Goal: Task Accomplishment & Management: Manage account settings

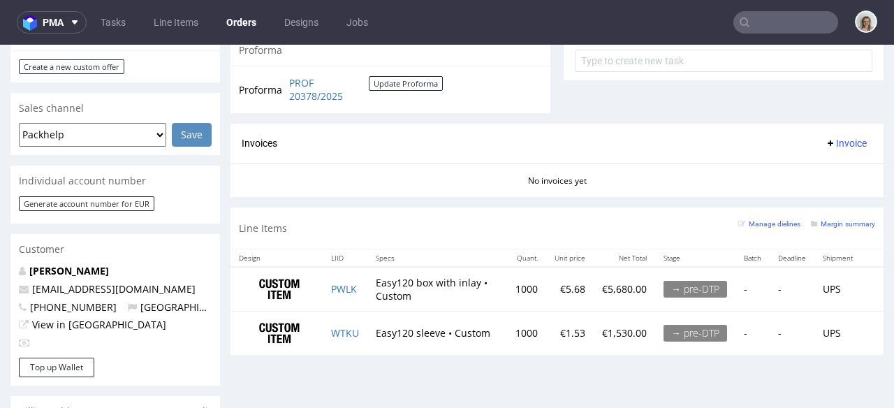
scroll to position [656, 0]
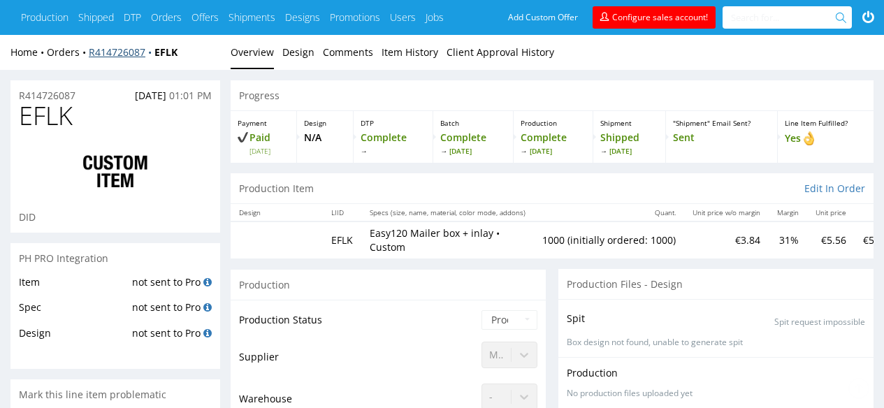
click at [140, 52] on link "R414726087" at bounding box center [122, 51] width 66 height 13
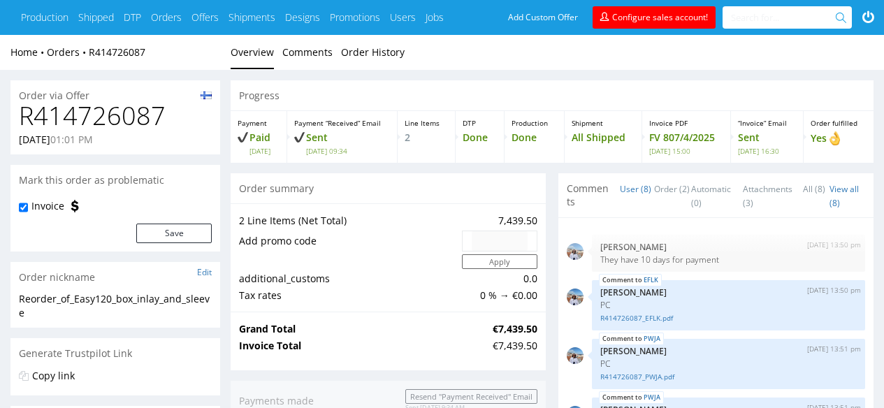
scroll to position [186, 0]
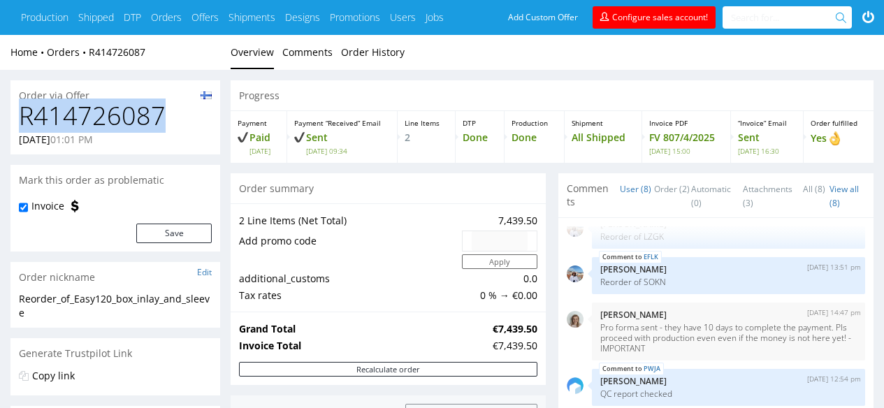
drag, startPoint x: 203, startPoint y: 112, endPoint x: 13, endPoint y: 110, distance: 190.0
click at [13, 110] on div "R414726087 21.03.2025 01:01 PM" at bounding box center [115, 128] width 210 height 52
copy h1 "R414726087"
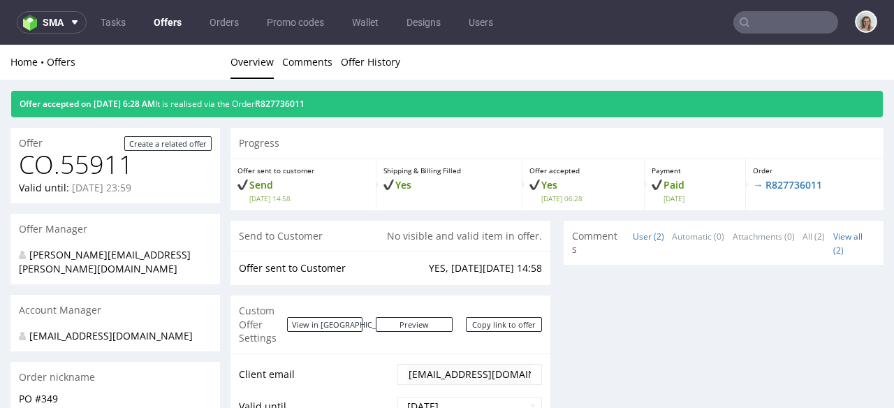
click at [43, 34] on nav "sma Tasks Offers Orders Promo codes Wallet Designs Users" at bounding box center [447, 22] width 894 height 45
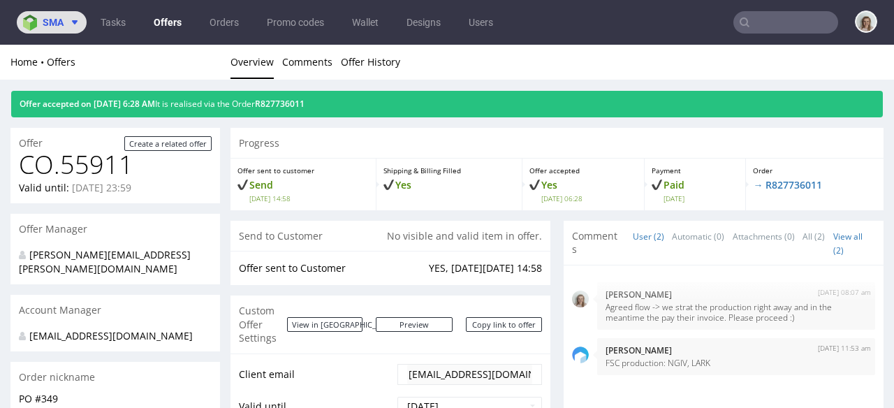
click at [45, 22] on span "sma" at bounding box center [53, 22] width 21 height 10
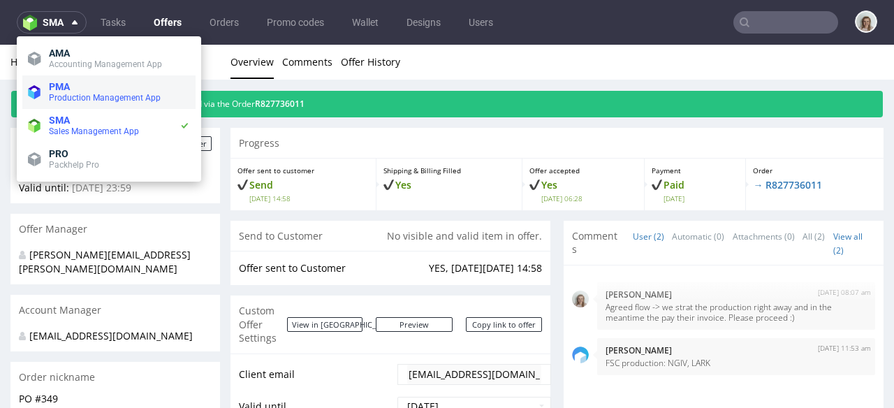
click at [152, 93] on span "Production Management App" at bounding box center [105, 98] width 112 height 10
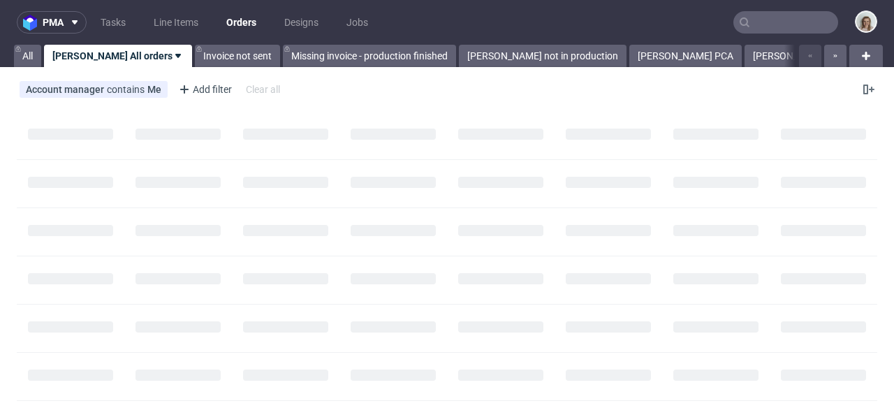
click at [780, 21] on input "text" at bounding box center [786, 22] width 105 height 22
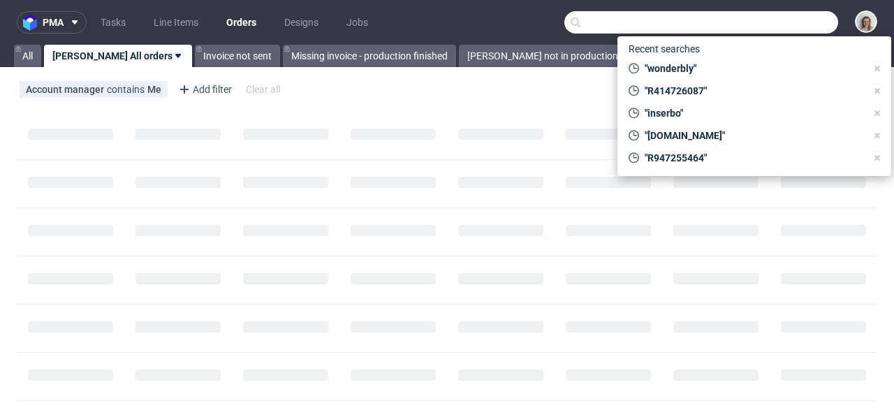
paste input "R414726087"
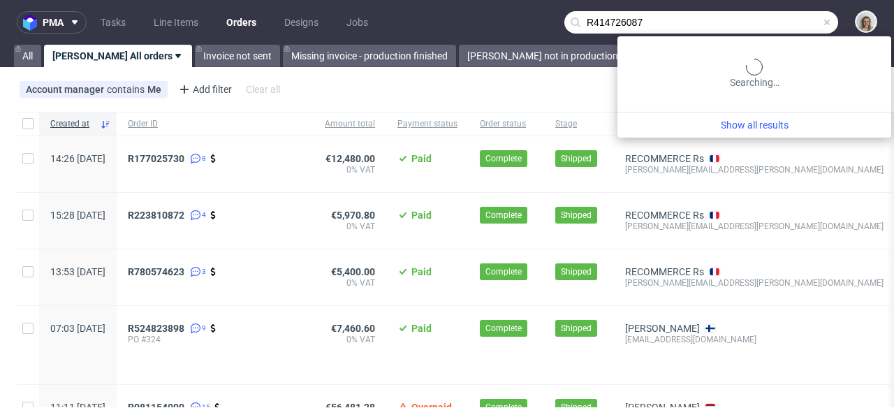
type input "R414726087"
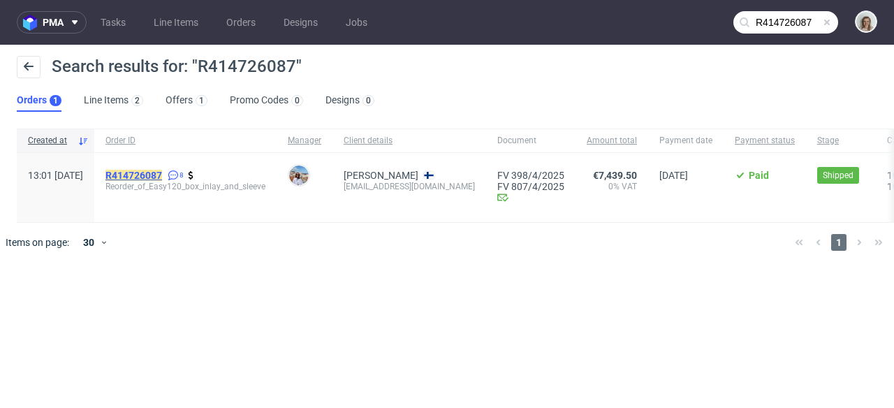
click at [162, 173] on mark "R414726087" at bounding box center [133, 175] width 57 height 11
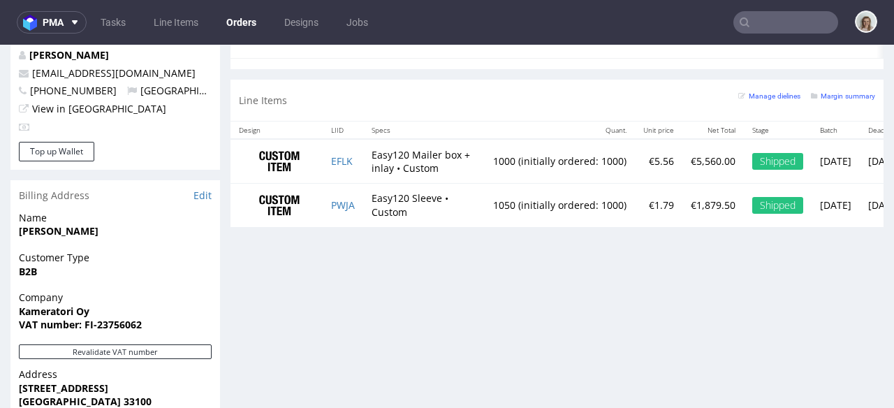
scroll to position [779, 0]
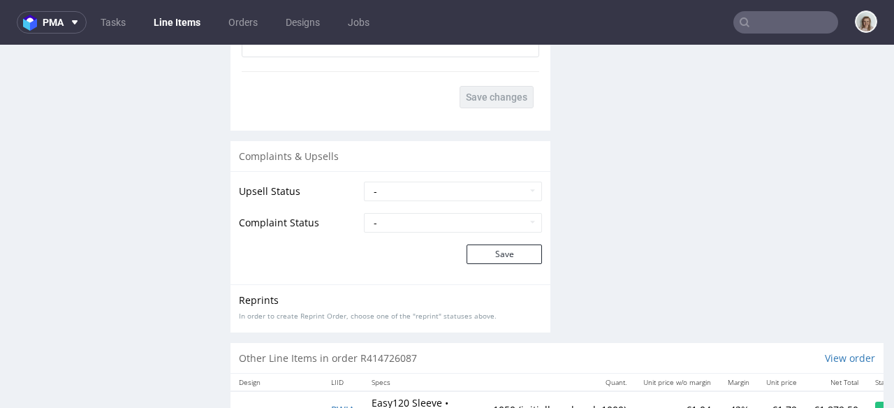
scroll to position [2833, 0]
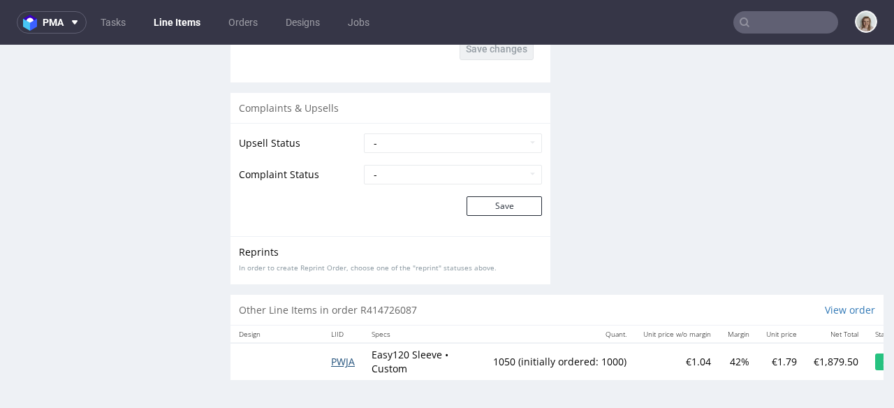
click at [348, 355] on span "PWJA" at bounding box center [343, 361] width 24 height 13
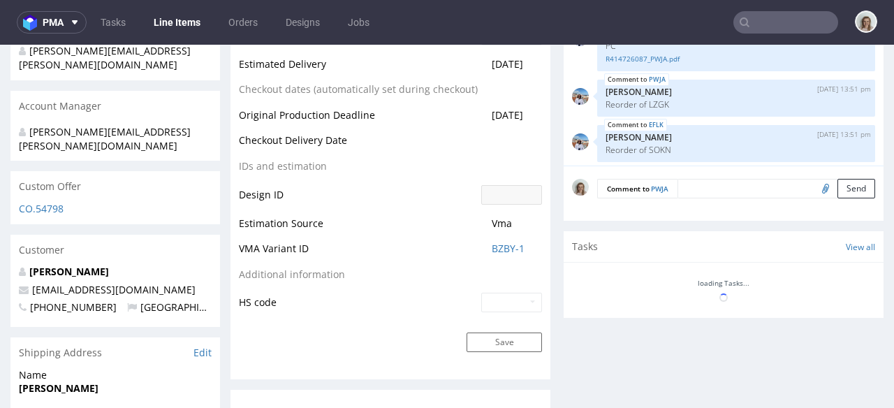
scroll to position [186, 0]
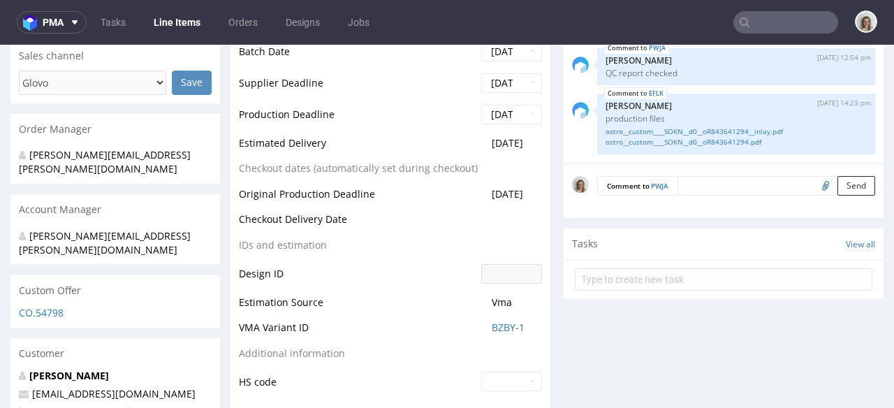
type input "1050"
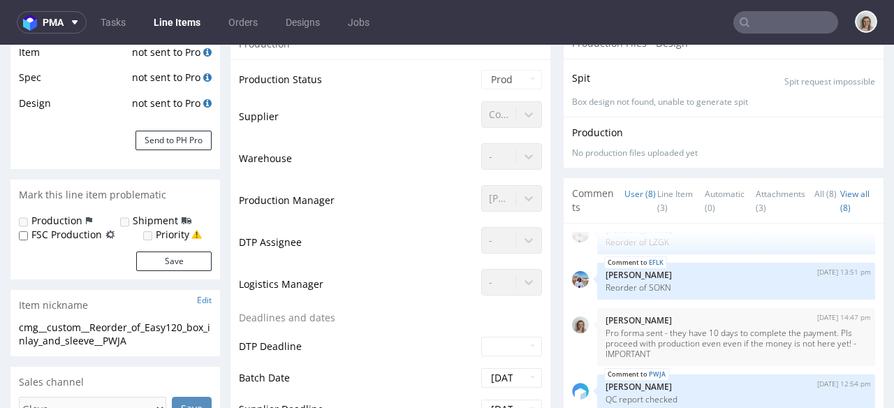
scroll to position [0, 0]
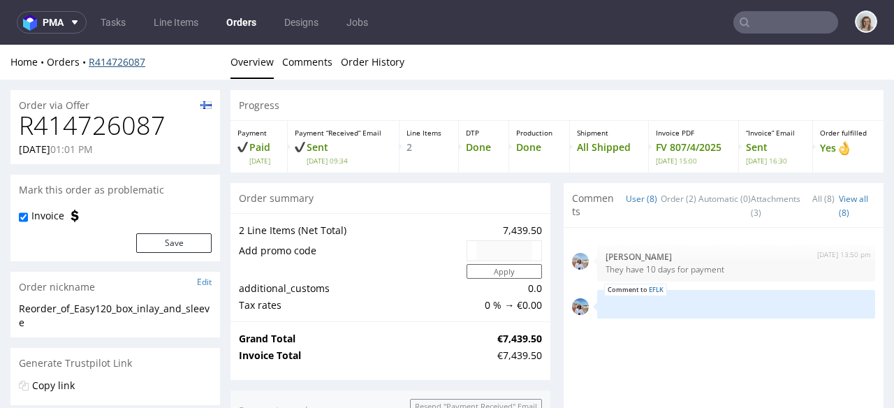
scroll to position [186, 0]
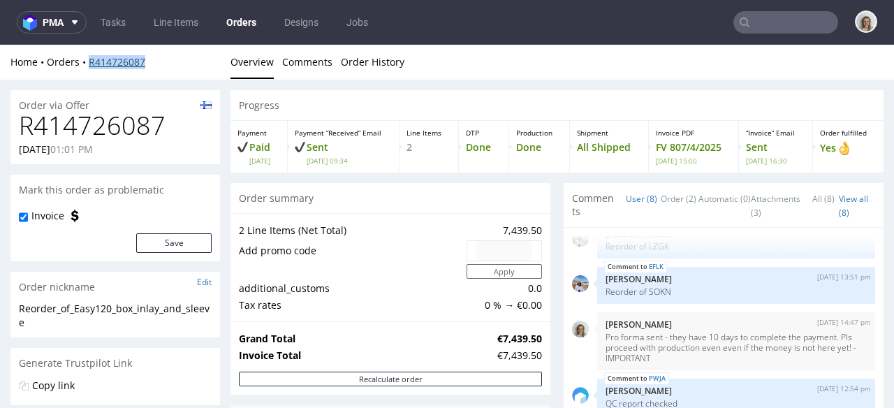
drag, startPoint x: 147, startPoint y: 60, endPoint x: 90, endPoint y: 60, distance: 57.3
click at [90, 60] on div "Home Orders R414726087" at bounding box center [115, 62] width 210 height 14
copy link "R414726087"
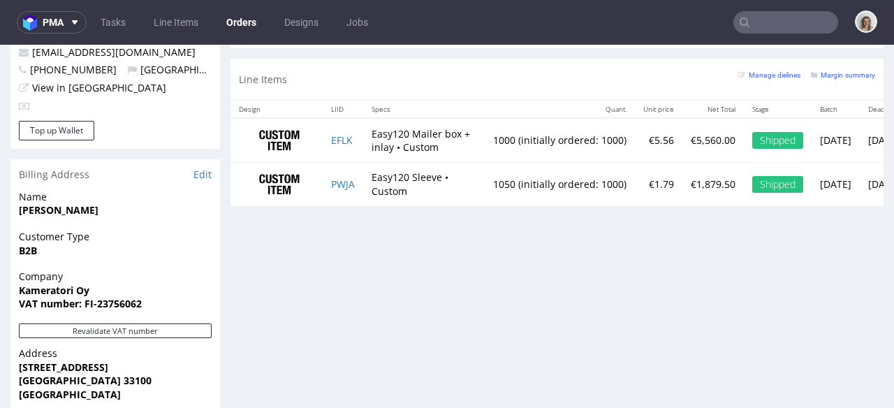
scroll to position [817, 0]
click at [360, 147] on td "EFLK" at bounding box center [343, 139] width 41 height 44
copy link "EFLK"
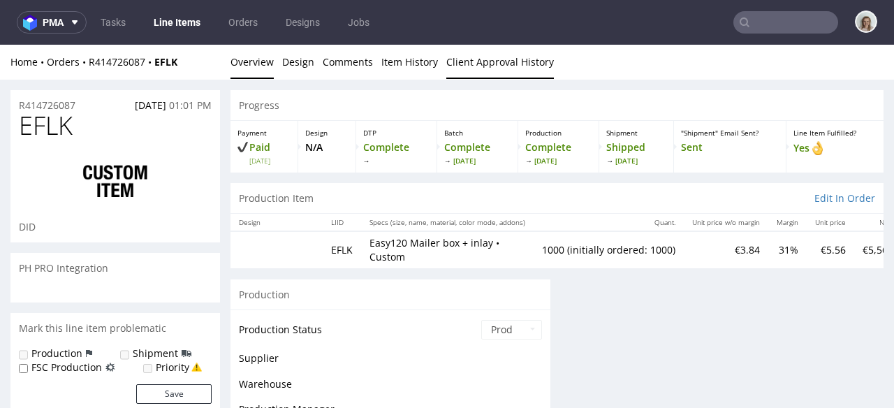
click at [497, 48] on link "Client Approval History" at bounding box center [500, 62] width 108 height 34
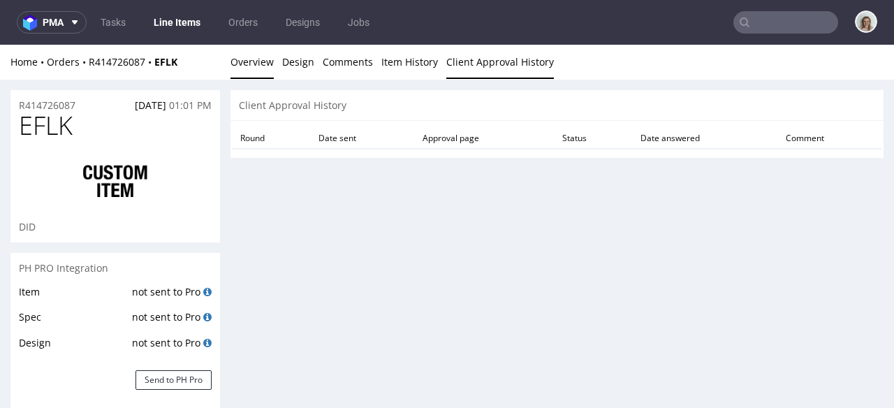
click at [262, 64] on link "Overview" at bounding box center [252, 62] width 43 height 34
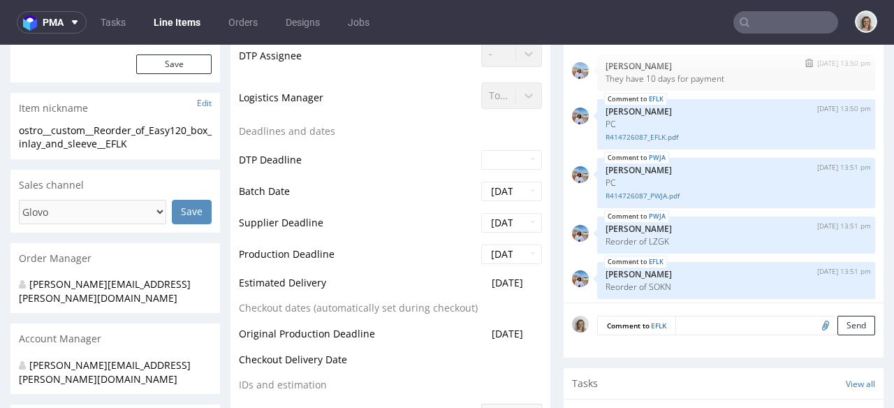
scroll to position [361, 0]
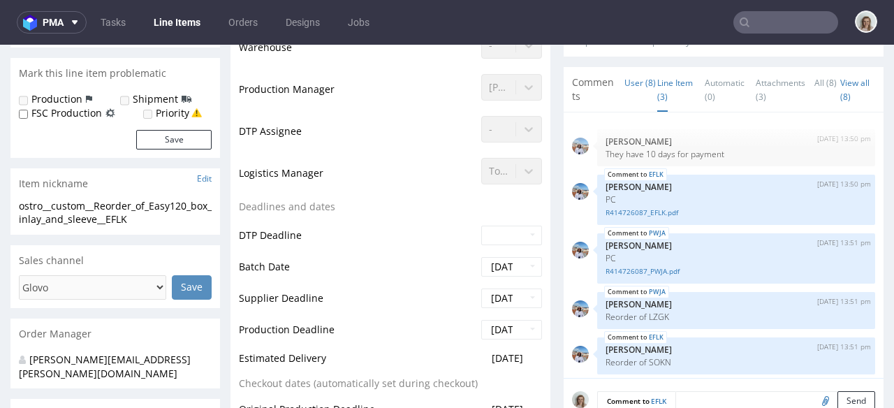
click at [662, 77] on link "Line Item (3)" at bounding box center [675, 90] width 36 height 44
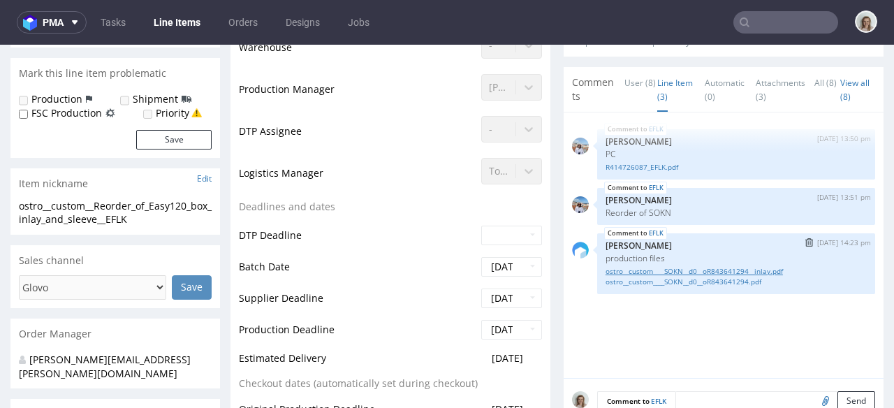
click at [664, 266] on link "ostro__custom____SOKN__d0__oR843641294__inlay.pdf" at bounding box center [736, 271] width 261 height 10
click at [712, 277] on link "ostro__custom____SOKN__d0__oR843641294.pdf" at bounding box center [736, 282] width 261 height 10
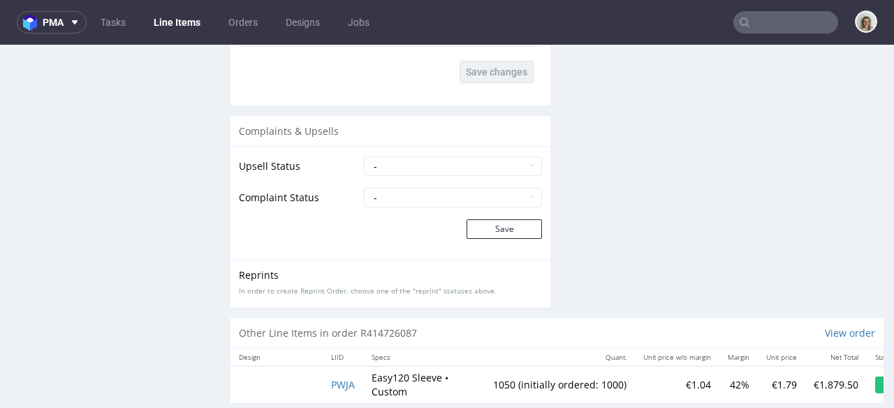
scroll to position [2833, 0]
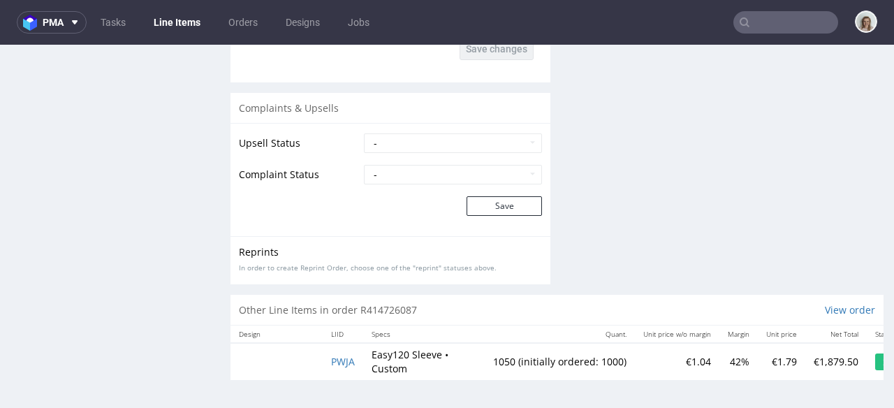
click at [344, 357] on td "PWJA" at bounding box center [343, 361] width 41 height 36
click at [344, 355] on span "PWJA" at bounding box center [343, 361] width 24 height 13
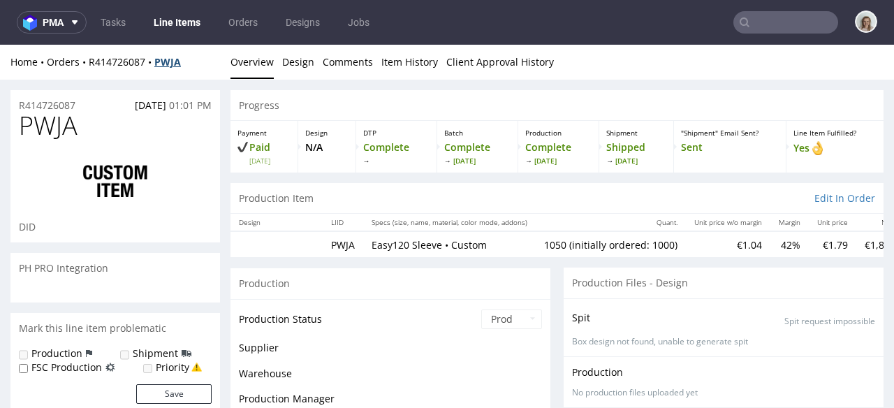
scroll to position [186, 0]
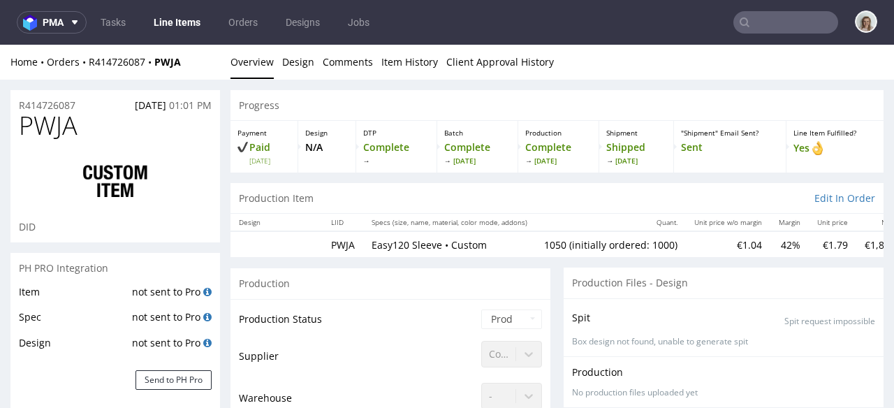
drag, startPoint x: 190, startPoint y: 60, endPoint x: 165, endPoint y: 76, distance: 29.8
click at [189, 60] on div "Home Orders R414726087 PWJA" at bounding box center [115, 62] width 210 height 14
drag, startPoint x: 101, startPoint y: 122, endPoint x: 2, endPoint y: 122, distance: 99.2
copy span "PWJA"
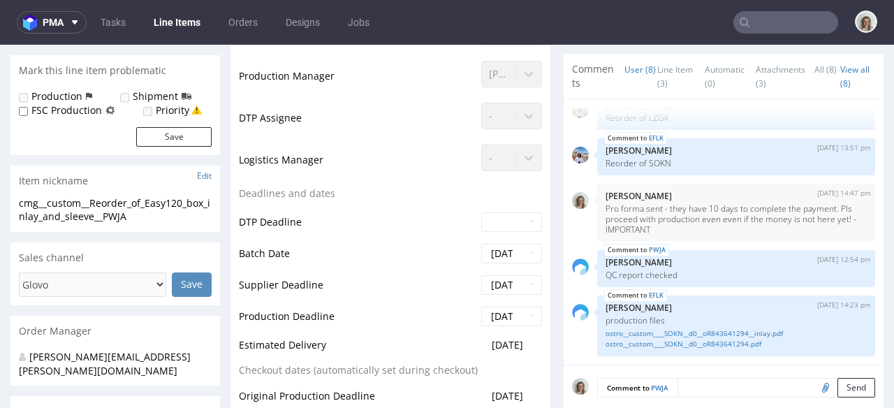
scroll to position [201, 0]
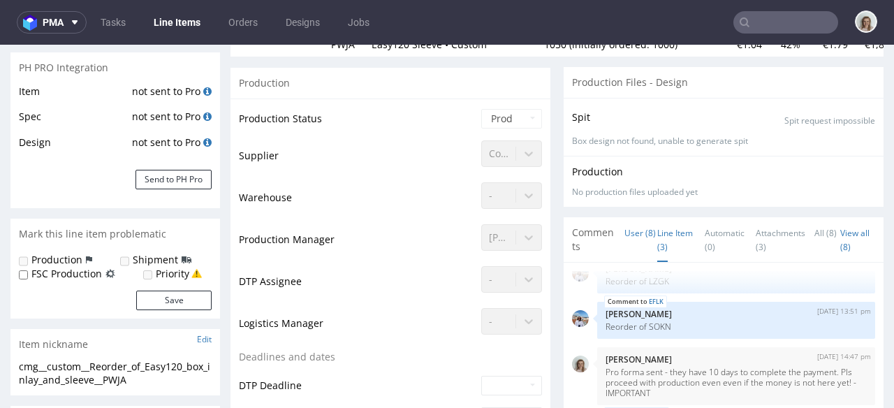
click at [662, 238] on link "Line Item (3)" at bounding box center [675, 240] width 36 height 44
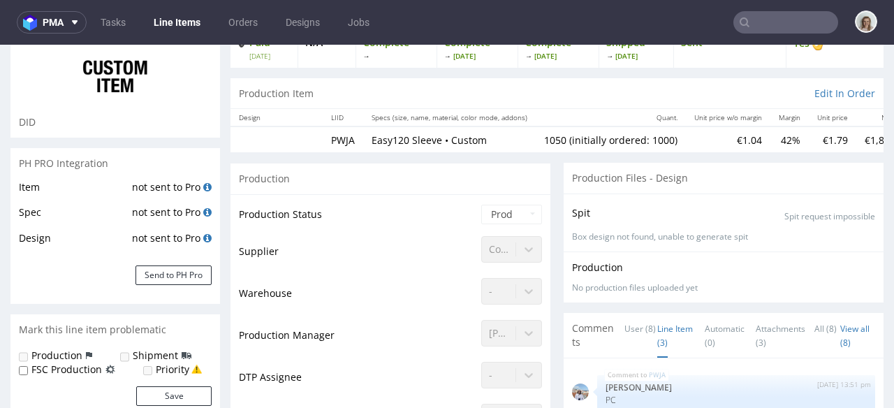
scroll to position [0, 0]
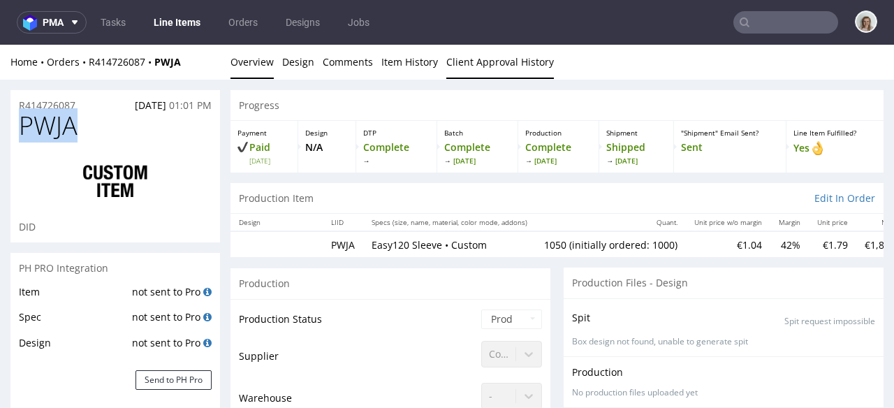
click at [504, 65] on link "Client Approval History" at bounding box center [500, 62] width 108 height 34
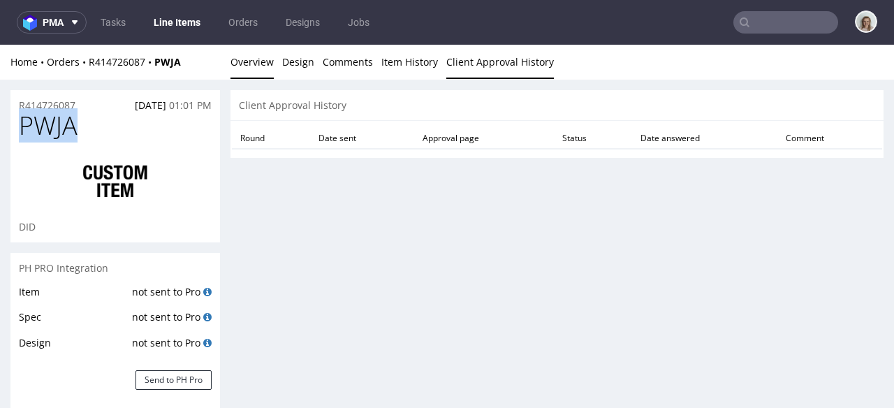
click at [258, 60] on link "Overview" at bounding box center [252, 62] width 43 height 34
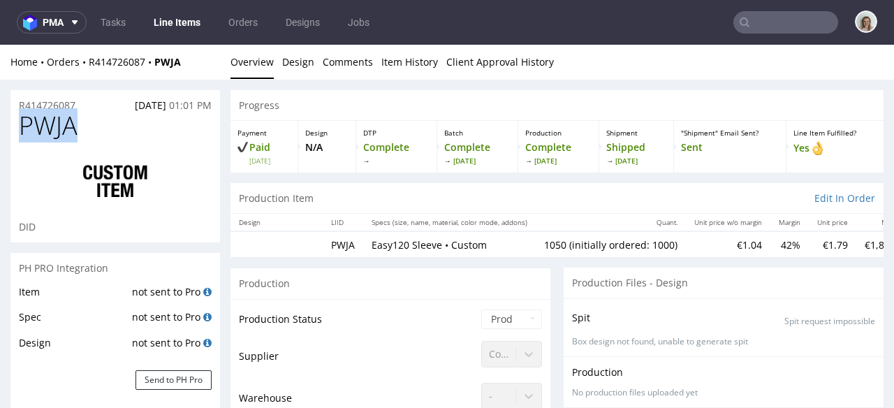
scroll to position [261, 0]
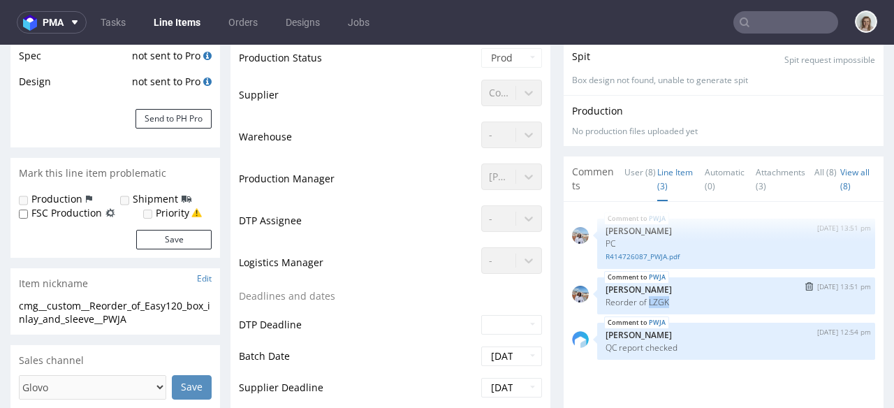
drag, startPoint x: 639, startPoint y: 300, endPoint x: 664, endPoint y: 300, distance: 24.5
click at [664, 300] on p "Reorder of LZGK" at bounding box center [736, 302] width 261 height 10
copy p "LZGK"
click at [790, 20] on input "text" at bounding box center [786, 22] width 105 height 22
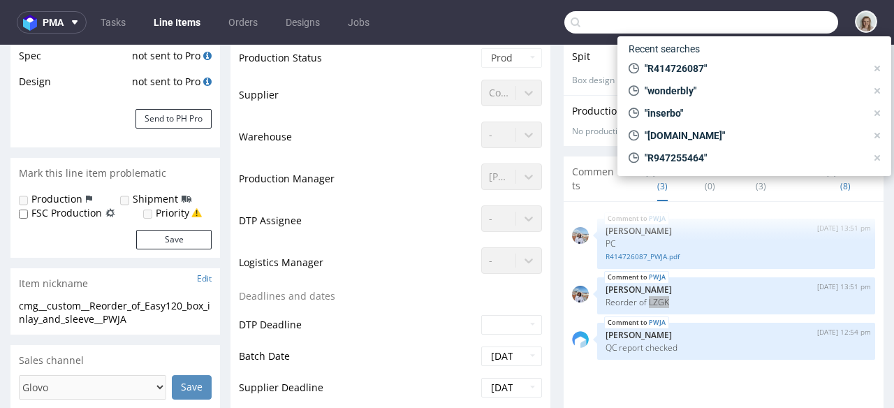
paste input "LZGK"
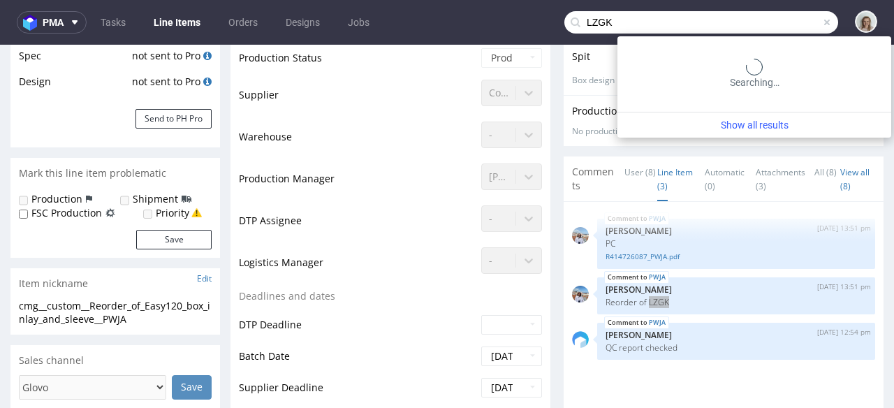
type input "LZGK"
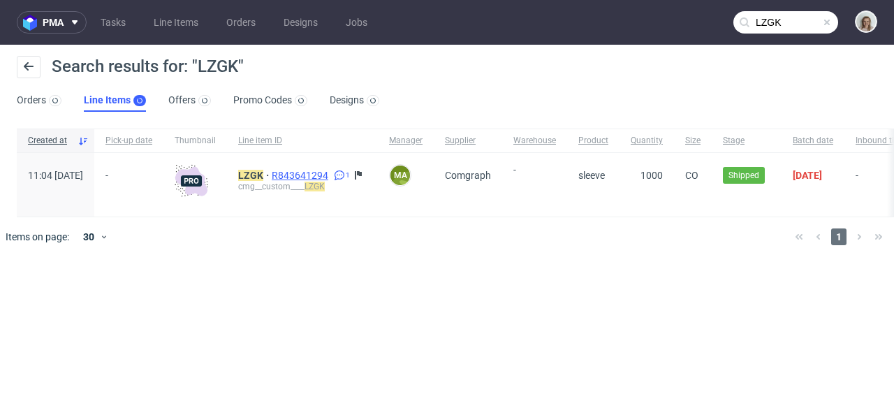
click at [316, 171] on span "R843641294" at bounding box center [301, 175] width 59 height 11
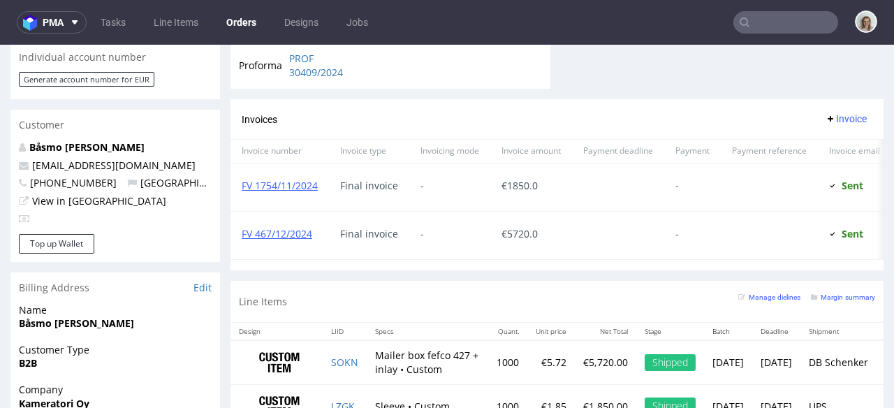
scroll to position [865, 0]
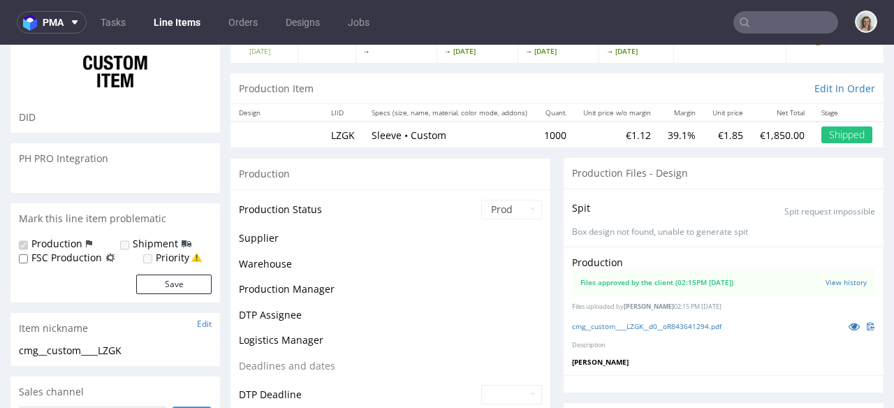
scroll to position [539, 0]
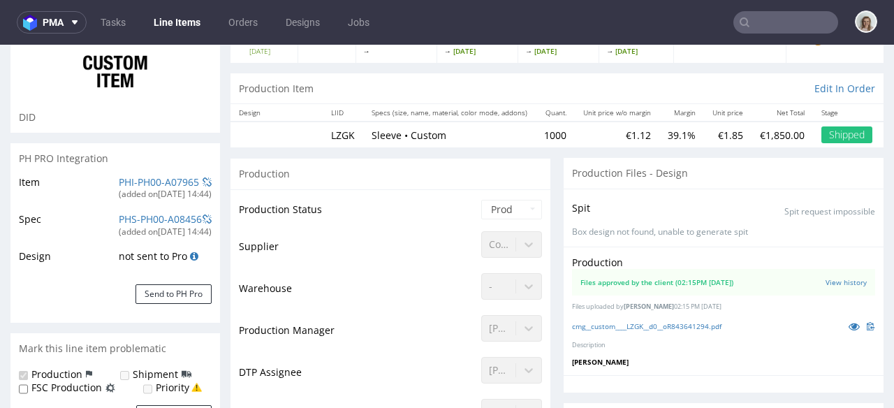
select select "in_progress"
click at [849, 326] on icon at bounding box center [854, 326] width 11 height 10
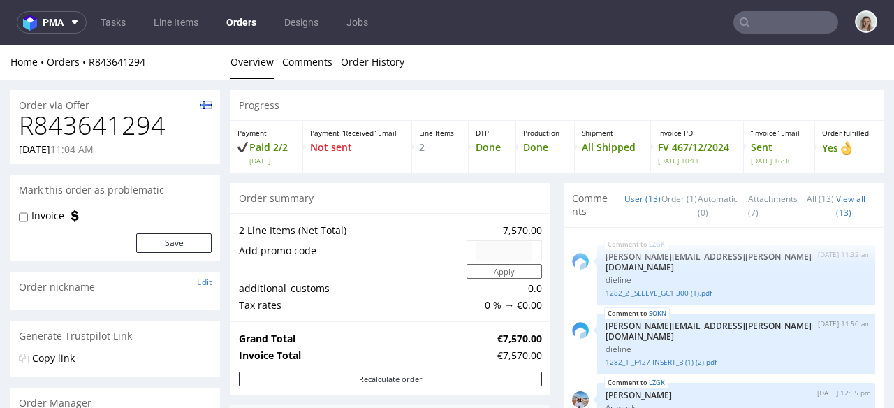
type input "LZGK"
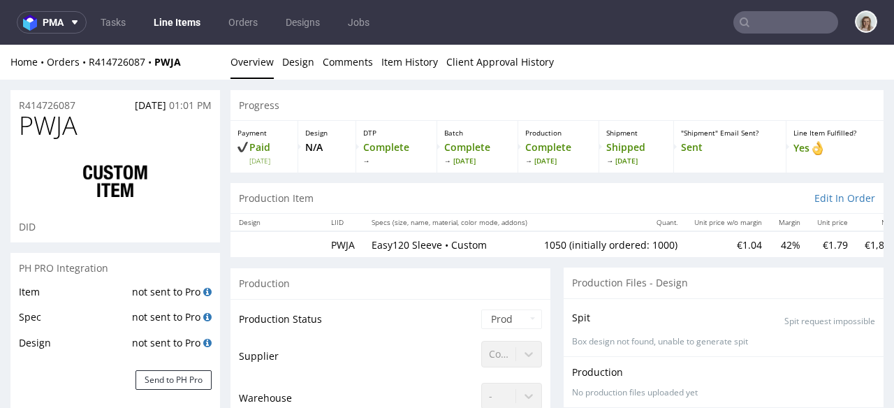
scroll to position [456, 0]
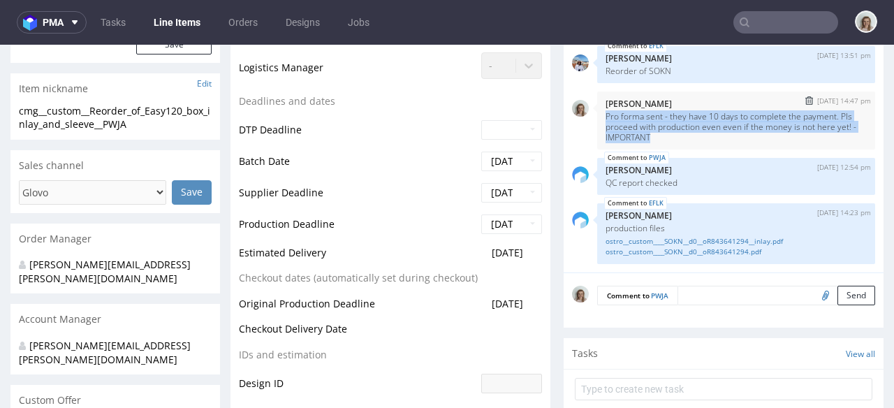
drag, startPoint x: 654, startPoint y: 131, endPoint x: 587, endPoint y: 113, distance: 69.5
click at [597, 113] on div "21st Mar 25 | 14:47 pm Monika Poźniak Pro forma sent - they have 10 days to com…" at bounding box center [736, 121] width 278 height 58
copy p "Pro forma sent - they have 10 days to complete the payment. Pls proceed with pr…"
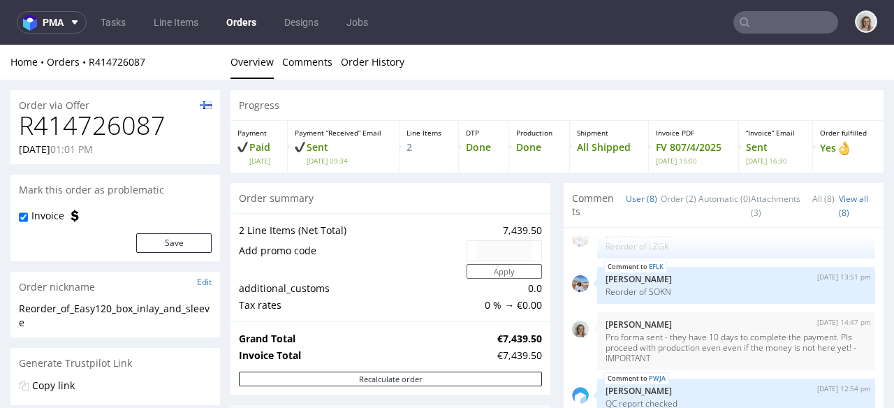
scroll to position [3, 0]
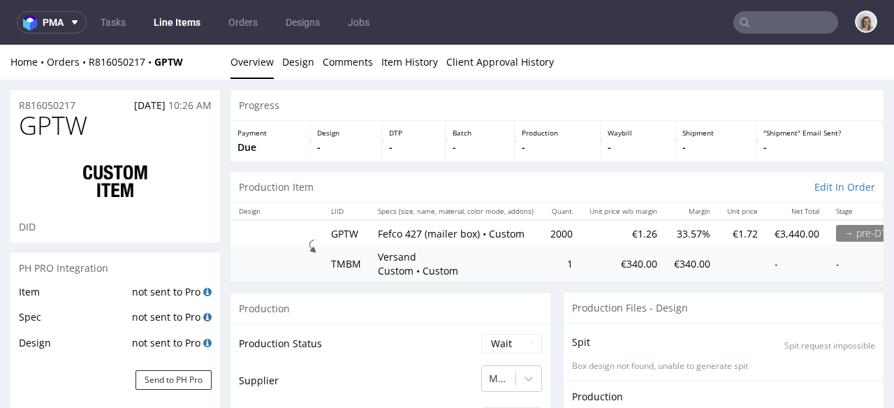
click at [773, 27] on input "text" at bounding box center [786, 22] width 105 height 22
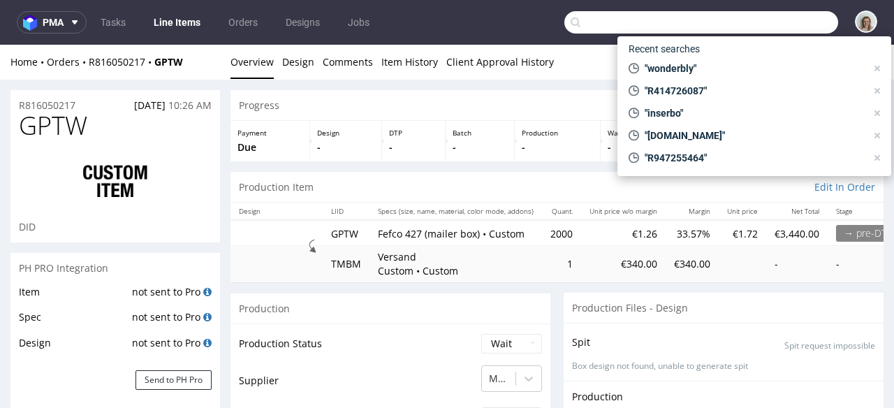
paste input "[EMAIL_ADDRESS][DOMAIN_NAME]"
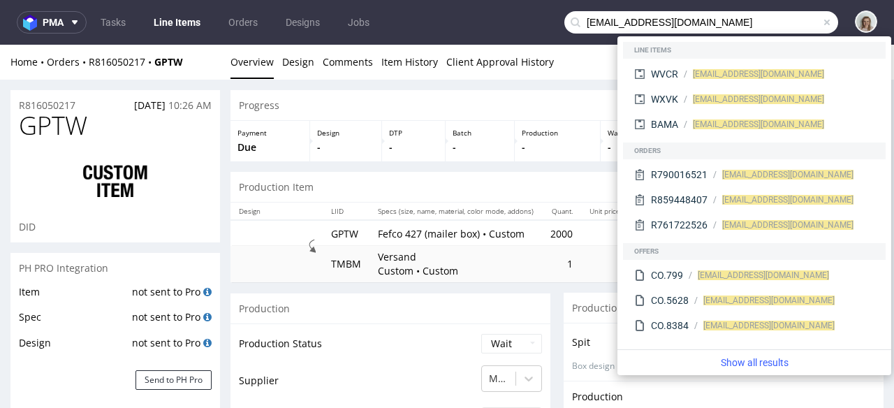
drag, startPoint x: 613, startPoint y: 19, endPoint x: 574, endPoint y: 18, distance: 39.1
click at [574, 18] on input "[EMAIL_ADDRESS][DOMAIN_NAME]" at bounding box center [701, 22] width 274 height 22
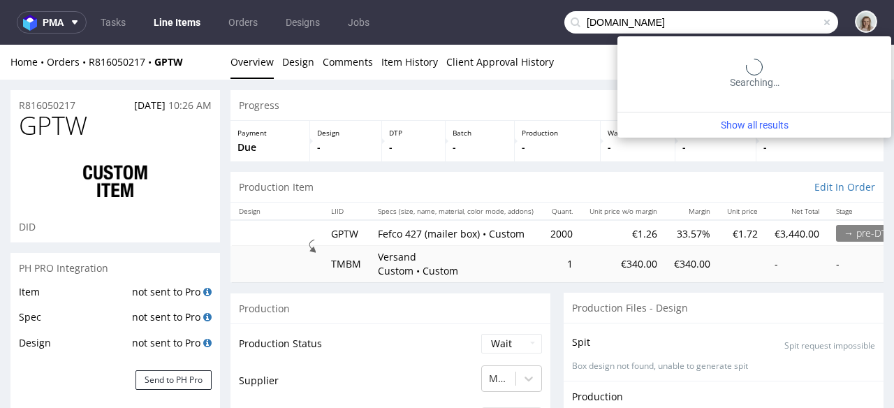
type input "[DOMAIN_NAME]"
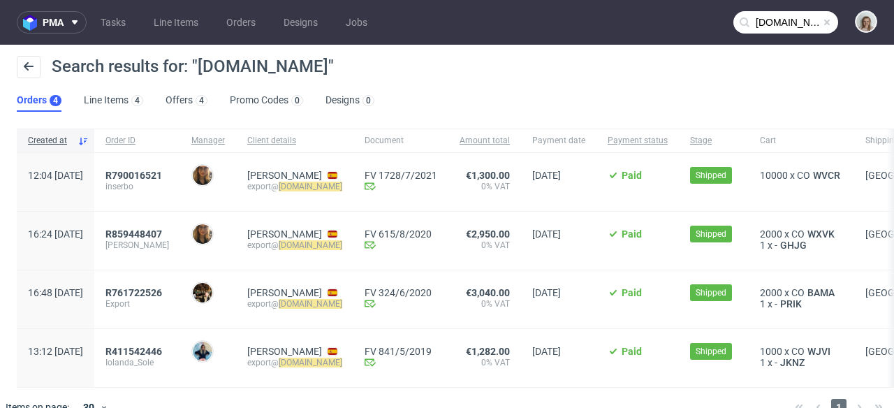
click at [180, 226] on div "R859448407 IOLANDA SOLE RUESTES" at bounding box center [137, 241] width 86 height 58
click at [162, 238] on span "R859448407" at bounding box center [133, 233] width 57 height 11
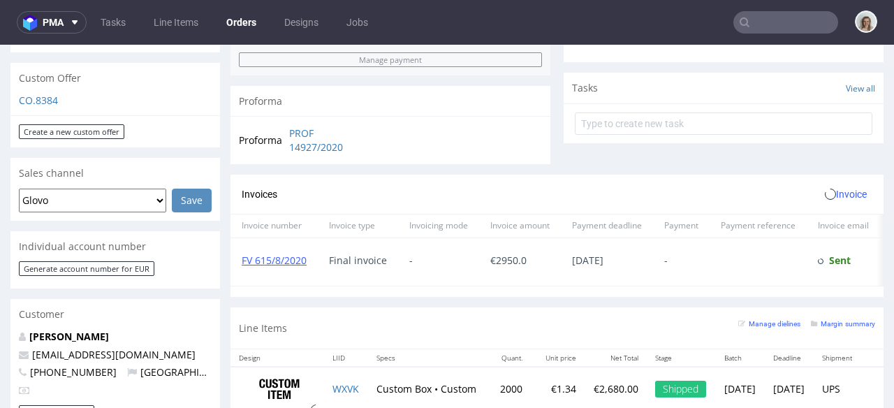
scroll to position [594, 0]
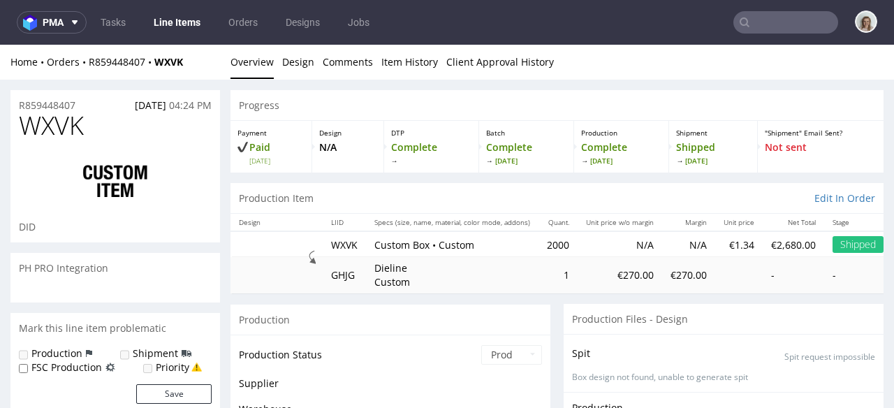
scroll to position [309, 0]
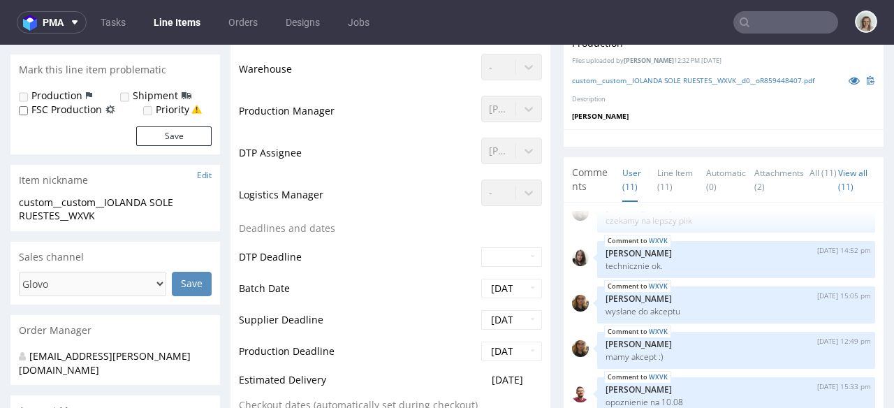
select select "done"
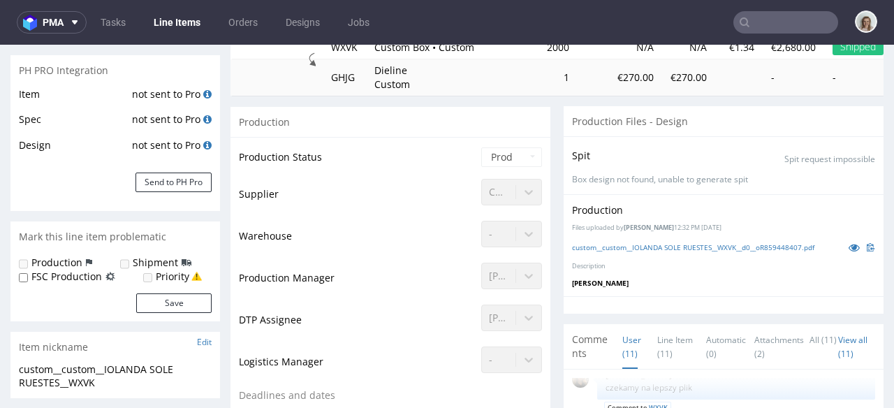
scroll to position [0, 0]
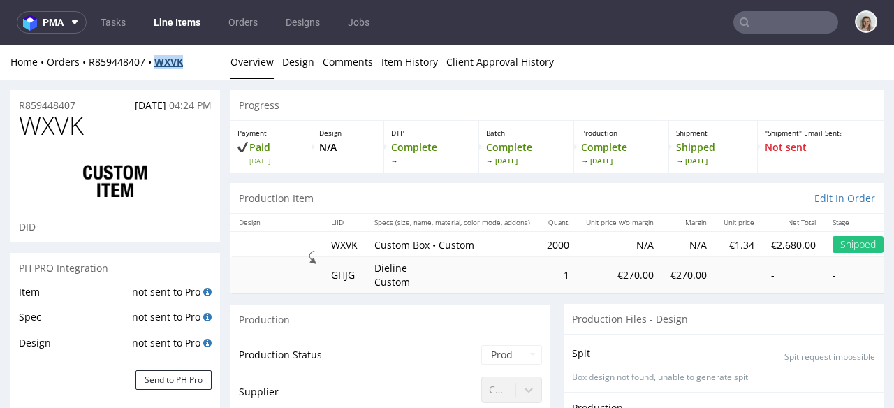
drag, startPoint x: 197, startPoint y: 60, endPoint x: 161, endPoint y: 56, distance: 35.9
click at [161, 56] on div "Home Orders R859448407 WXVK" at bounding box center [115, 62] width 210 height 14
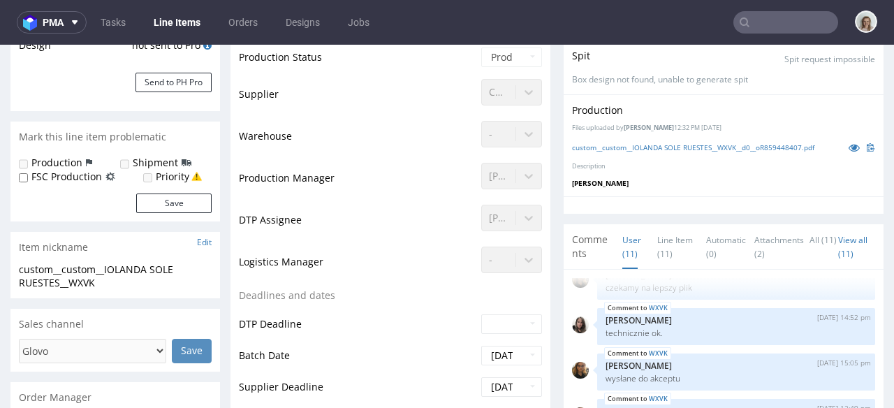
scroll to position [302, 0]
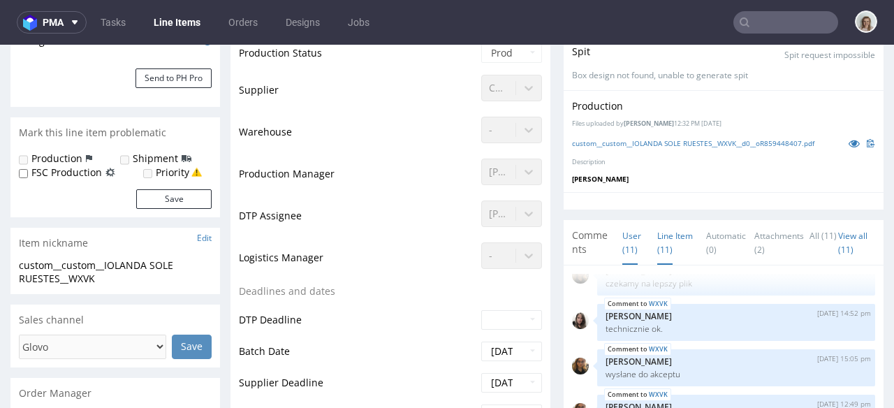
click at [657, 259] on link "Line Item (11)" at bounding box center [675, 243] width 36 height 44
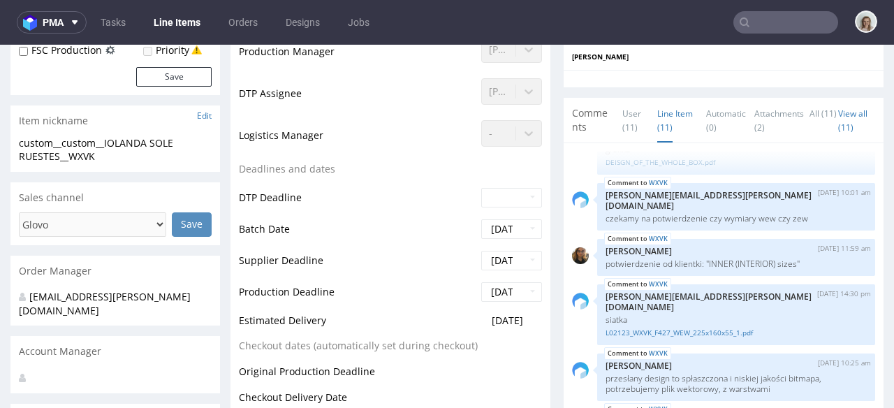
scroll to position [0, 0]
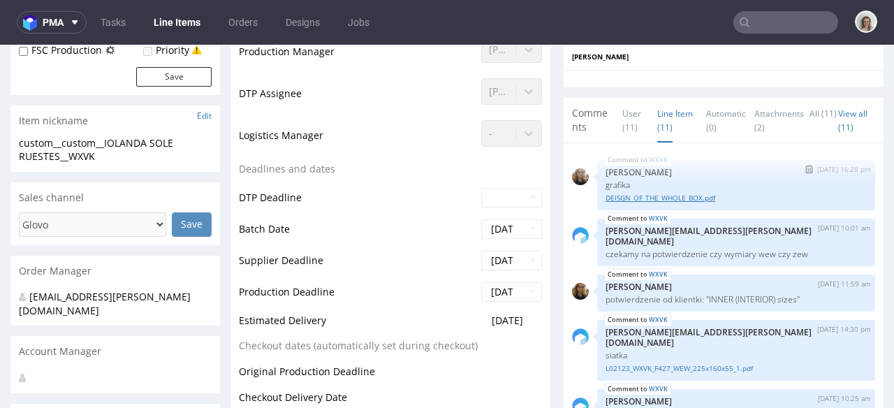
click at [675, 203] on link "DEISGN_OF_THE_WHOLE_BOX.pdf" at bounding box center [736, 198] width 261 height 10
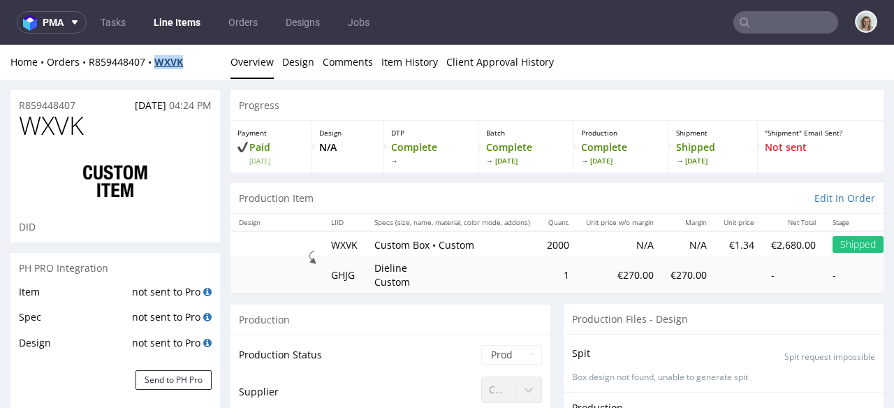
drag, startPoint x: 197, startPoint y: 61, endPoint x: 162, endPoint y: 57, distance: 35.3
click at [161, 57] on div "Home Orders R859448407 WXVK" at bounding box center [115, 62] width 210 height 14
copy strong "WXVK"
drag, startPoint x: 112, startPoint y: 129, endPoint x: 27, endPoint y: 121, distance: 84.9
click at [27, 121] on h1 "WXVK" at bounding box center [115, 126] width 193 height 28
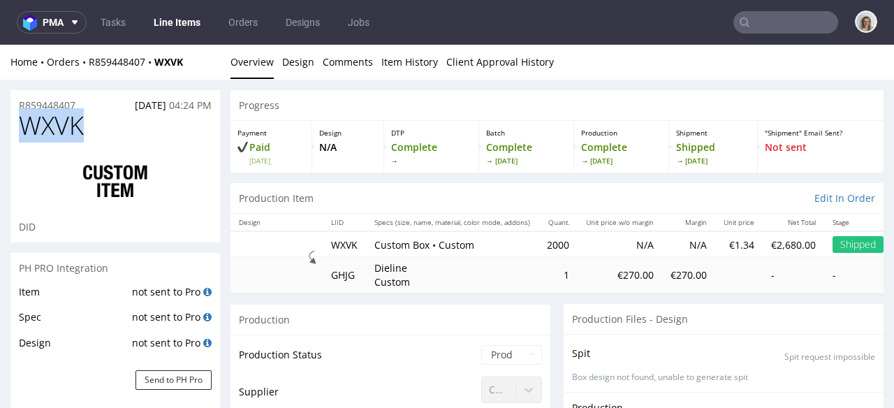
copy span "WXVK"
drag, startPoint x: 196, startPoint y: 57, endPoint x: 163, endPoint y: 56, distance: 32.8
click at [163, 56] on div "Home Orders R859448407 WXVK" at bounding box center [115, 62] width 210 height 14
copy strong "WXVK"
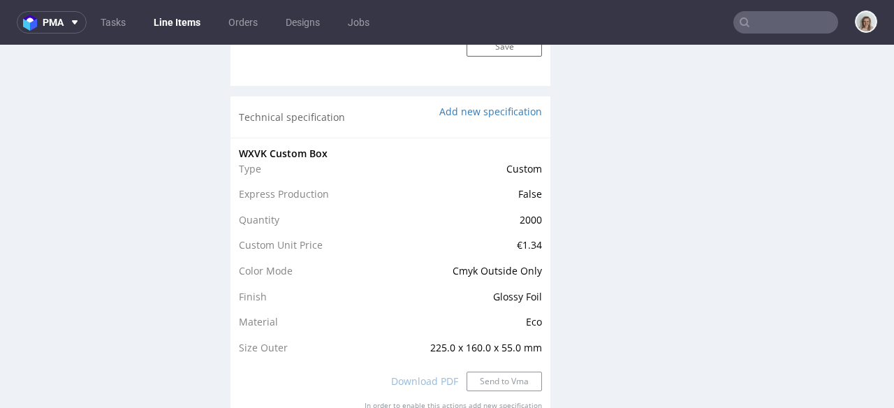
scroll to position [1307, 0]
click at [744, 21] on input "text" at bounding box center [786, 22] width 105 height 22
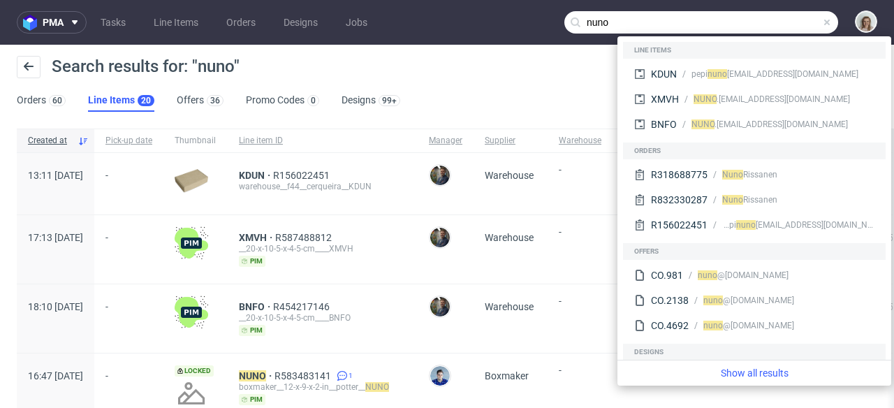
drag, startPoint x: 780, startPoint y: 23, endPoint x: 529, endPoint y: 13, distance: 251.0
click at [529, 13] on nav "pma Tasks Line Items Orders Designs Jobs nuno" at bounding box center [447, 22] width 894 height 45
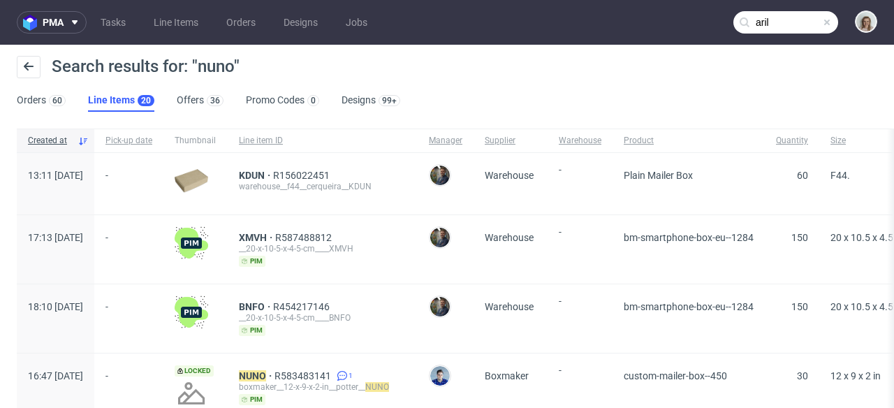
type input "aril"
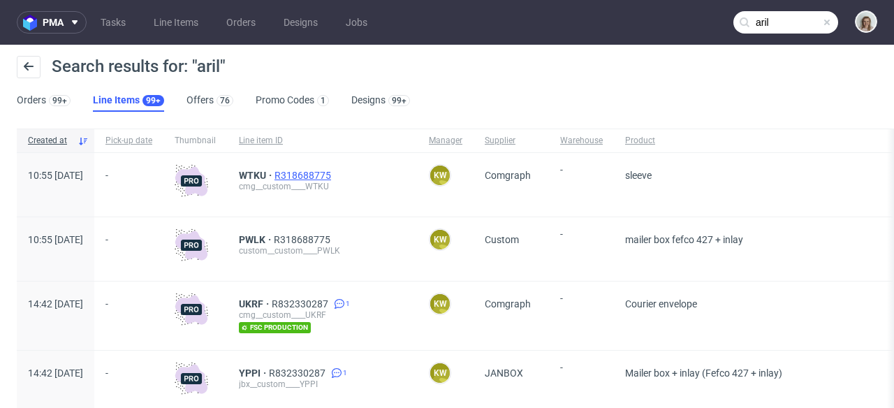
click at [334, 171] on span "R318688775" at bounding box center [304, 175] width 59 height 11
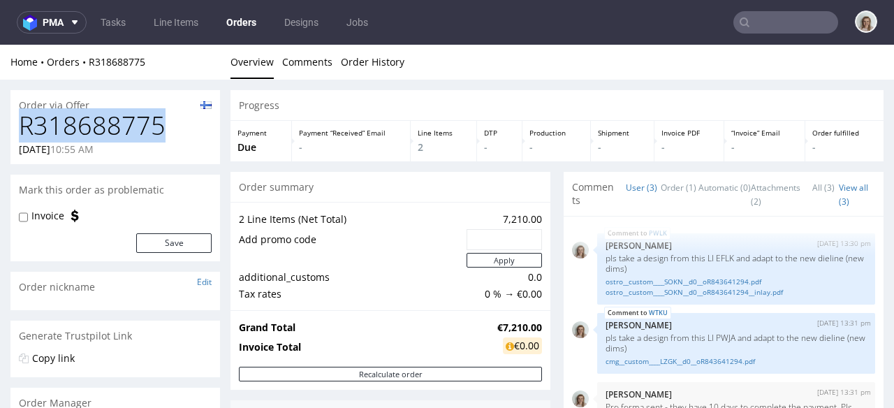
drag, startPoint x: 177, startPoint y: 124, endPoint x: 0, endPoint y: 123, distance: 176.8
copy h1 "R318688775"
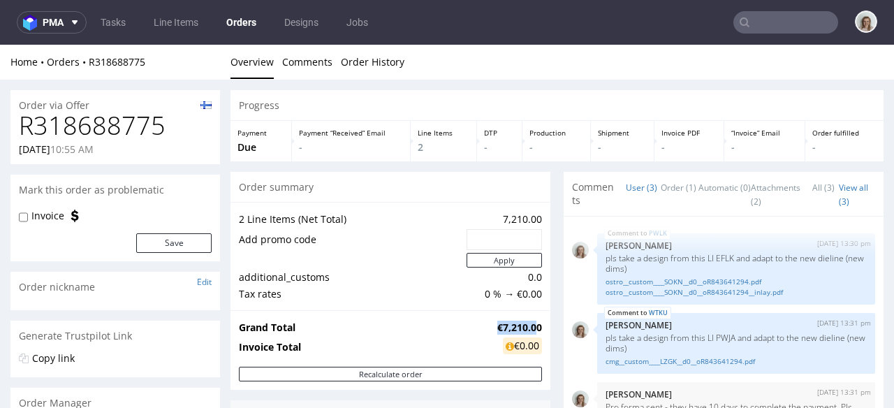
drag, startPoint x: 479, startPoint y: 327, endPoint x: 527, endPoint y: 325, distance: 48.3
click at [528, 325] on tr "Grand Total €7,210.00" at bounding box center [390, 327] width 303 height 17
click at [527, 325] on strong "€7,210.00" at bounding box center [519, 327] width 45 height 13
drag, startPoint x: 532, startPoint y: 326, endPoint x: 483, endPoint y: 323, distance: 48.3
click at [483, 323] on div "Grand Total €7,210.00 Invoice Total €0.00" at bounding box center [391, 338] width 320 height 57
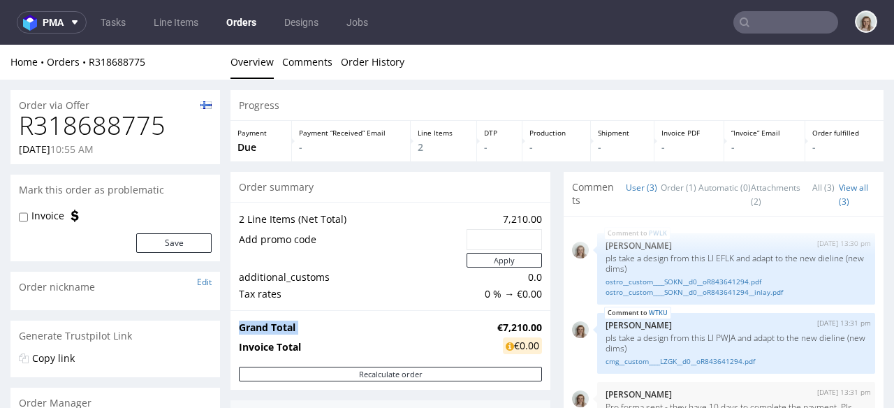
click at [494, 323] on td "€7,210.00" at bounding box center [518, 327] width 48 height 17
drag, startPoint x: 483, startPoint y: 323, endPoint x: 528, endPoint y: 323, distance: 44.7
click at [528, 323] on td "€7,210.00" at bounding box center [518, 327] width 48 height 17
copy strong "€7,210.0"
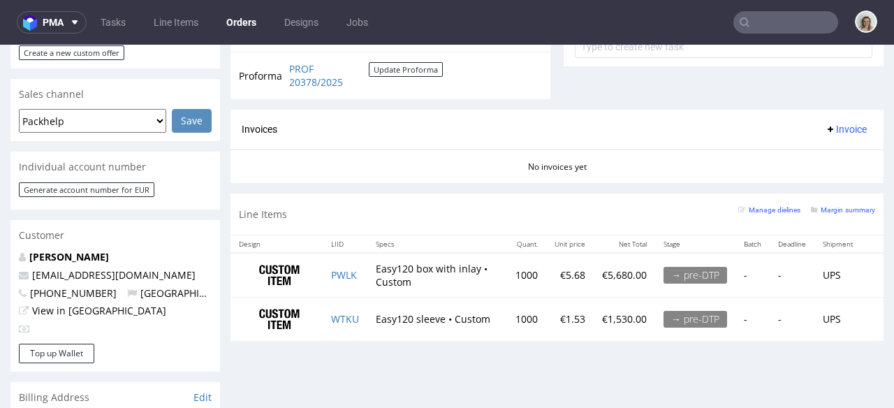
scroll to position [520, 0]
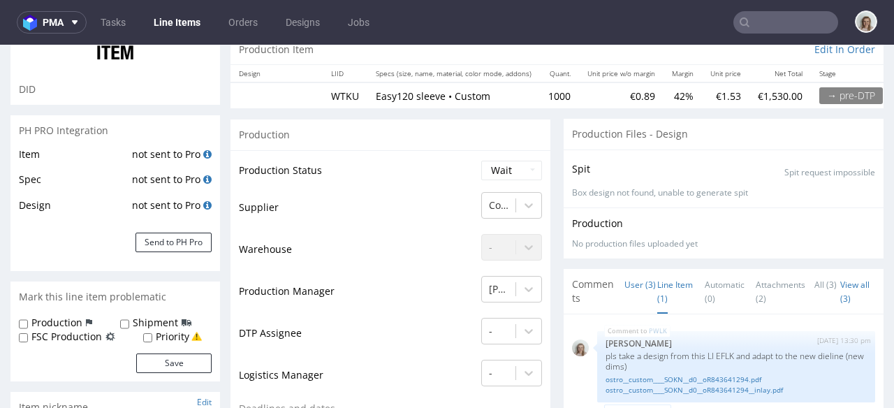
click at [669, 284] on link "Line Item (1)" at bounding box center [675, 292] width 36 height 44
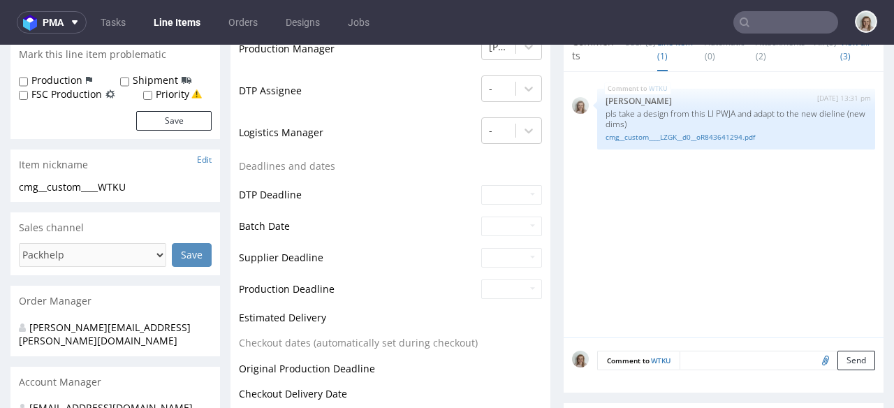
scroll to position [405, 0]
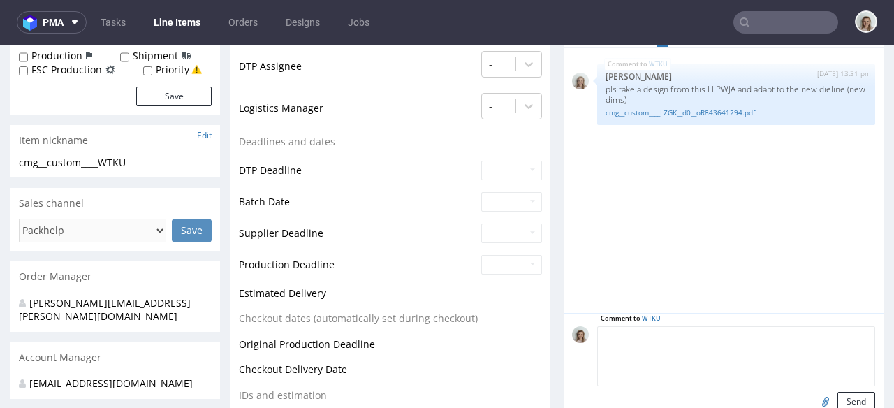
click at [690, 338] on textarea at bounding box center [736, 356] width 278 height 60
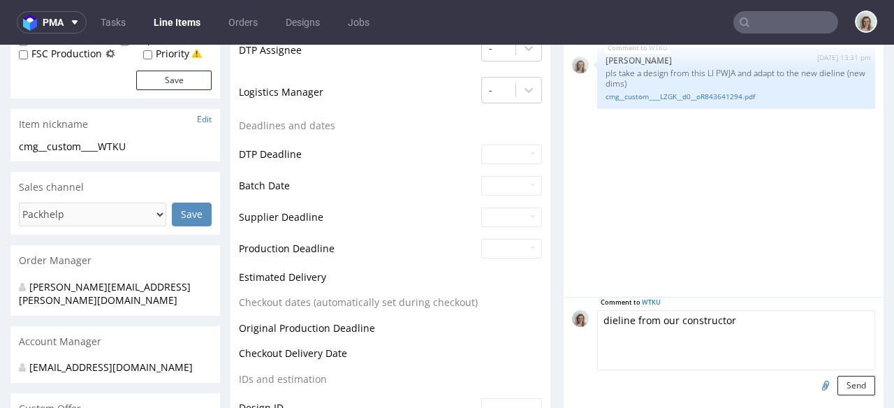
scroll to position [430, 0]
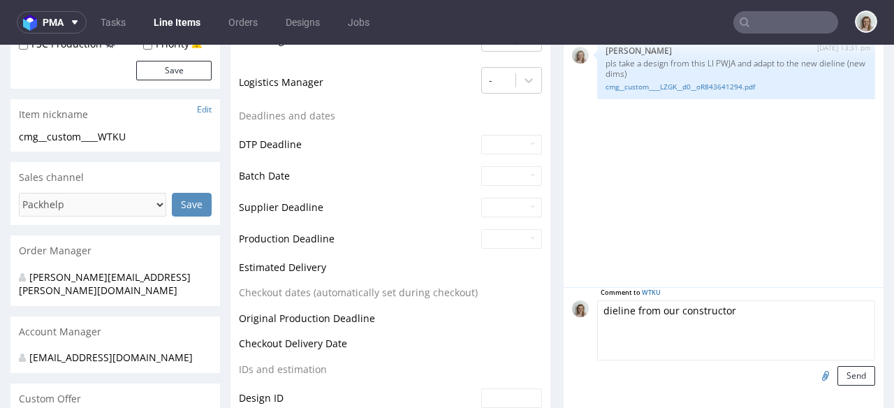
type textarea "dieline from our constructor"
click at [814, 374] on input "file" at bounding box center [824, 375] width 20 height 18
type input "C:\fakepath\1499_2_SLEEVE_GC1 300_V5 (2) (1).pdf"
click at [838, 367] on button "Send" at bounding box center [857, 376] width 38 height 20
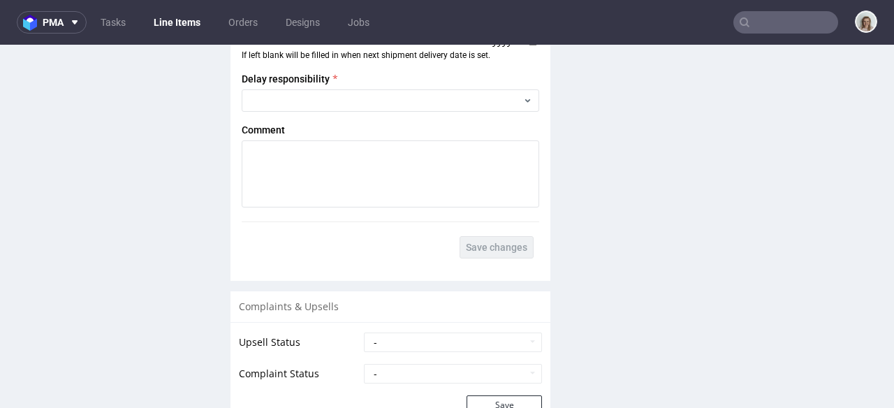
scroll to position [2578, 0]
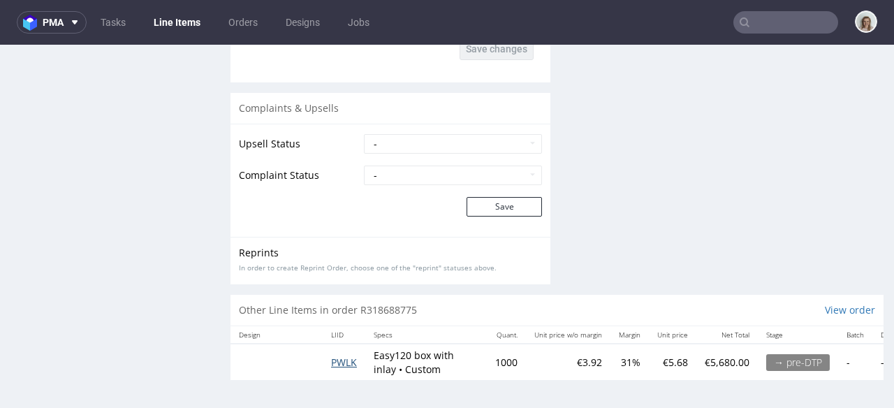
click at [343, 356] on span "PWLK" at bounding box center [344, 362] width 26 height 13
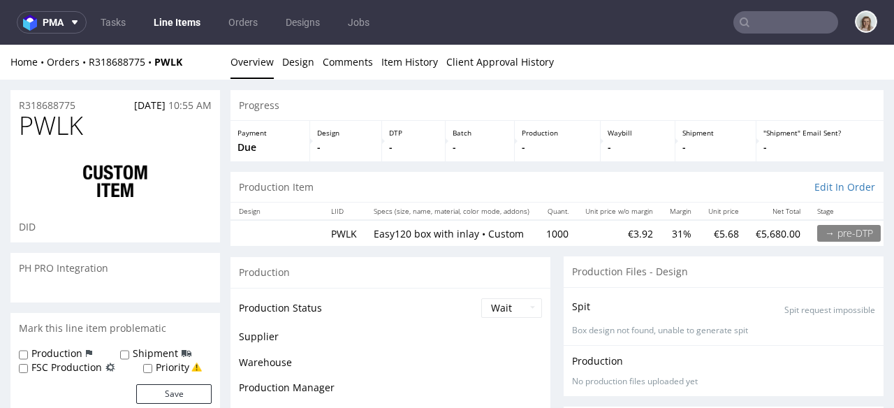
scroll to position [25, 0]
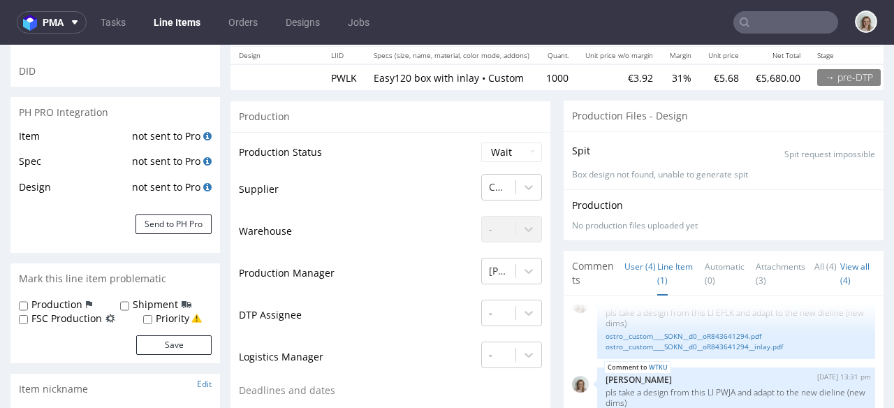
click at [659, 270] on link "Line Item (1)" at bounding box center [675, 274] width 36 height 44
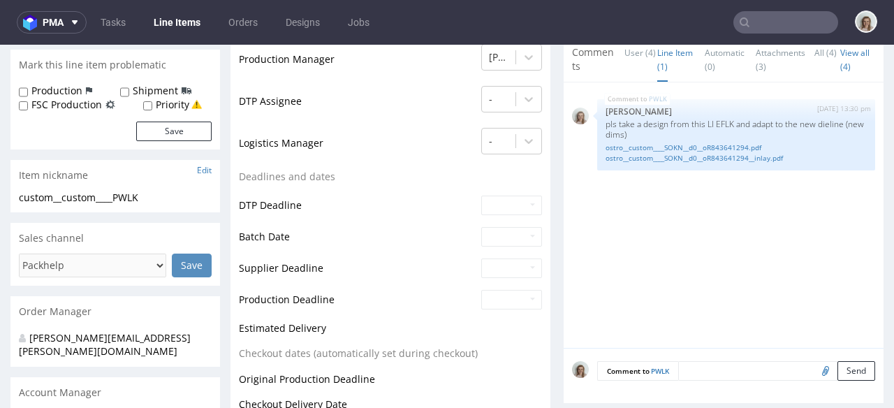
scroll to position [406, 0]
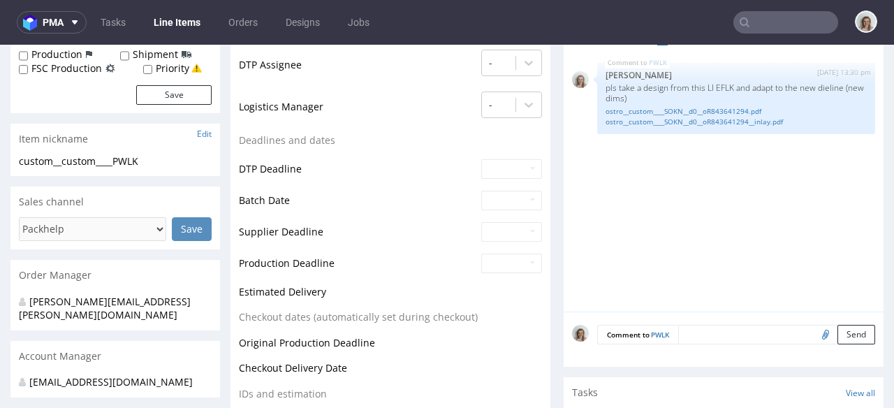
click at [692, 330] on textarea at bounding box center [776, 335] width 197 height 20
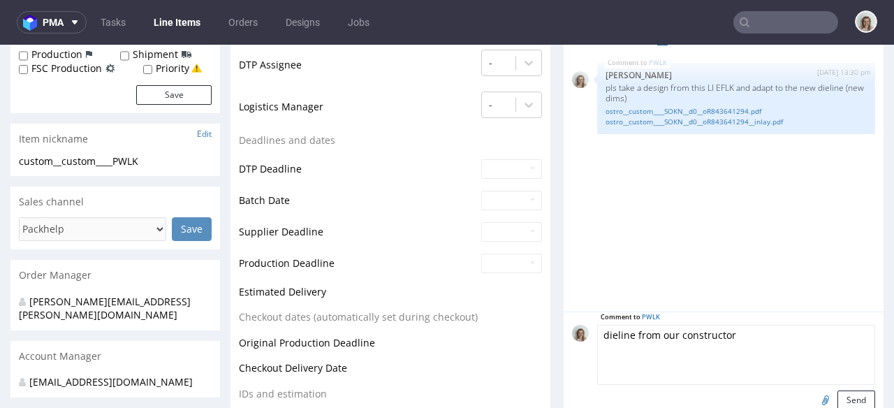
type textarea "dieline from our constructor"
click at [814, 398] on input "file" at bounding box center [824, 400] width 20 height 18
type input "C:\fakepath\1499_1_F427+INSERT_B_V5 (2) (1).pdf"
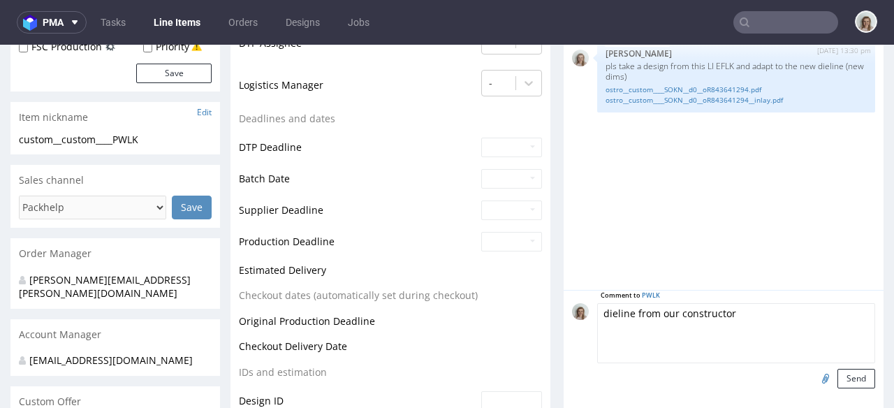
scroll to position [428, 0]
click at [838, 377] on button "Send" at bounding box center [857, 378] width 38 height 20
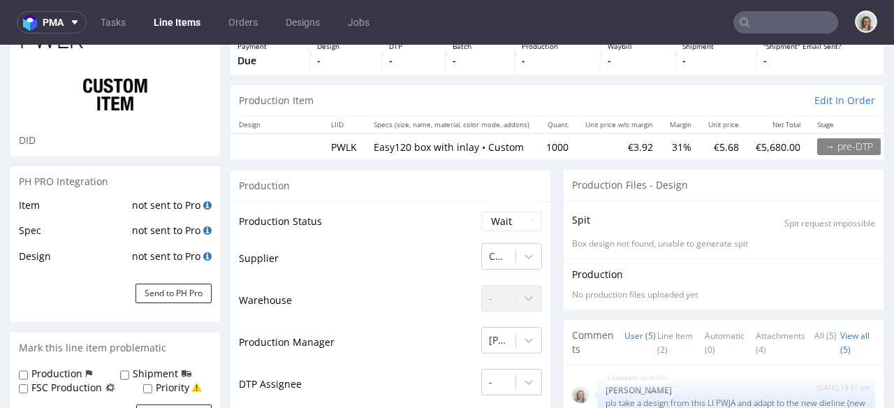
scroll to position [0, 0]
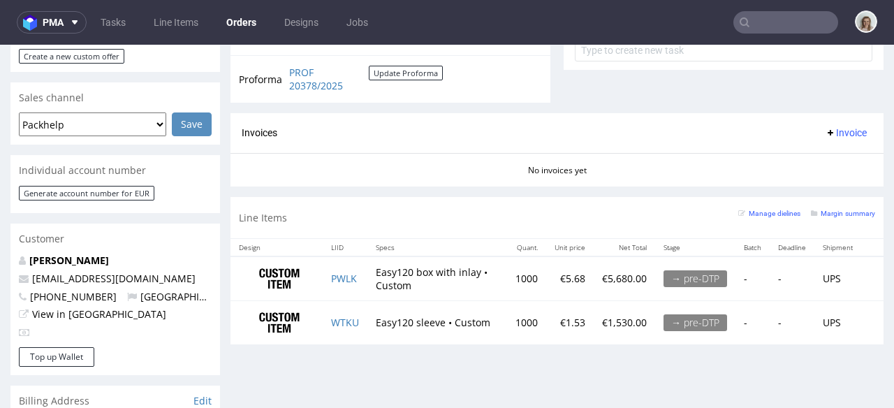
scroll to position [544, 0]
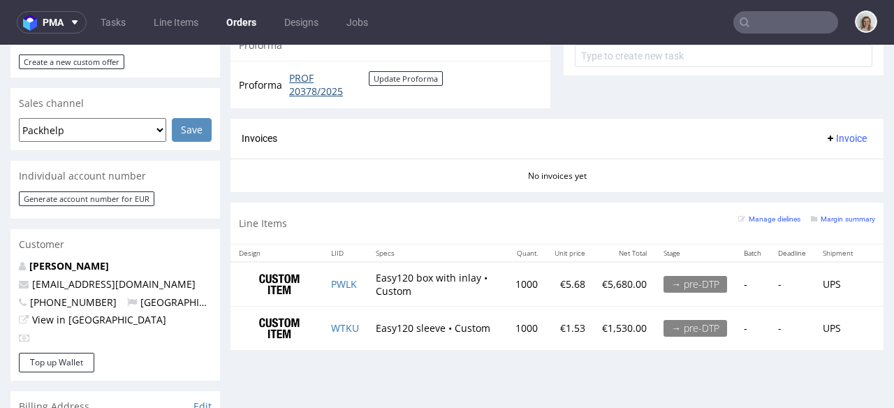
click at [312, 85] on link "PROF 20378/2025" at bounding box center [329, 84] width 80 height 27
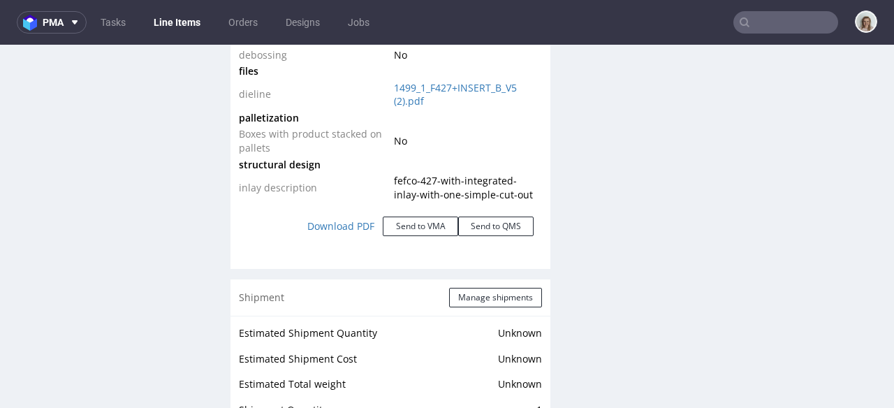
scroll to position [1741, 0]
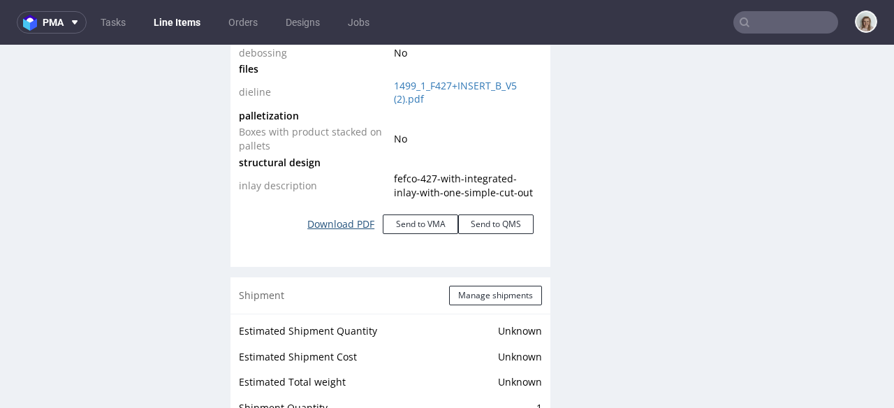
click at [344, 228] on link "Download PDF" at bounding box center [341, 224] width 84 height 31
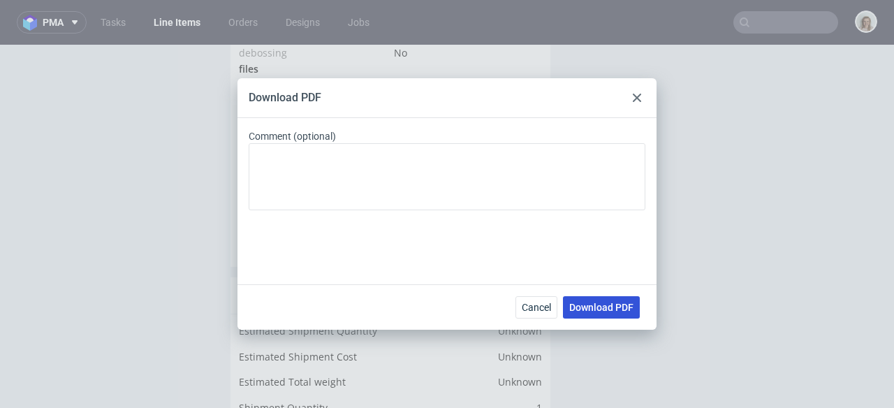
click at [576, 305] on span "Download PDF" at bounding box center [601, 308] width 64 height 10
click at [639, 100] on use at bounding box center [637, 98] width 8 height 8
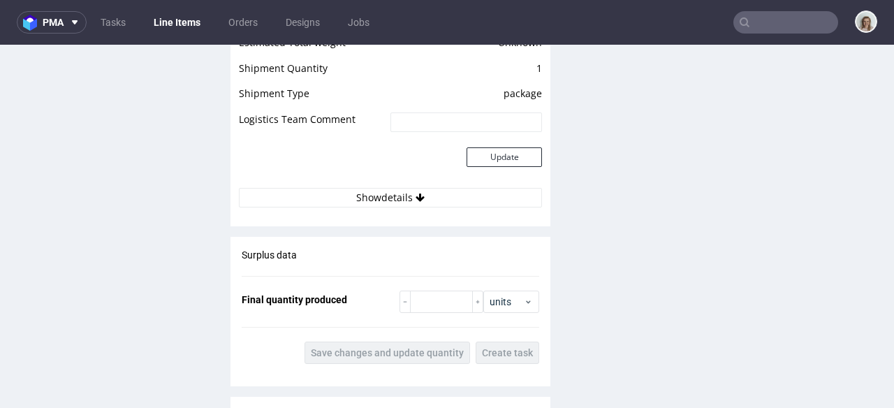
scroll to position [2737, 0]
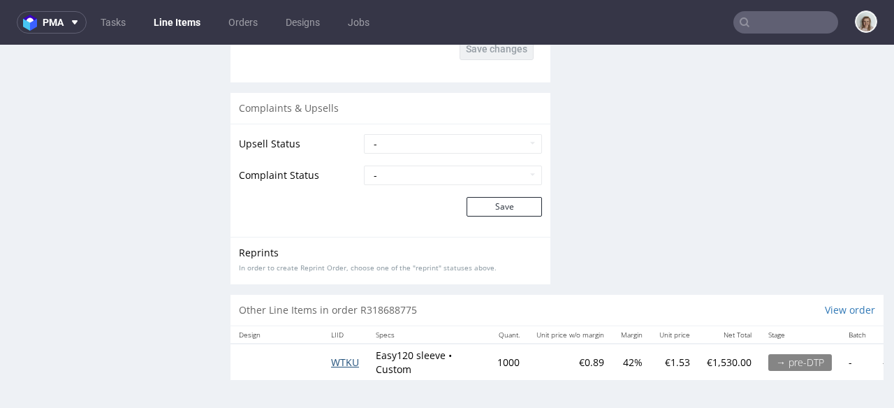
click at [344, 356] on span "WTKU" at bounding box center [345, 362] width 28 height 13
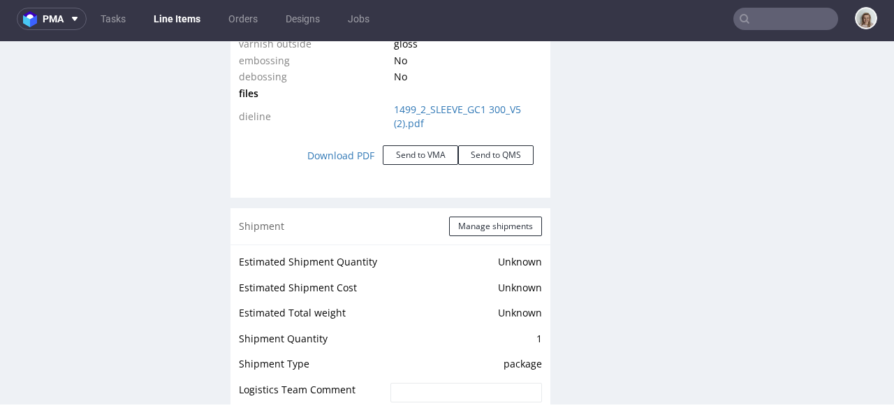
scroll to position [1649, 0]
click at [324, 154] on link "Download PDF" at bounding box center [341, 154] width 84 height 31
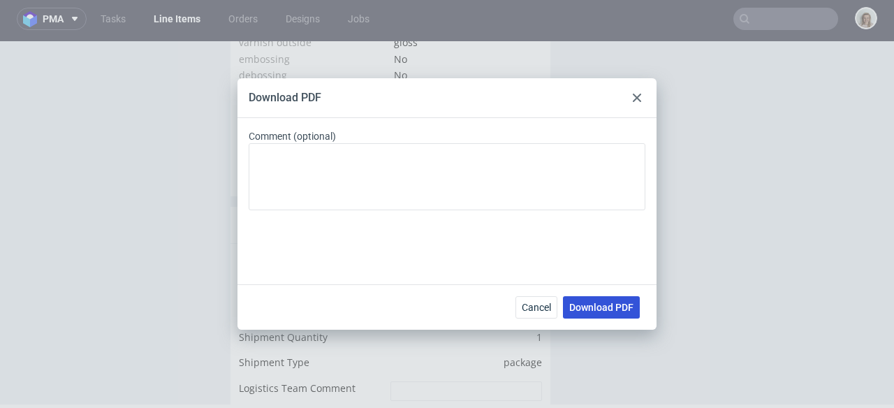
click at [581, 306] on span "Download PDF" at bounding box center [601, 308] width 64 height 10
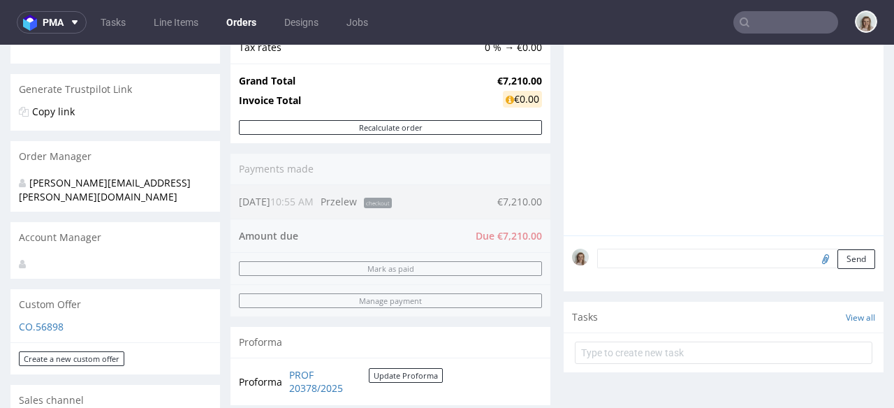
scroll to position [528, 0]
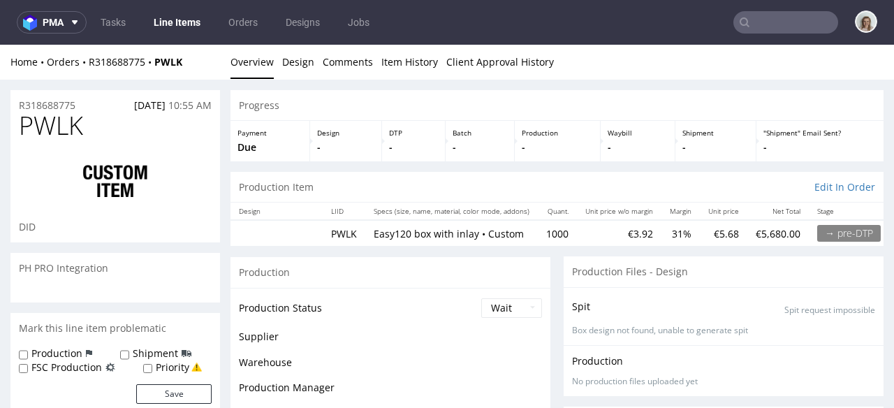
scroll to position [374, 0]
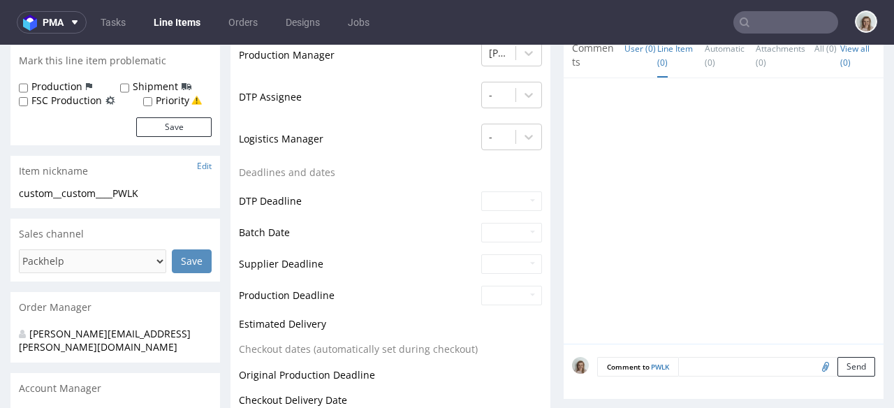
click at [661, 56] on link "Line Item (0)" at bounding box center [675, 56] width 36 height 44
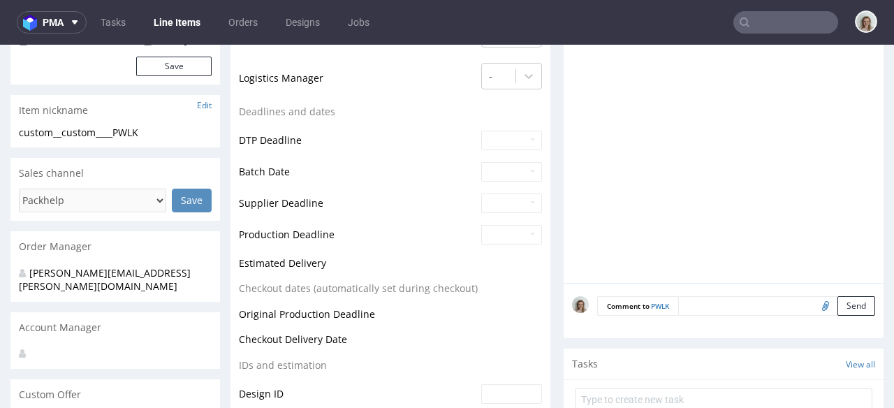
scroll to position [617, 0]
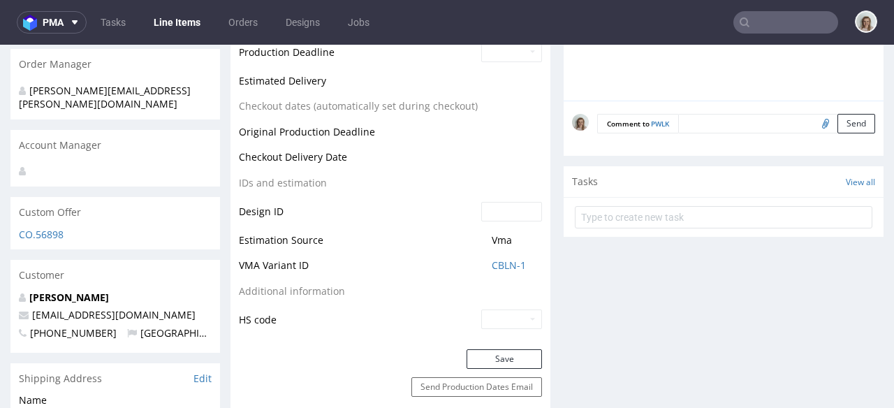
click at [686, 122] on textarea at bounding box center [776, 124] width 197 height 20
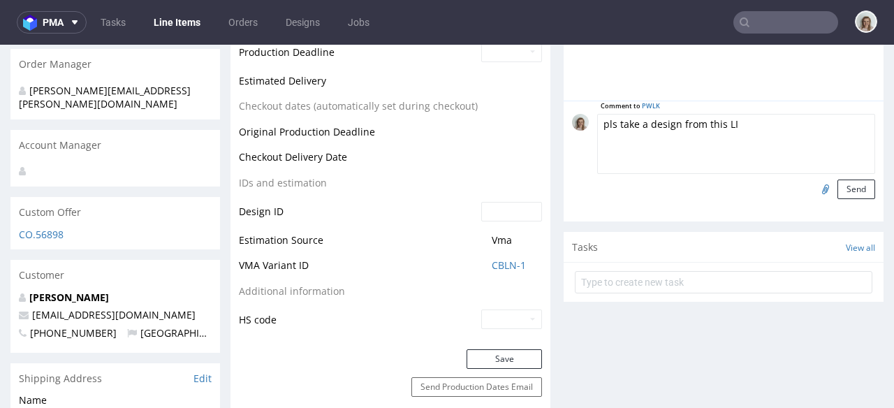
paste textarea "EFLK"
drag, startPoint x: 611, startPoint y: 140, endPoint x: 573, endPoint y: 130, distance: 39.0
click at [573, 130] on div "Comment to PWLK pls take a design from this LI EFLK and adapt to the new dielin…" at bounding box center [723, 156] width 303 height 85
type textarea "pls take a design from this LI EFLK and adapt to the new dieline (new dims)"
click at [814, 190] on input "file" at bounding box center [824, 189] width 20 height 18
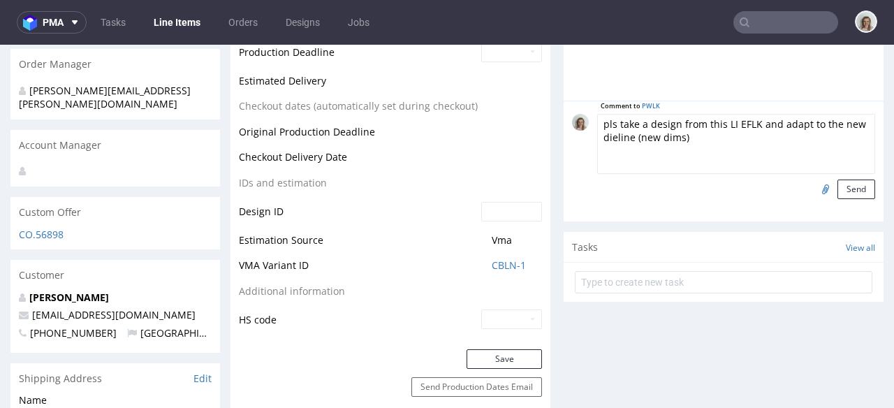
type input "C:\fakepath\ostro__custom____SOKN__d0__oR843641294.pdf"
click at [838, 193] on button "Send" at bounding box center [857, 190] width 38 height 20
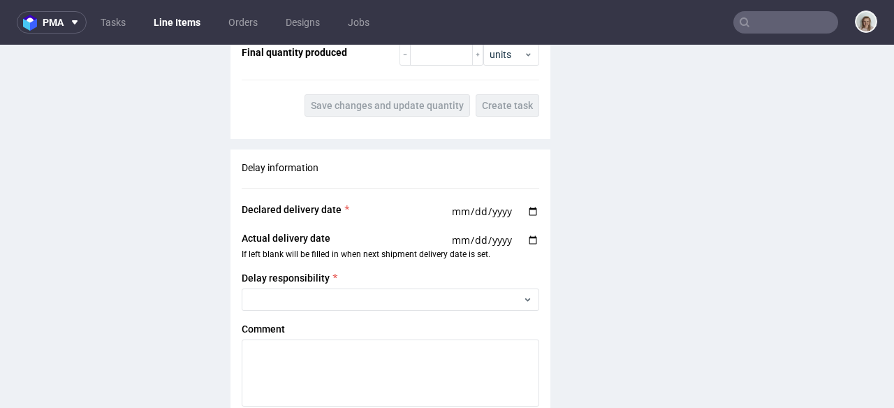
scroll to position [2737, 0]
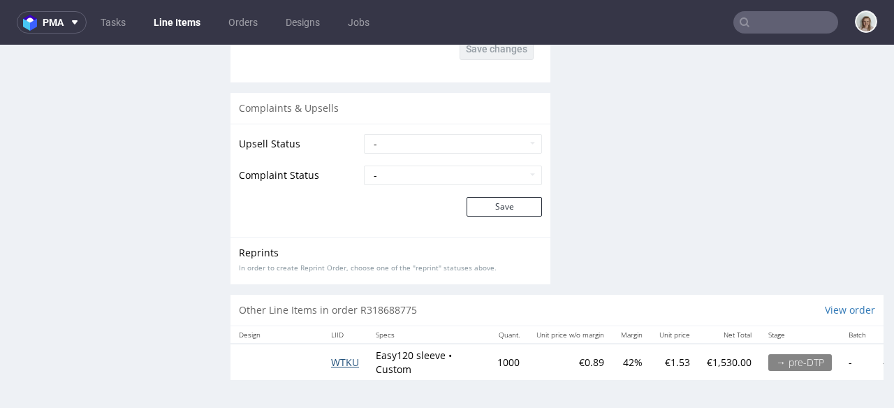
click at [349, 356] on span "WTKU" at bounding box center [345, 362] width 28 height 13
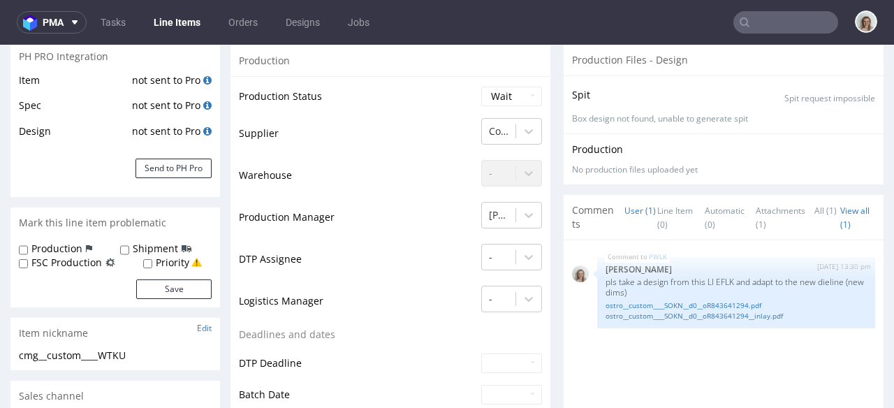
scroll to position [255, 0]
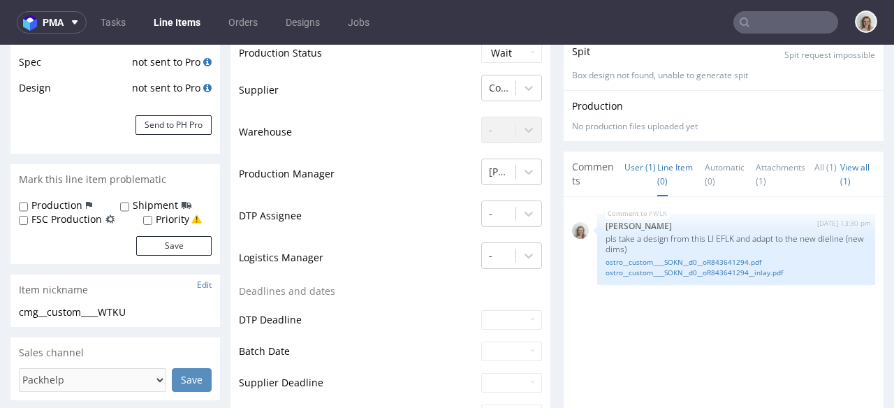
click at [664, 176] on link "Line Item (0)" at bounding box center [675, 174] width 36 height 44
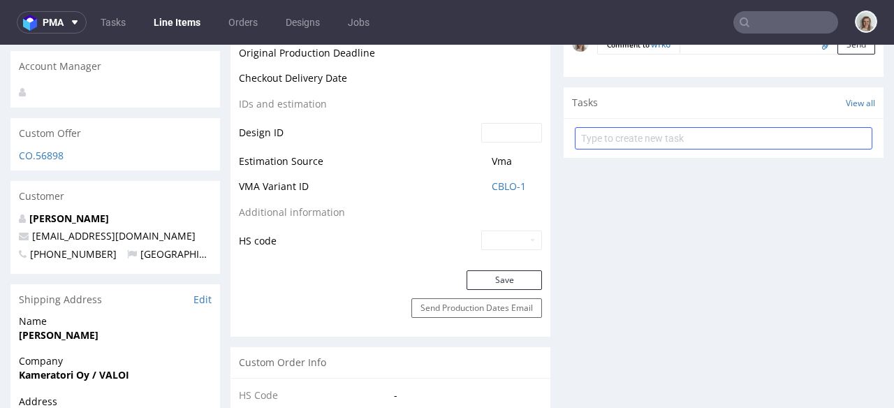
scroll to position [448, 0]
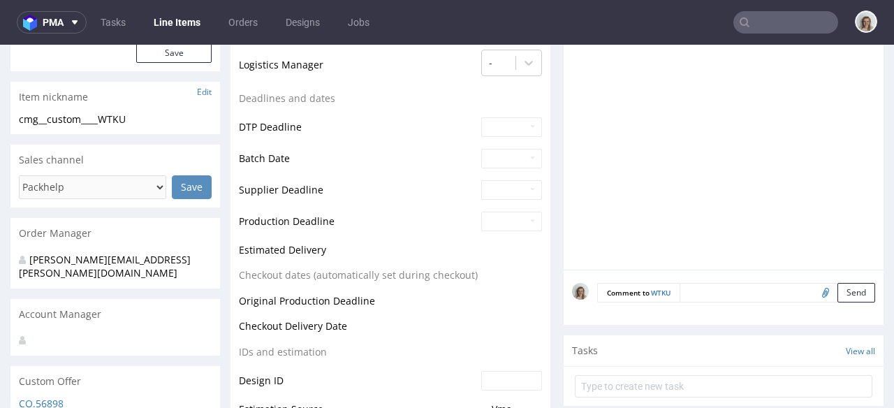
click at [697, 293] on textarea at bounding box center [778, 293] width 196 height 20
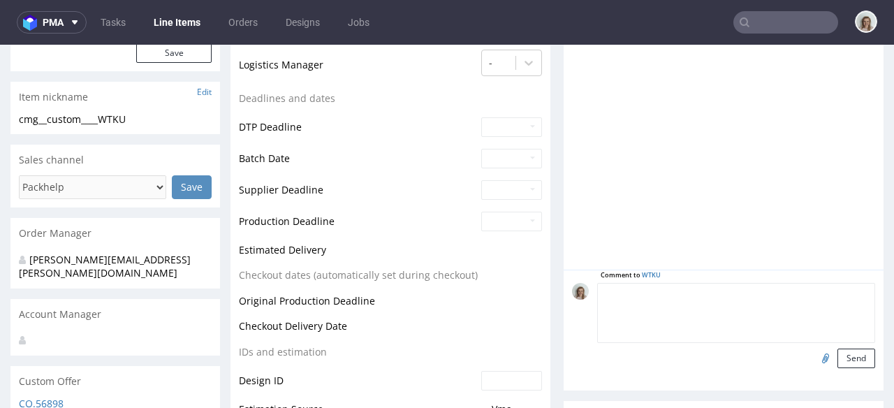
paste textarea "pls take a design from this LI EFLK and adapt to the new dieline (new dims)"
drag, startPoint x: 747, startPoint y: 291, endPoint x: 727, endPoint y: 290, distance: 20.3
click at [727, 290] on textarea "pls take a design from this LI EFLK and adapt to the new dieline (new dims)" at bounding box center [736, 313] width 278 height 60
paste textarea "PWJA"
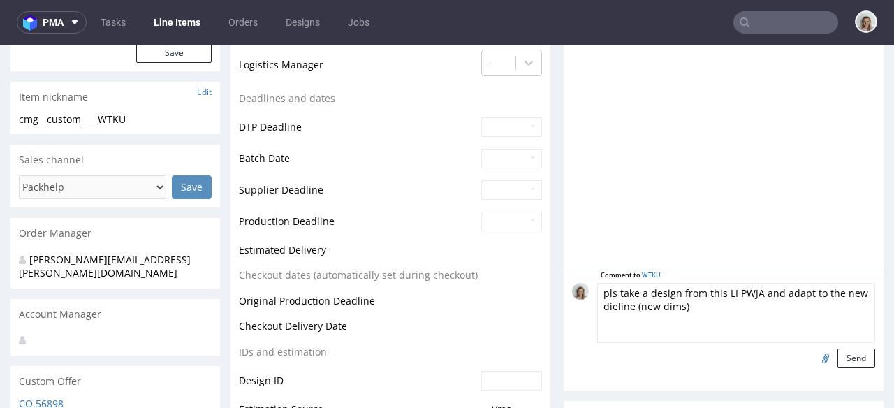
type textarea "pls take a design from this LI PWJA and adapt to the new dieline (new dims)"
click at [814, 359] on input "file" at bounding box center [824, 358] width 20 height 18
type input "C:\fakepath\cmg__custom____LZGK__d0__oR843641294.pdf"
click at [838, 360] on button "Send" at bounding box center [857, 359] width 38 height 20
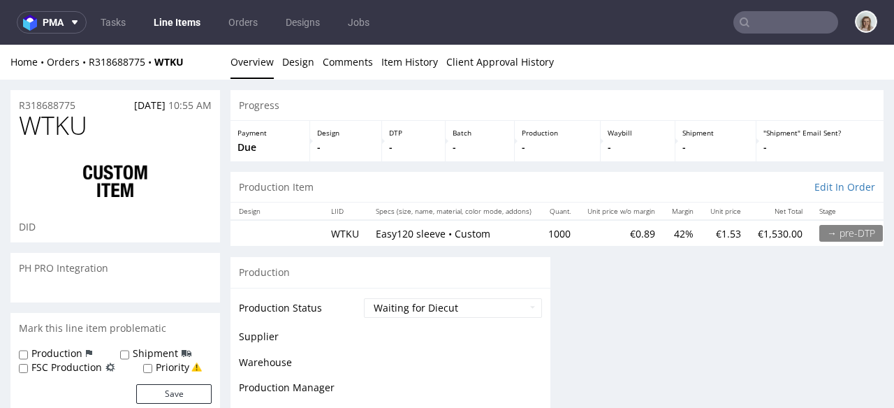
scroll to position [0, 0]
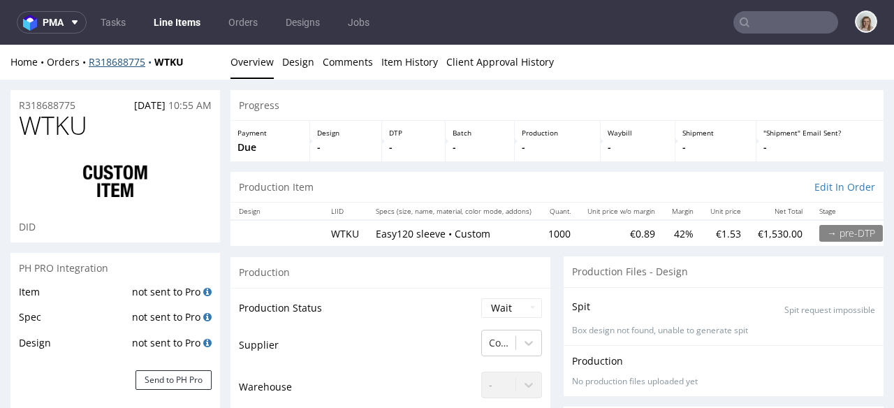
click at [127, 60] on link "R318688775" at bounding box center [122, 61] width 66 height 13
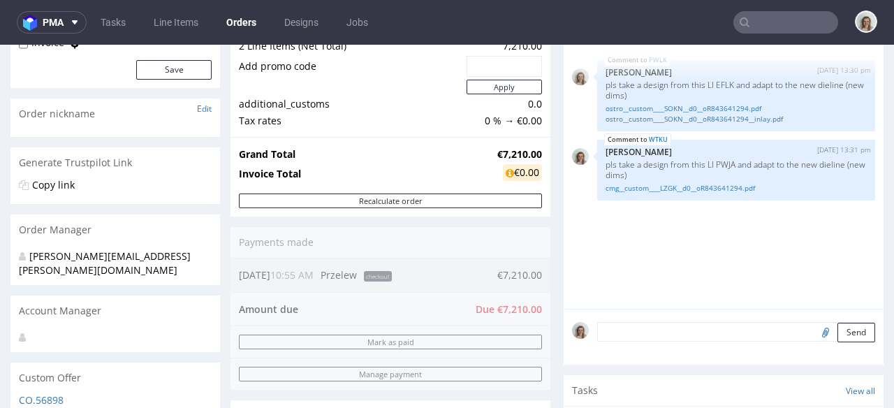
scroll to position [270, 0]
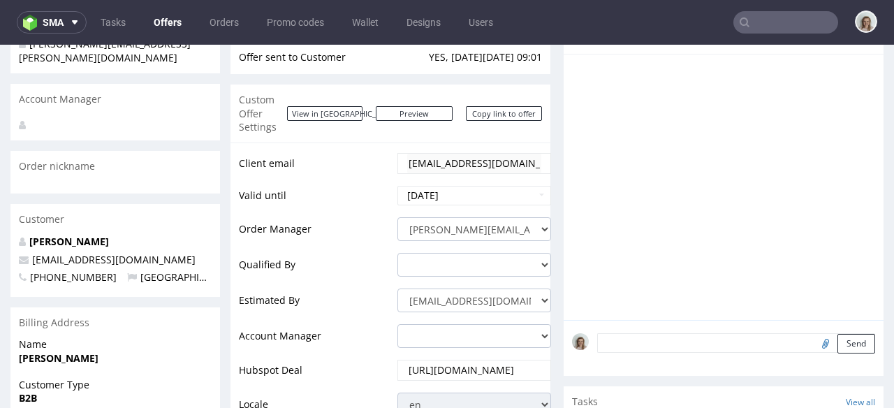
scroll to position [210, 0]
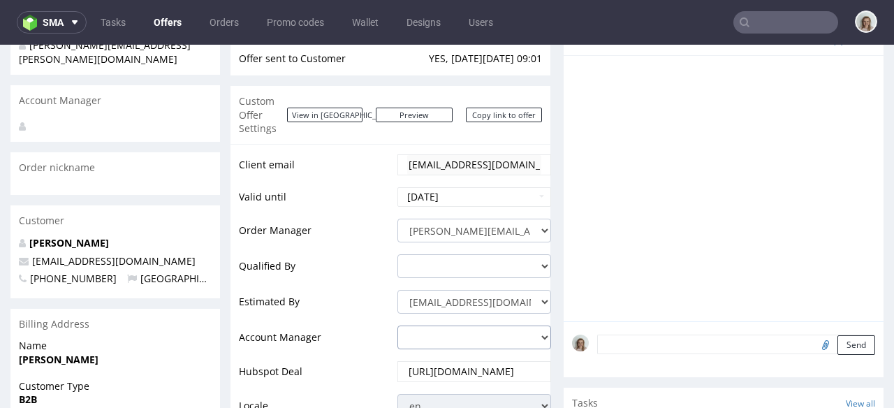
click at [422, 326] on select "adrian.margula@packhelp.com alex.lemee@packhelp.com angelina.marc@packhelp.com …" at bounding box center [475, 338] width 154 height 24
select select "19218416"
click at [398, 326] on select "adrian.margula@packhelp.com alex.lemee@packhelp.com angelina.marc@packhelp.com …" at bounding box center [475, 338] width 154 height 24
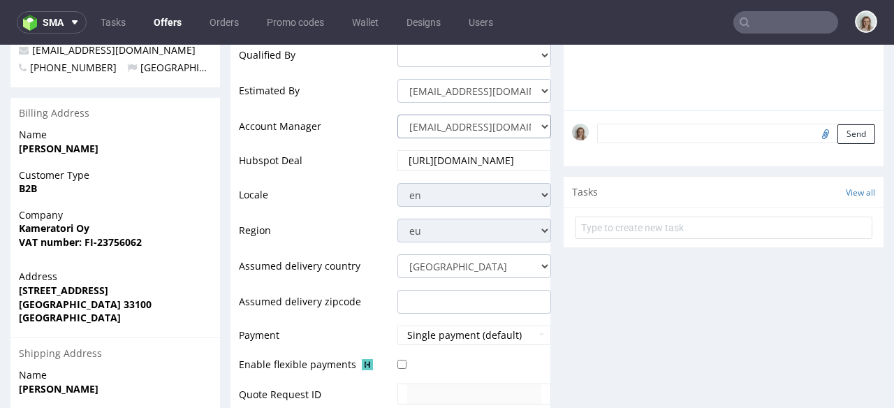
scroll to position [655, 0]
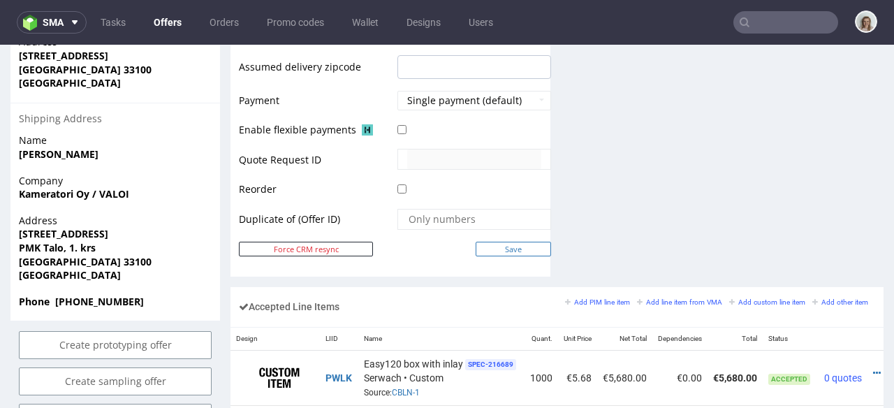
click at [497, 242] on input "Save" at bounding box center [513, 249] width 75 height 15
type input "In progress..."
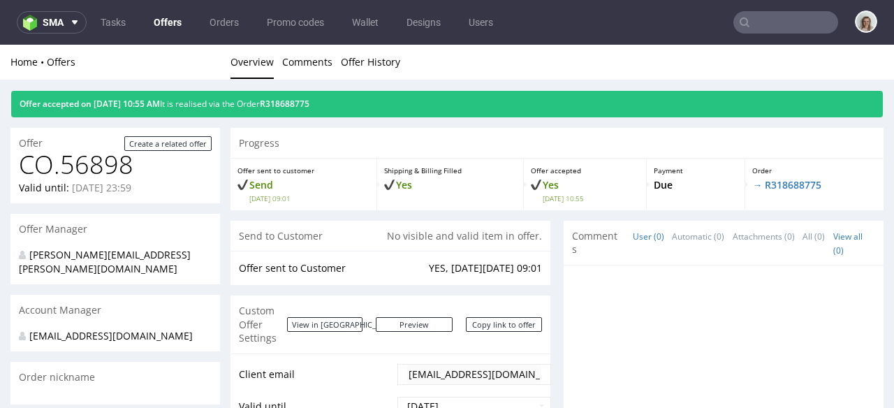
scroll to position [0, 0]
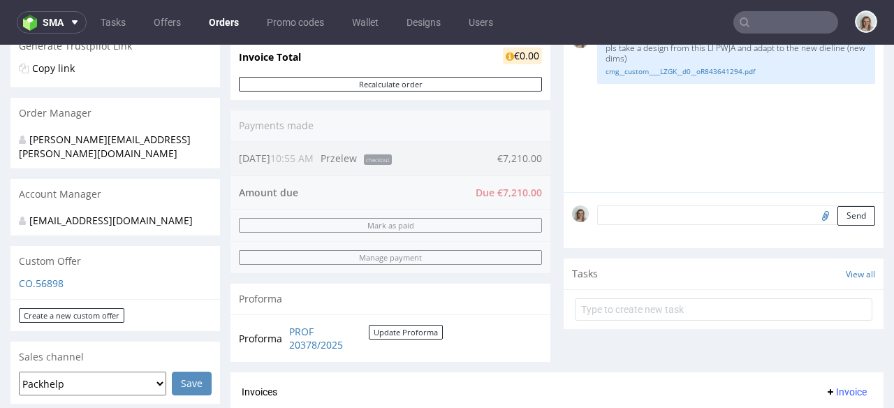
scroll to position [290, 0]
click at [614, 215] on textarea at bounding box center [736, 215] width 278 height 20
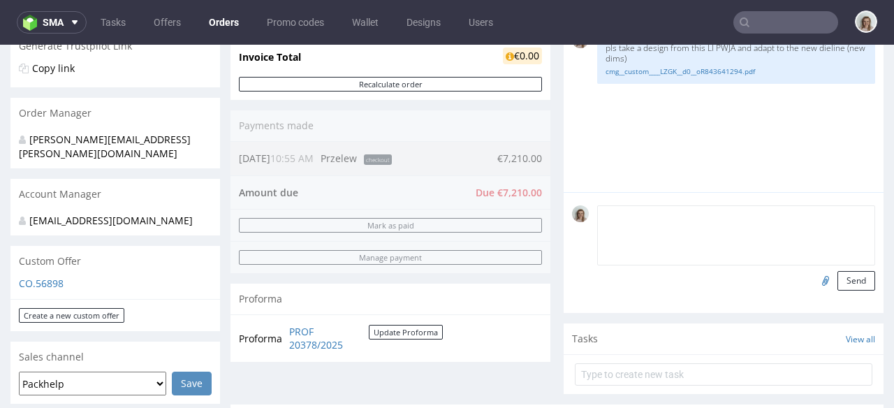
paste textarea "Pro forma sent - they have 10 days to complete the payment. Pls proceed with pr…"
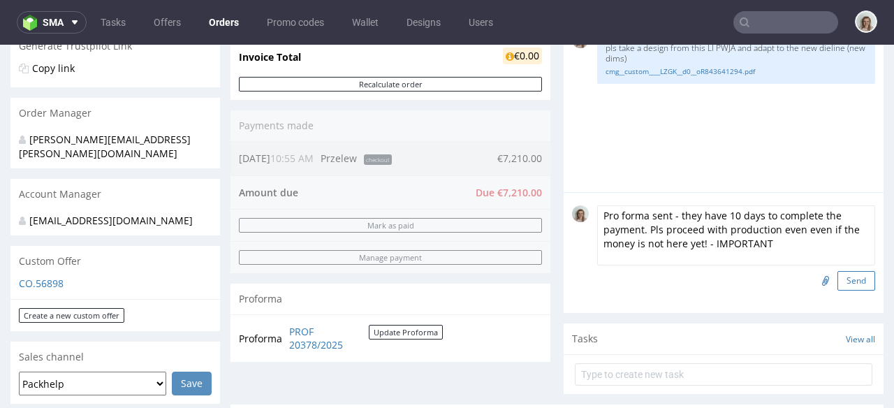
type textarea "Pro forma sent - they have 10 days to complete the payment. Pls proceed with pr…"
click at [838, 280] on button "Send" at bounding box center [857, 281] width 38 height 20
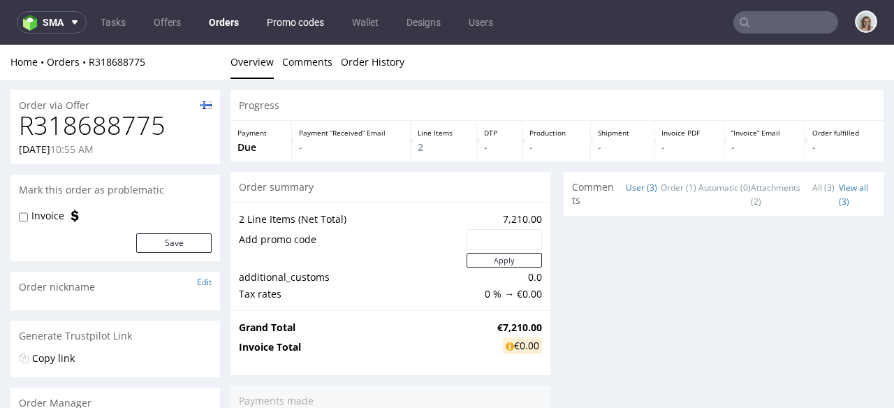
scroll to position [0, 0]
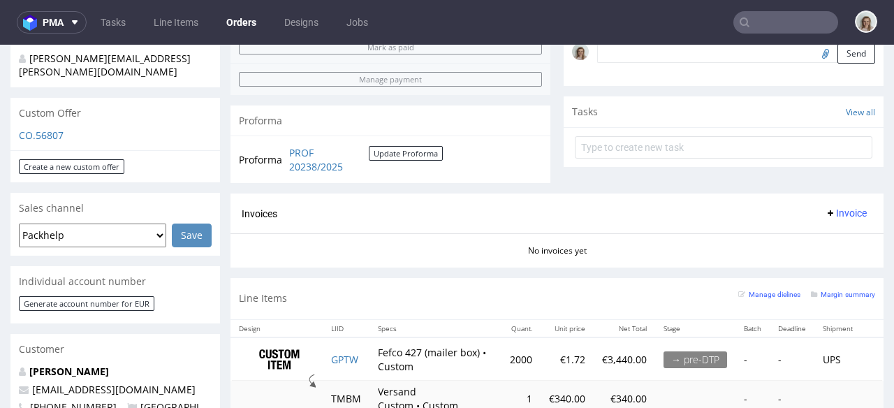
scroll to position [268, 0]
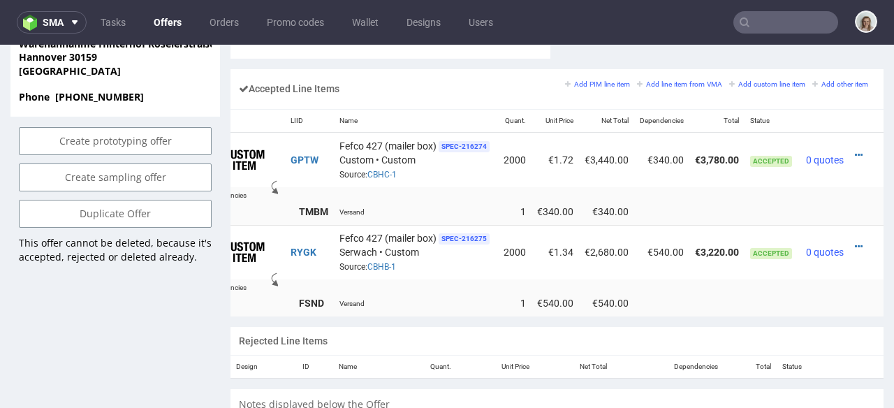
scroll to position [873, 0]
click at [855, 150] on icon at bounding box center [859, 155] width 8 height 10
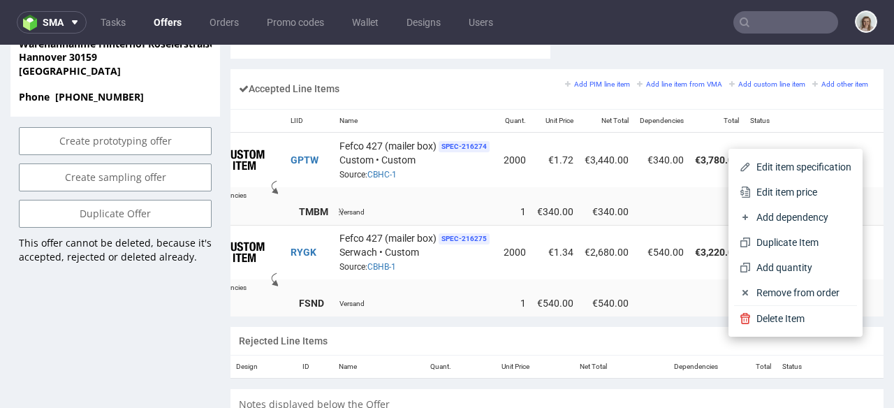
click at [764, 191] on span "Edit item price" at bounding box center [801, 192] width 101 height 14
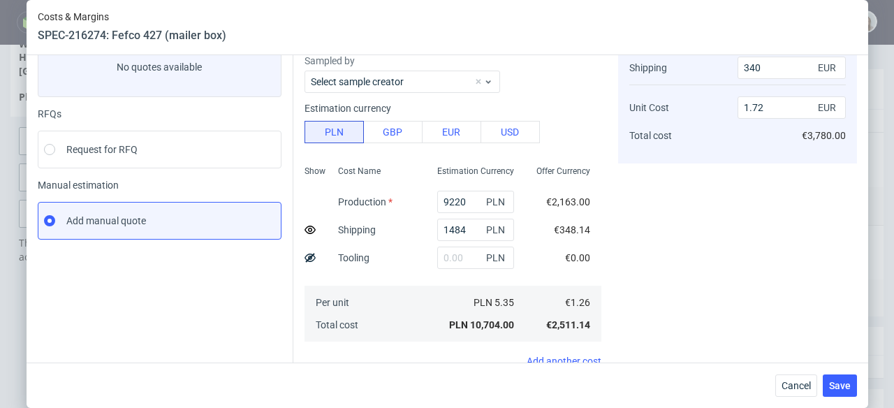
scroll to position [64, 0]
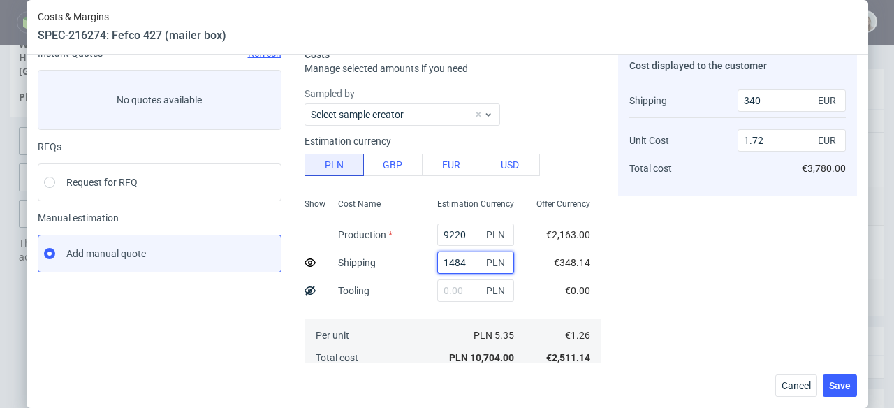
click at [426, 263] on div "1484 PLN" at bounding box center [475, 263] width 99 height 28
paste input "3307,45"
type input "3307.45"
type input "780"
type input "1.82"
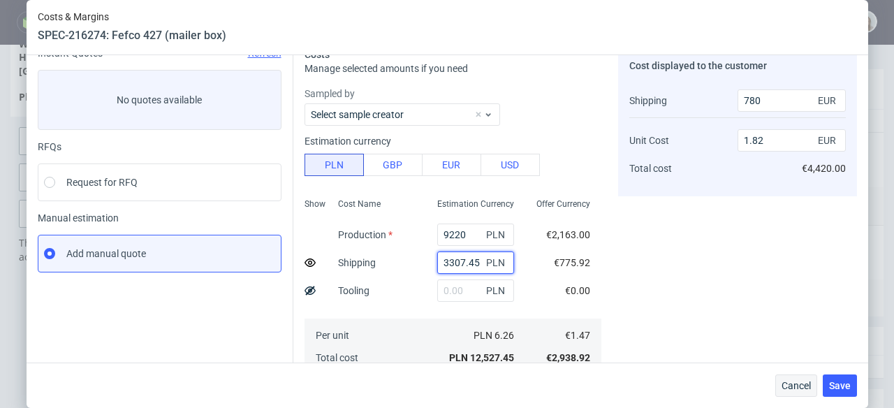
type input "3307.45"
click at [804, 389] on span "Cancel" at bounding box center [796, 386] width 29 height 10
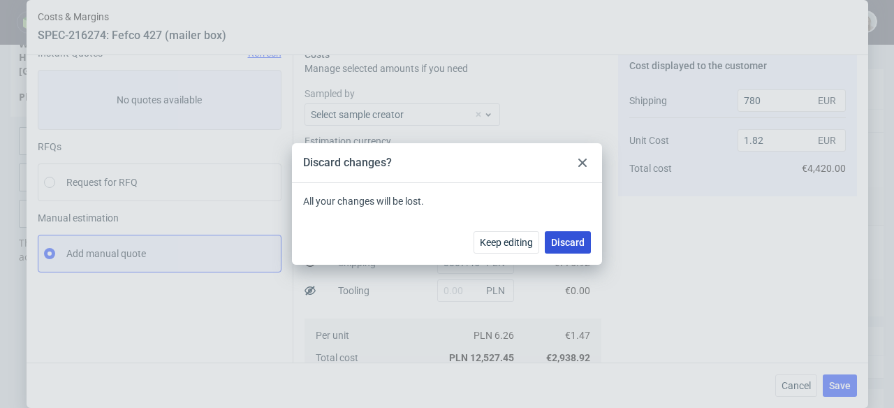
click at [586, 247] on button "Discard" at bounding box center [568, 242] width 46 height 22
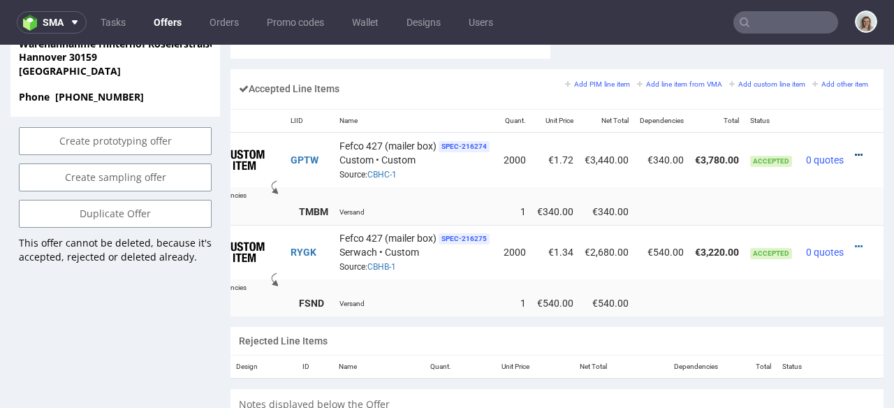
click at [855, 150] on icon at bounding box center [859, 155] width 8 height 10
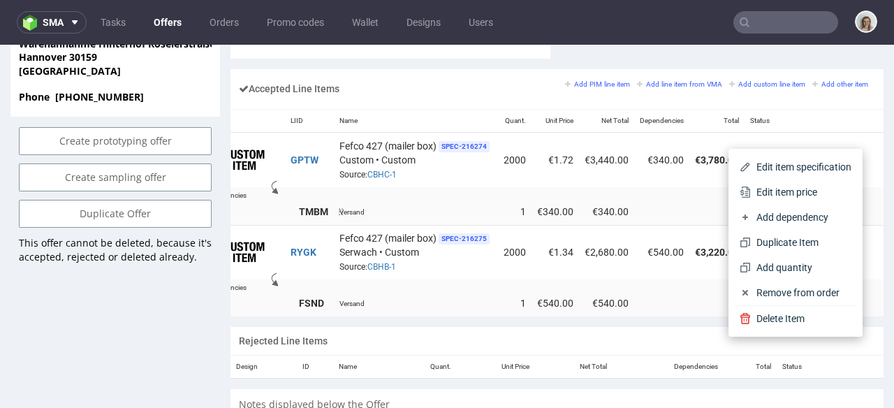
click at [775, 190] on span "Edit item price" at bounding box center [801, 192] width 101 height 14
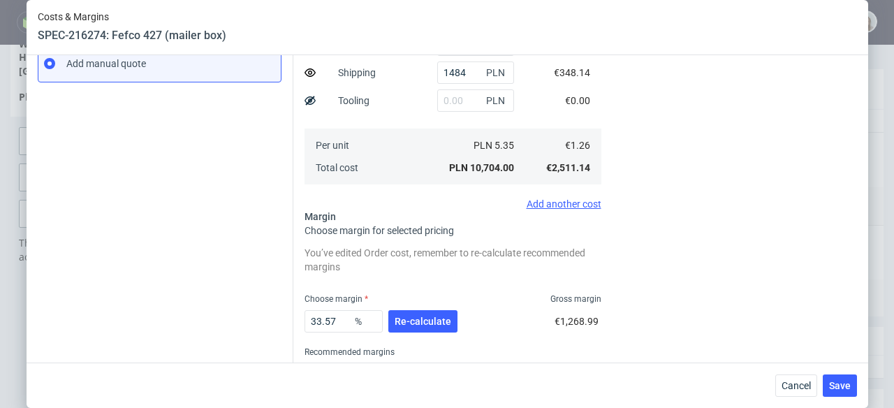
scroll to position [252, 0]
click at [307, 74] on icon at bounding box center [310, 73] width 11 height 11
type input "1.89"
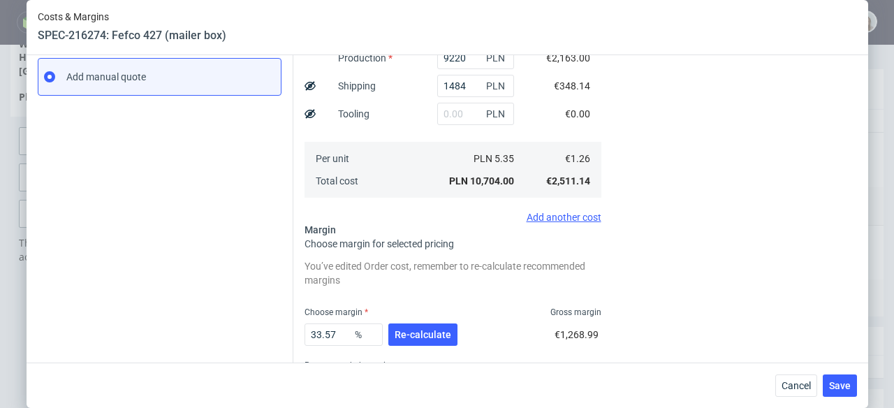
scroll to position [226, 0]
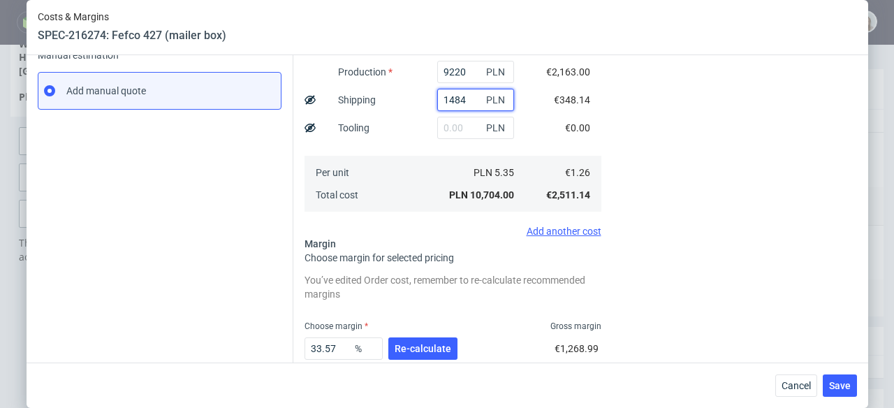
drag, startPoint x: 451, startPoint y: 103, endPoint x: 412, endPoint y: 103, distance: 38.4
click at [426, 103] on div "1484 PLN" at bounding box center [475, 100] width 99 height 28
type input "1.63"
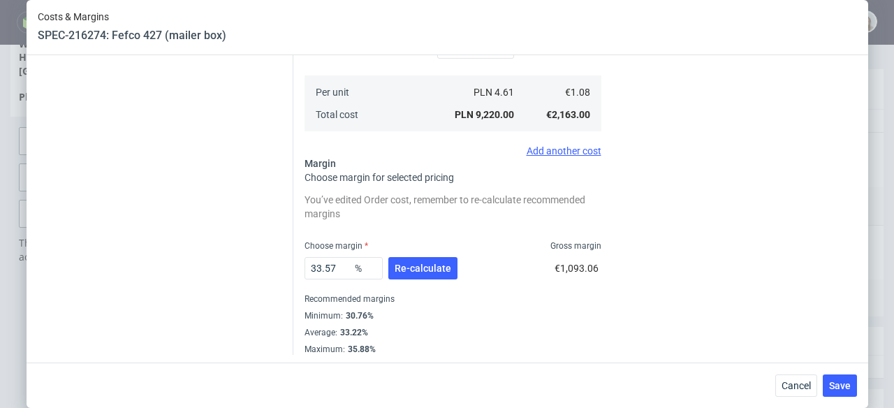
scroll to position [310, 0]
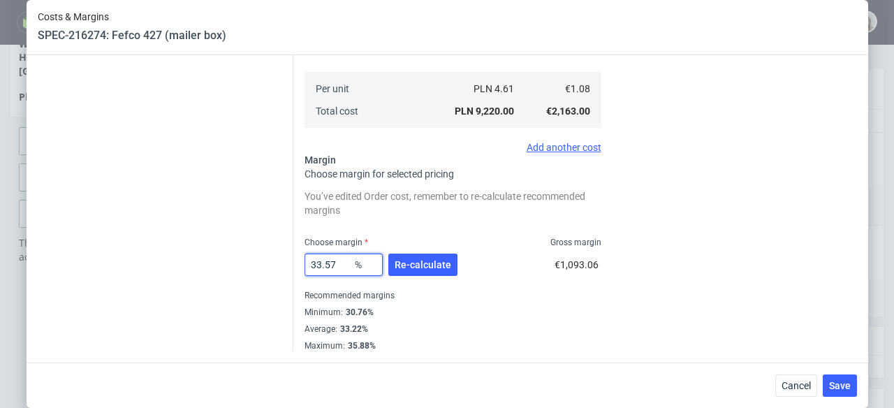
click at [330, 264] on input "33.57" at bounding box center [344, 265] width 78 height 22
type input "33"
type input "1.61"
type input "33"
click at [755, 131] on div "Cost displayed to the customer Unit Cost Total cost 1.61 EUR €3,220.00" at bounding box center [737, 76] width 239 height 551
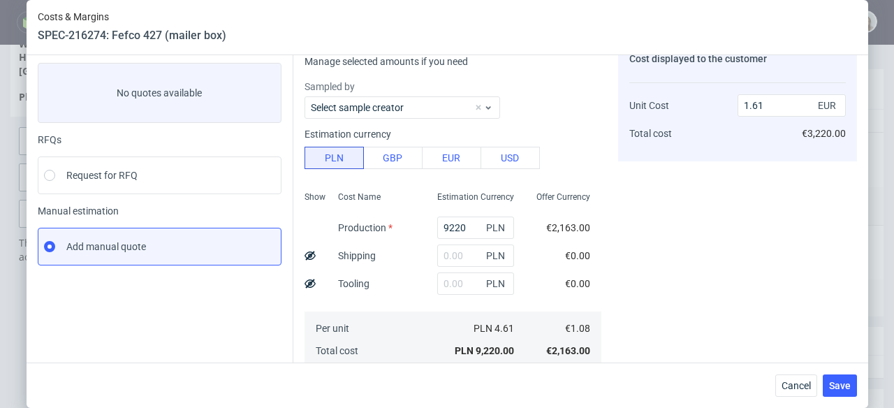
scroll to position [0, 0]
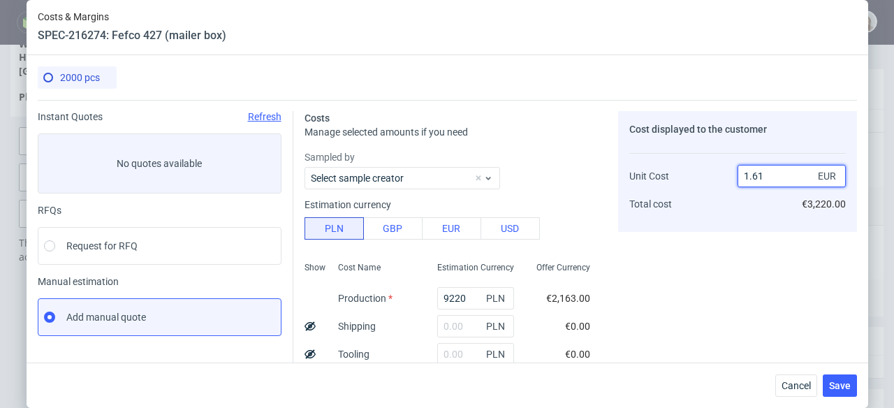
click at [761, 172] on input "1.61" at bounding box center [792, 176] width 108 height 22
type input "1."
type input "-8"
type input "17"
type input "93.64705882352942"
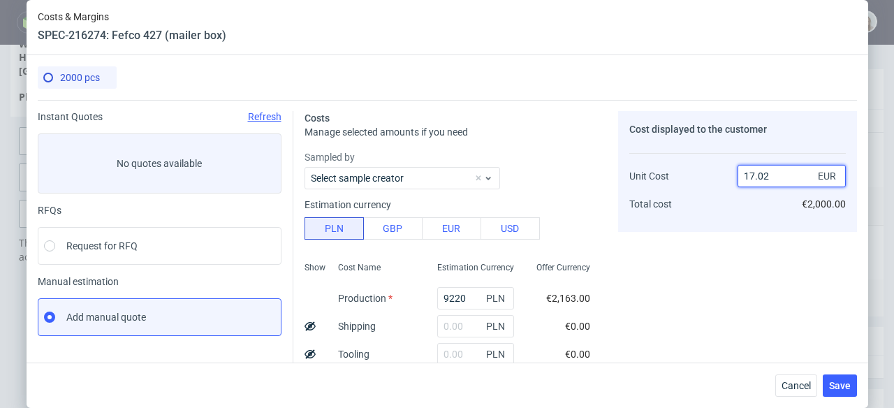
type input "17.023"
type input "93.65564236621043"
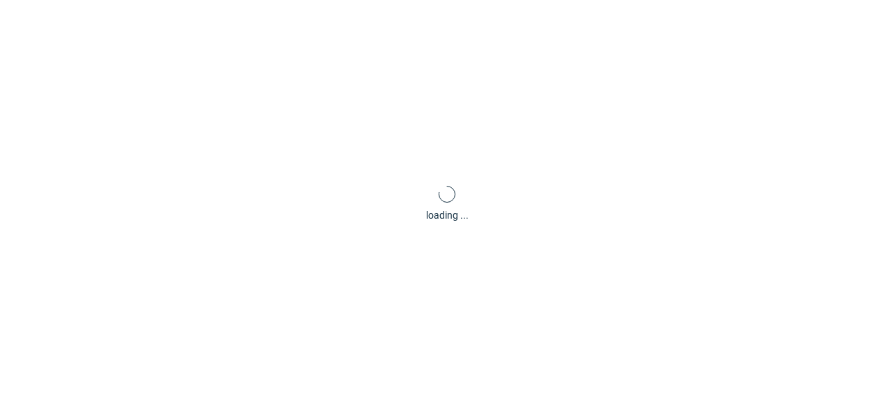
scroll to position [0, 43]
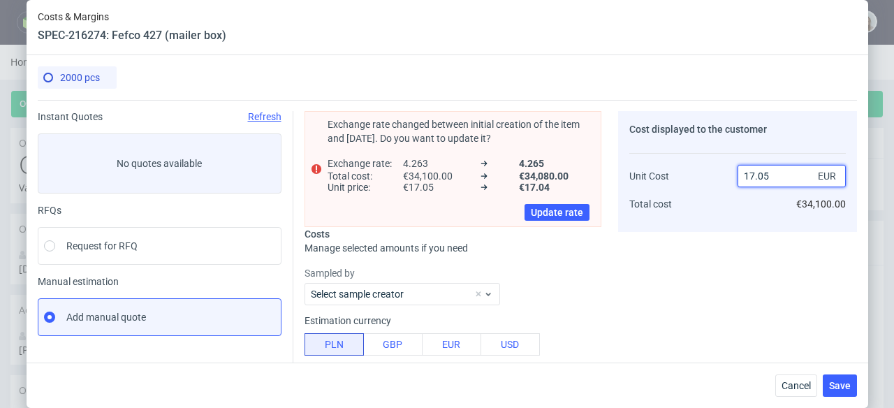
drag, startPoint x: 768, startPoint y: 175, endPoint x: 731, endPoint y: 175, distance: 37.0
click at [731, 175] on div "Unit Cost Total cost 17.05 EUR €34,100.00" at bounding box center [737, 183] width 217 height 73
type input "1"
type input "-8"
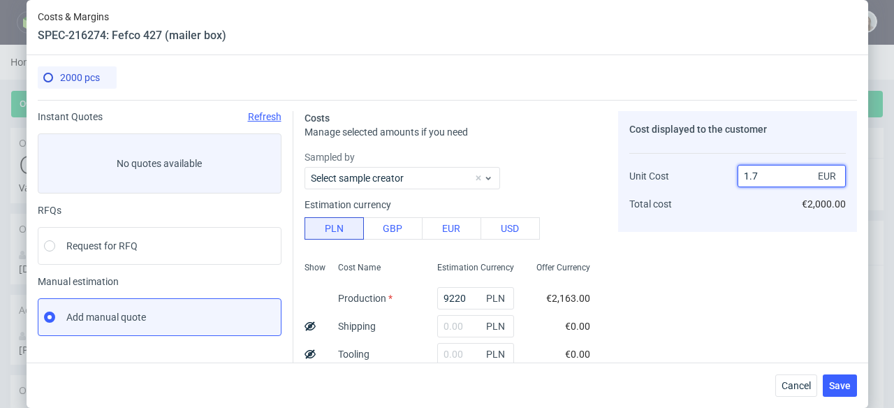
type input "1.72"
type input "37.2093023255814"
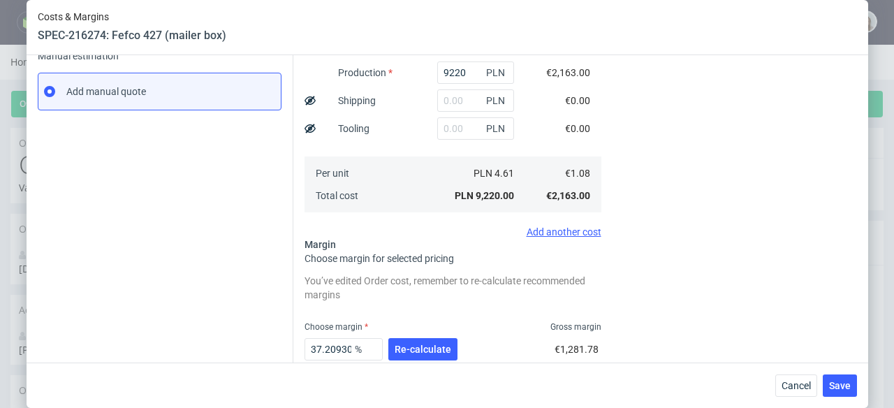
scroll to position [276, 0]
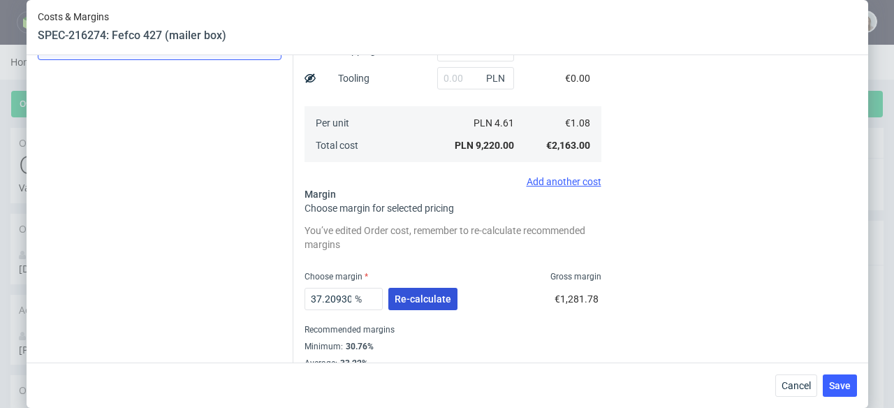
type input "1.72"
click at [435, 294] on span "Re-calculate" at bounding box center [423, 299] width 57 height 10
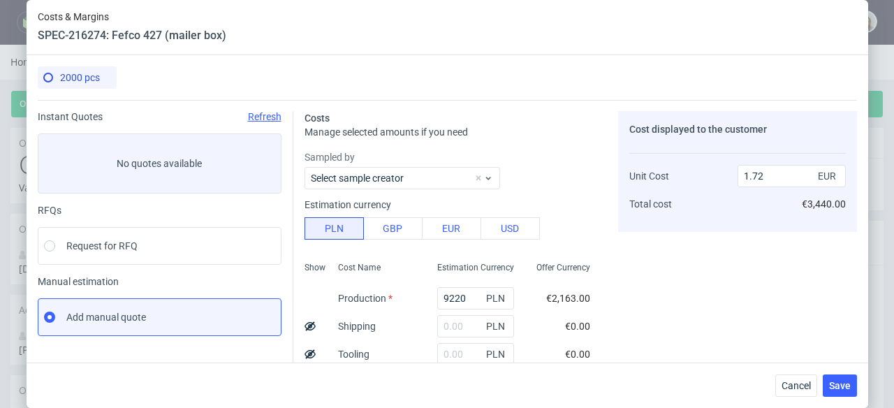
scroll to position [271, 0]
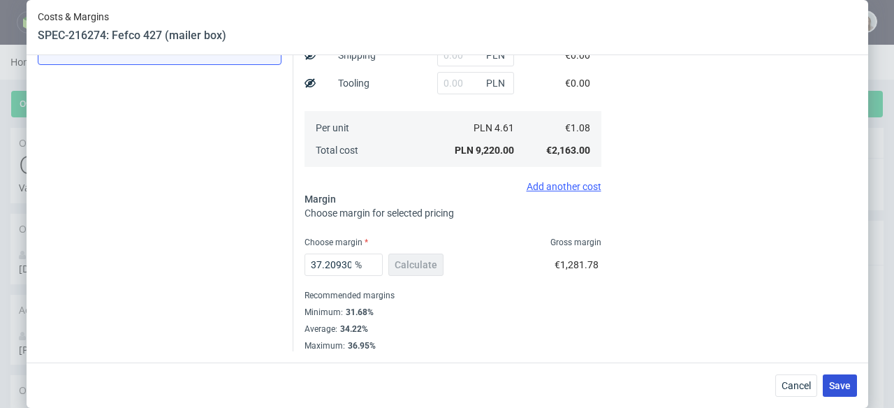
click at [840, 392] on button "Save" at bounding box center [840, 385] width 34 height 22
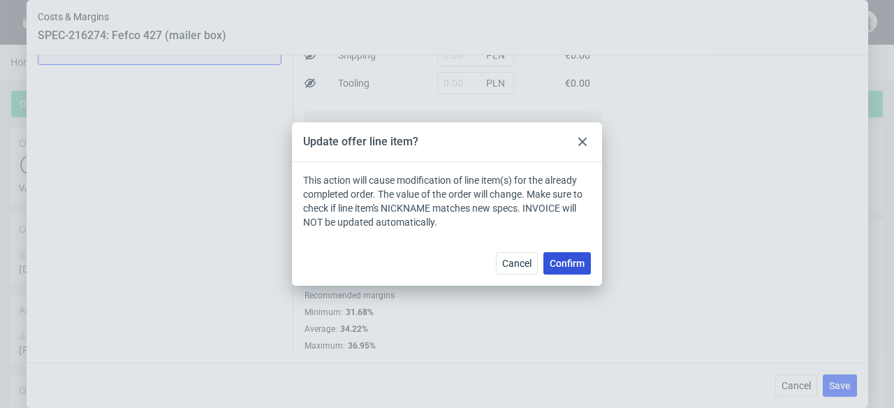
click at [574, 265] on span "Confirm" at bounding box center [567, 263] width 35 height 10
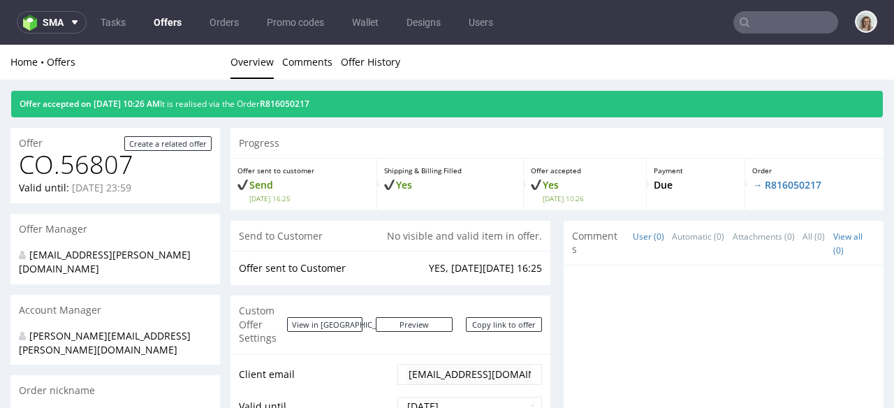
scroll to position [0, 0]
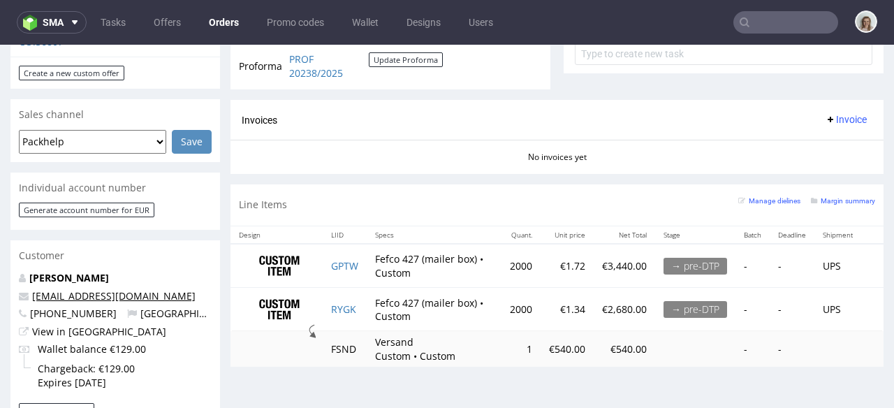
scroll to position [373, 0]
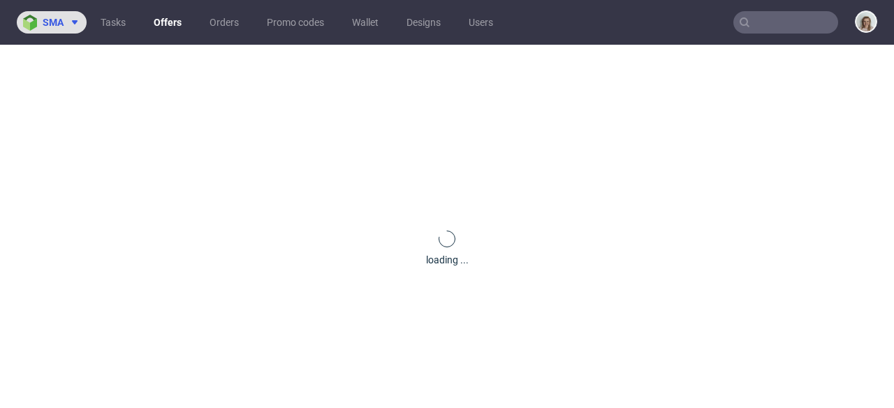
click at [71, 15] on button "sma" at bounding box center [52, 22] width 70 height 22
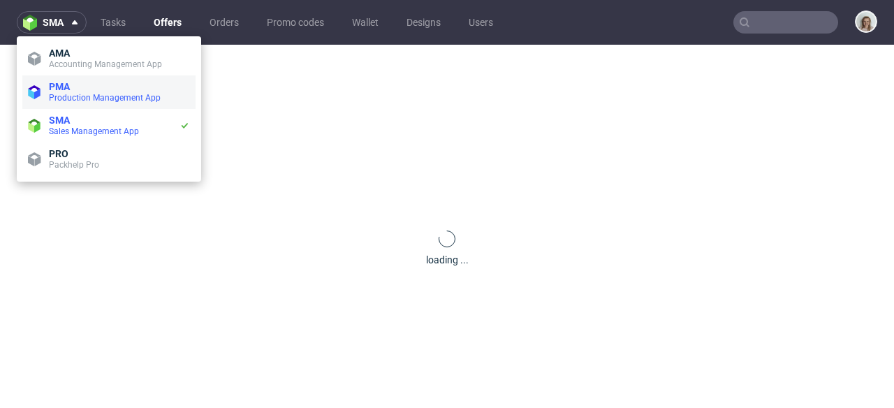
click at [80, 95] on span "Production Management App" at bounding box center [105, 98] width 112 height 10
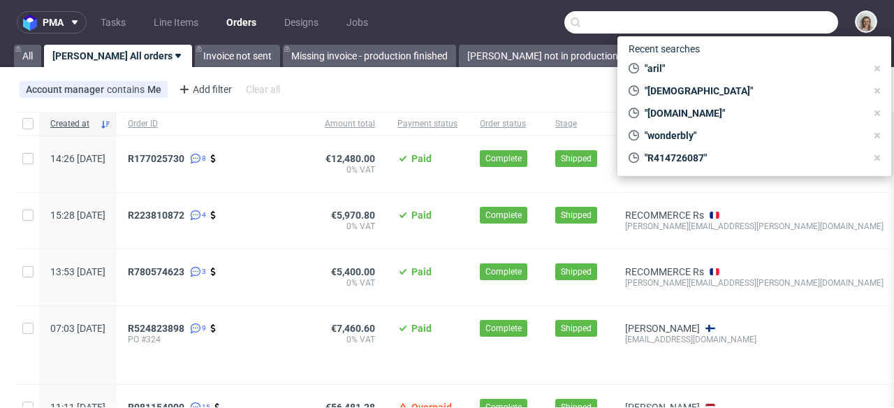
click at [750, 20] on input "text" at bounding box center [701, 22] width 274 height 22
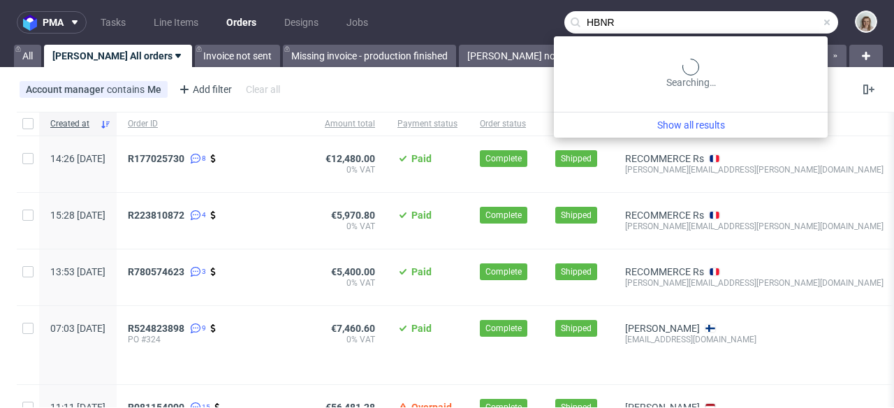
type input "HBNR"
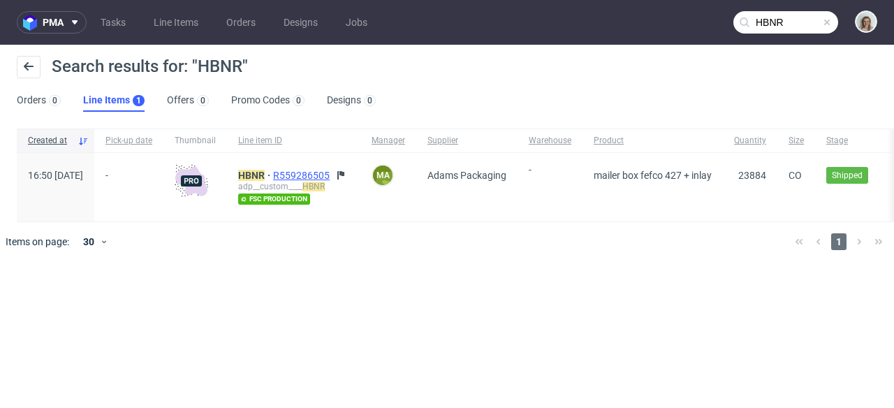
click at [333, 175] on span "R559286505" at bounding box center [302, 175] width 59 height 11
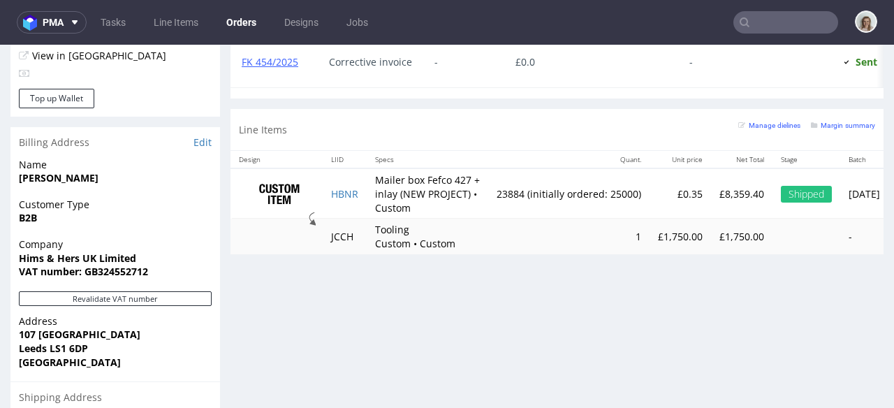
scroll to position [822, 0]
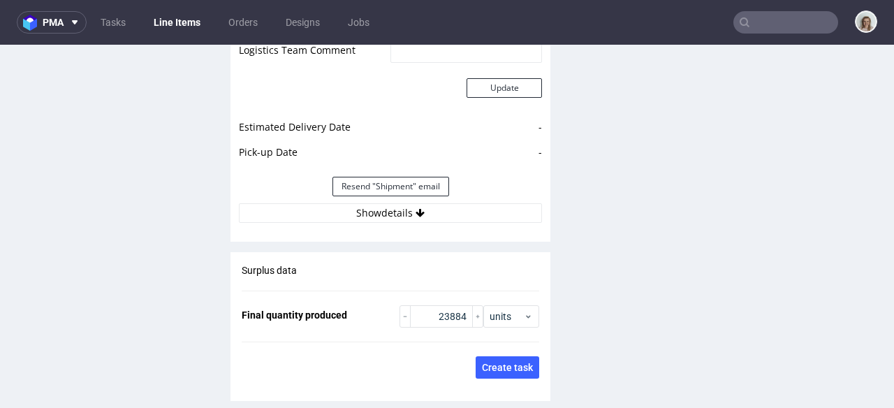
scroll to position [2034, 0]
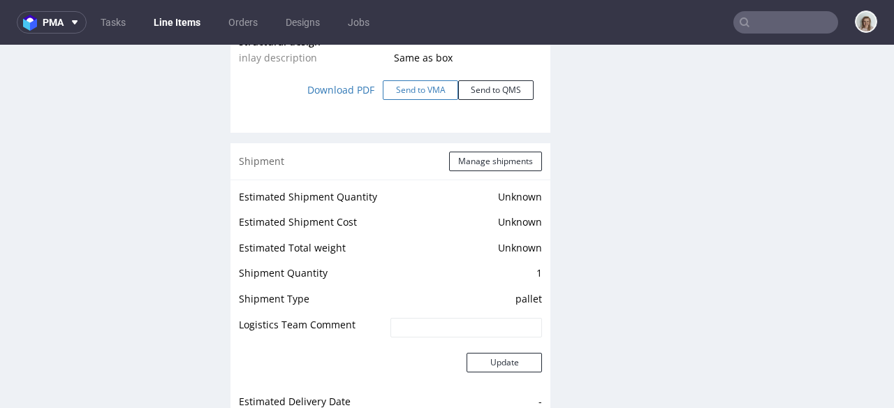
click at [417, 98] on button "Send to VMA" at bounding box center [420, 90] width 75 height 20
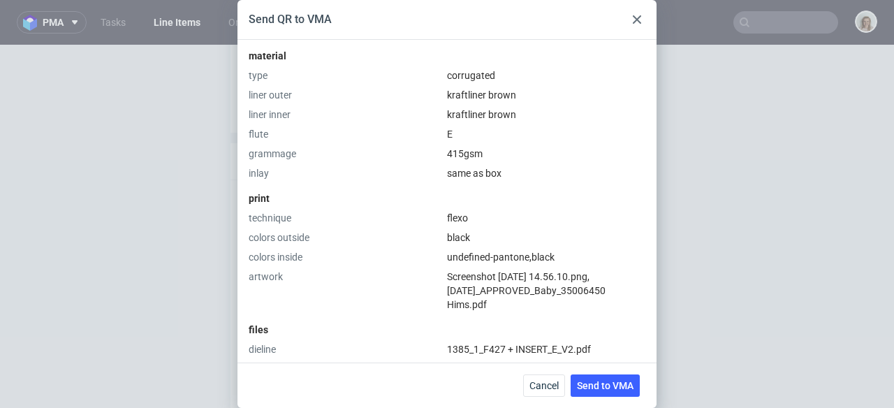
scroll to position [784, 0]
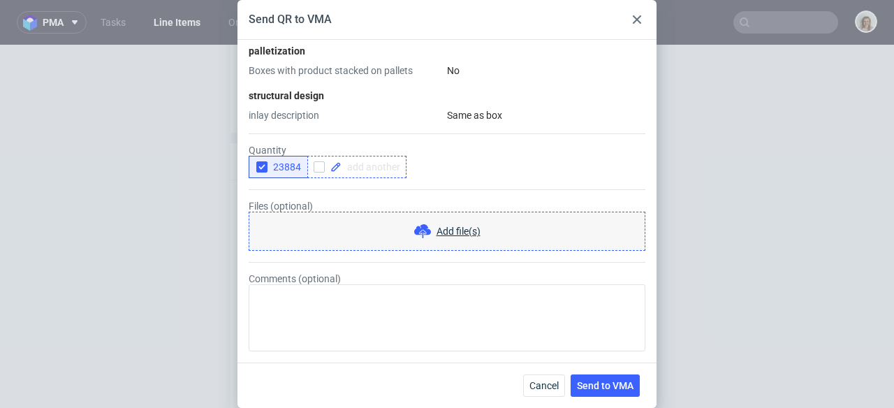
click at [370, 168] on span at bounding box center [371, 167] width 59 height 10
checkbox input "true"
click at [263, 164] on icon "button" at bounding box center [262, 167] width 10 height 10
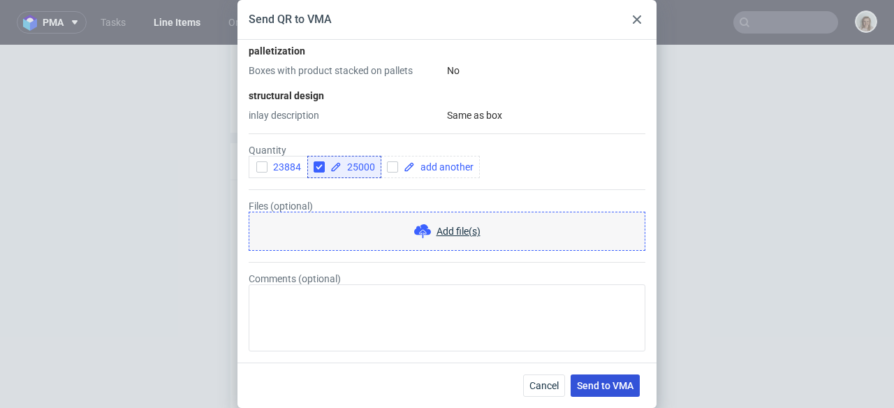
click at [620, 381] on span "Send to VMA" at bounding box center [605, 386] width 57 height 10
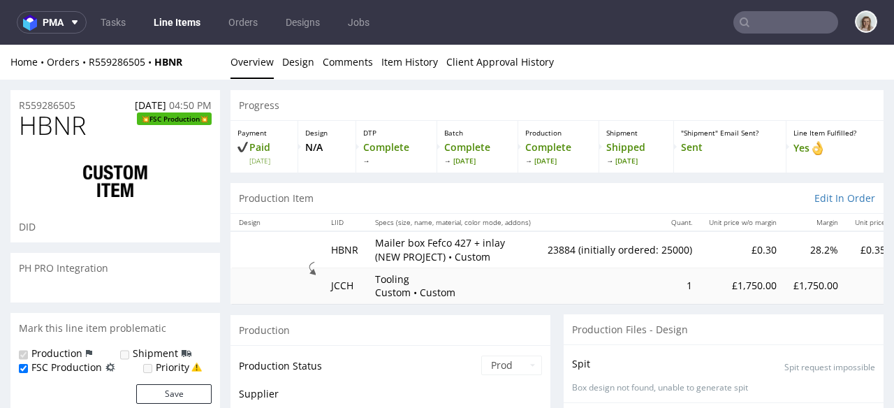
select select "in_progress"
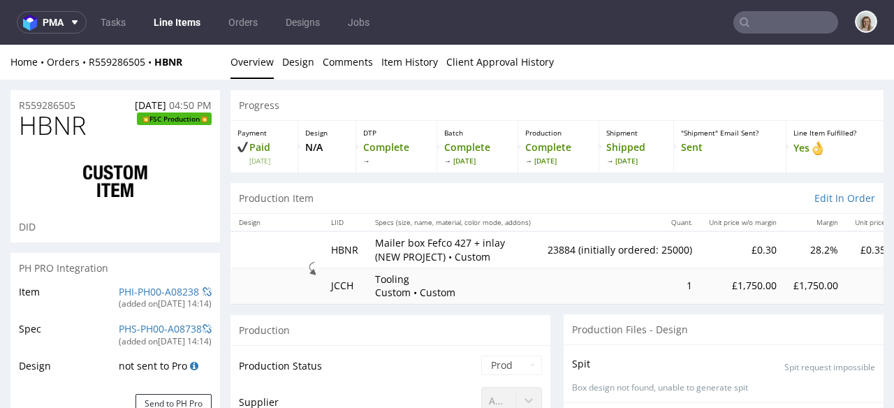
type input "23884"
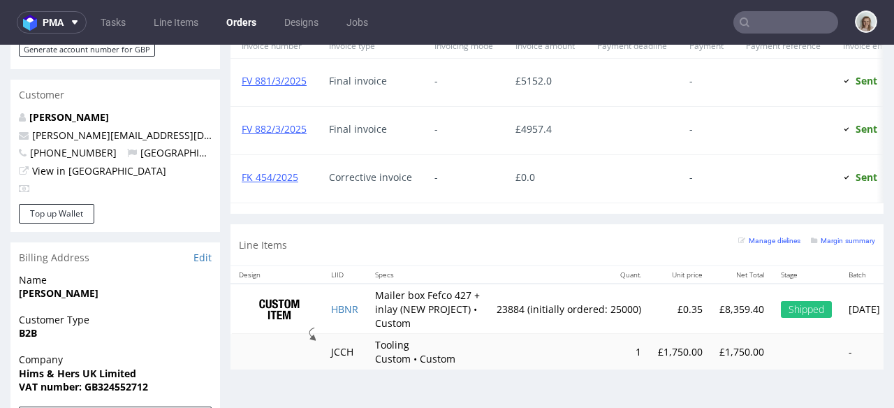
scroll to position [717, 0]
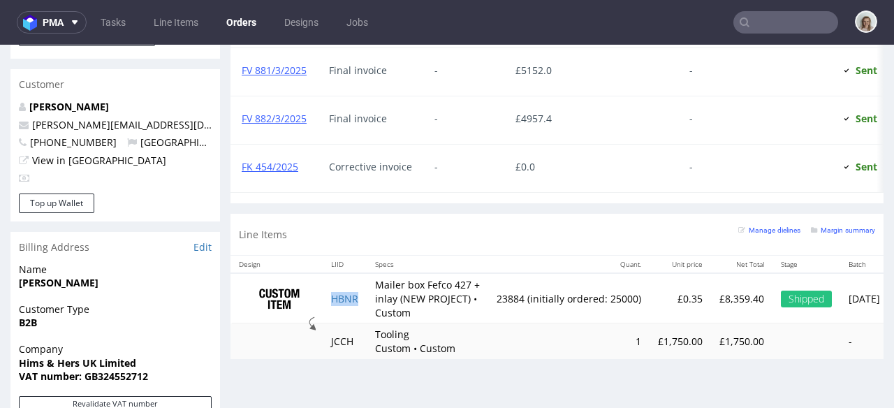
click at [361, 309] on td "HBNR" at bounding box center [345, 298] width 44 height 50
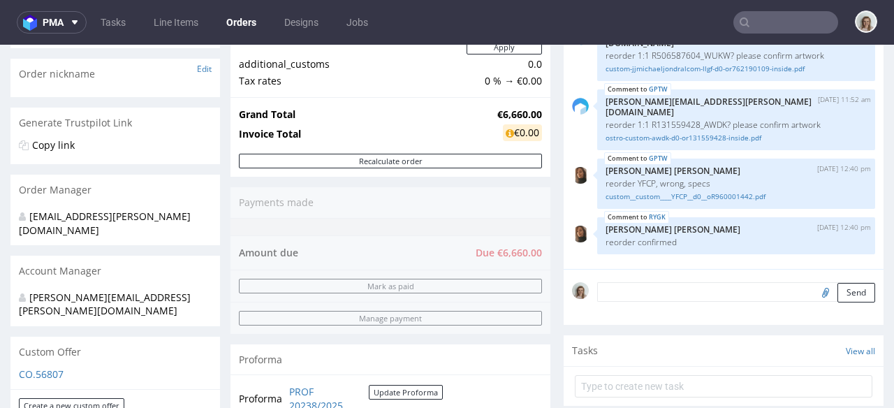
scroll to position [443, 0]
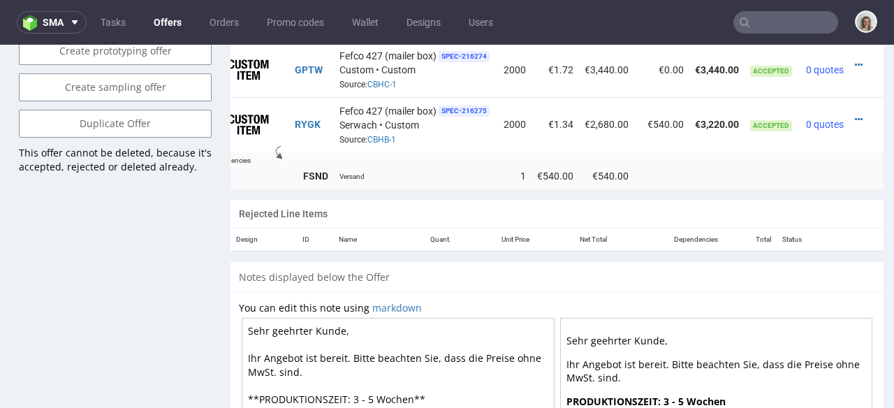
scroll to position [848, 0]
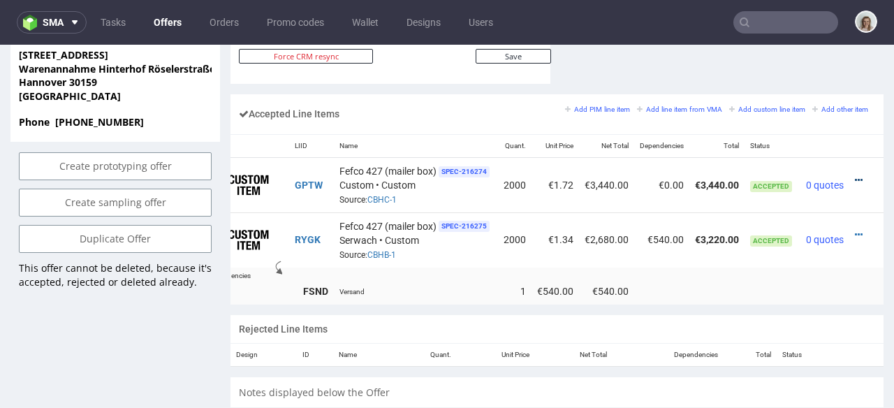
click at [855, 175] on icon at bounding box center [859, 180] width 8 height 10
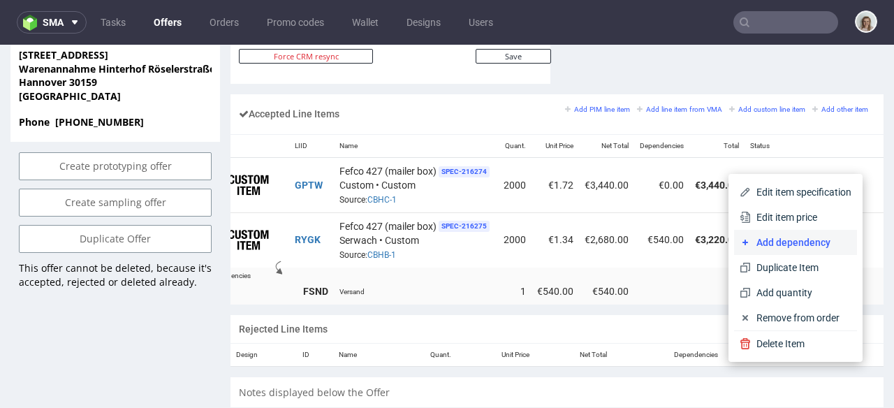
click at [765, 243] on span "Add dependency" at bounding box center [801, 242] width 101 height 14
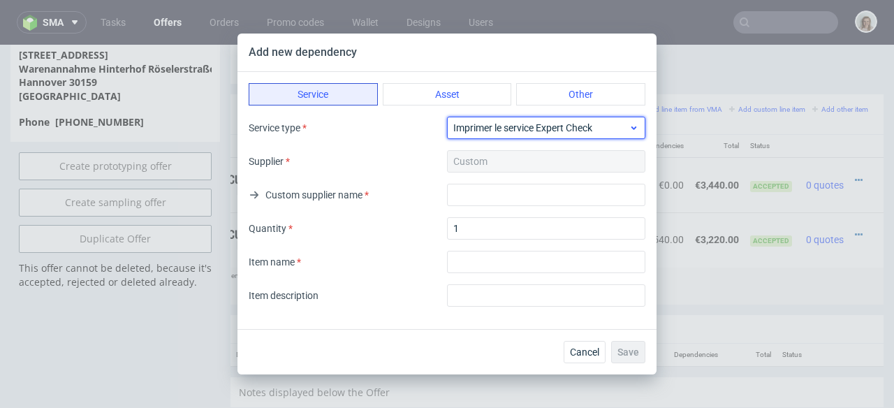
click at [478, 126] on span "Imprimer le service Expert Check" at bounding box center [540, 128] width 175 height 14
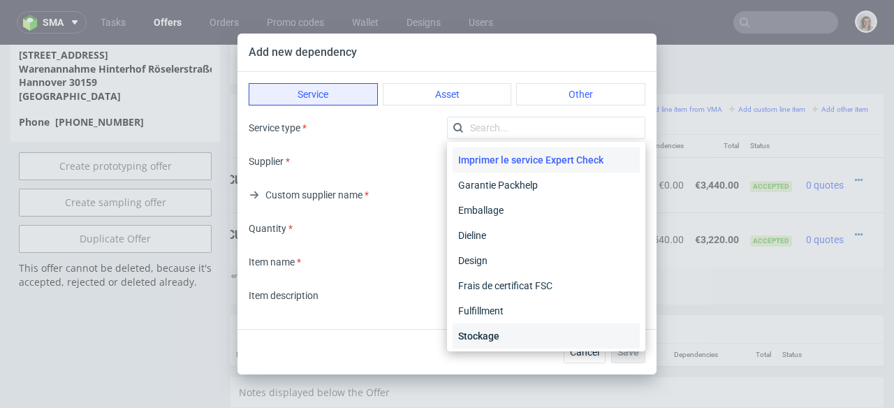
click at [481, 341] on div "Stockage" at bounding box center [546, 335] width 187 height 25
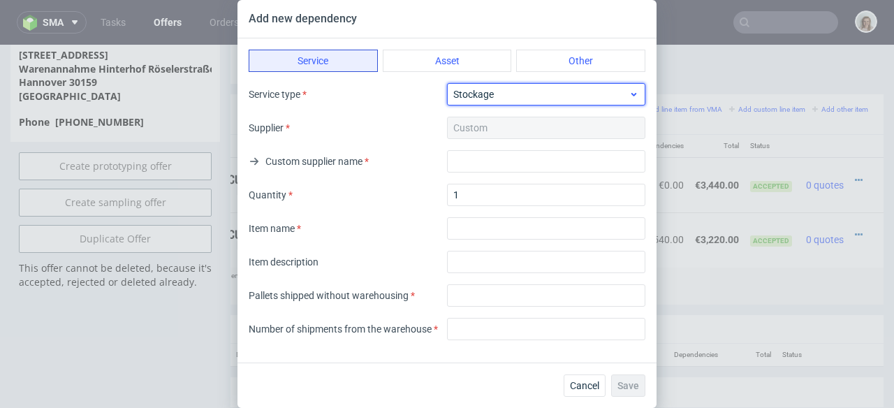
click at [470, 97] on span "Stockage" at bounding box center [540, 94] width 175 height 14
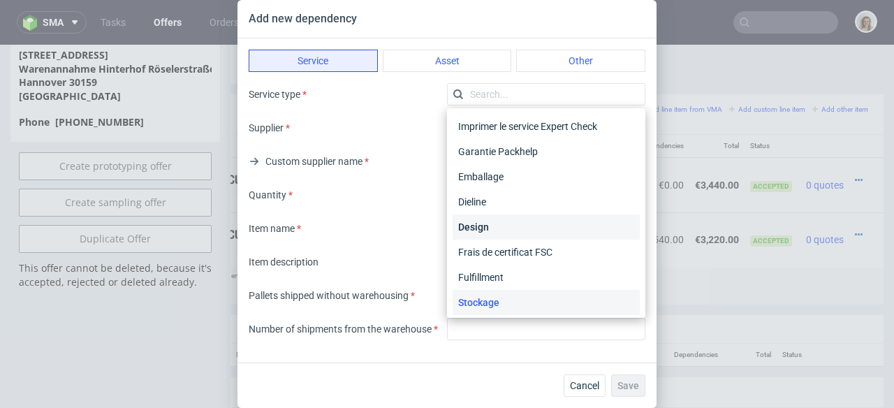
click at [480, 235] on div "Design" at bounding box center [546, 226] width 187 height 25
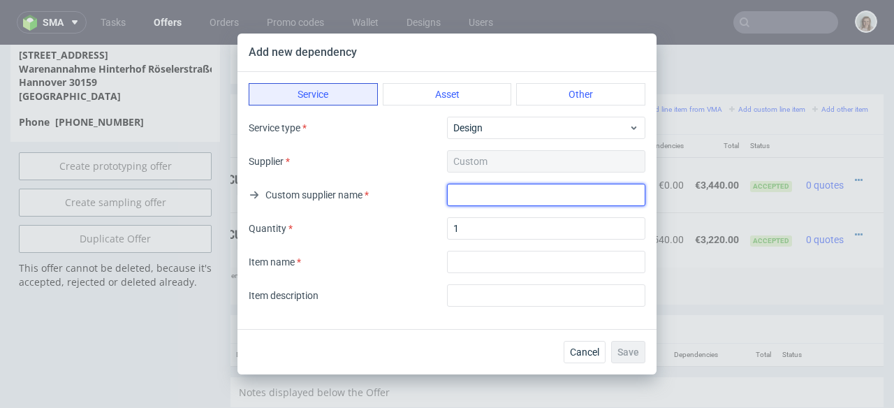
click at [481, 194] on input "text" at bounding box center [546, 195] width 198 height 22
type input "T"
drag, startPoint x: 513, startPoint y: 197, endPoint x: 428, endPoint y: 197, distance: 85.2
click at [428, 197] on div "Custom supplier name Shipping" at bounding box center [447, 195] width 397 height 22
type input "Shipping"
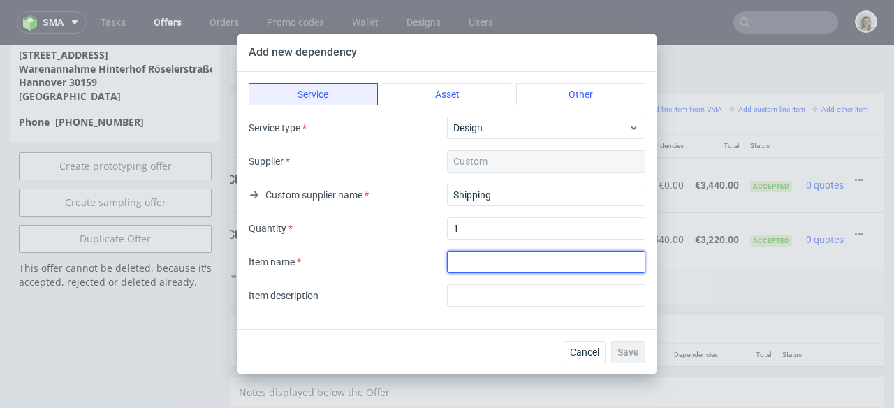
click at [481, 256] on input "textarea" at bounding box center [546, 262] width 198 height 22
paste input "Shipping"
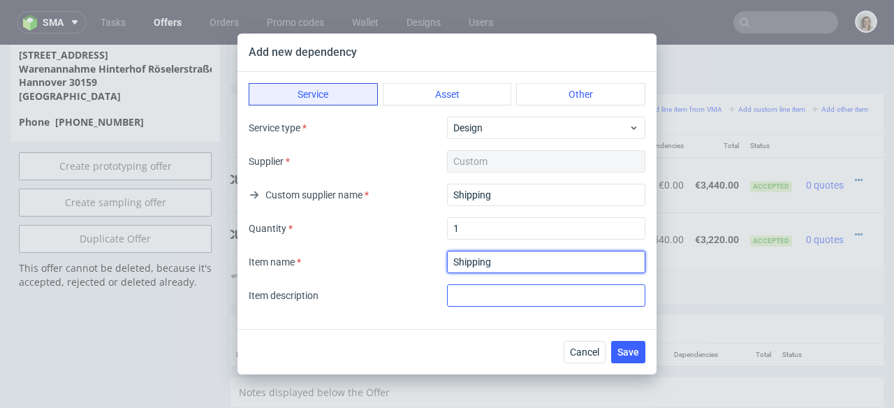
type input "Shipping"
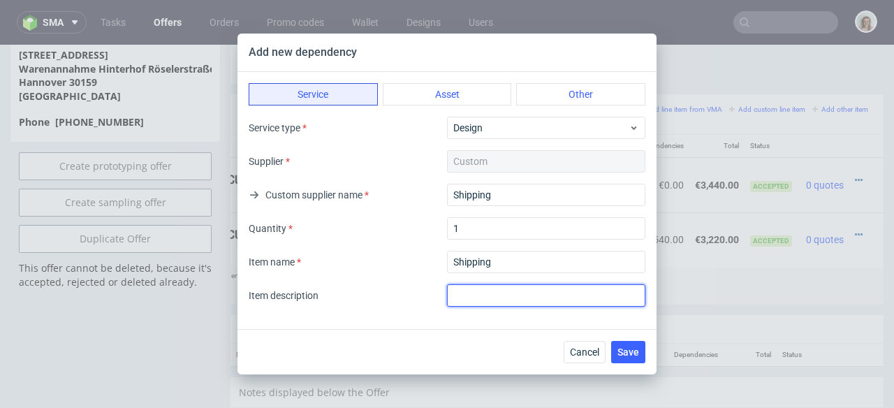
click at [486, 290] on input "text" at bounding box center [546, 295] width 198 height 22
paste input "Shipping"
type input "Shipping"
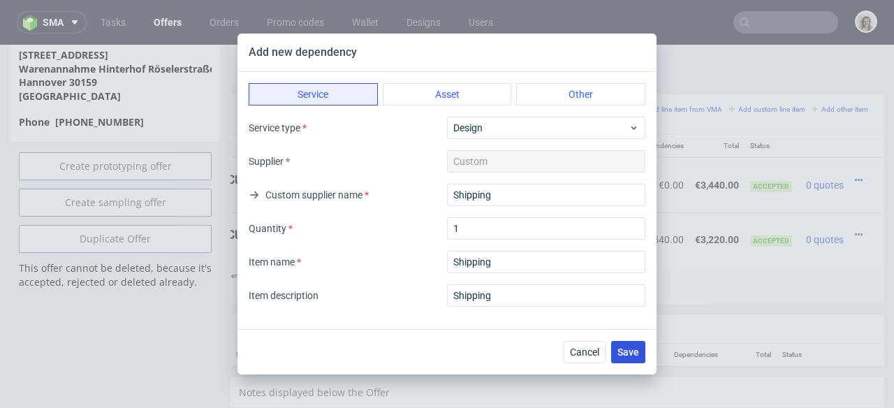
click at [629, 351] on span "Save" at bounding box center [629, 352] width 22 height 10
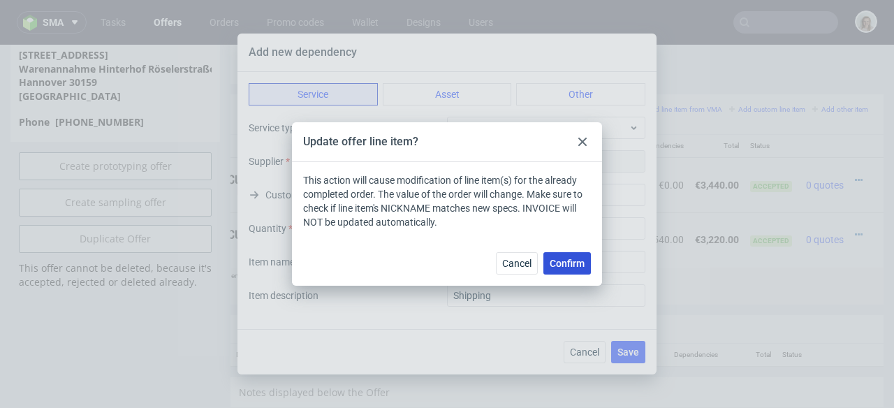
click at [576, 261] on span "Confirm" at bounding box center [567, 263] width 35 height 10
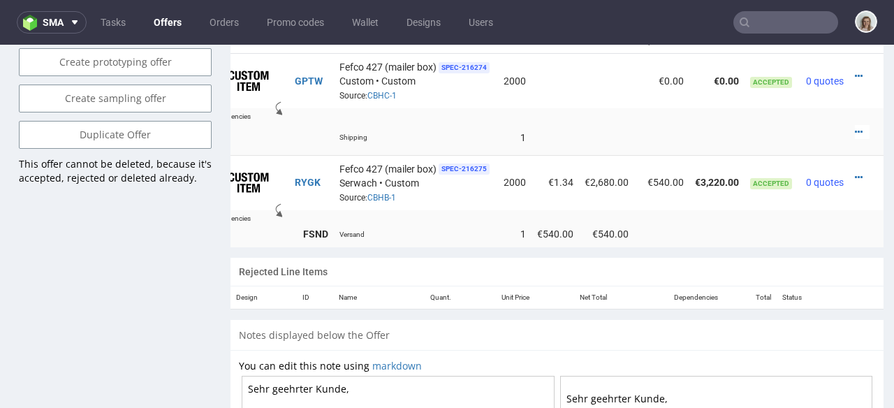
scroll to position [868, 0]
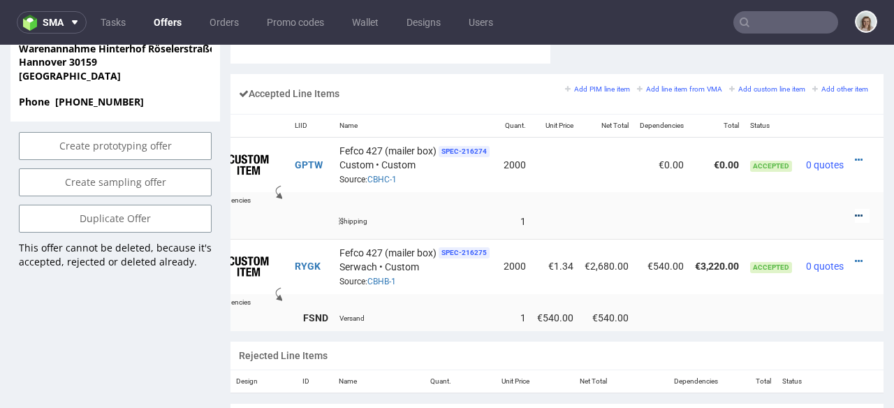
click at [855, 211] on icon at bounding box center [859, 216] width 8 height 10
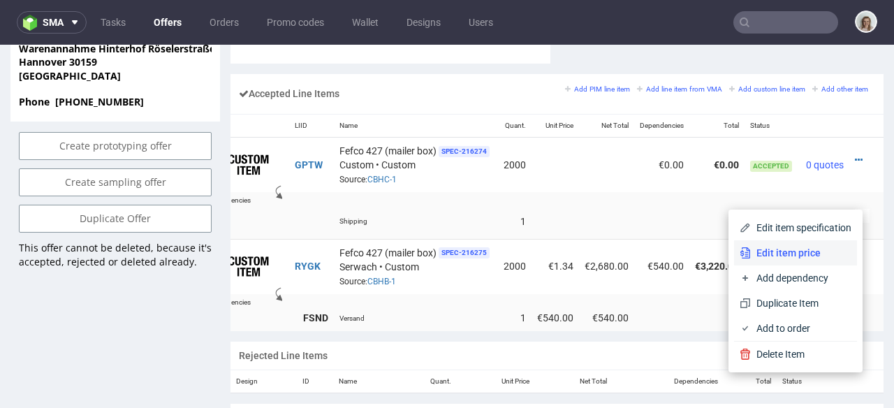
click at [755, 256] on span "Edit item price" at bounding box center [801, 253] width 101 height 14
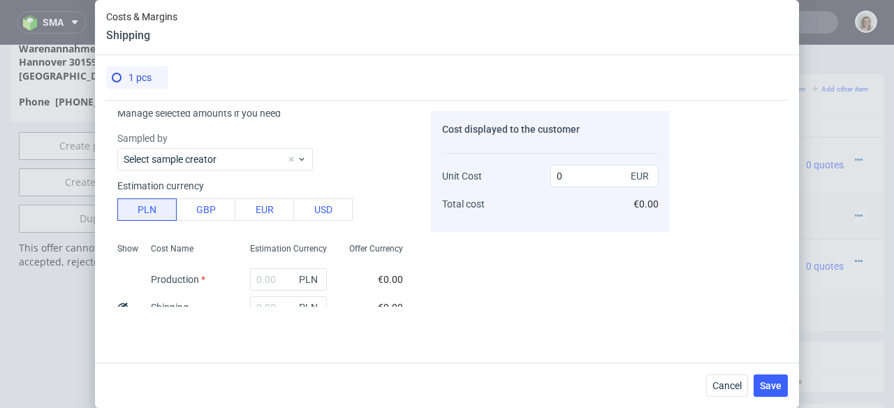
scroll to position [19, 0]
click at [254, 220] on button "EUR" at bounding box center [264, 209] width 59 height 22
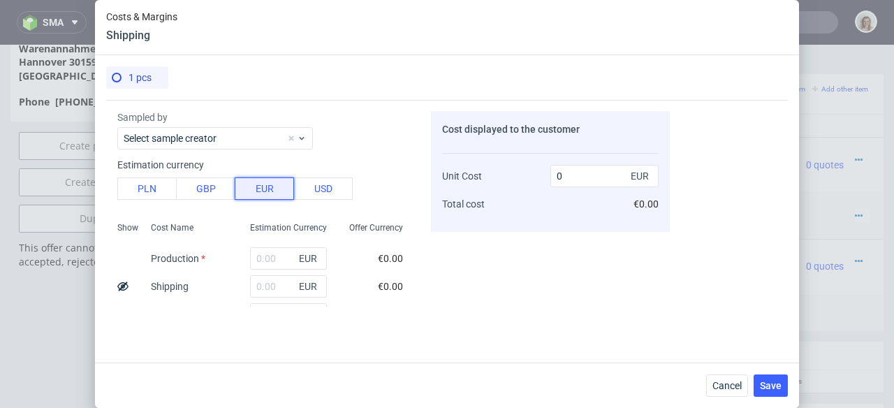
scroll to position [115, 0]
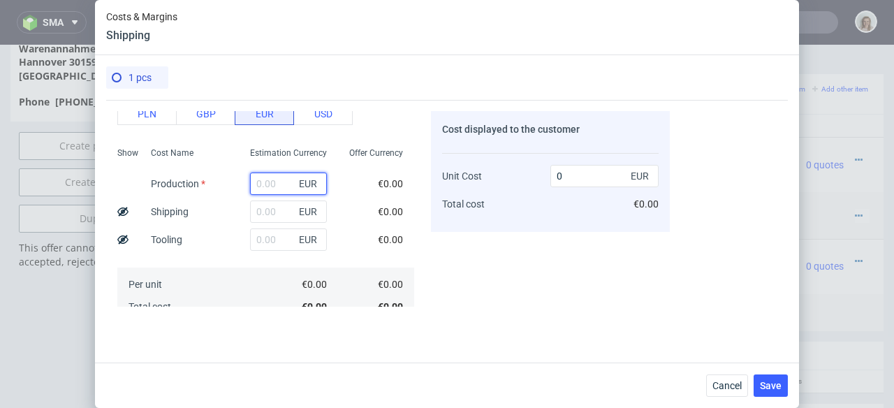
click at [275, 176] on input "text" at bounding box center [288, 184] width 77 height 22
type input "777"
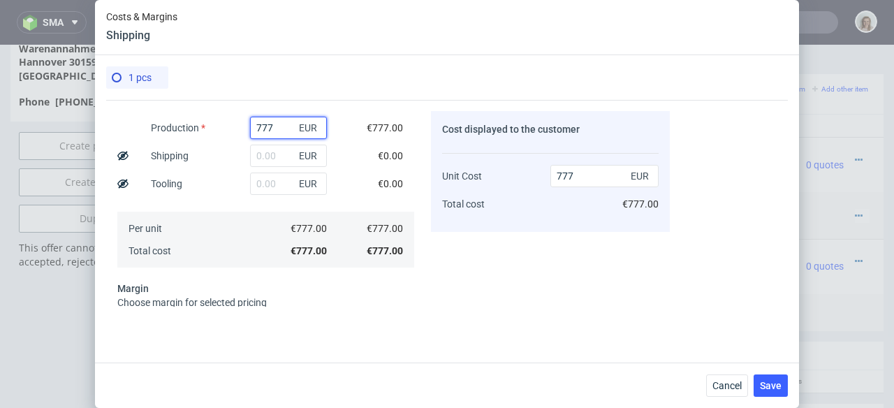
scroll to position [305, 0]
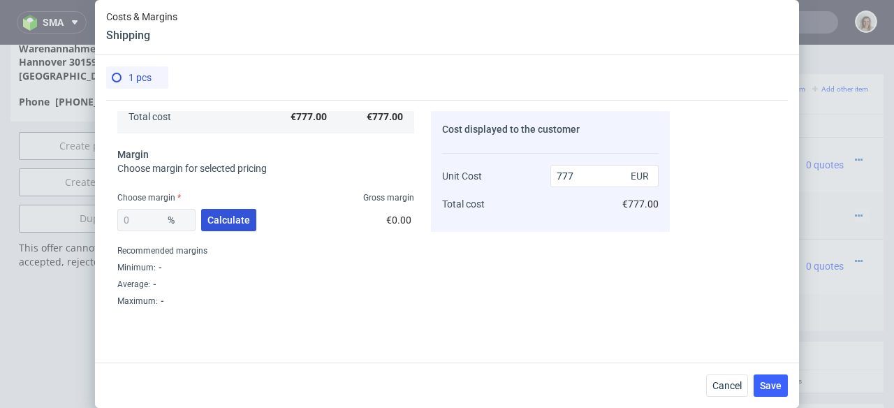
type input "777"
click at [235, 217] on span "Calculate" at bounding box center [228, 220] width 43 height 10
type input "41.03"
type input "1317.62"
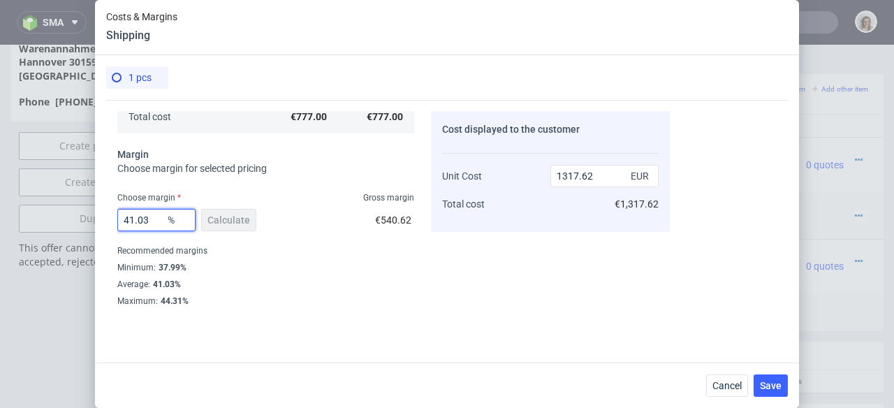
click at [121, 219] on input "41.03" at bounding box center [156, 220] width 78 height 22
type input "2"
type input "792.86"
type input "20"
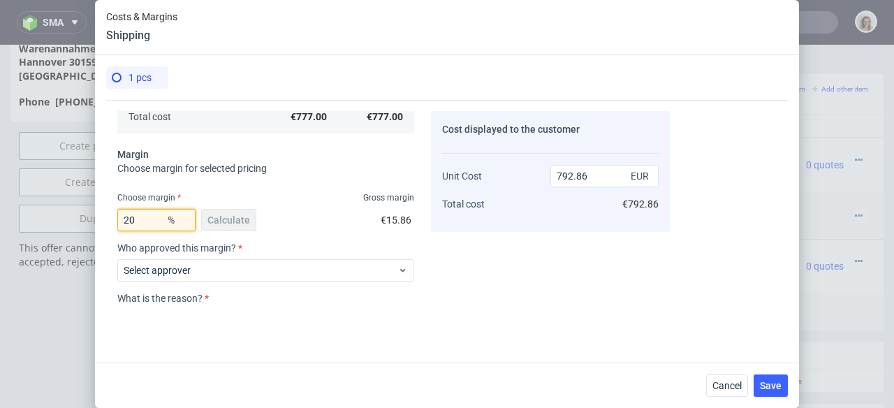
type input "971.25"
type input "20"
click at [295, 228] on div "20 % Calculate €194.25" at bounding box center [265, 222] width 297 height 39
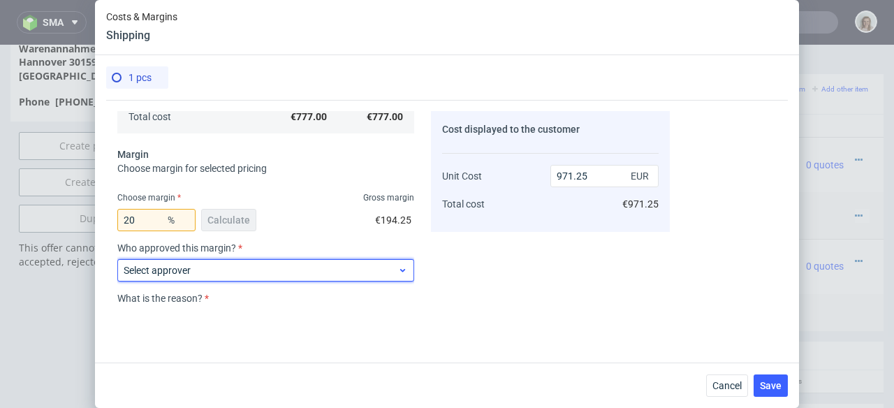
click at [284, 276] on span "Select approver" at bounding box center [261, 270] width 274 height 14
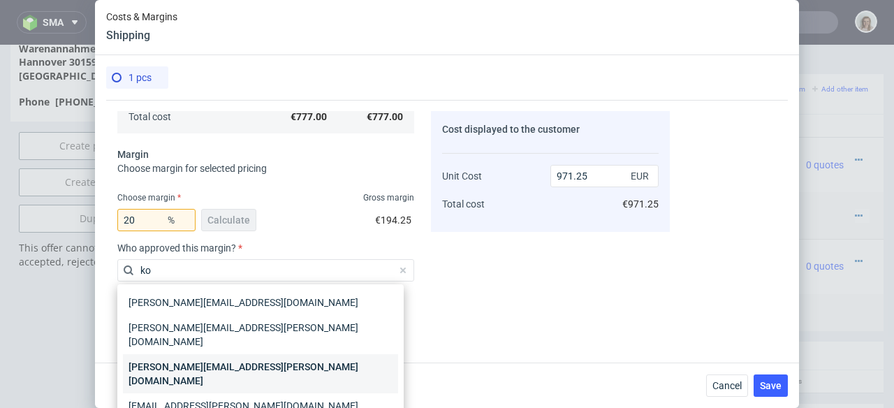
type input "ko"
click at [263, 360] on div "[PERSON_NAME][EMAIL_ADDRESS][PERSON_NAME][DOMAIN_NAME]" at bounding box center [260, 373] width 275 height 39
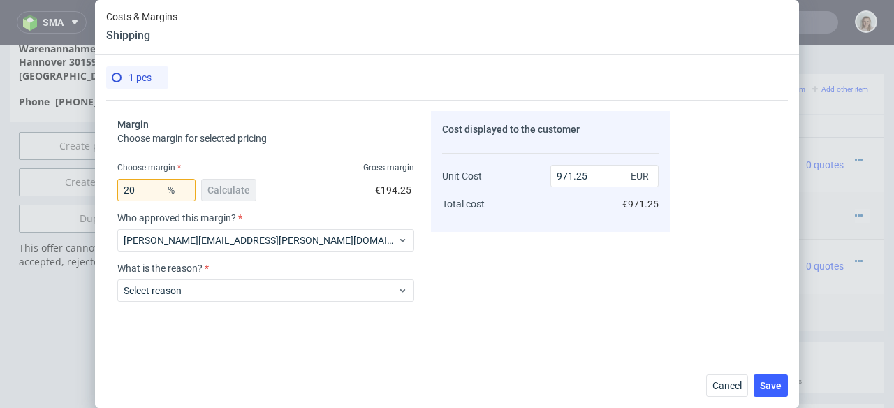
scroll to position [405, 0]
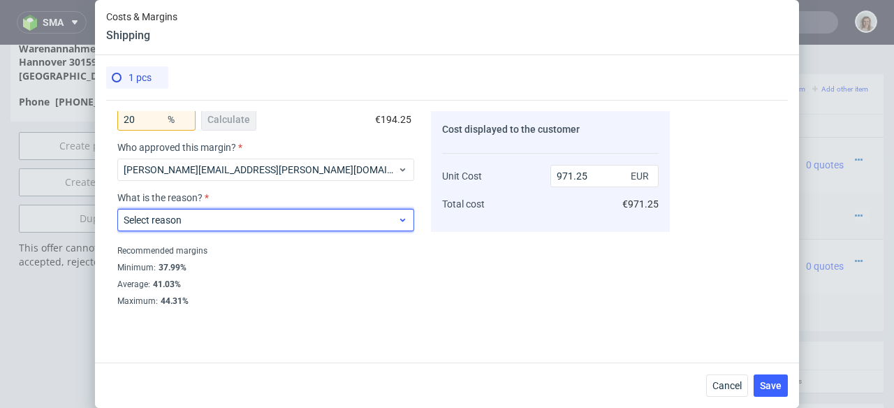
click at [293, 224] on span "Select reason" at bounding box center [261, 220] width 274 height 14
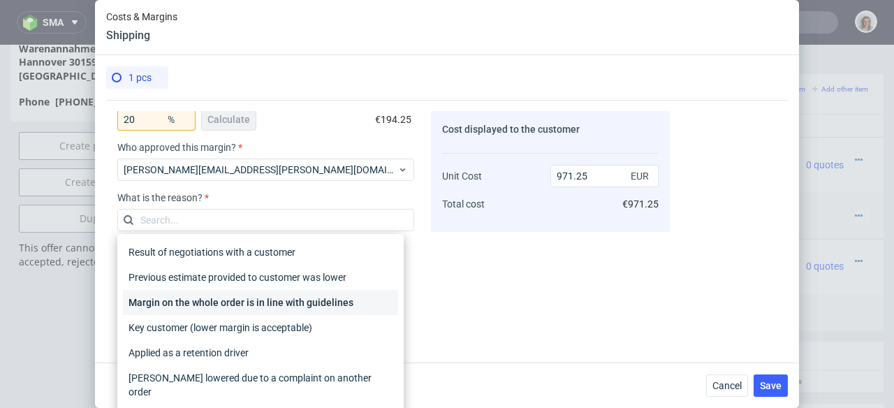
click at [305, 307] on div "Margin on the whole order is in line with guidelines" at bounding box center [260, 302] width 275 height 25
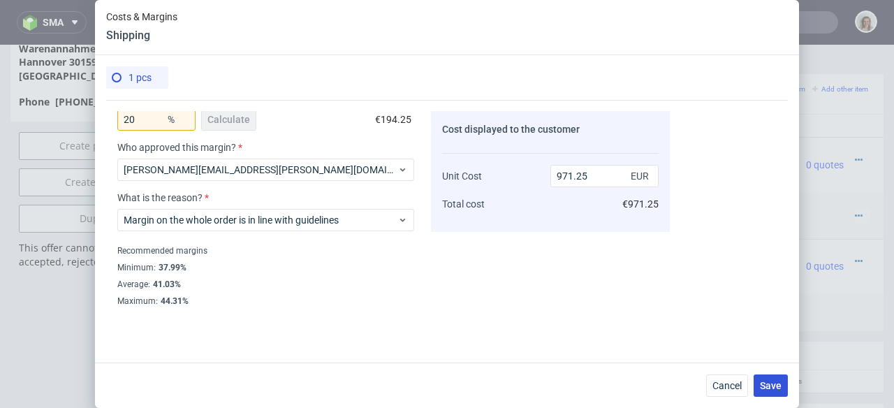
click at [760, 386] on span "Save" at bounding box center [771, 386] width 22 height 10
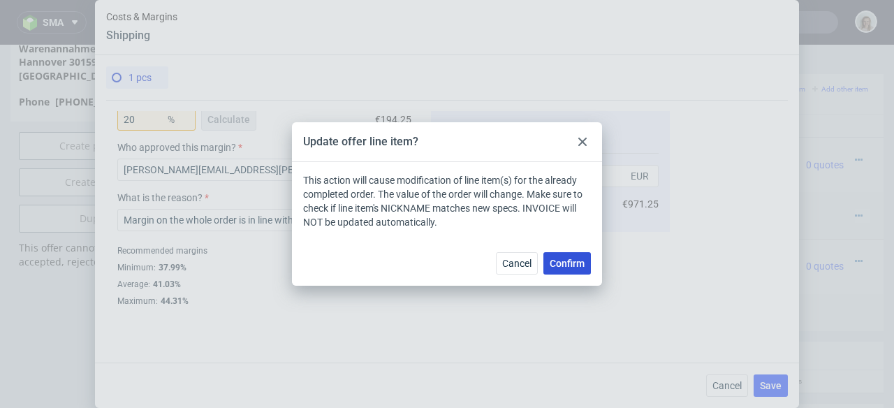
click at [567, 265] on span "Confirm" at bounding box center [567, 263] width 35 height 10
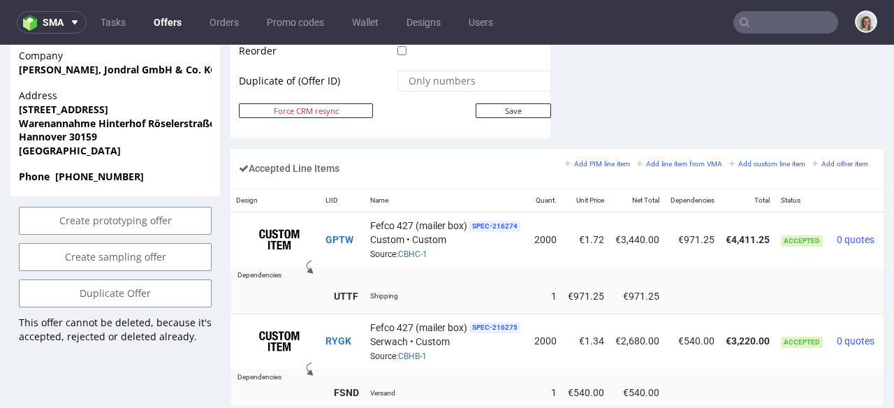
scroll to position [0, 48]
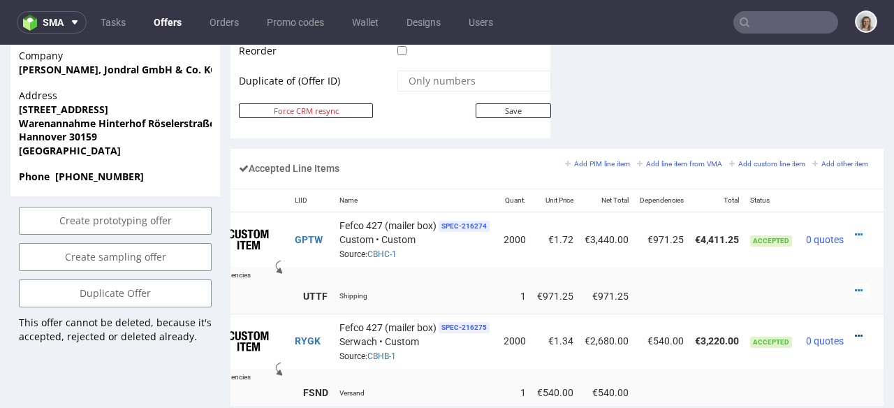
click at [855, 331] on icon at bounding box center [859, 336] width 8 height 10
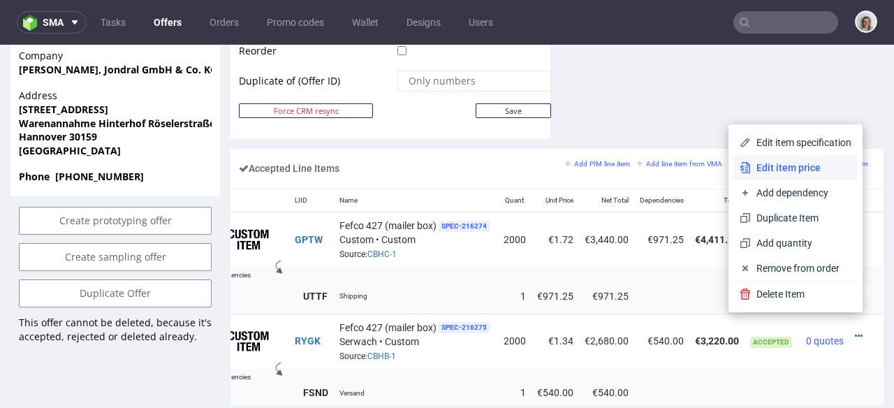
click at [766, 159] on li "Edit item price" at bounding box center [795, 167] width 123 height 25
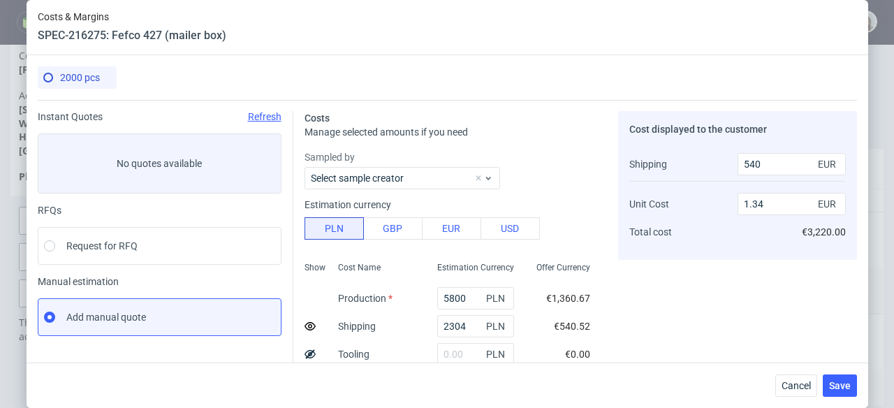
scroll to position [205, 0]
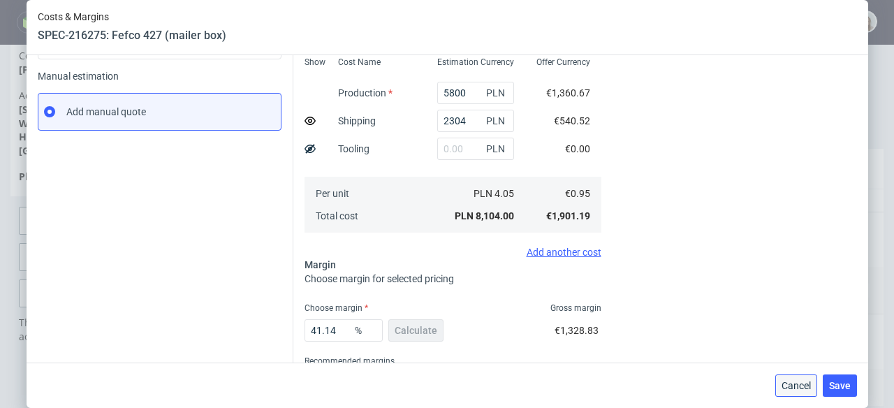
click at [799, 384] on span "Cancel" at bounding box center [796, 386] width 29 height 10
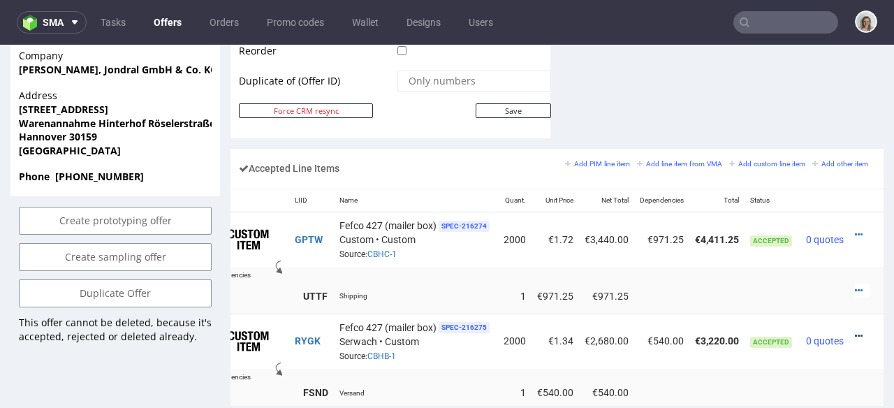
click at [855, 331] on icon at bounding box center [859, 336] width 8 height 10
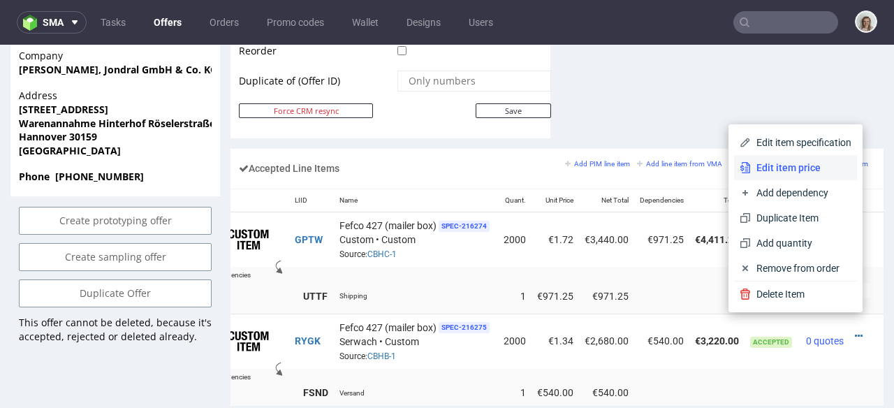
click at [751, 172] on span "Edit item price" at bounding box center [801, 168] width 101 height 14
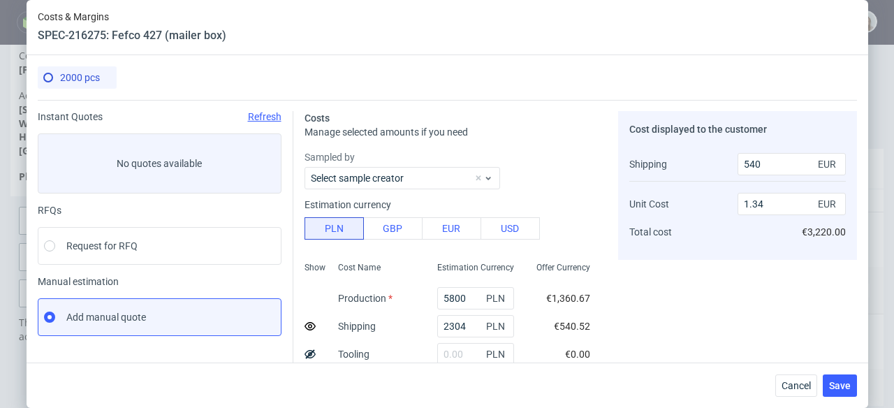
scroll to position [310, 0]
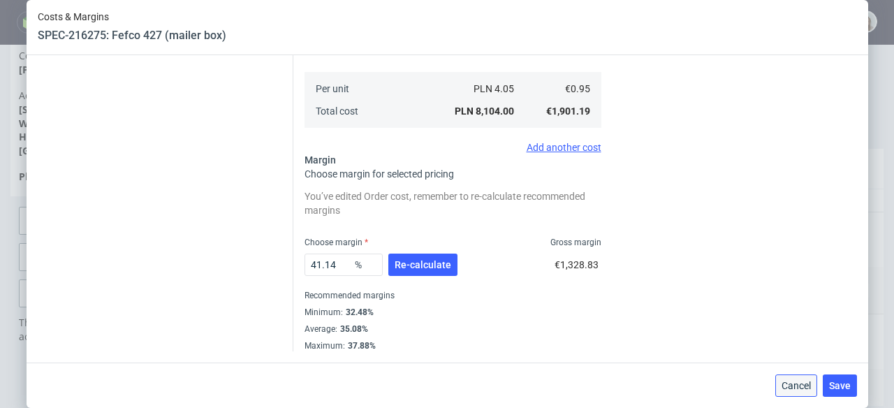
click at [800, 390] on span "Cancel" at bounding box center [796, 386] width 29 height 10
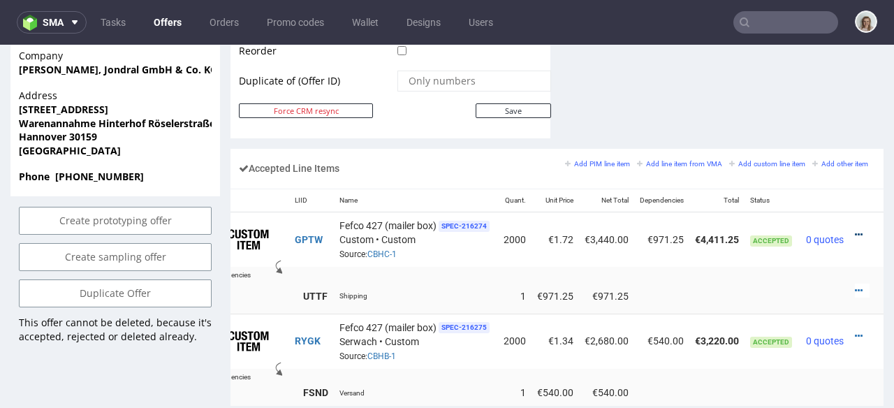
click at [855, 230] on icon at bounding box center [859, 235] width 8 height 10
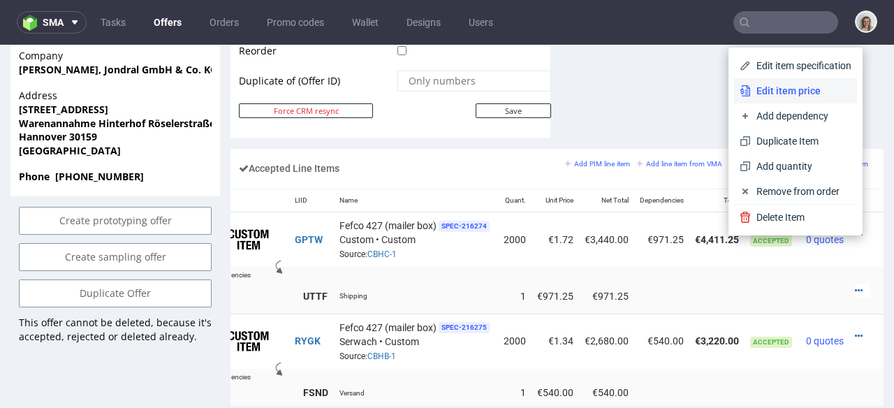
click at [774, 92] on span "Edit item price" at bounding box center [801, 91] width 101 height 14
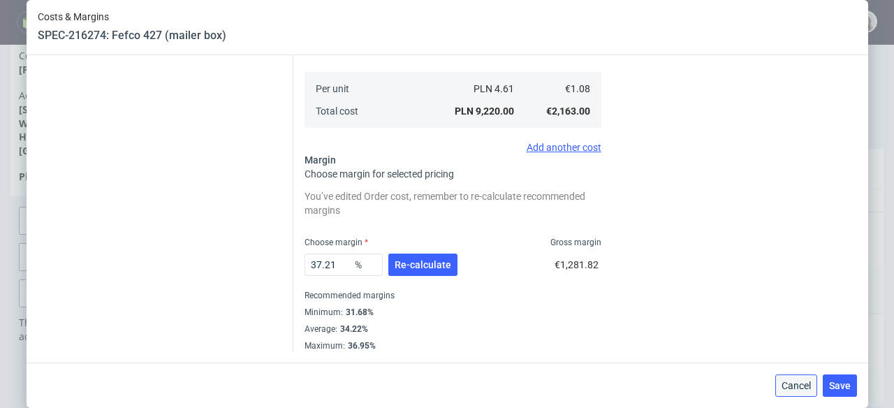
drag, startPoint x: 803, startPoint y: 392, endPoint x: 798, endPoint y: 350, distance: 42.2
click at [803, 392] on button "Cancel" at bounding box center [796, 385] width 42 height 22
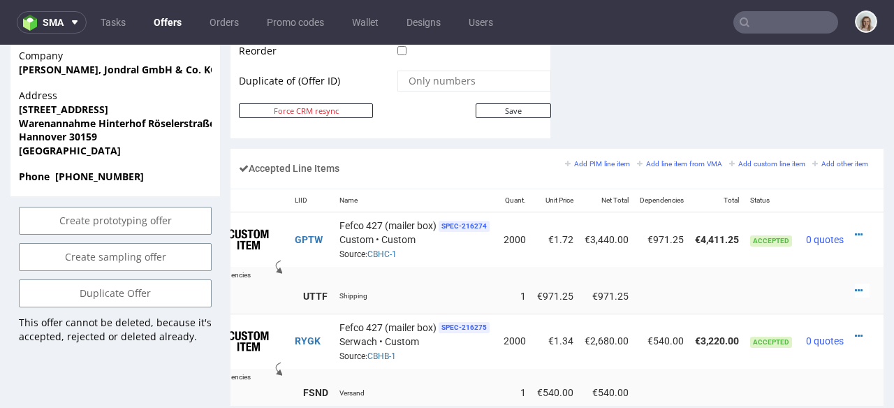
click at [855, 228] on div at bounding box center [862, 235] width 15 height 14
click at [855, 230] on icon at bounding box center [859, 235] width 8 height 10
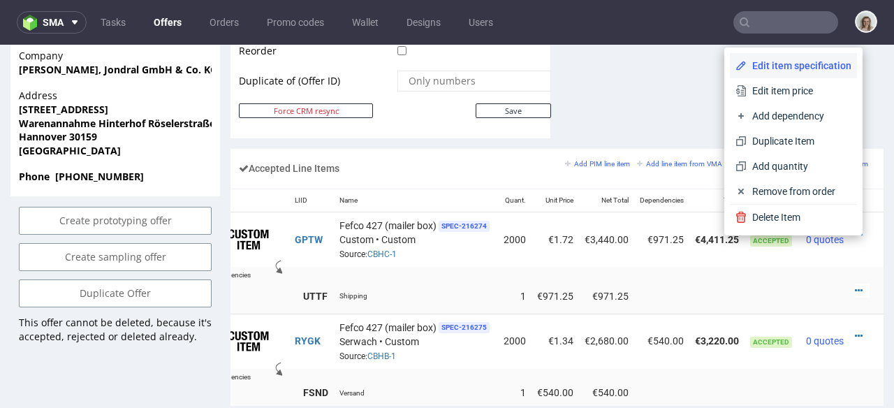
click at [776, 61] on span "Edit item specification" at bounding box center [799, 66] width 105 height 14
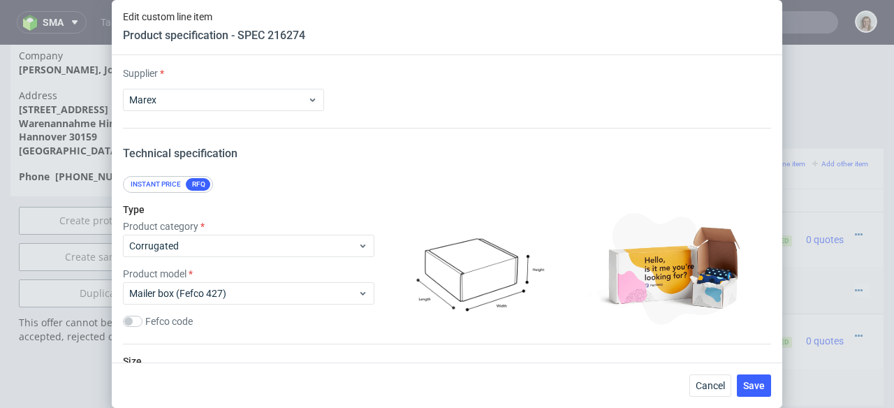
scroll to position [189, 0]
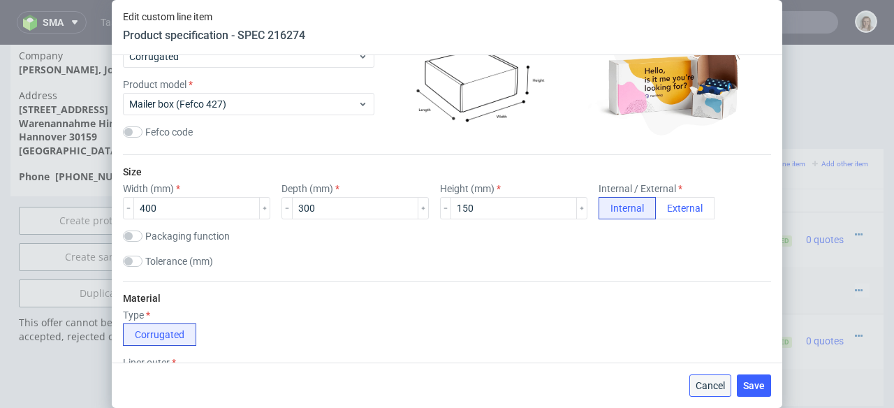
click at [711, 391] on button "Cancel" at bounding box center [711, 385] width 42 height 22
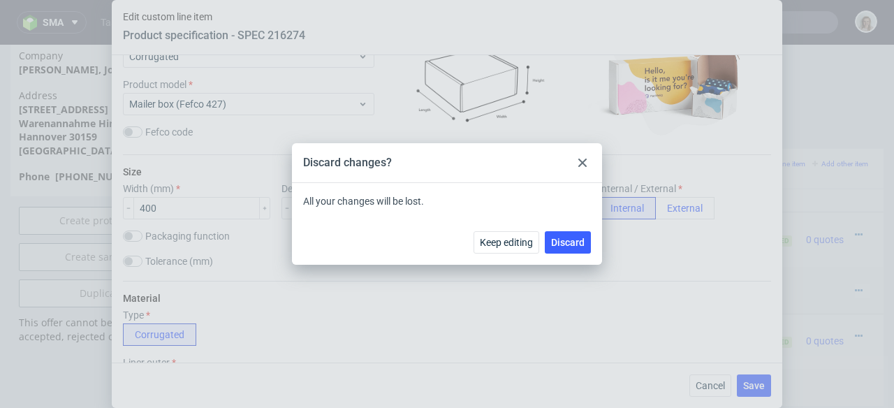
click at [586, 160] on icon at bounding box center [582, 163] width 8 height 8
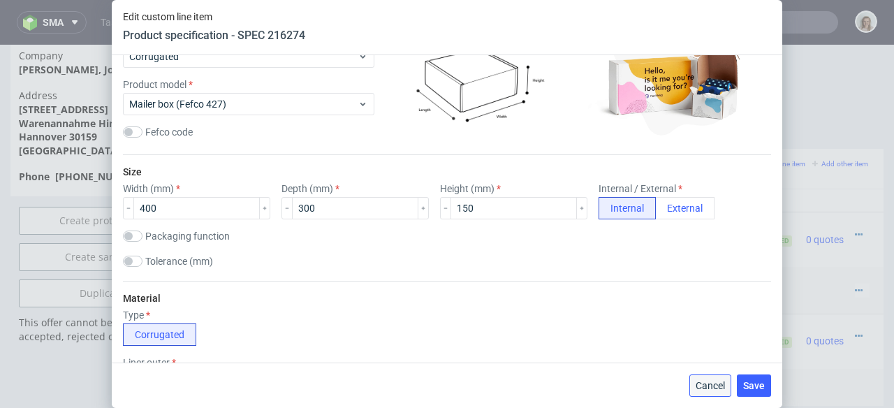
click at [718, 379] on button "Cancel" at bounding box center [711, 385] width 42 height 22
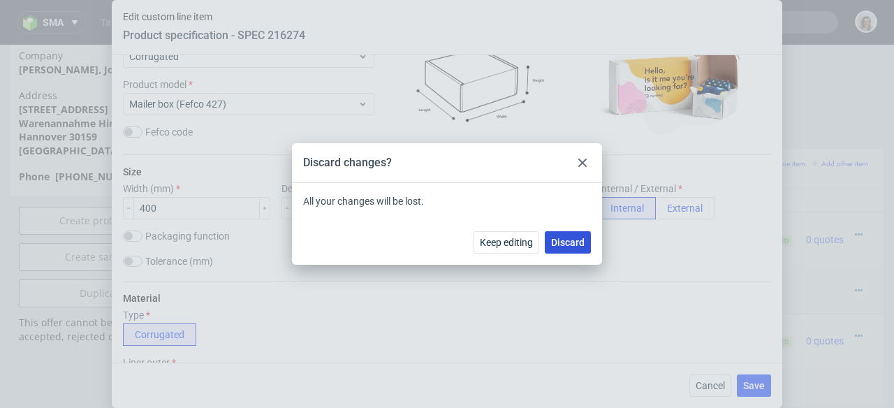
drag, startPoint x: 571, startPoint y: 241, endPoint x: 625, endPoint y: 199, distance: 68.2
click at [571, 241] on span "Discard" at bounding box center [568, 243] width 34 height 10
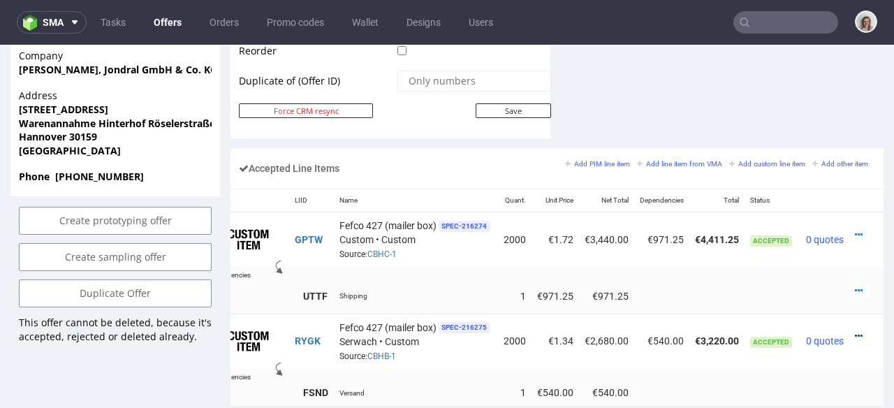
click at [855, 331] on icon at bounding box center [859, 336] width 8 height 10
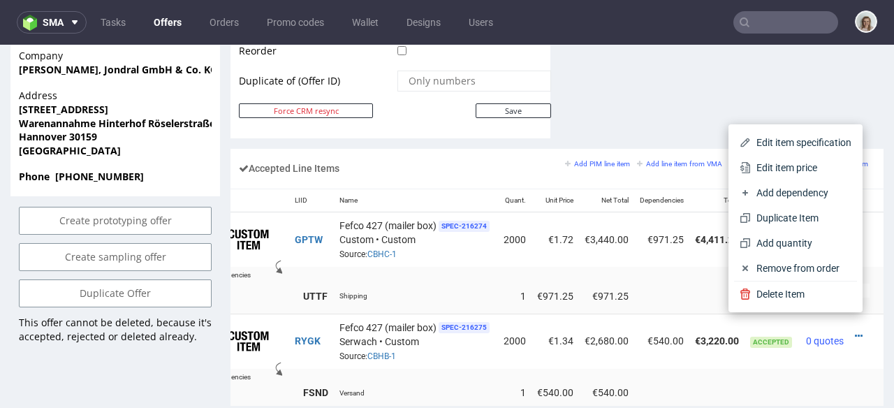
drag, startPoint x: 790, startPoint y: 173, endPoint x: 729, endPoint y: 168, distance: 60.9
click at [789, 173] on span "Edit item price" at bounding box center [801, 168] width 101 height 14
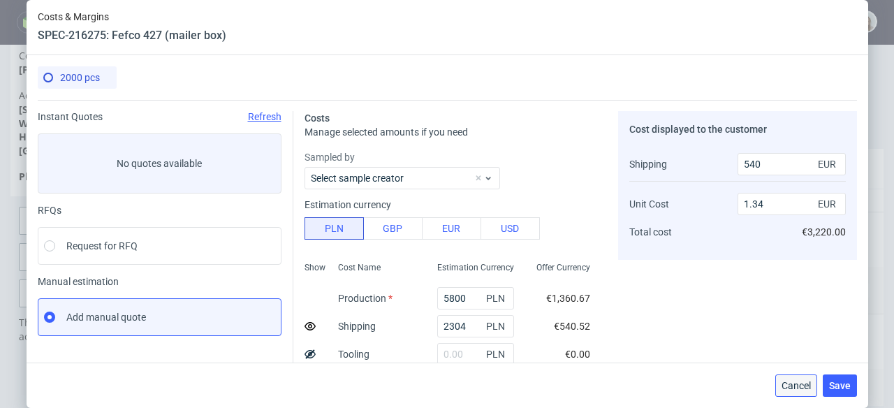
click at [811, 383] on span "Cancel" at bounding box center [796, 386] width 29 height 10
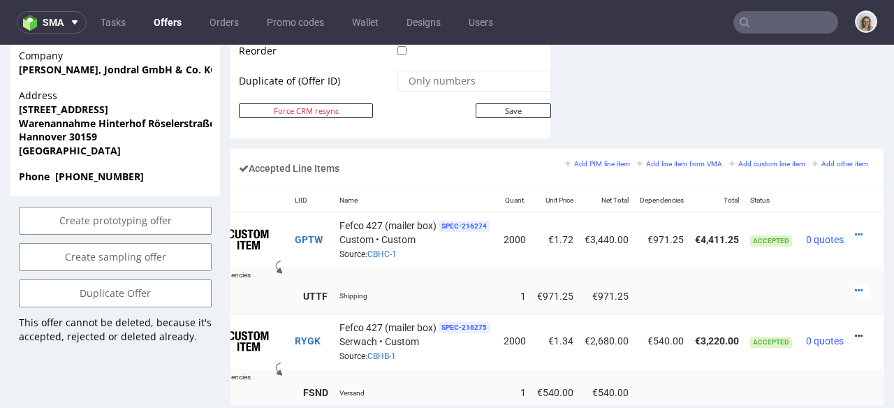
click at [855, 331] on icon at bounding box center [859, 336] width 8 height 10
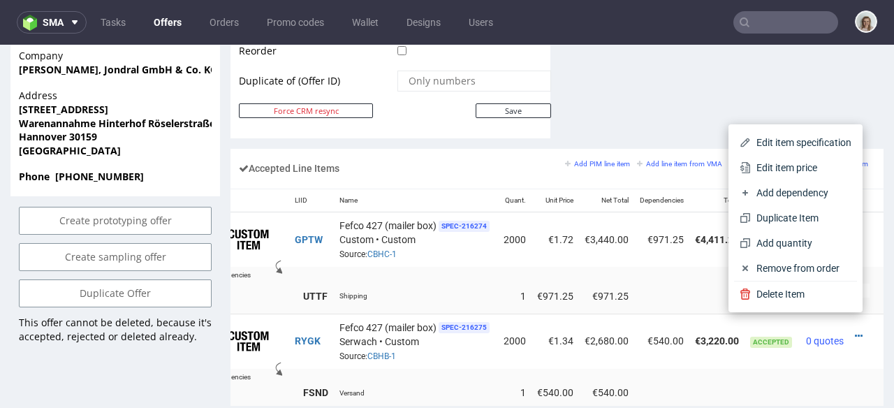
drag, startPoint x: 747, startPoint y: 141, endPoint x: 738, endPoint y: 140, distance: 8.4
click at [751, 140] on span "Edit item specification" at bounding box center [801, 143] width 101 height 14
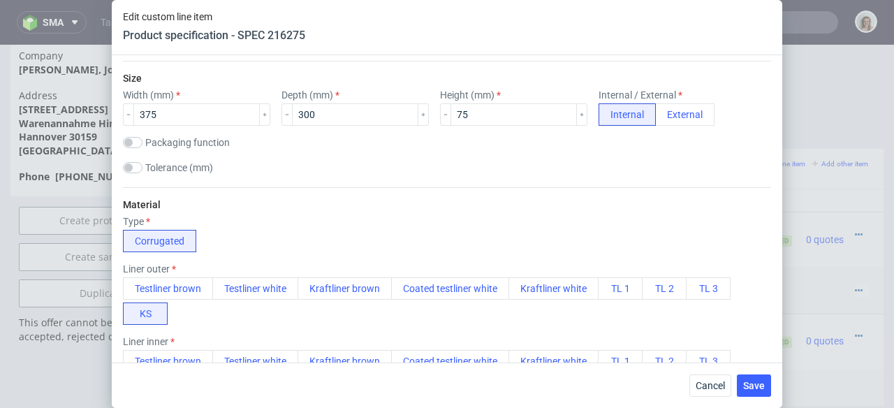
scroll to position [270, 0]
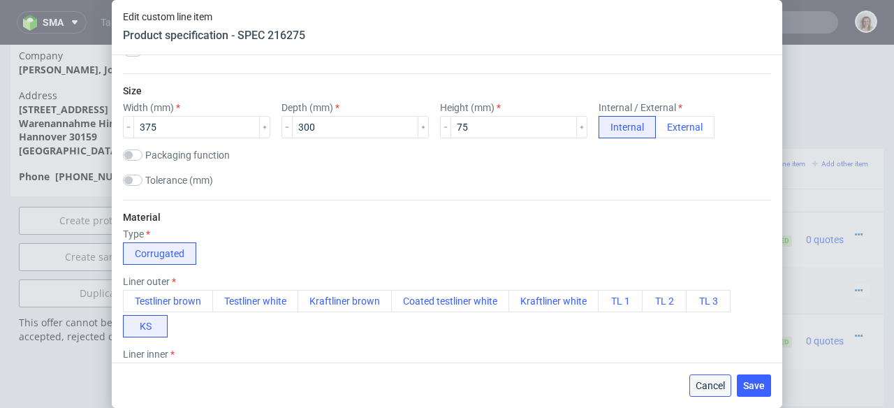
click at [712, 388] on span "Cancel" at bounding box center [710, 386] width 29 height 10
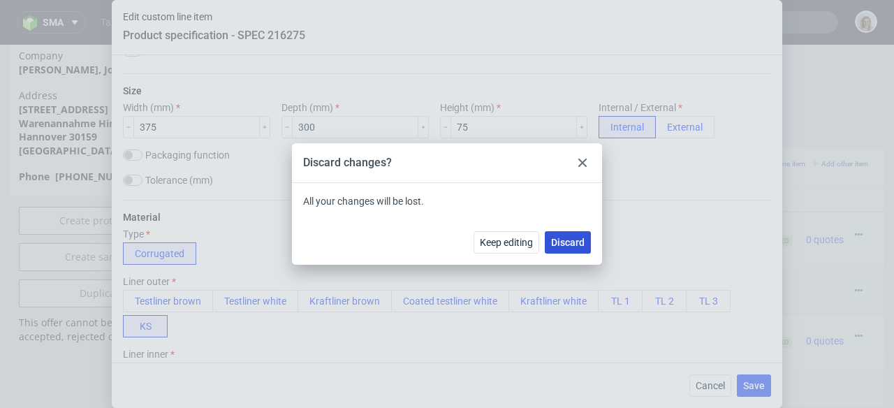
click at [575, 245] on span "Discard" at bounding box center [568, 243] width 34 height 10
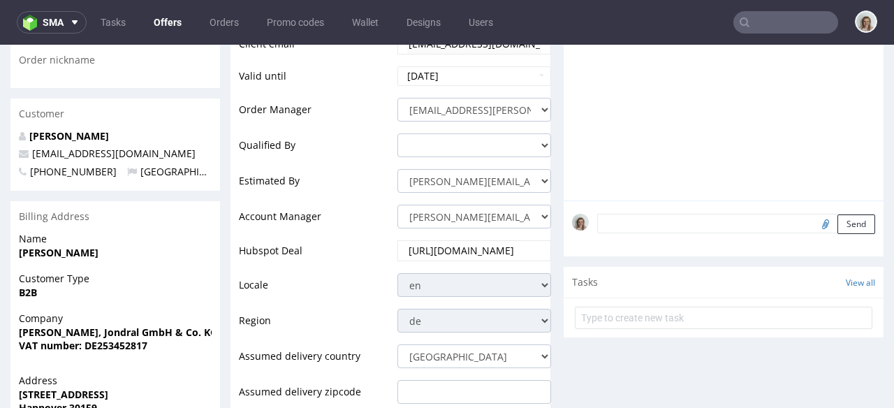
scroll to position [0, 0]
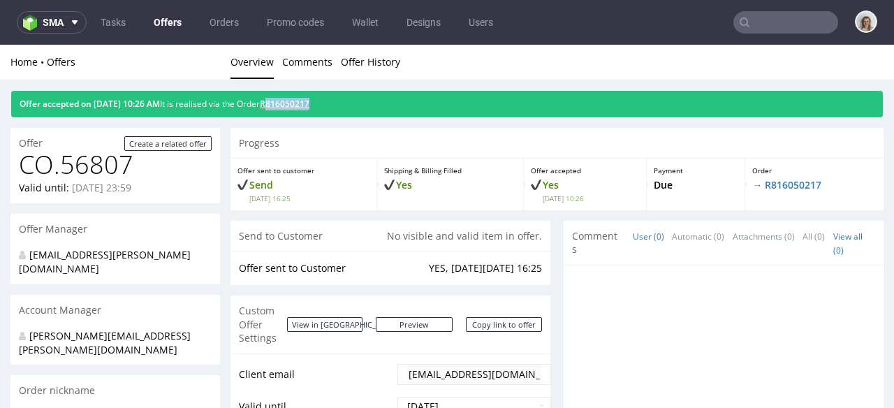
drag, startPoint x: 344, startPoint y: 105, endPoint x: 296, endPoint y: 99, distance: 47.9
click at [293, 99] on div "Offer accepted on 17.09.2025 10:26 AM It is realised via the Order R816050217" at bounding box center [447, 104] width 872 height 27
copy link "816050217"
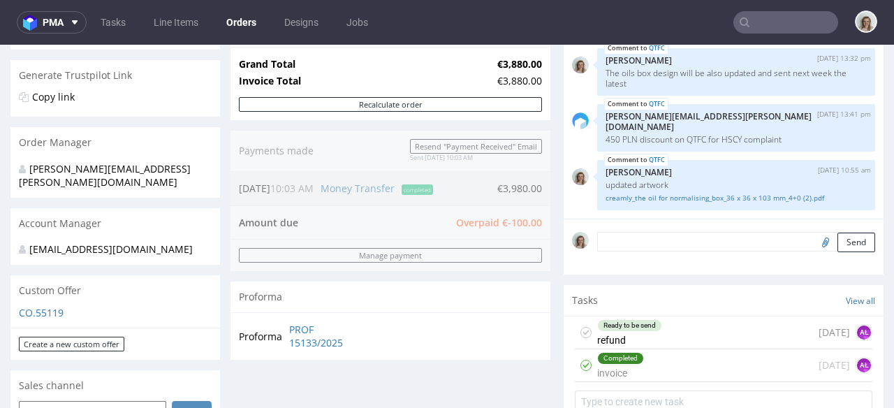
scroll to position [697, 0]
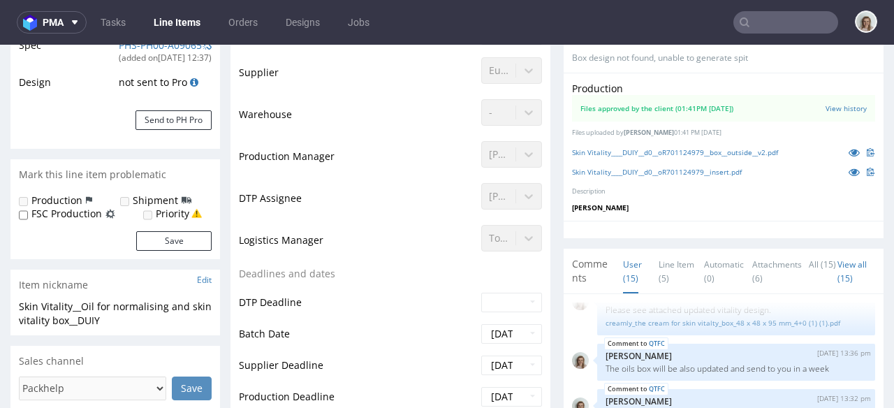
scroll to position [414, 0]
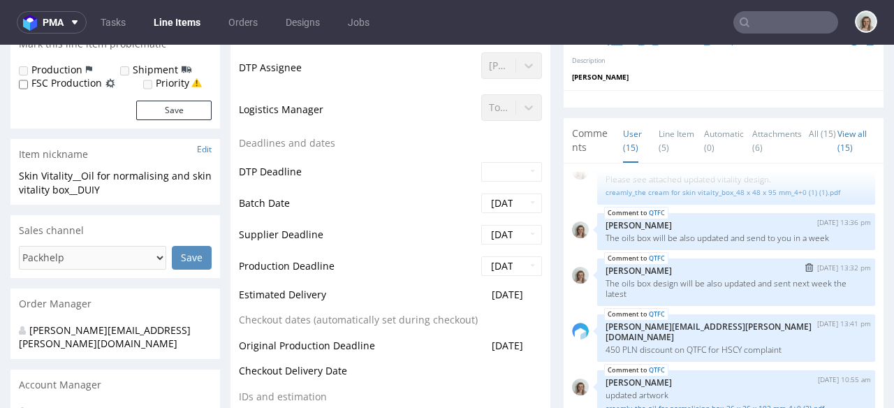
type input "3000"
select select "in_progress"
click at [666, 145] on link "Line Item (5)" at bounding box center [677, 141] width 36 height 44
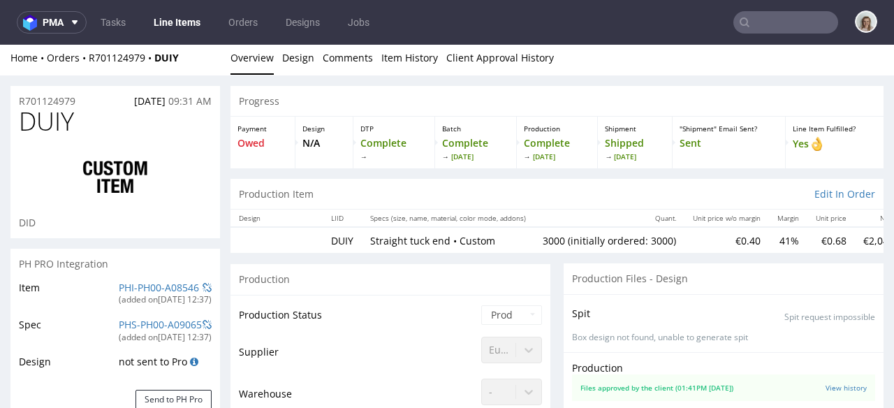
scroll to position [0, 0]
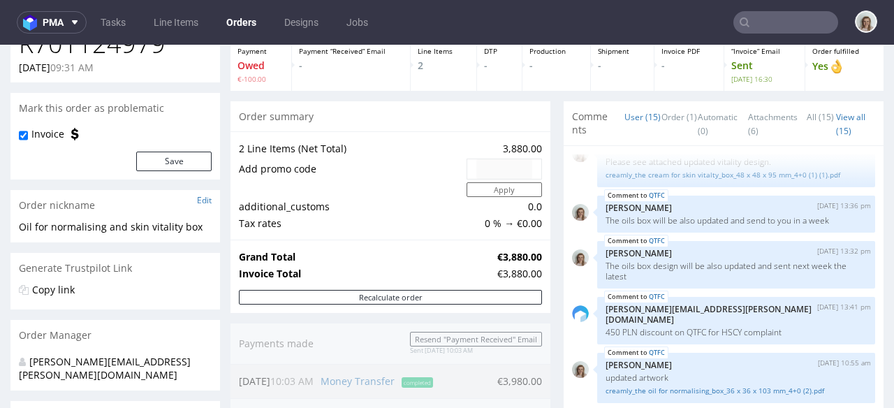
scroll to position [285, 0]
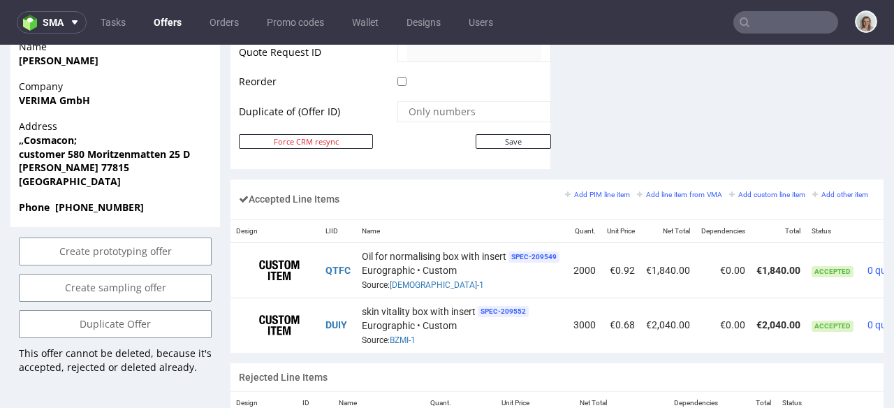
scroll to position [766, 0]
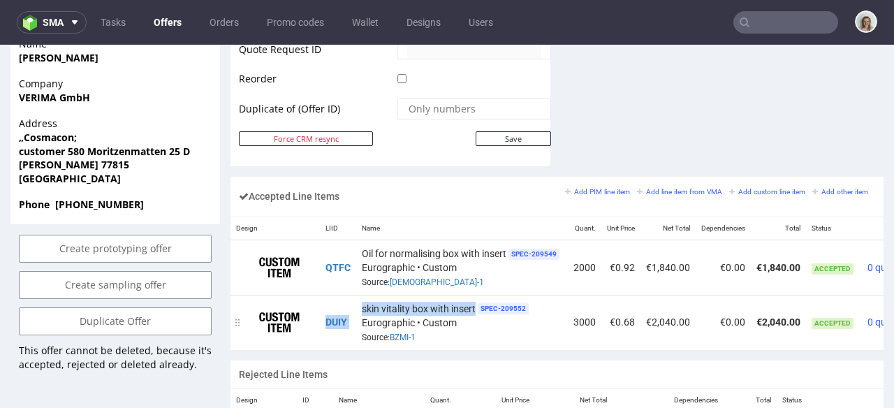
drag, startPoint x: 348, startPoint y: 294, endPoint x: 474, endPoint y: 294, distance: 126.5
click at [474, 295] on tr "DUIY skin vitality box with insert SPEC- 209552 Eurographic • Custom Source: BZ…" at bounding box center [588, 322] width 715 height 54
copy tr "DUIY skin vitality box with insert"
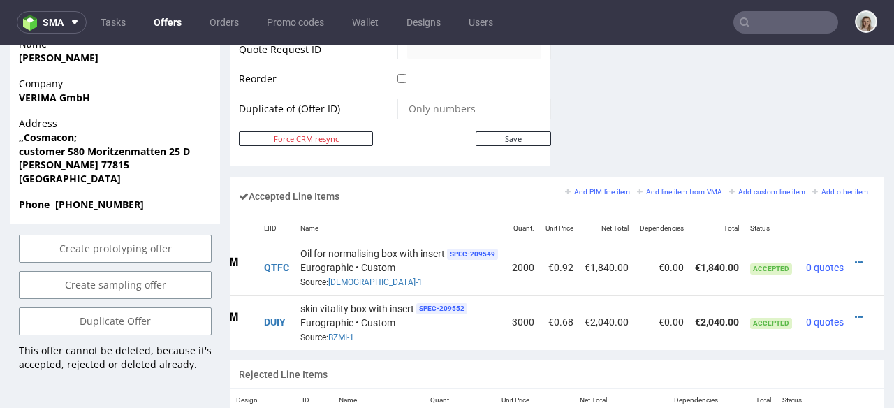
click at [855, 310] on div at bounding box center [862, 317] width 15 height 14
click at [855, 312] on icon at bounding box center [859, 317] width 8 height 10
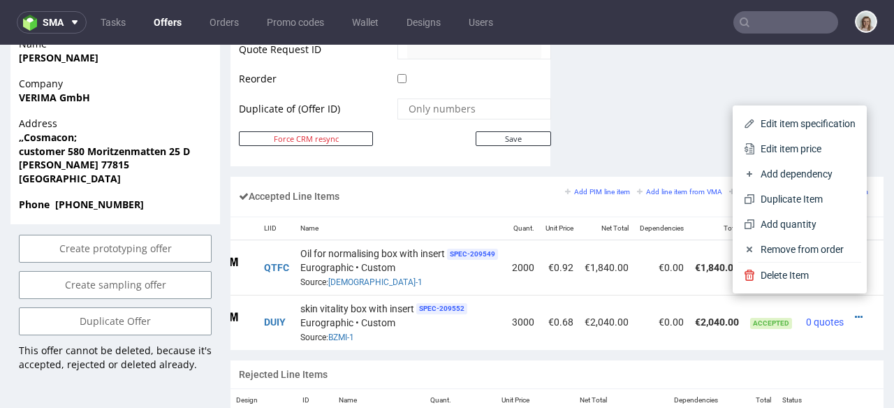
click at [785, 147] on span "Edit item price" at bounding box center [805, 149] width 101 height 14
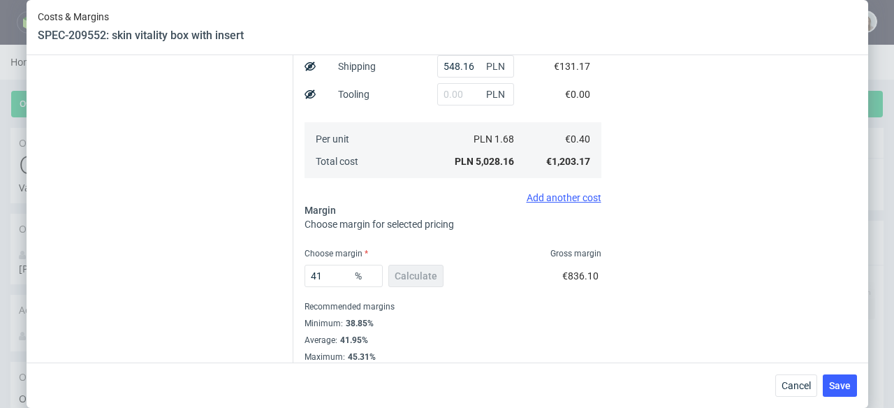
scroll to position [377, 0]
click at [783, 393] on button "Cancel" at bounding box center [796, 385] width 42 height 22
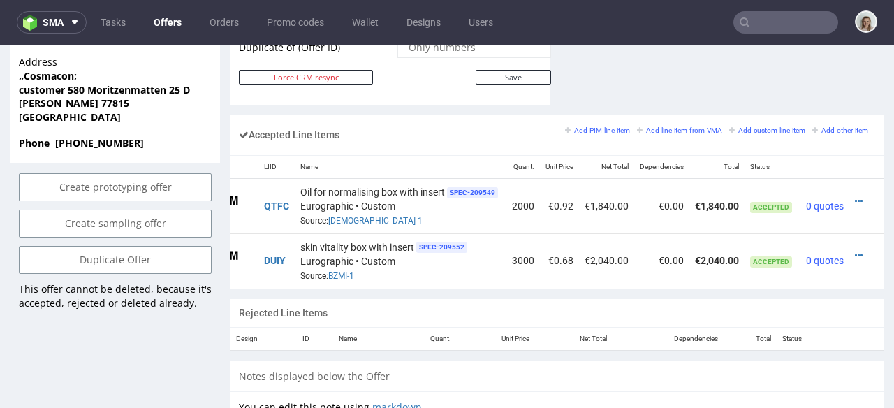
scroll to position [646, 0]
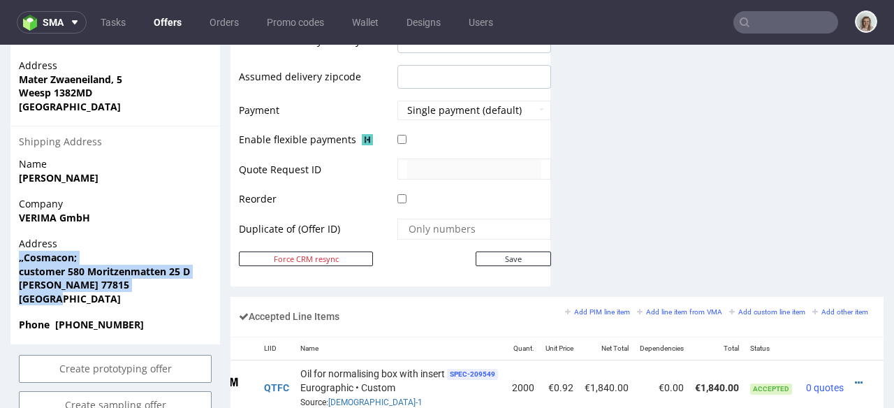
drag, startPoint x: 82, startPoint y: 296, endPoint x: 12, endPoint y: 260, distance: 78.4
click at [12, 260] on div "Address „Cosmacon; customer 580 Moritzenmatten 25 D Bühl 77815 Germany" at bounding box center [115, 277] width 210 height 81
copy p "„Cosmacon; customer 580 Moritzenmatten 25 D Bühl 77815 Germany"
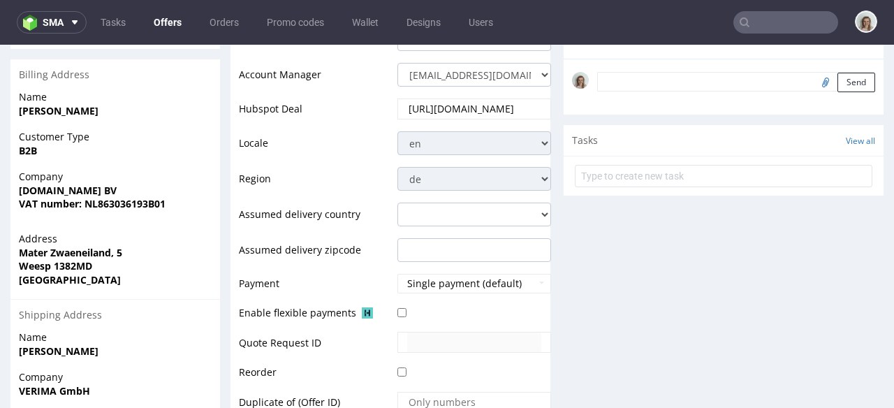
scroll to position [0, 0]
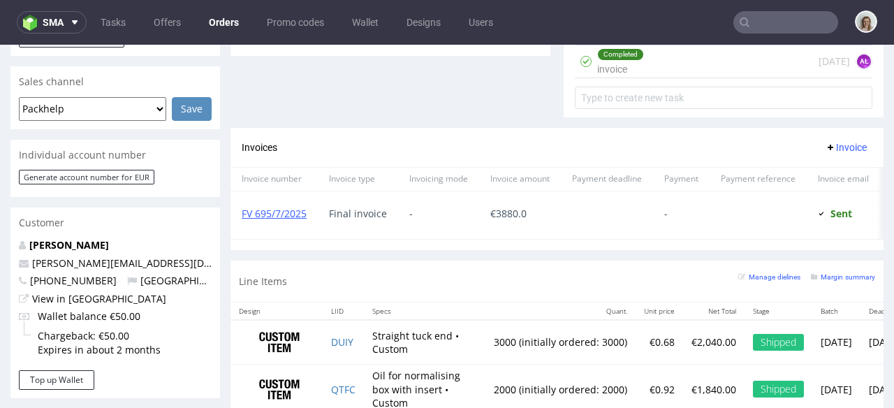
scroll to position [657, 0]
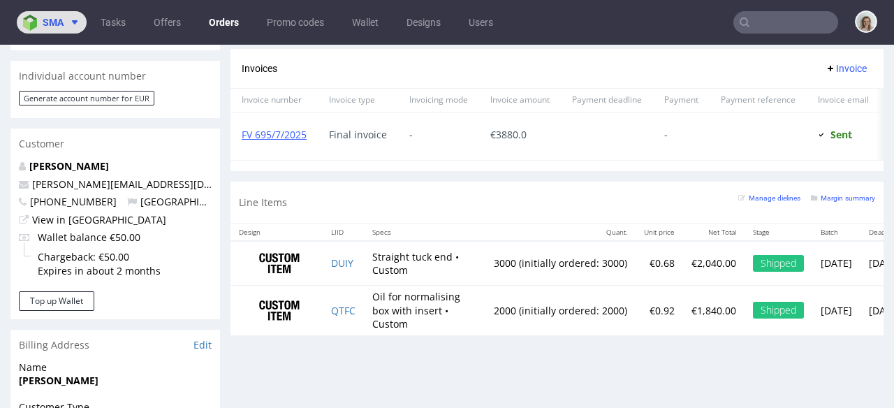
click at [41, 23] on img at bounding box center [33, 23] width 20 height 16
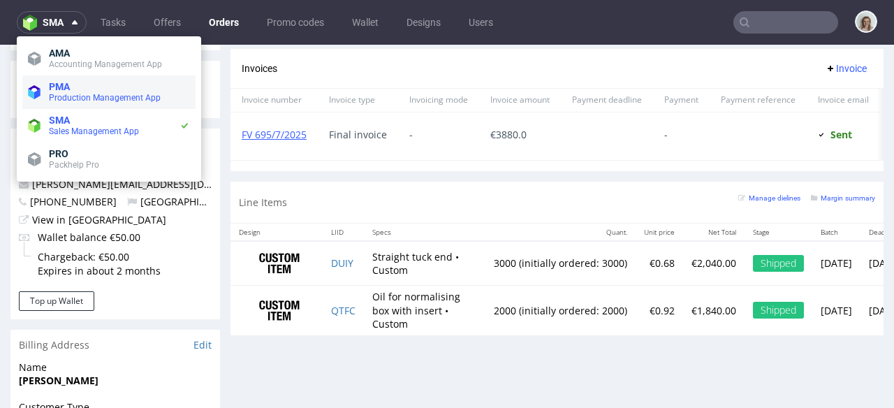
click at [52, 81] on span "PMA" at bounding box center [59, 86] width 21 height 11
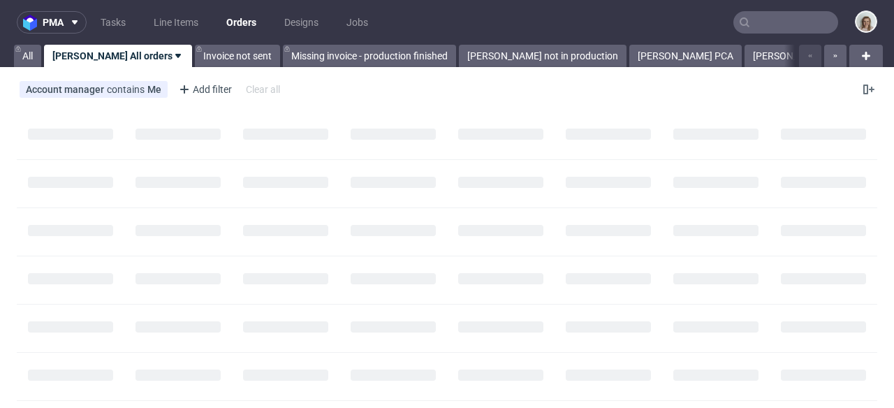
click at [788, 21] on input "text" at bounding box center [786, 22] width 105 height 22
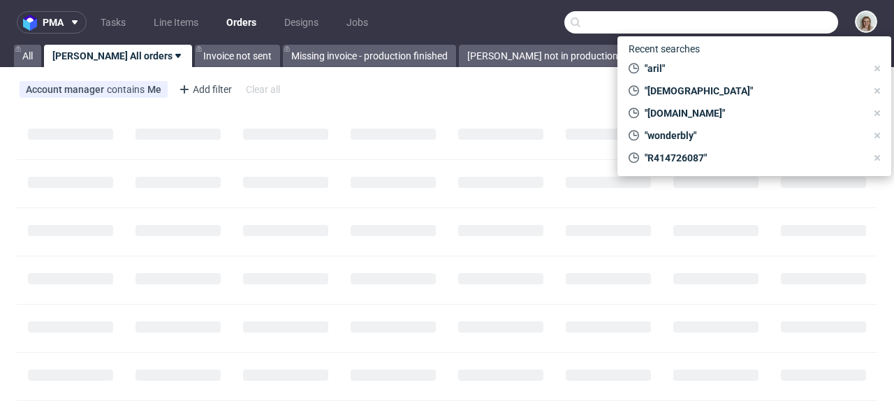
paste input "https://packhelp.com/packhelp-plus/quotes/HyZUO3Acv4I9qXvd2TUSeQ"
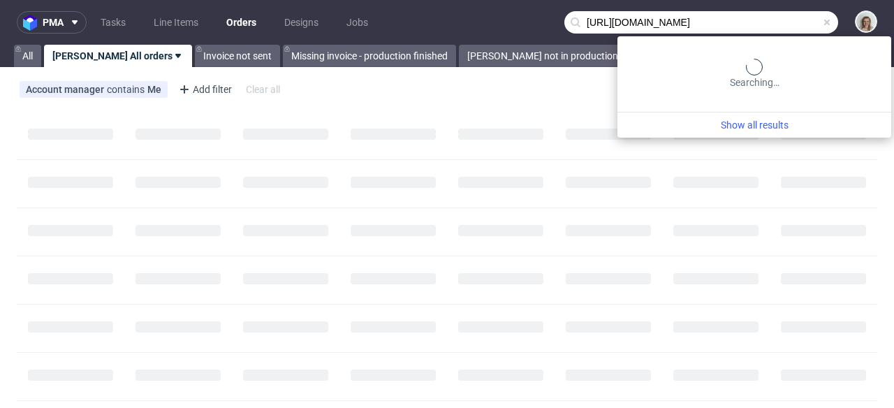
scroll to position [0, 81]
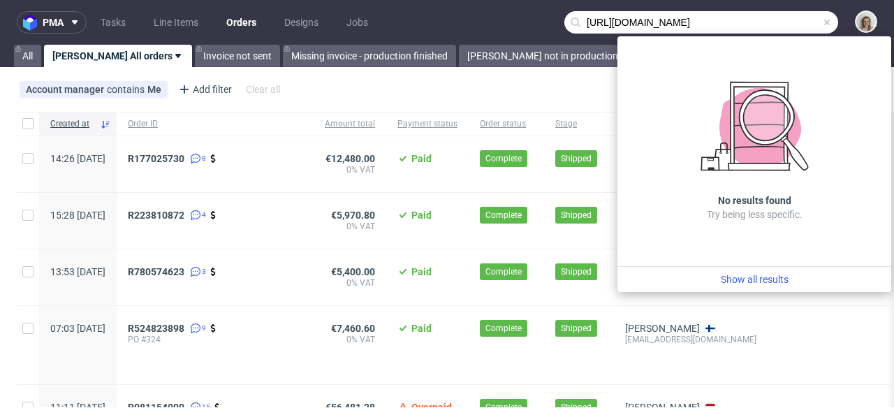
type input "https://packhelp.com/packhelp-plus/quotes/HyZUO3Acv4I9qXvd2TUSeQ"
click at [822, 22] on span at bounding box center [827, 22] width 11 height 11
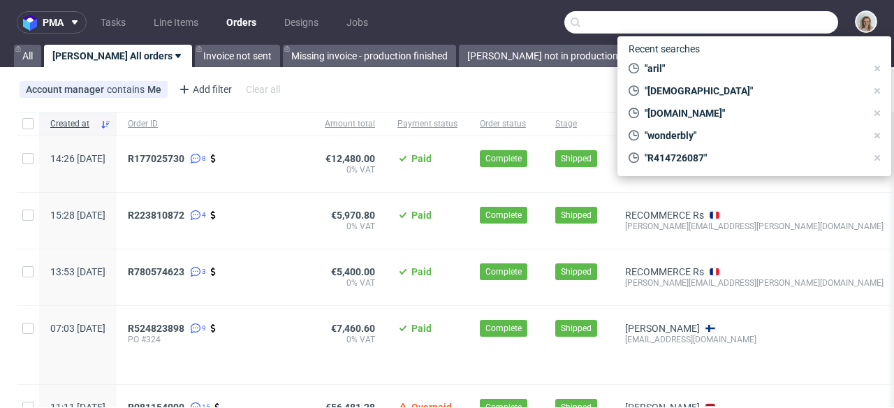
click at [784, 22] on input "text" at bounding box center [701, 22] width 274 height 22
paste input "https://packhelp.com/packhelp-plus/quotes/HyZUO3Acv4I9qXvd2TUSeQ"
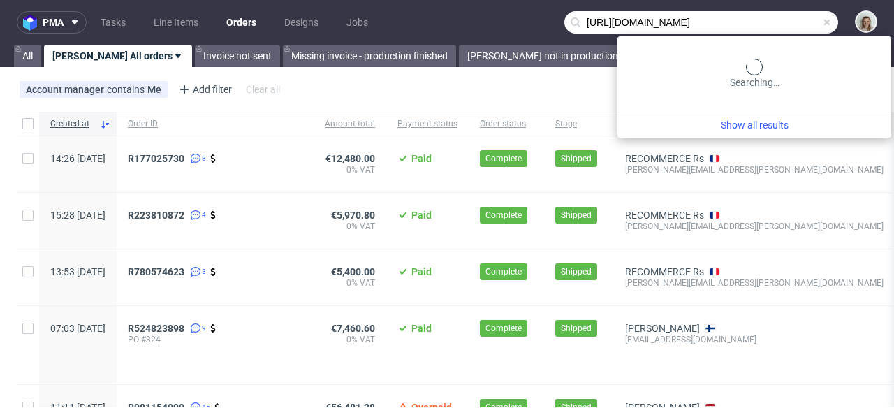
type input "https://packhelp.com/packhelp-plus/quotes/HyZUO3Acv4I9qXvd2TUSeQ"
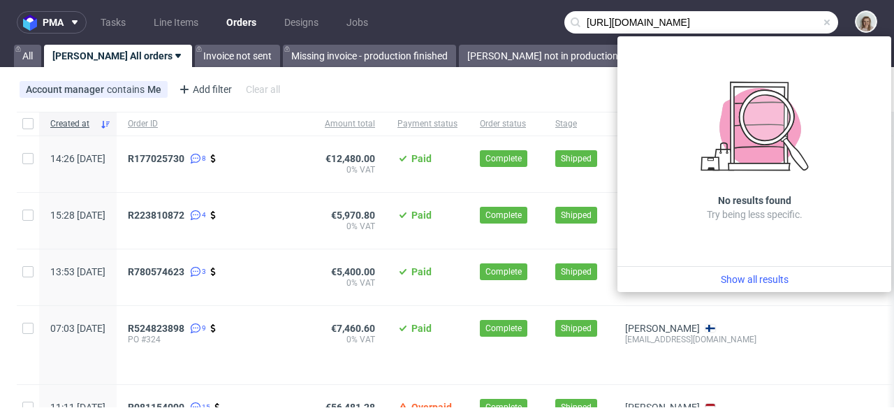
scroll to position [0, 0]
click at [822, 20] on span at bounding box center [827, 22] width 11 height 11
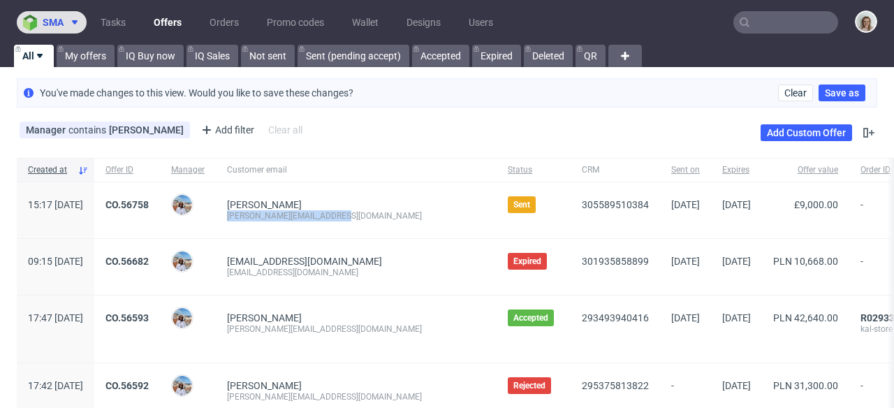
click at [45, 15] on button "sma" at bounding box center [52, 22] width 70 height 22
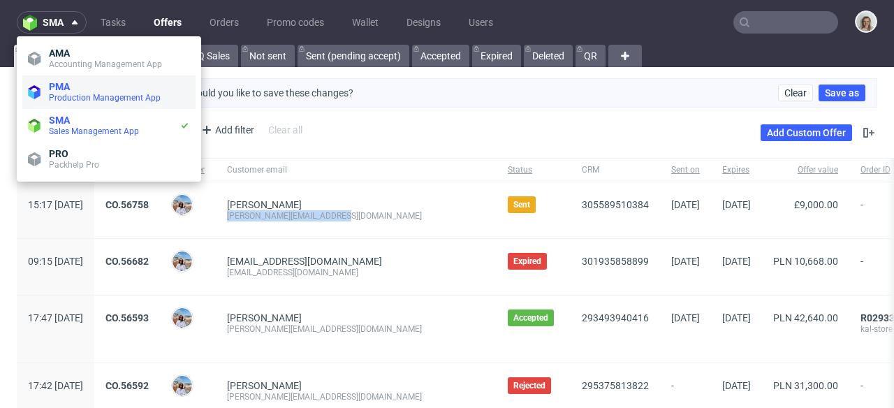
click at [49, 80] on li "PMA Production Management App" at bounding box center [108, 92] width 173 height 34
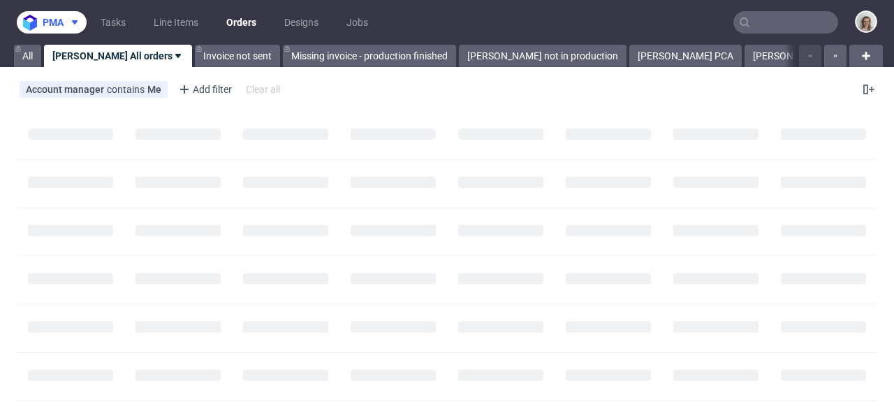
click at [46, 25] on span "pma" at bounding box center [53, 22] width 21 height 10
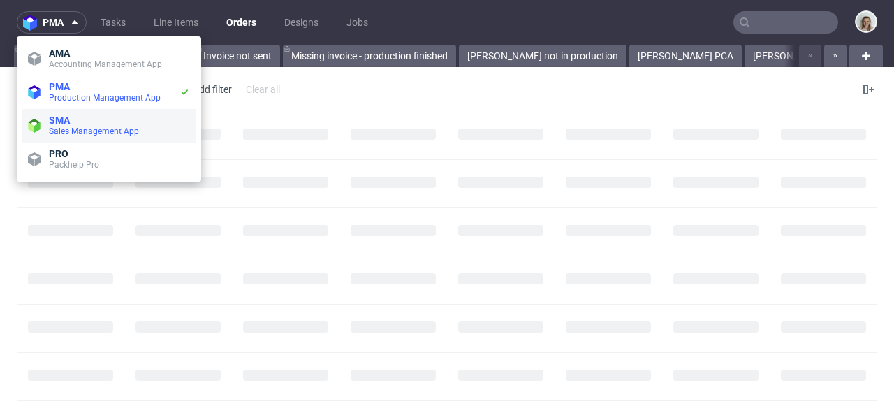
click at [54, 113] on li "SMA Sales Management App" at bounding box center [108, 126] width 173 height 34
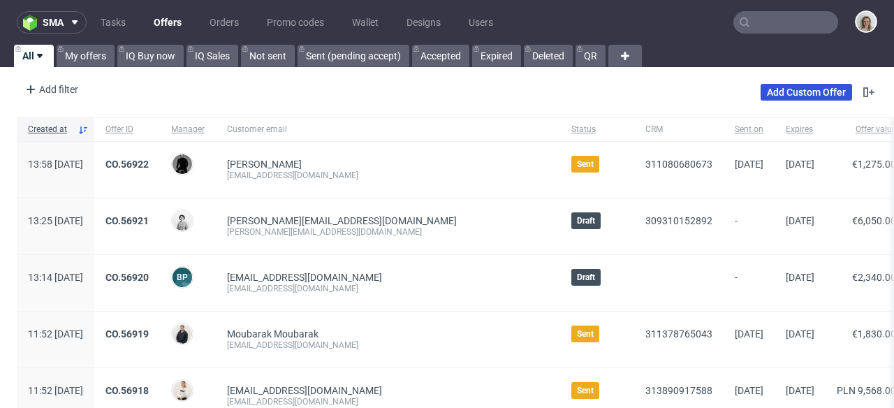
click at [766, 94] on link "Add Custom Offer" at bounding box center [807, 92] width 92 height 17
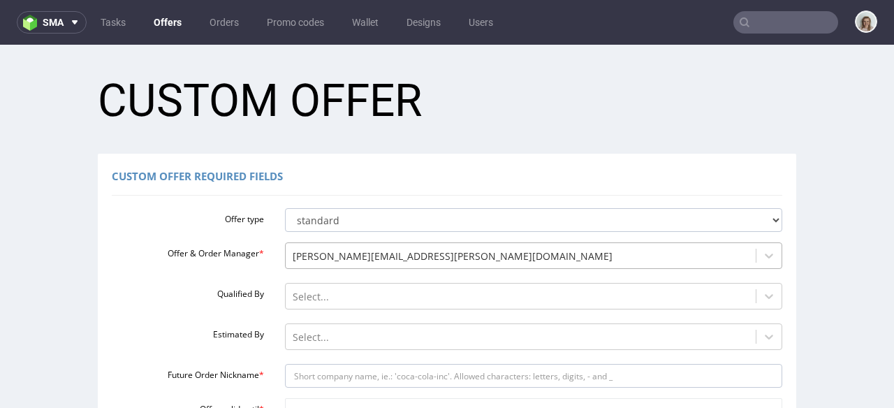
click at [349, 250] on div "[PERSON_NAME][EMAIL_ADDRESS][PERSON_NAME][DOMAIN_NAME]" at bounding box center [534, 252] width 498 height 20
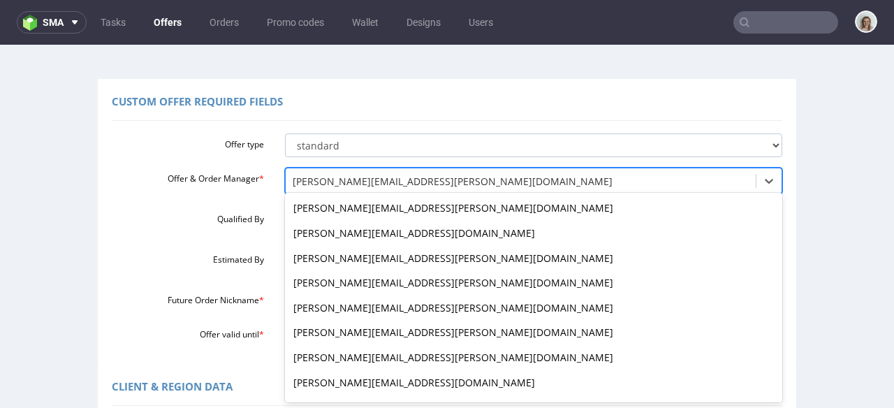
scroll to position [75, 0]
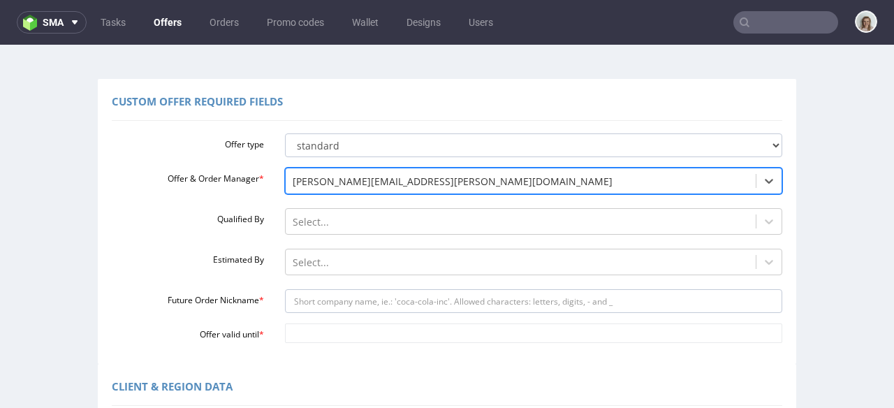
click at [294, 185] on div at bounding box center [521, 181] width 457 height 17
click at [285, 221] on div "Select..." at bounding box center [534, 218] width 498 height 20
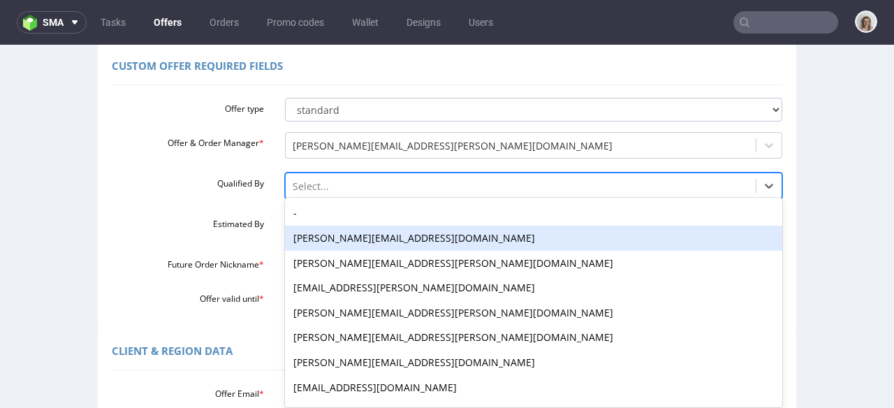
scroll to position [115, 0]
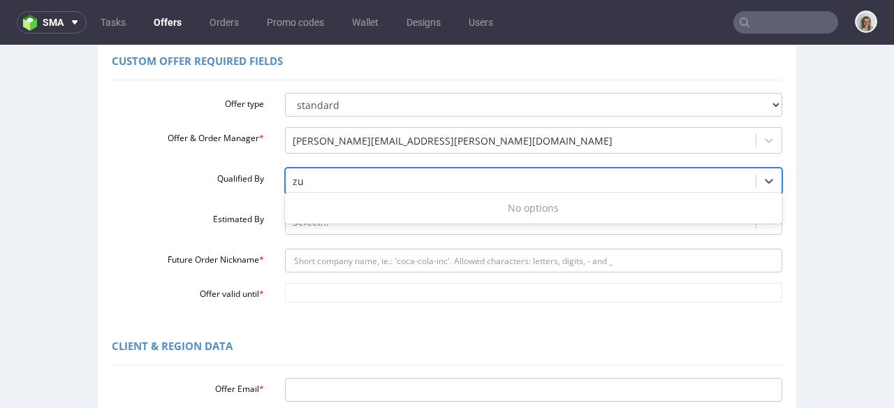
type input "z"
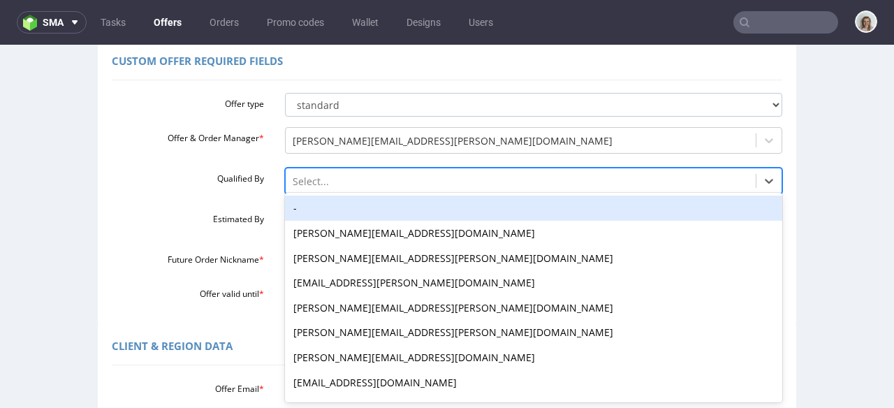
click at [328, 209] on div "-" at bounding box center [534, 208] width 498 height 25
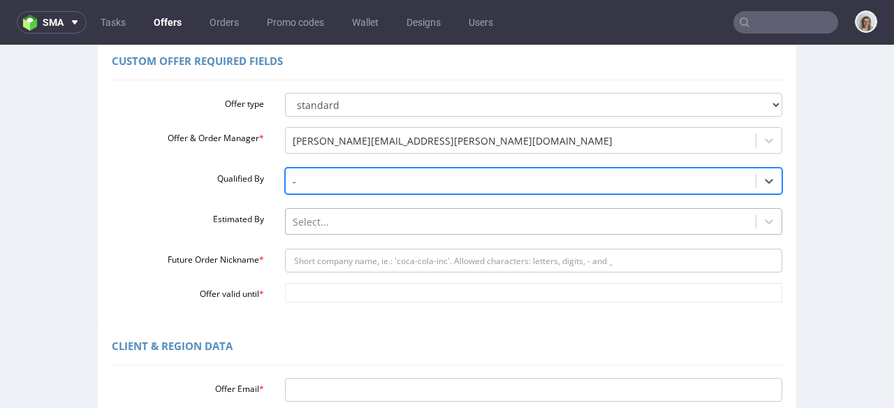
click at [329, 215] on div "Select..." at bounding box center [534, 218] width 498 height 20
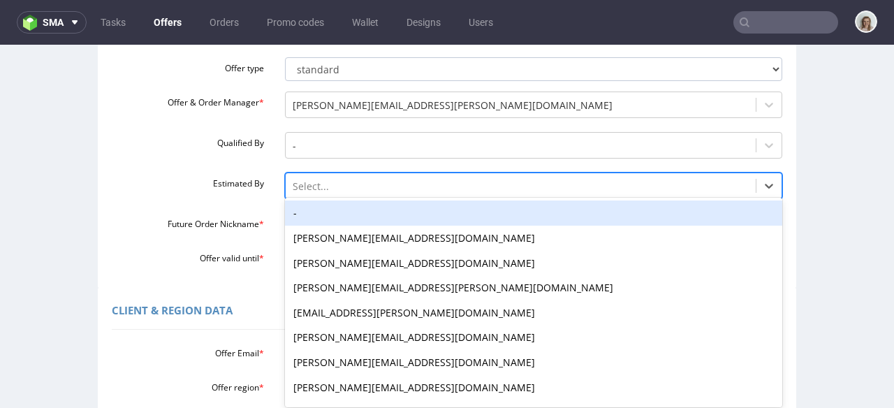
scroll to position [156, 0]
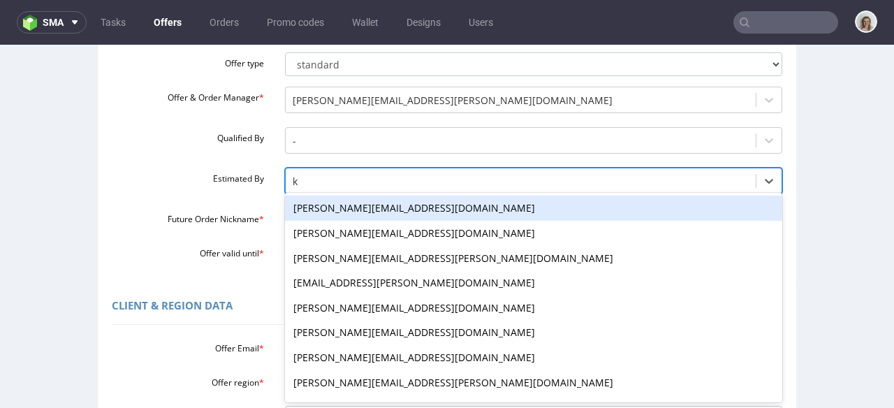
type input "kl"
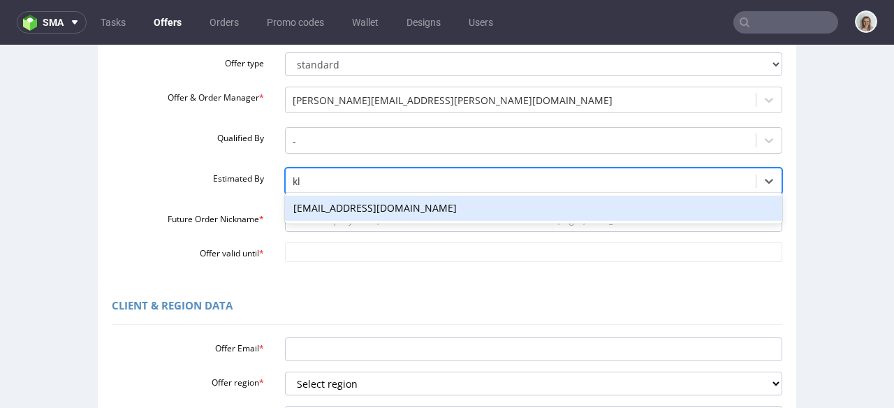
click at [339, 214] on div "[EMAIL_ADDRESS][DOMAIN_NAME]" at bounding box center [534, 208] width 498 height 25
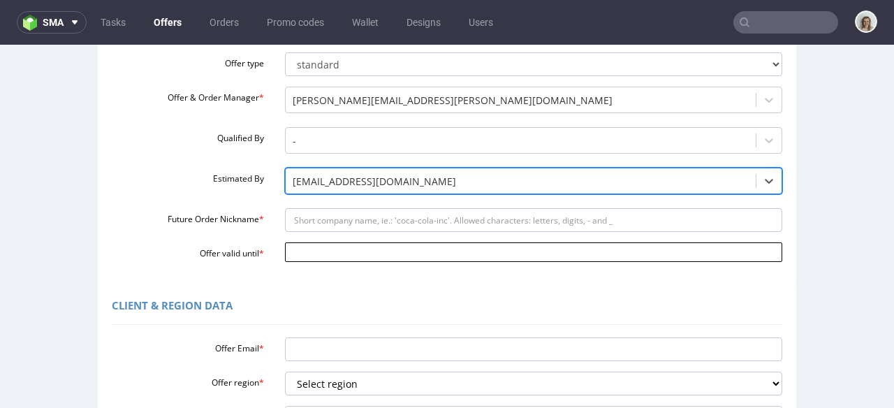
click at [295, 249] on input "Offer valid until *" at bounding box center [534, 252] width 498 height 20
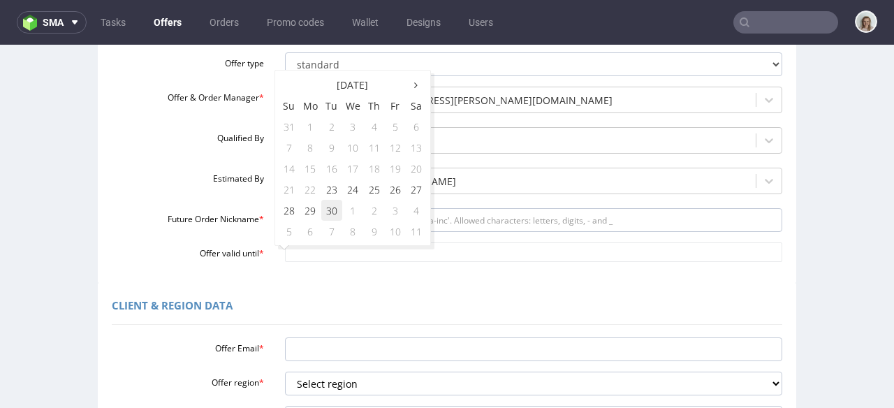
click at [332, 210] on td "30" at bounding box center [331, 210] width 21 height 21
type input "2025-09-30"
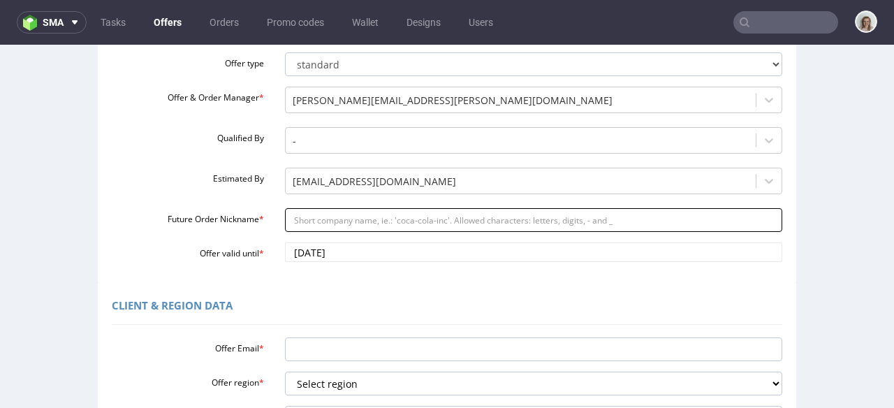
click at [313, 225] on input "Future Order Nickname *" at bounding box center [534, 220] width 498 height 24
paste input "cream_-_New_Deal"
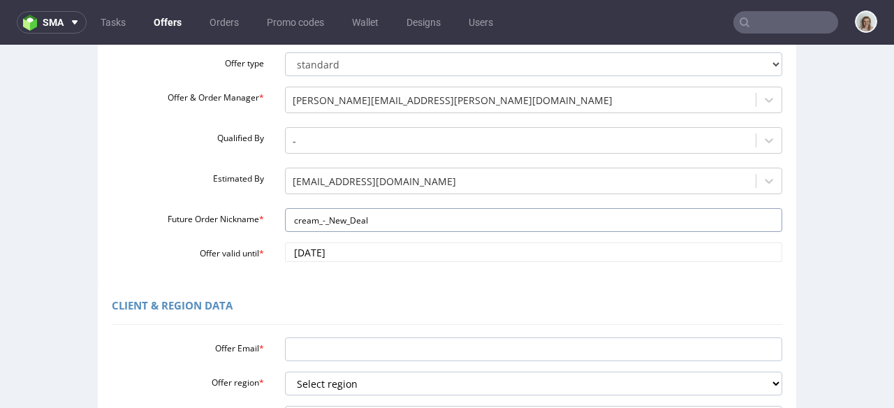
type input "cream_-_New_Deal"
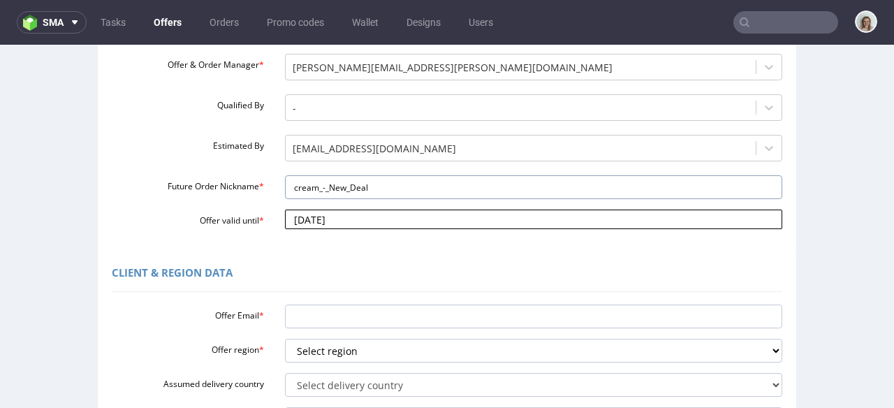
scroll to position [266, 0]
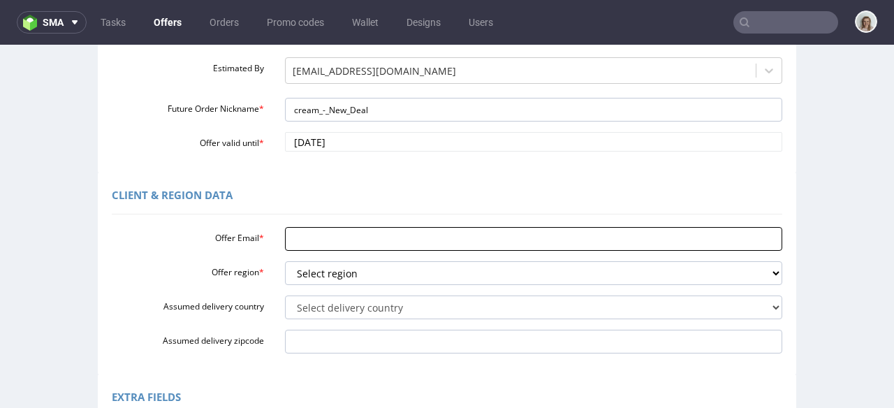
click at [300, 244] on input "Offer Email *" at bounding box center [534, 239] width 498 height 24
paste input "https://app-eu1.hubspot.com/contacts/25600958/record/0-3/309830391994/"
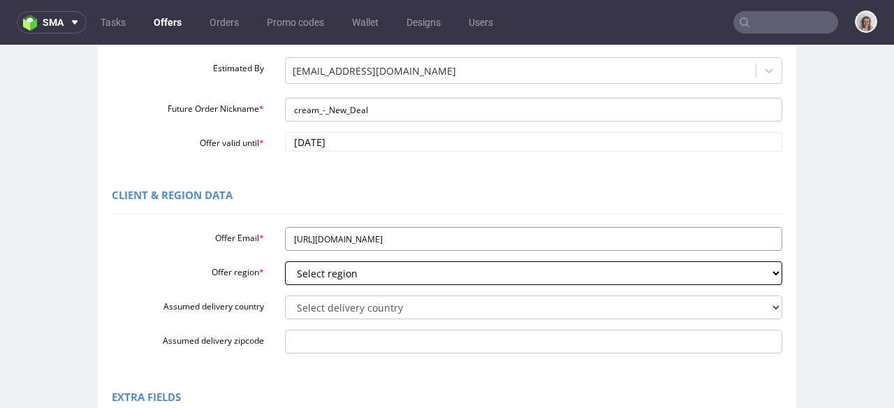
type input "https://app-eu1.hubspot.com/contacts/25600958/record/0-3/309830391994/"
click at [314, 270] on select "Select region eu gb de pl fr it es" at bounding box center [534, 273] width 498 height 24
select select "eu"
click at [285, 261] on select "Select region eu gb de pl fr it es" at bounding box center [534, 273] width 498 height 24
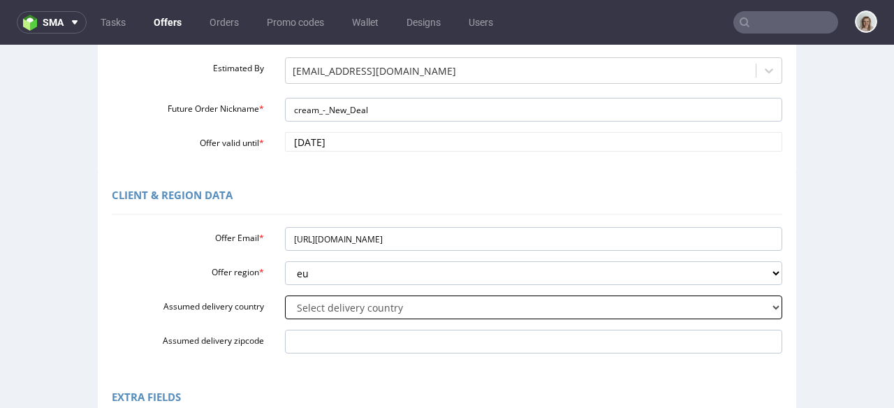
click at [306, 309] on select "Select delivery country Andorra Afghanistan Anguilla Albania Armenia Antarctica…" at bounding box center [534, 308] width 498 height 24
select select "166"
click at [285, 296] on select "Select delivery country Andorra Afghanistan Anguilla Albania Armenia Antarctica…" at bounding box center [534, 308] width 498 height 24
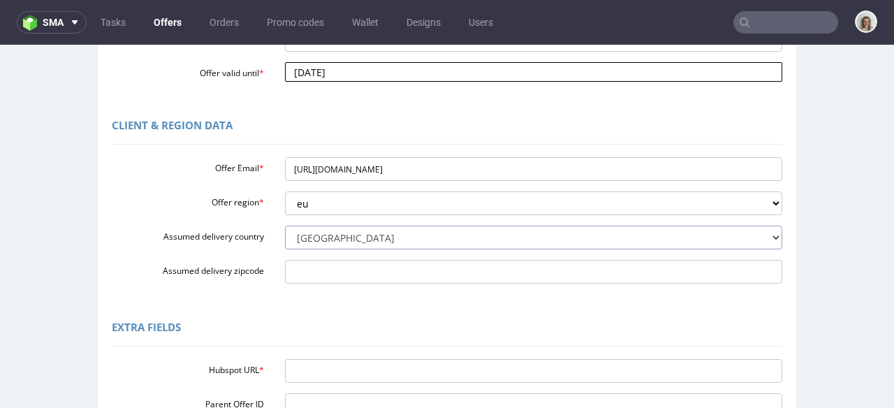
scroll to position [384, 0]
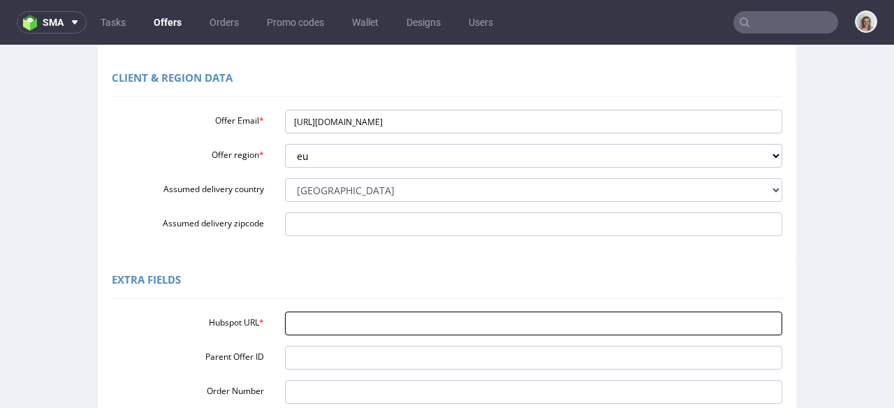
click at [323, 326] on input "Hubspot URL *" at bounding box center [534, 324] width 498 height 24
paste input "kate@cream.ly"
type input "kate@cream.ly"
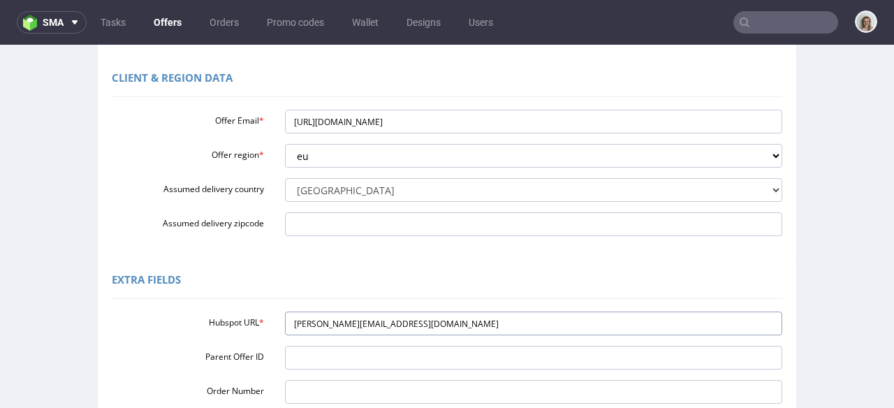
drag, startPoint x: 289, startPoint y: 321, endPoint x: 247, endPoint y: 319, distance: 41.9
click at [247, 319] on div "Hubspot URL * kate@cream.ly" at bounding box center [447, 324] width 692 height 24
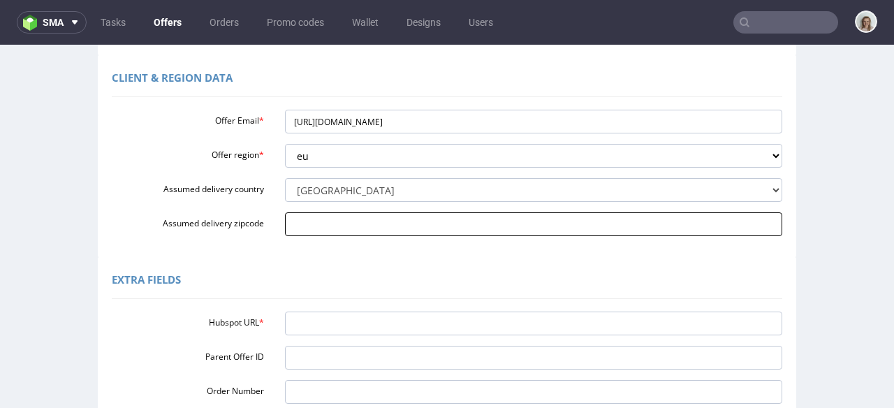
click at [330, 221] on input "Assumed delivery zipcode" at bounding box center [534, 224] width 498 height 24
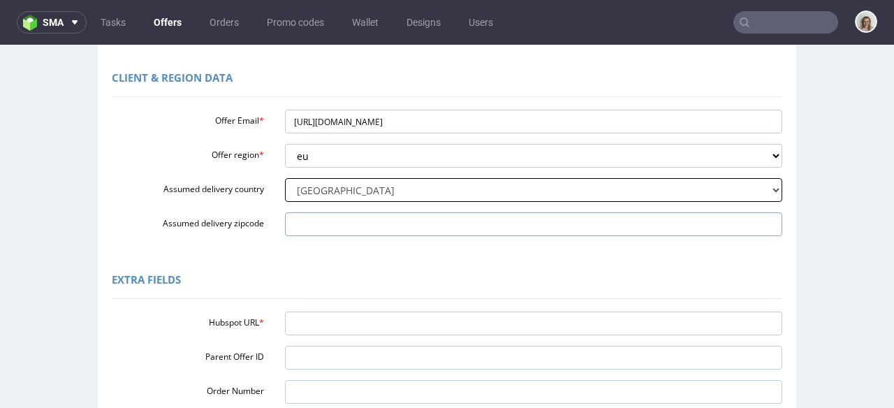
paste input "[PERSON_NAME][EMAIL_ADDRESS][DOMAIN_NAME]"
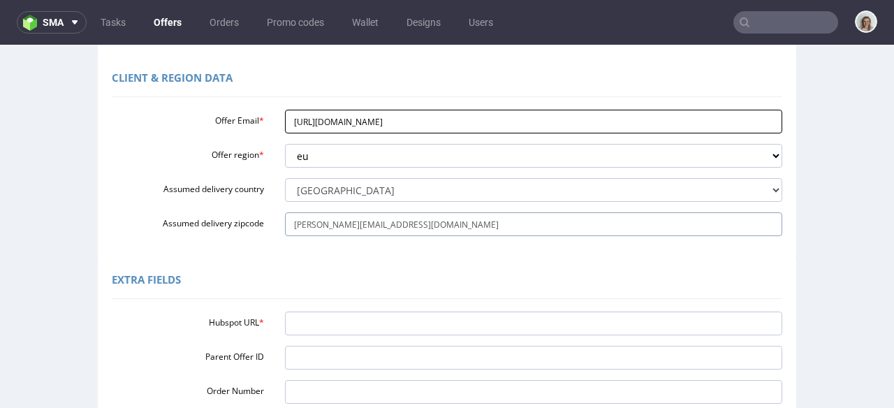
type input "[PERSON_NAME][EMAIL_ADDRESS][DOMAIN_NAME]"
drag, startPoint x: 636, startPoint y: 122, endPoint x: 252, endPoint y: 126, distance: 384.3
click at [252, 126] on div "Offer Email * https://app-eu1.hubspot.com/contacts/25600958/record/0-3/30983039…" at bounding box center [447, 122] width 692 height 24
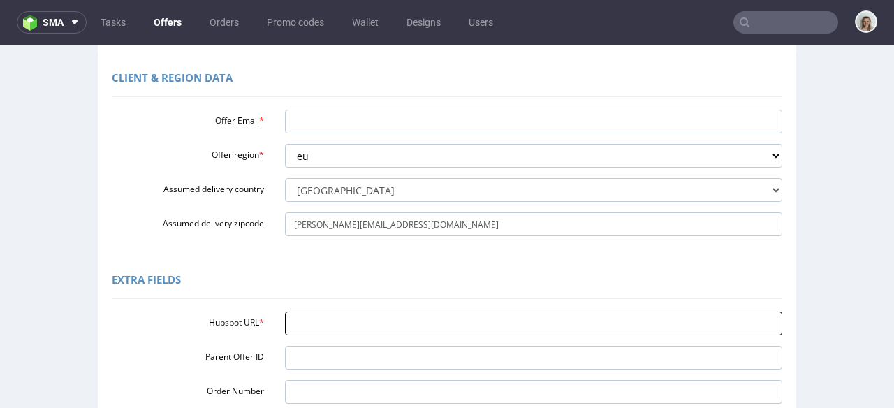
click at [288, 317] on input "Hubspot URL *" at bounding box center [534, 324] width 498 height 24
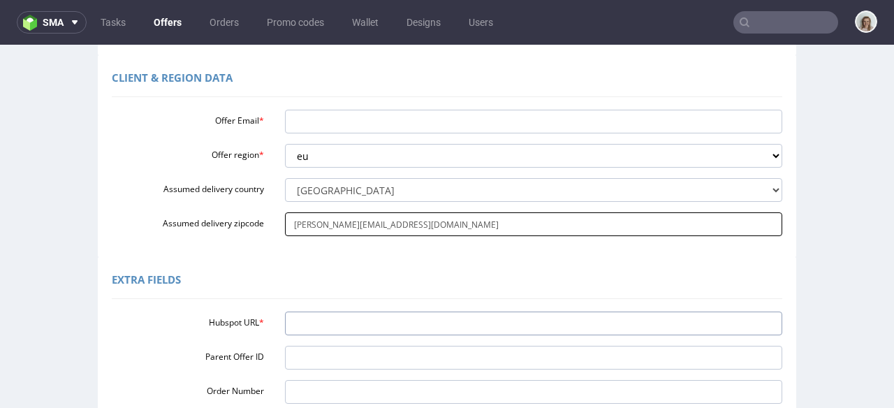
paste input "https://app-eu1.hubspot.com/contacts/25600958/record/0-3/309830391994/"
type input "https://app-eu1.hubspot.com/contacts/25600958/record/0-3/309830391994/"
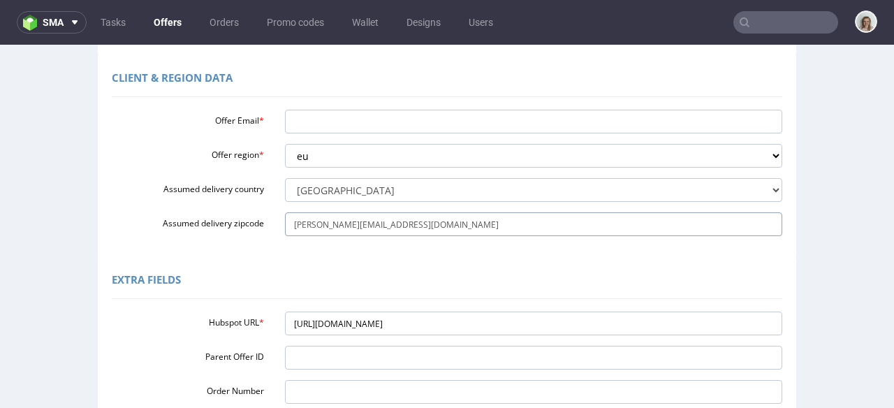
drag, startPoint x: 358, startPoint y: 223, endPoint x: 262, endPoint y: 222, distance: 95.7
click at [263, 223] on div "Assumed delivery zipcode kate@cream.ly" at bounding box center [447, 224] width 692 height 24
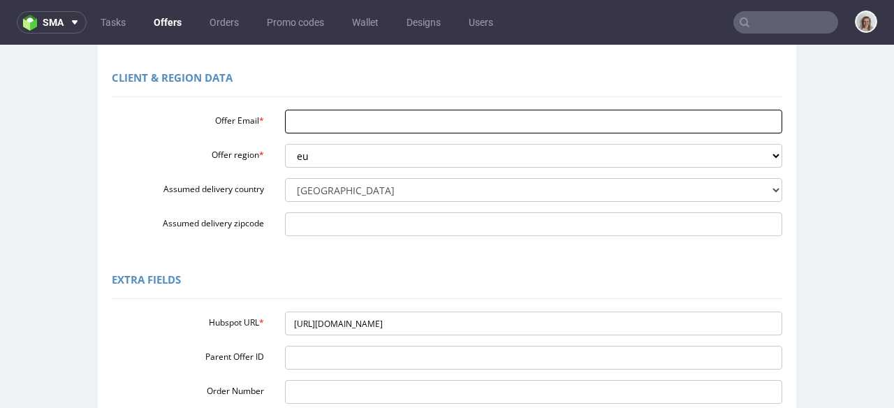
click at [292, 117] on input "Offer Email *" at bounding box center [534, 122] width 498 height 24
paste input "[PERSON_NAME][EMAIL_ADDRESS][DOMAIN_NAME]"
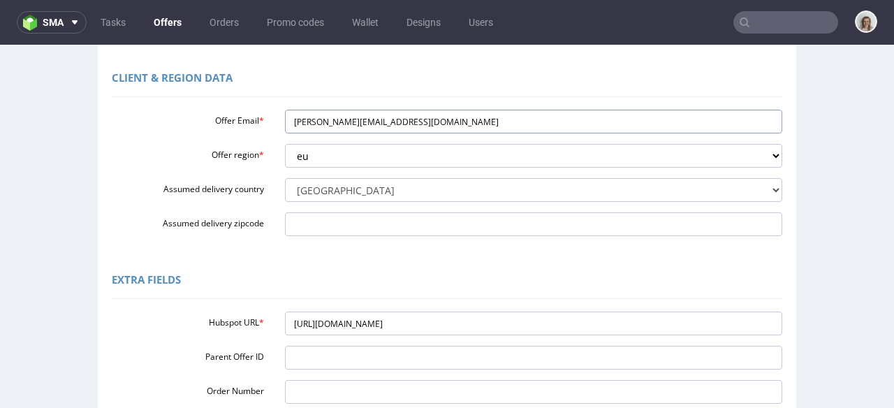
type input "[PERSON_NAME][EMAIL_ADDRESS][DOMAIN_NAME]"
click at [351, 268] on div "Extra Fields" at bounding box center [447, 282] width 671 height 34
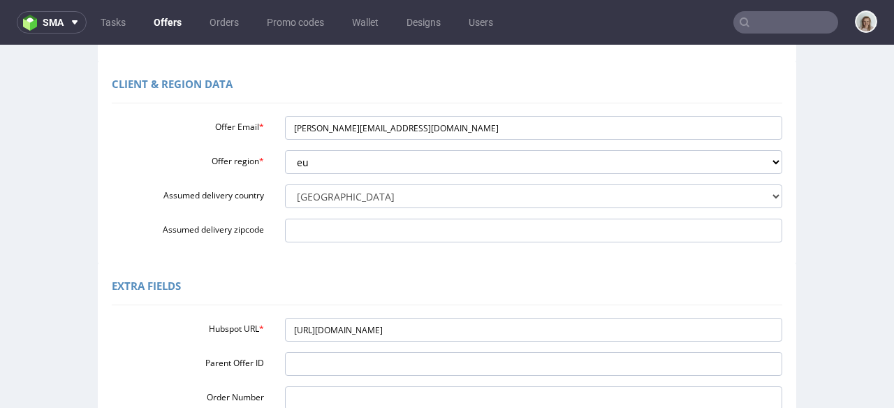
scroll to position [365, 0]
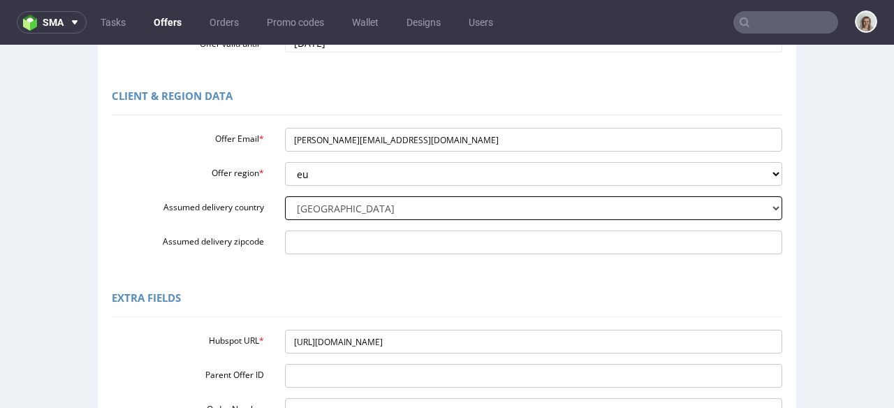
click at [307, 218] on select "Select delivery country Andorra Afghanistan Anguilla Albania Armenia Antarctica…" at bounding box center [534, 208] width 498 height 24
click at [323, 209] on select "Select delivery country Andorra Afghanistan Anguilla Albania Armenia Antarctica…" at bounding box center [534, 208] width 498 height 24
select select "57"
click at [285, 196] on select "Select delivery country Andorra Afghanistan Anguilla Albania Armenia Antarctica…" at bounding box center [534, 208] width 498 height 24
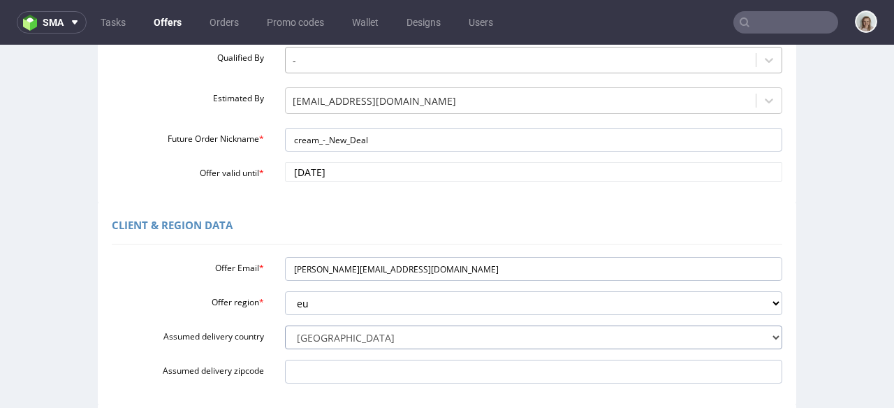
scroll to position [570, 0]
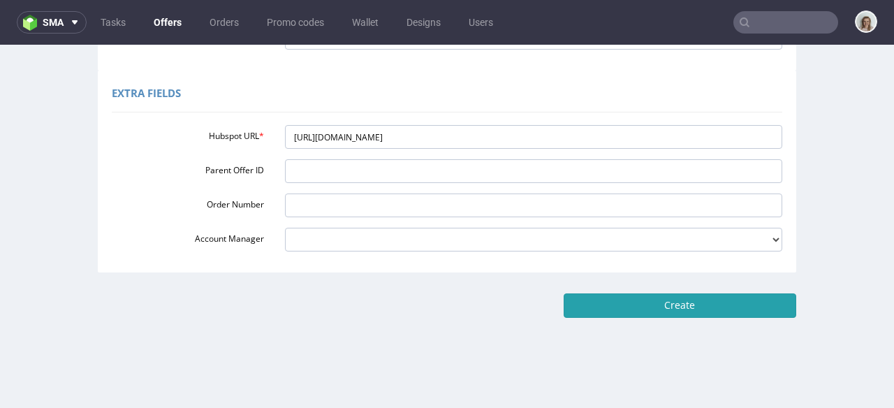
click at [657, 315] on input "Create" at bounding box center [680, 305] width 233 height 24
type input "Please wait..."
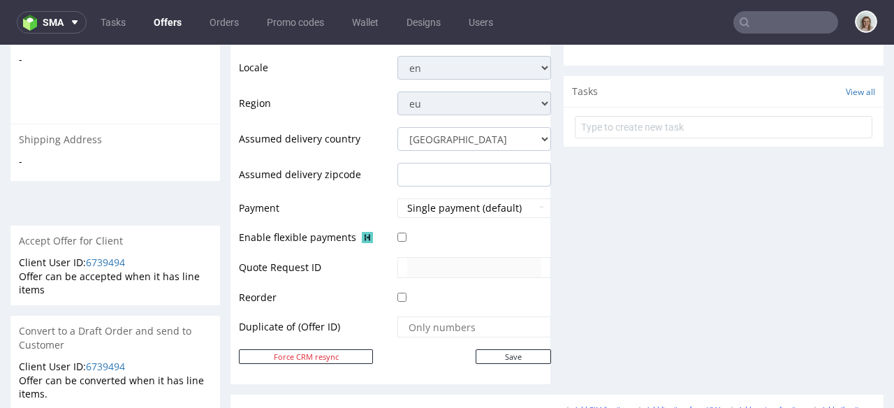
scroll to position [748, 0]
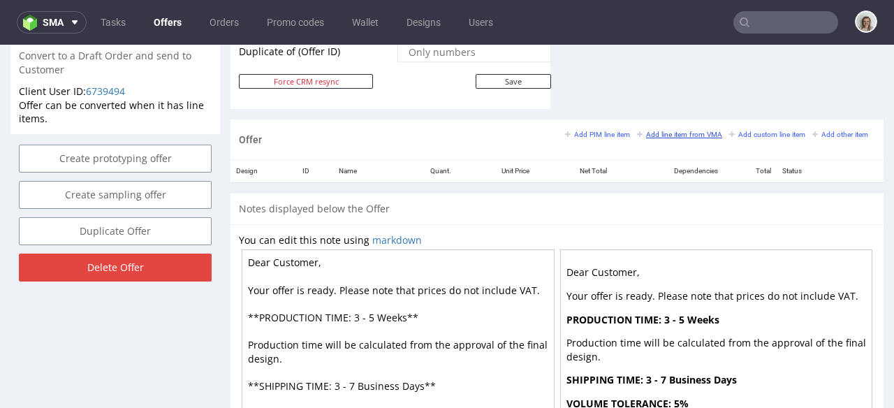
click at [674, 133] on small "Add line item from VMA" at bounding box center [679, 135] width 85 height 8
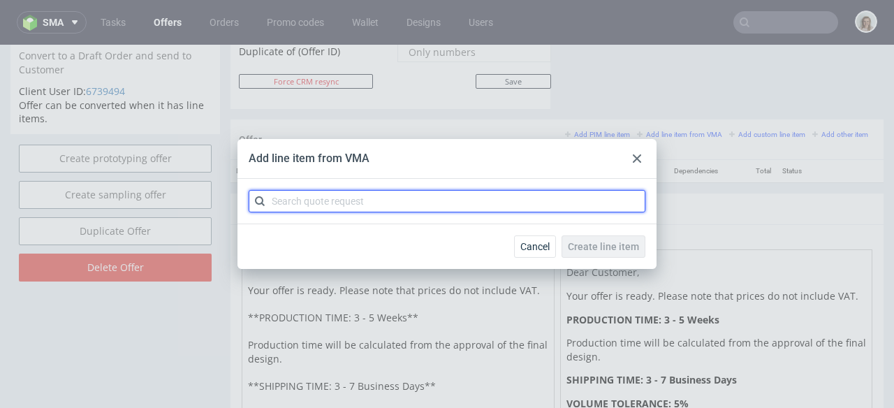
click at [408, 194] on input "text" at bounding box center [447, 201] width 397 height 22
paste input "CBLV"
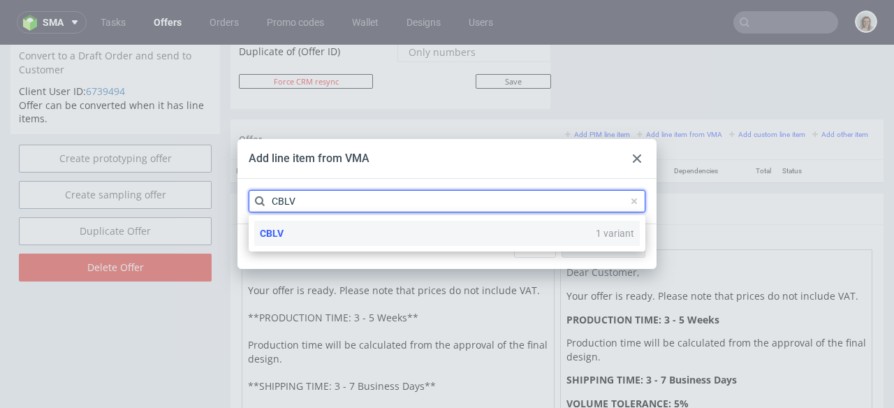
type input "CBLV"
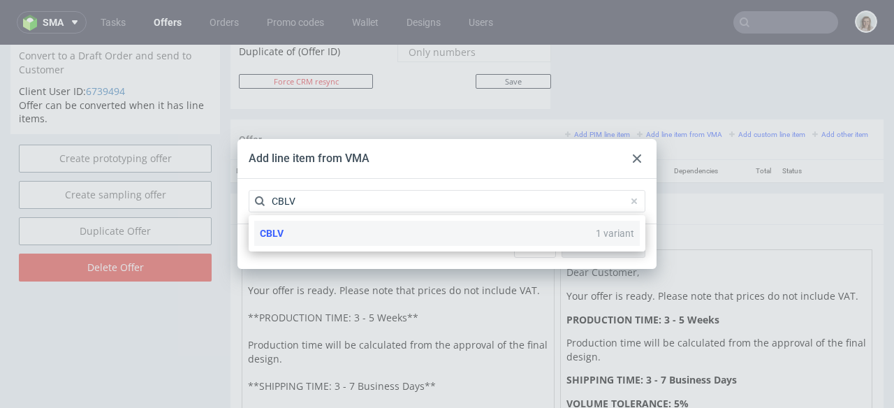
click at [316, 227] on div "CBLV 1 variant" at bounding box center [447, 233] width 386 height 25
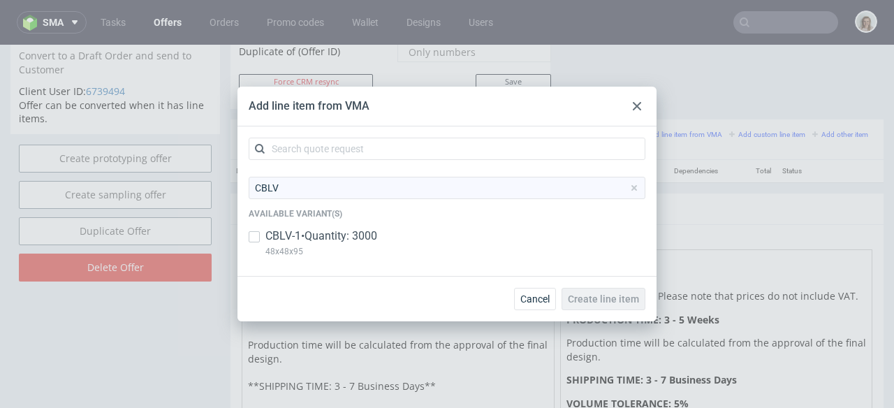
click at [317, 235] on p "CBLV-1 • Quantity: 3000" at bounding box center [321, 235] width 112 height 15
checkbox input "true"
click at [590, 310] on div "Cancel Create line item" at bounding box center [447, 298] width 419 height 45
click at [590, 305] on button "Create line item" at bounding box center [604, 299] width 84 height 22
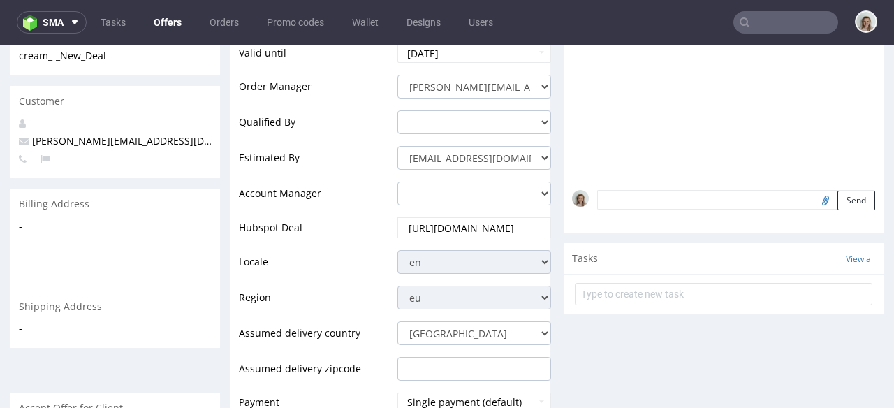
scroll to position [599, 0]
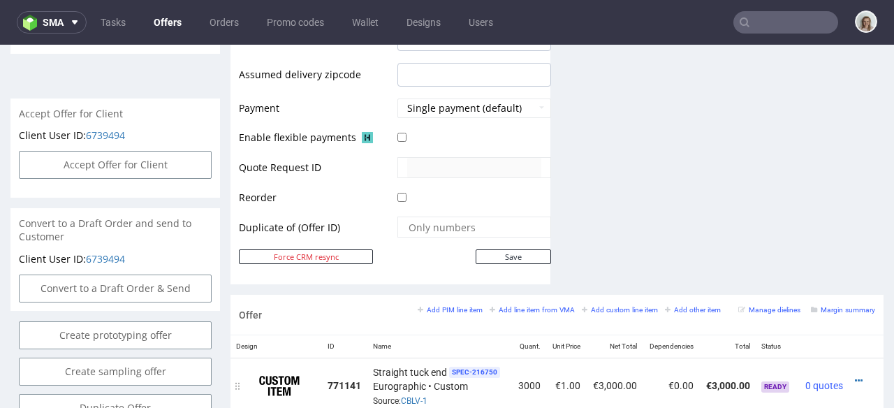
click at [854, 374] on div at bounding box center [861, 381] width 15 height 14
click at [855, 376] on icon at bounding box center [859, 381] width 8 height 10
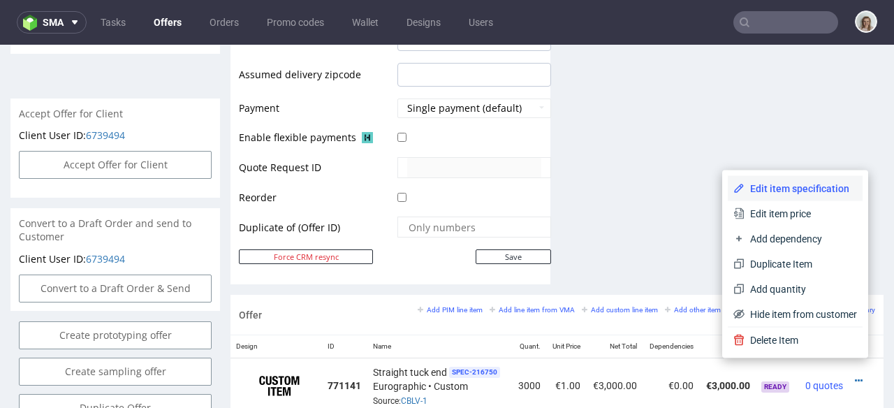
drag, startPoint x: 760, startPoint y: 190, endPoint x: 606, endPoint y: 230, distance: 159.4
click at [760, 190] on span "Edit item specification" at bounding box center [801, 189] width 112 height 14
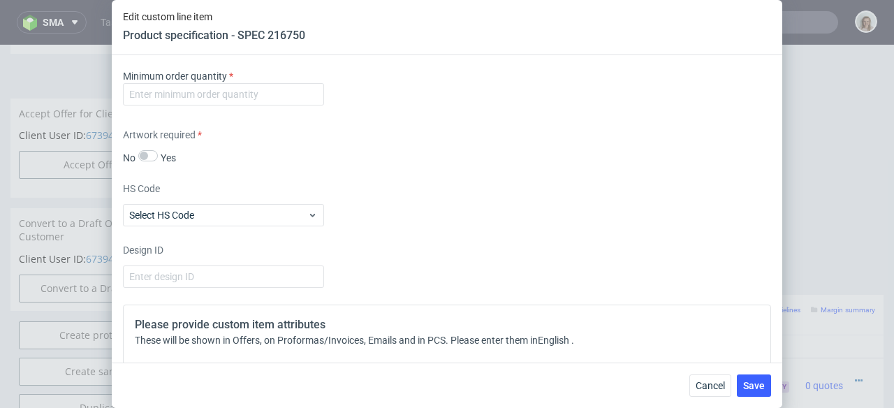
scroll to position [1948, 0]
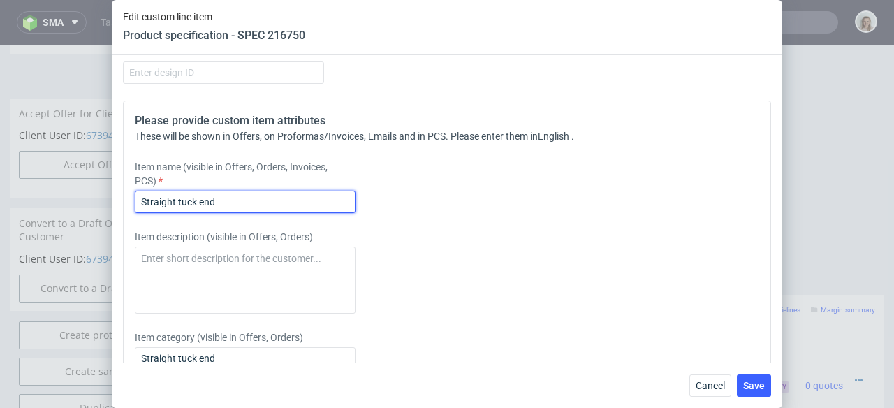
drag, startPoint x: 235, startPoint y: 203, endPoint x: 109, endPoint y: 203, distance: 125.8
click at [110, 203] on div "Edit custom line item Product specification - SPEC 216750 Supplier Custom Custo…" at bounding box center [447, 204] width 894 height 408
drag, startPoint x: 189, startPoint y: 201, endPoint x: 113, endPoint y: 201, distance: 76.1
click at [113, 201] on div "Supplier Custom Custom supplier Eurographic Technical specification Instant pri…" at bounding box center [447, 208] width 671 height 307
type input "Skin vitality box"
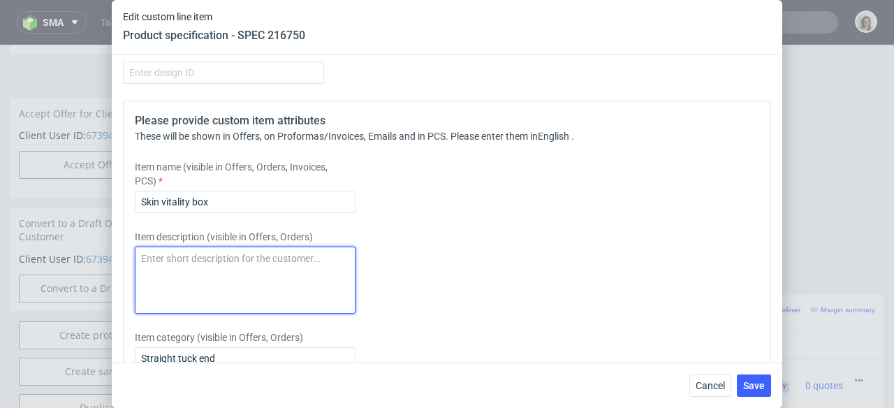
click at [166, 268] on textarea at bounding box center [245, 280] width 221 height 67
paste textarea "Skin vitality box"
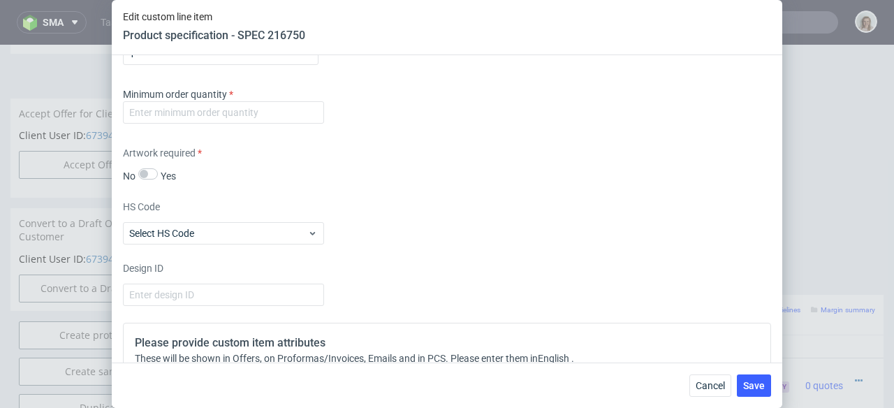
scroll to position [1672, 0]
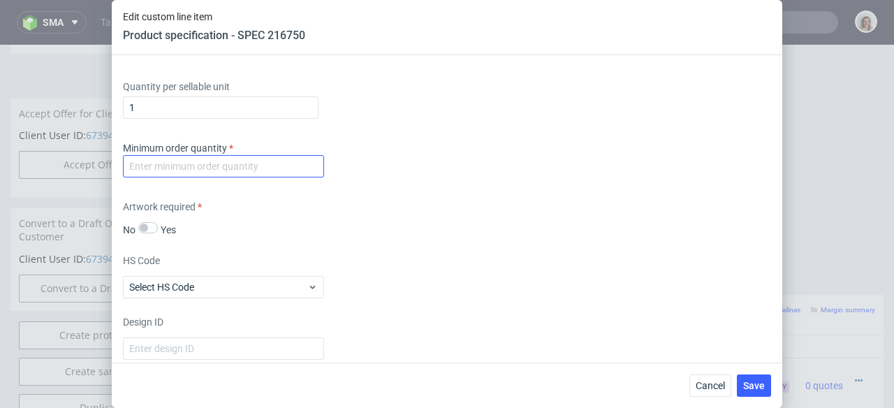
type textarea "Skin vitality box"
click at [168, 166] on input "number" at bounding box center [223, 166] width 201 height 22
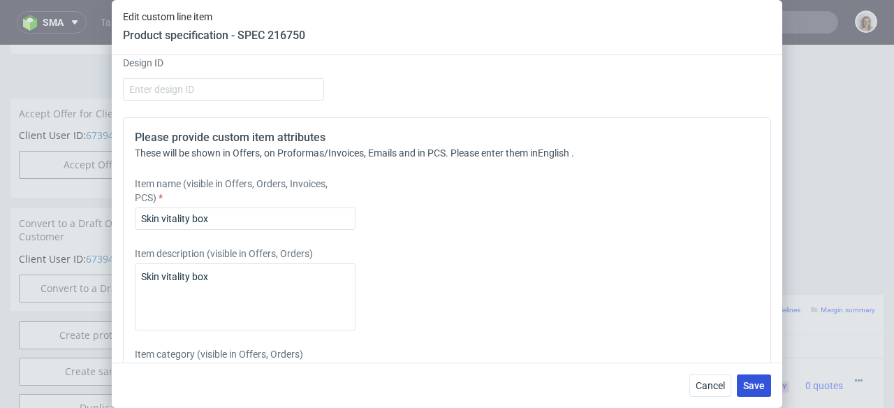
type input "1"
click at [756, 385] on span "Save" at bounding box center [754, 386] width 22 height 10
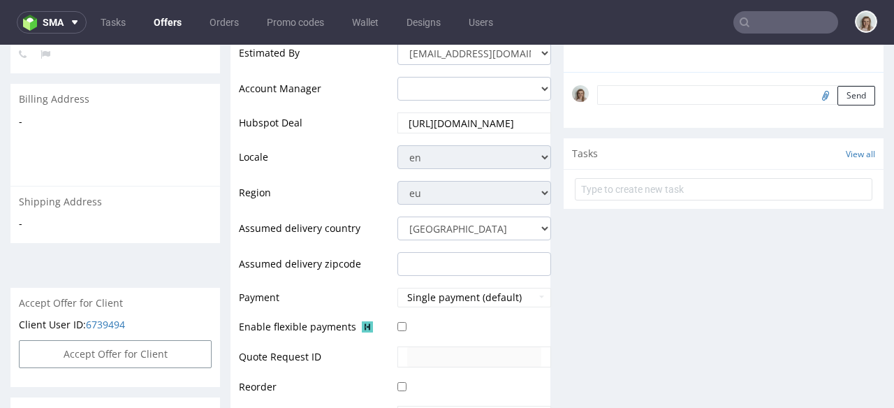
scroll to position [677, 0]
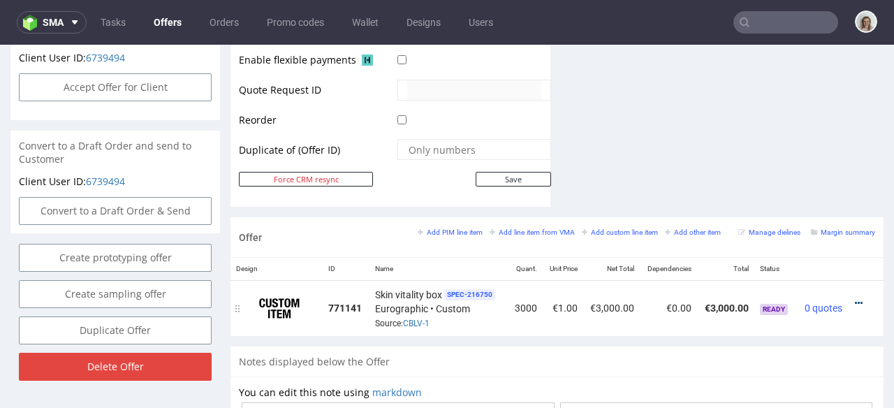
click at [855, 298] on icon at bounding box center [859, 303] width 8 height 10
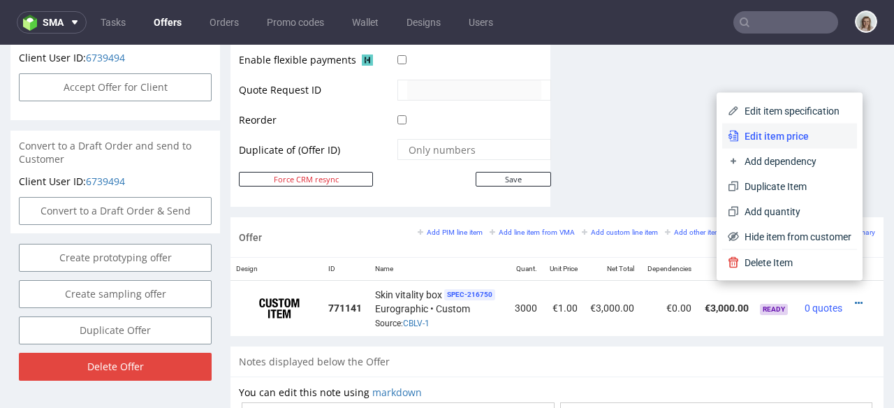
click at [756, 124] on li "Edit item price" at bounding box center [789, 136] width 135 height 25
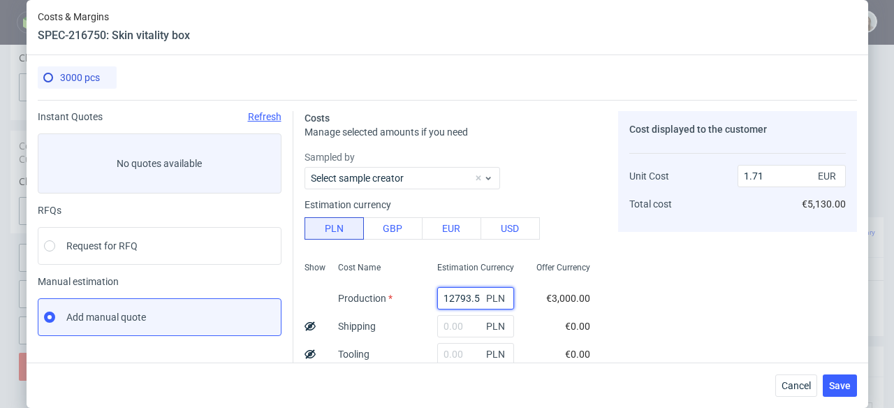
drag, startPoint x: 464, startPoint y: 298, endPoint x: 417, endPoint y: 297, distance: 46.8
click at [426, 298] on div "12793.5 PLN" at bounding box center [475, 298] width 99 height 28
paste input "4500"
type input "4500"
type input "0.6"
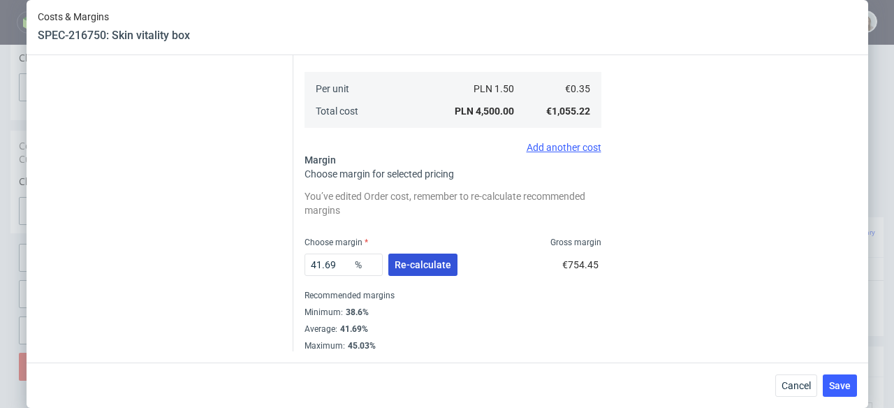
type input "4500"
click at [418, 267] on span "Re-calculate" at bounding box center [423, 265] width 57 height 10
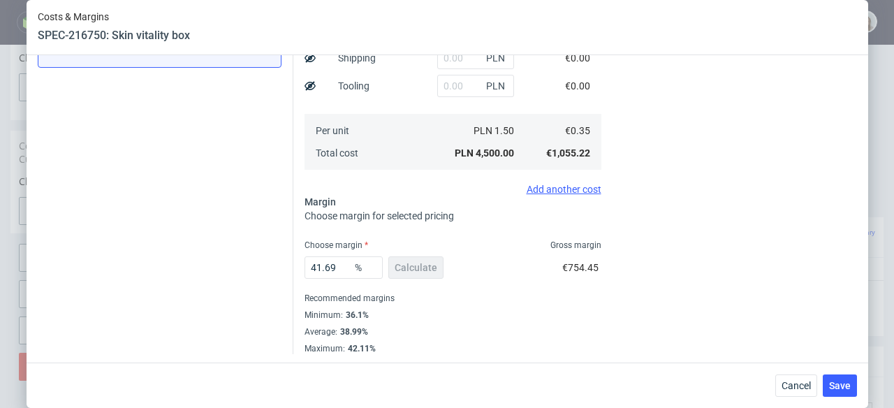
scroll to position [268, 0]
click at [794, 383] on span "Cancel" at bounding box center [796, 386] width 29 height 10
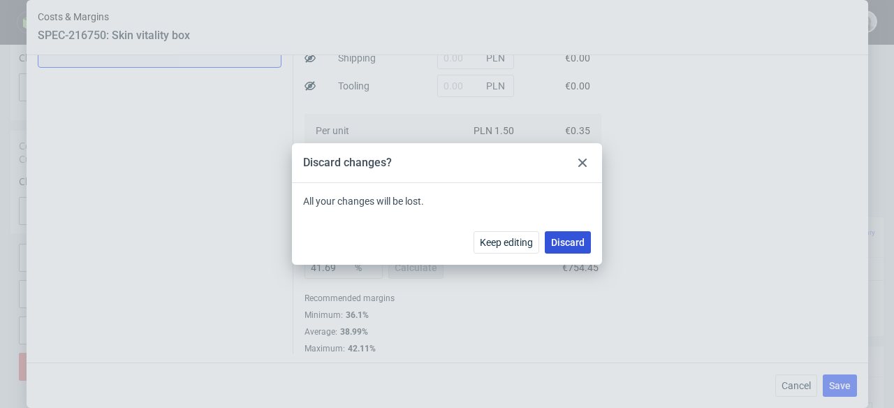
drag, startPoint x: 566, startPoint y: 236, endPoint x: 669, endPoint y: 202, distance: 108.9
click at [566, 238] on span "Discard" at bounding box center [568, 243] width 34 height 10
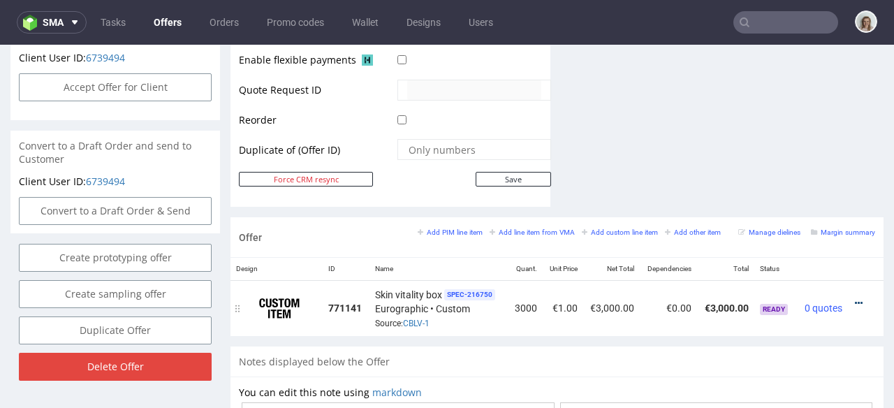
click at [855, 298] on icon at bounding box center [859, 303] width 8 height 10
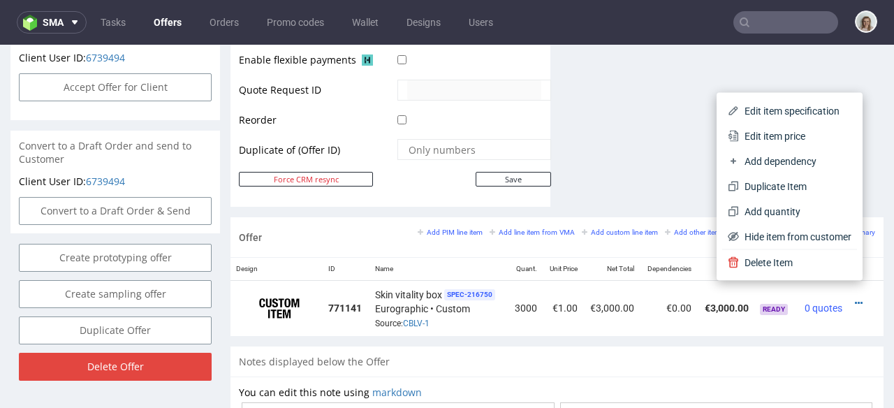
click at [782, 112] on span "Edit item specification" at bounding box center [795, 111] width 112 height 14
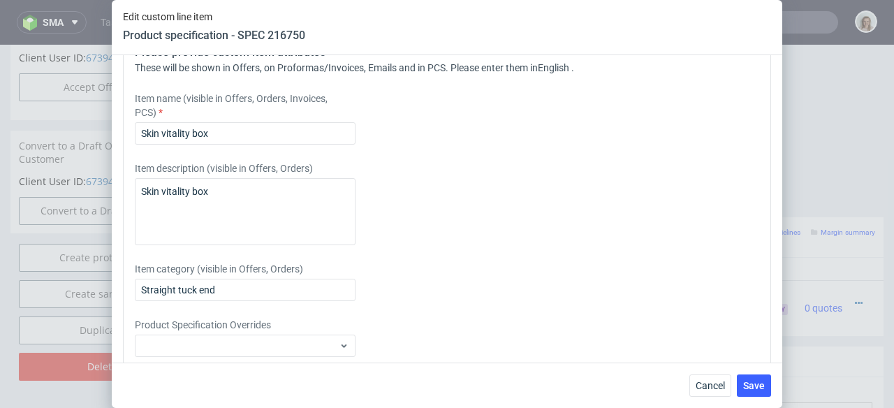
scroll to position [2074, 0]
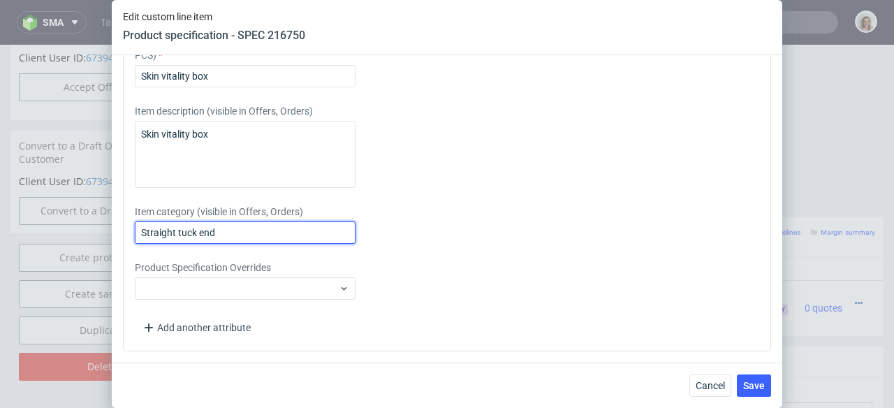
drag, startPoint x: 239, startPoint y: 233, endPoint x: 94, endPoint y: 232, distance: 145.3
click at [94, 232] on div "Edit custom line item Product specification - SPEC 216750 Supplier Custom Custo…" at bounding box center [447, 204] width 894 height 408
paste input "DUIY skin vitality box with insert"
drag, startPoint x: 150, startPoint y: 231, endPoint x: 131, endPoint y: 230, distance: 18.2
click at [131, 230] on div "Please provide custom item attributes These will be shown in Offers, on Proform…" at bounding box center [447, 163] width 648 height 377
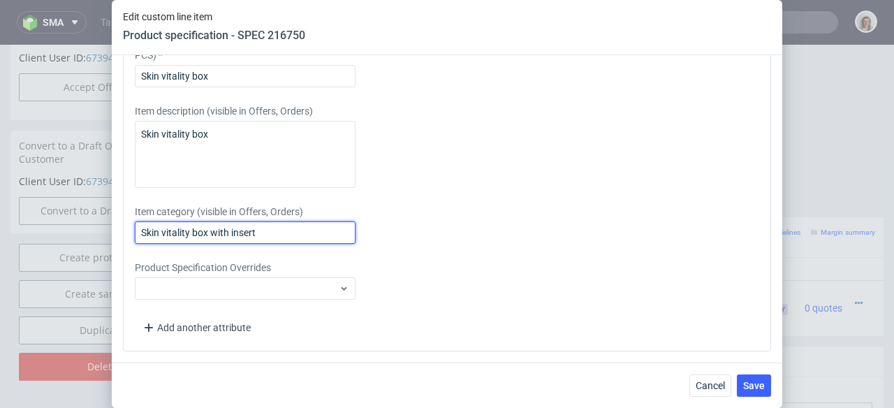
drag, startPoint x: 181, startPoint y: 230, endPoint x: 77, endPoint y: 230, distance: 104.1
click at [77, 230] on div "Edit custom line item Product specification - SPEC 216750 Supplier Custom Custo…" at bounding box center [447, 204] width 894 height 408
type input "Skin vitality box with insert"
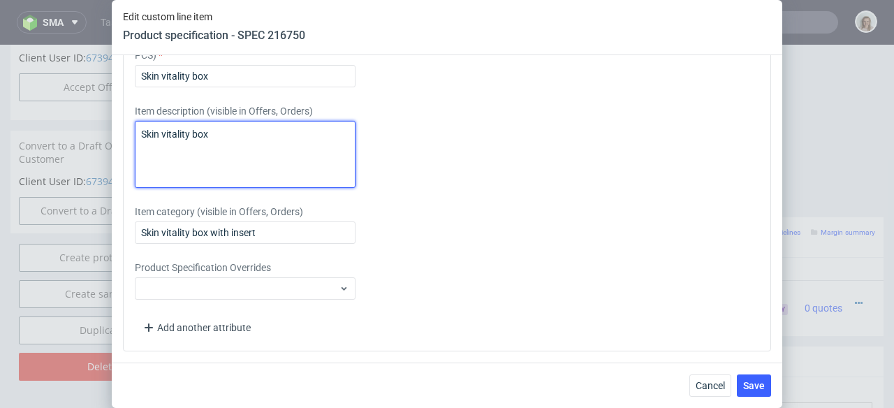
drag, startPoint x: 231, startPoint y: 131, endPoint x: 123, endPoint y: 131, distance: 108.3
click at [123, 131] on div "Please provide custom item attributes These will be shown in Offers, on Proform…" at bounding box center [447, 163] width 648 height 377
paste textarea "with insert"
type textarea "Skin vitality box with insert"
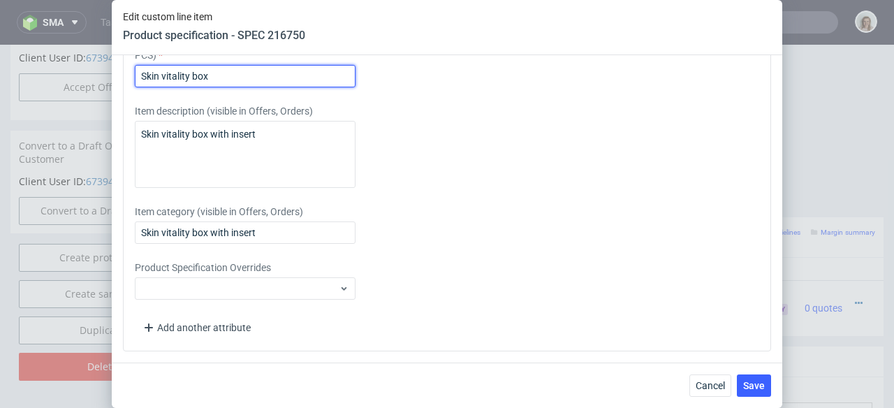
drag, startPoint x: 214, startPoint y: 71, endPoint x: 107, endPoint y: 71, distance: 107.6
click at [107, 71] on div "Edit custom line item Product specification - SPEC 216750 Supplier Custom Custo…" at bounding box center [447, 204] width 894 height 408
paste input "with insertSkin vitality box"
drag, startPoint x: 329, startPoint y: 75, endPoint x: 118, endPoint y: 75, distance: 211.0
click at [118, 75] on div "Supplier Custom Custom supplier Eurographic Technical specification Instant pri…" at bounding box center [447, 208] width 671 height 307
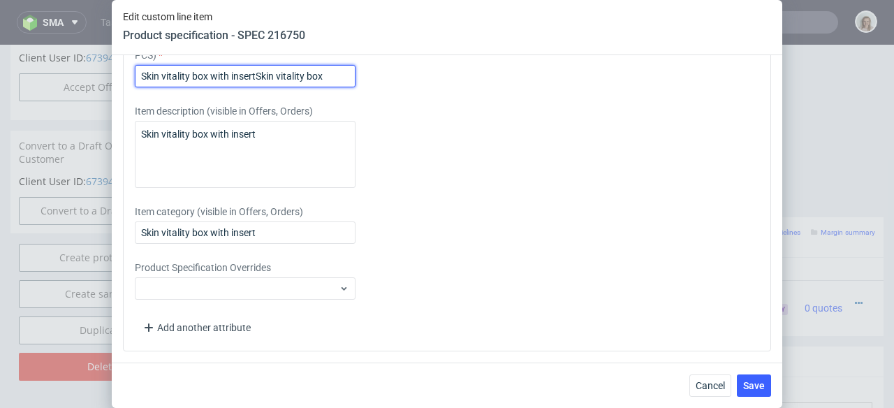
paste input "text"
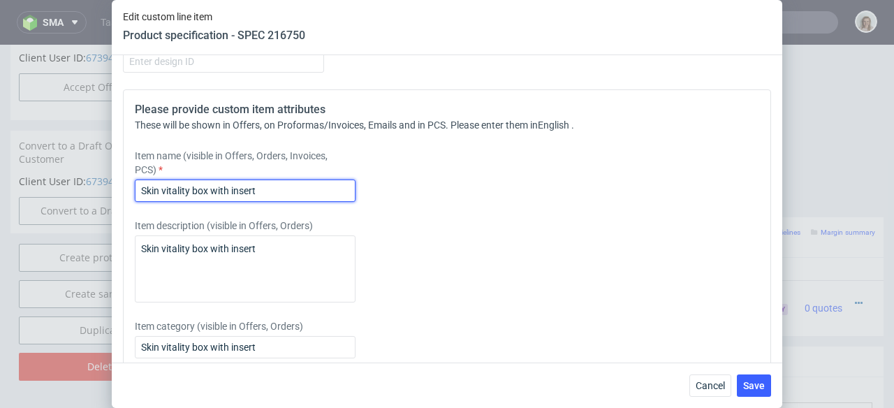
scroll to position [1958, 0]
type input "Skin vitality box with insert"
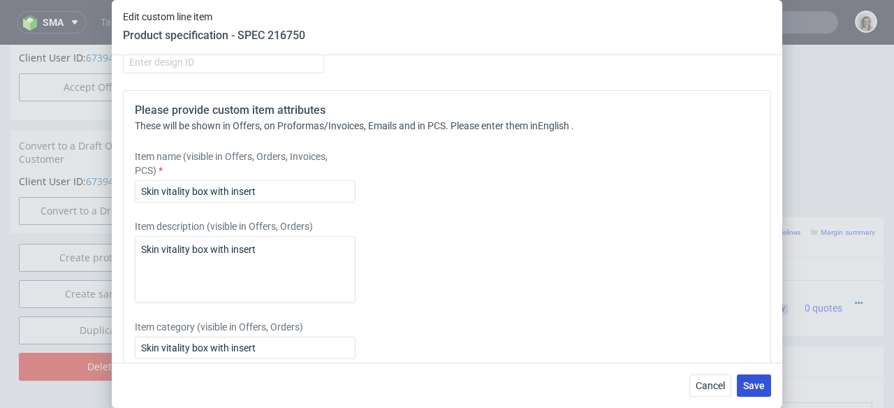
click at [754, 386] on span "Save" at bounding box center [754, 386] width 22 height 10
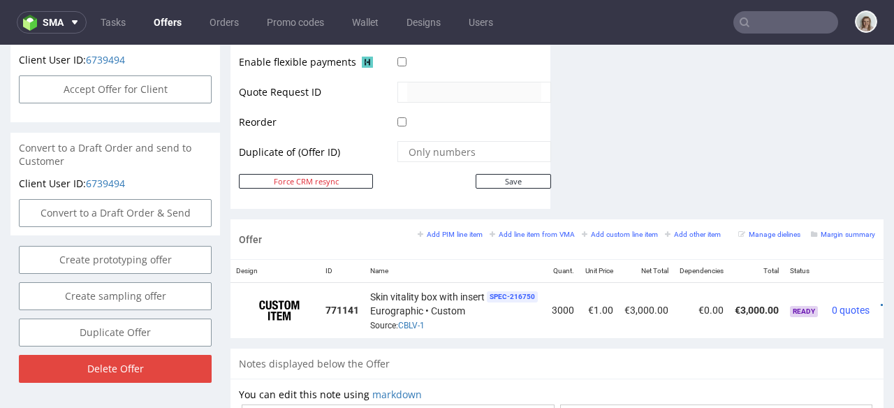
scroll to position [0, 48]
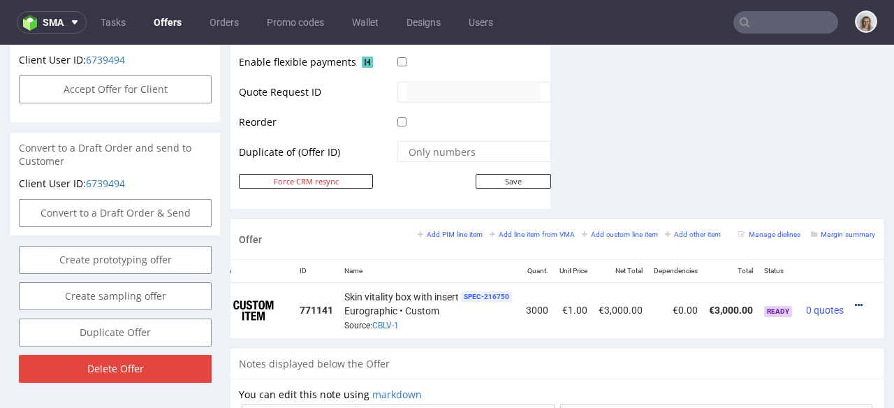
click at [855, 300] on icon at bounding box center [859, 305] width 8 height 10
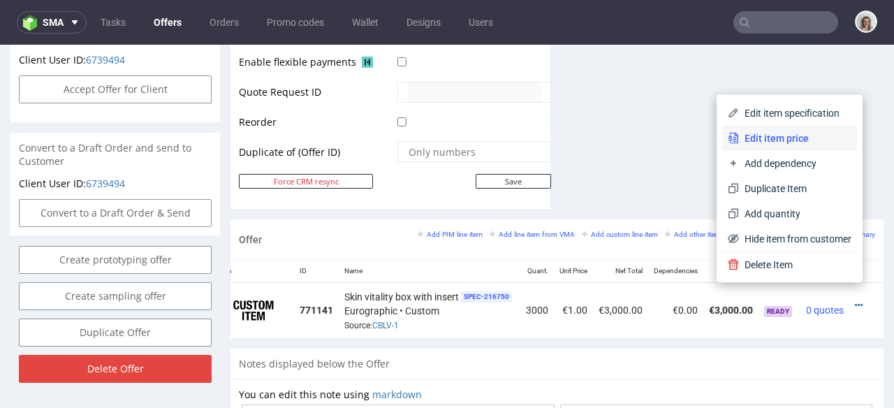
click at [739, 144] on span "Edit item price" at bounding box center [795, 138] width 112 height 14
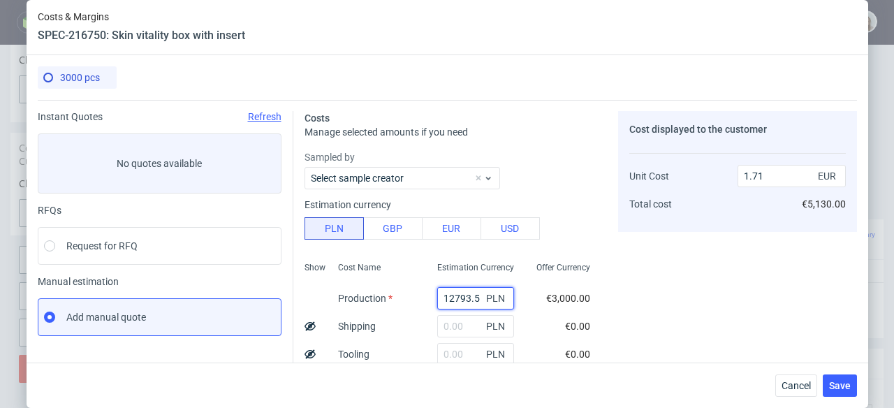
drag, startPoint x: 465, startPoint y: 296, endPoint x: 396, endPoint y: 291, distance: 69.3
click at [398, 295] on div "Show Cost Name Production Shipping Tooling Per unit Total cost Estimation Curre…" at bounding box center [453, 348] width 297 height 184
type input "4500"
type input "0.6"
type input "4500"
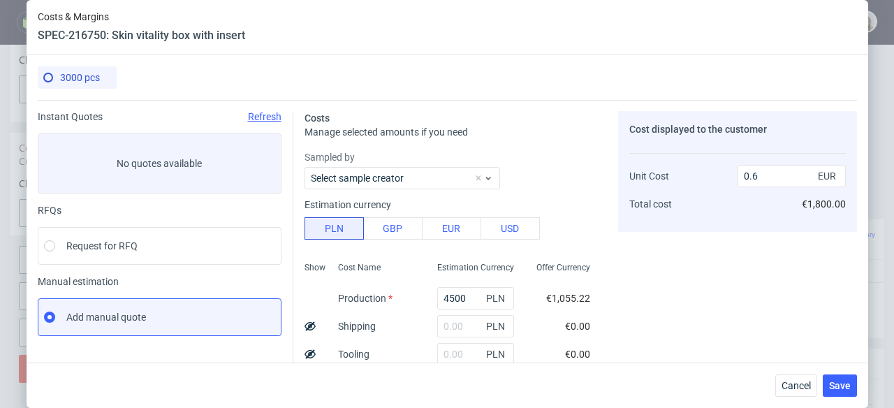
click at [527, 170] on div "Sampled by Select sample creator" at bounding box center [453, 169] width 297 height 39
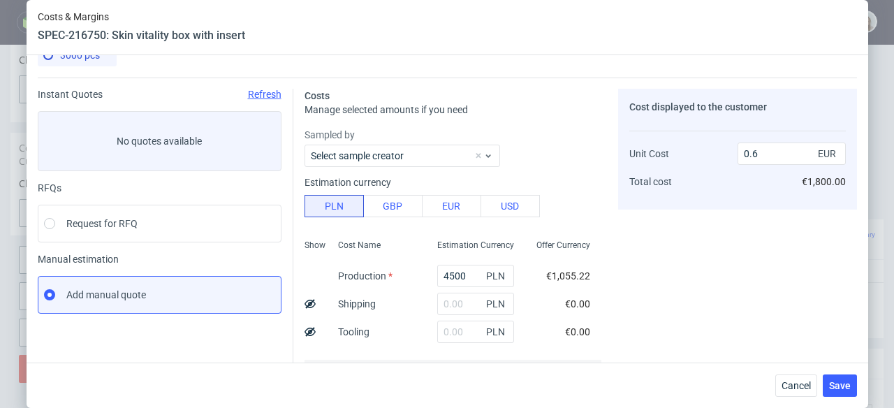
scroll to position [275, 0]
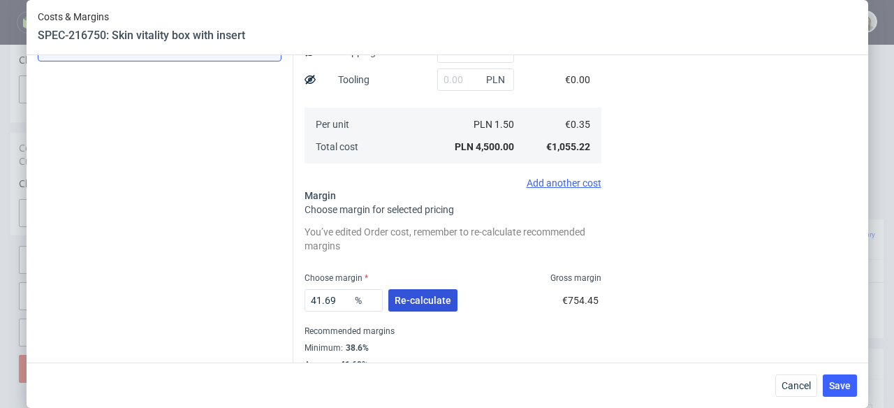
click at [409, 298] on span "Re-calculate" at bounding box center [423, 301] width 57 height 10
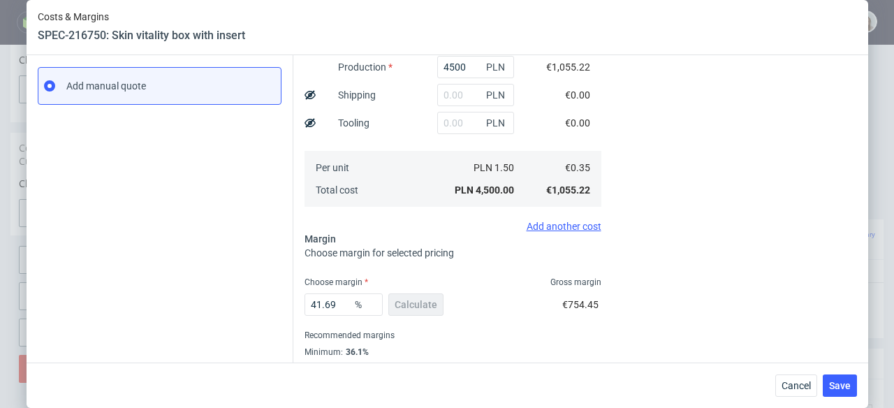
scroll to position [222, 0]
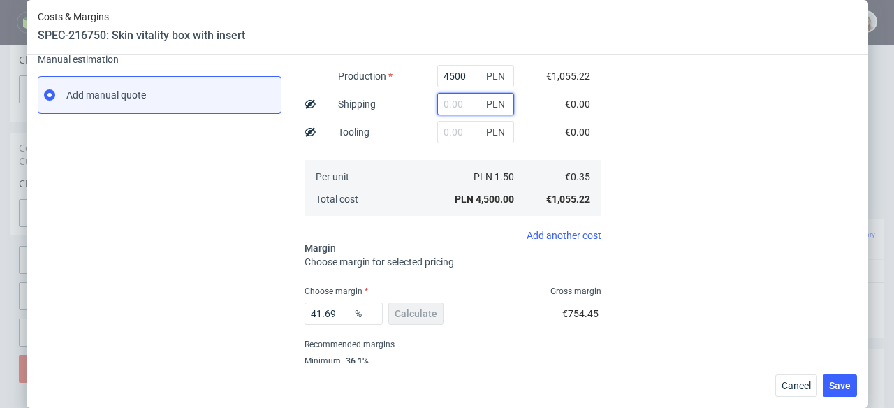
click at [446, 95] on input "text" at bounding box center [475, 104] width 77 height 22
paste input "647,02"
type input "647.02"
type input "0.69"
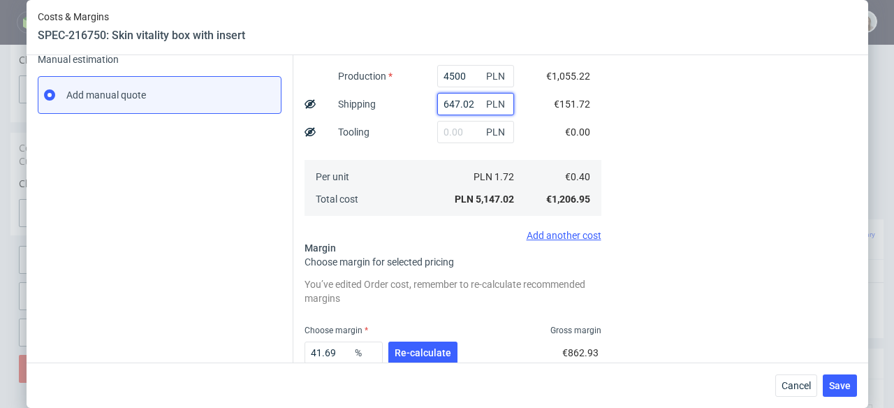
type input "647.02"
click at [421, 353] on span "Re-calculate" at bounding box center [423, 353] width 57 height 10
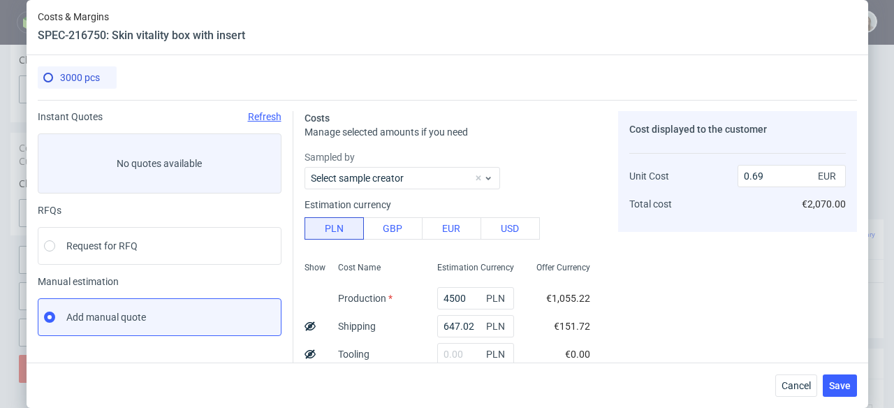
scroll to position [271, 0]
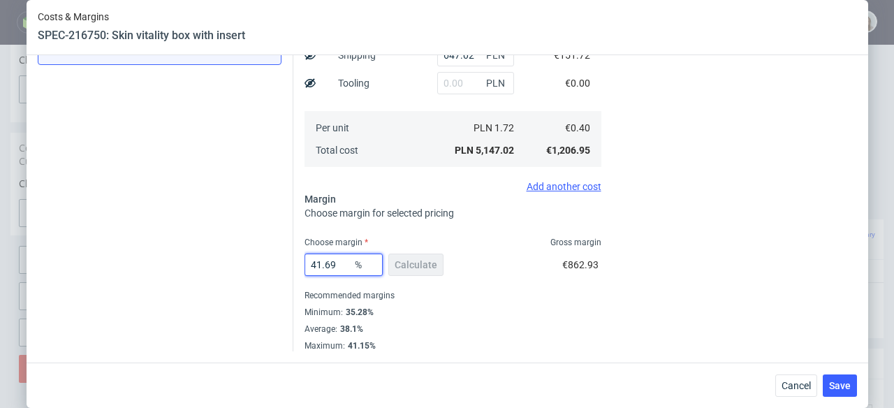
click at [335, 265] on input "41.69" at bounding box center [344, 265] width 78 height 22
type input "41"
type input "0.68"
type input "415"
type input "-0.13"
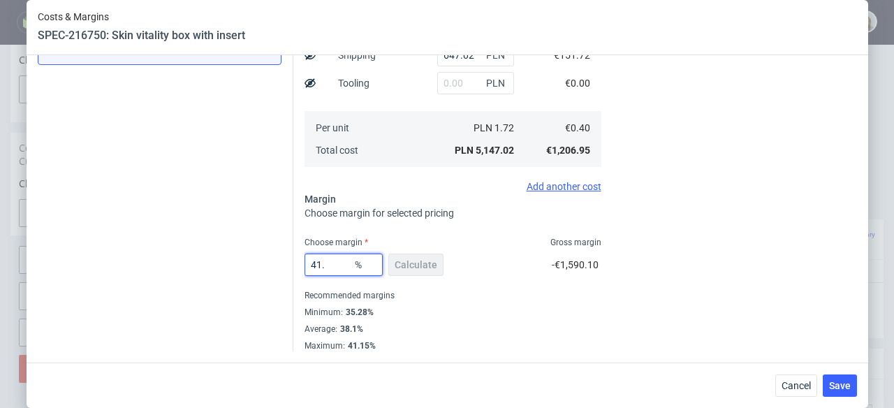
type input "41"
type input "0.68"
type input "415"
type input "-0.13"
type input "41"
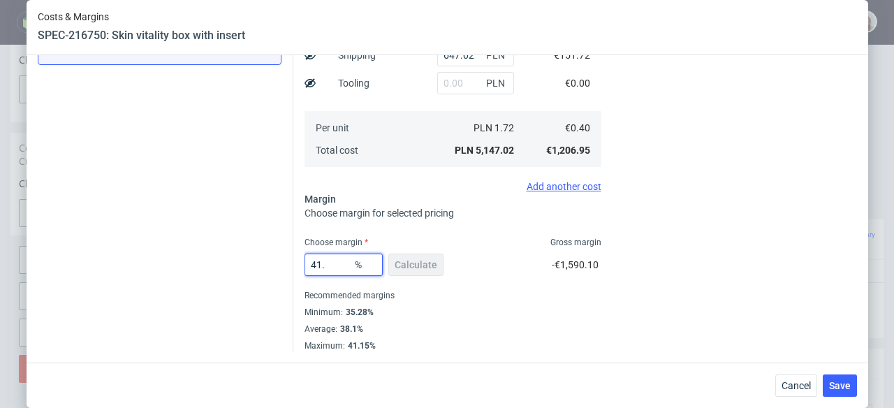
type input "0.68"
type input "415"
type input "-0.13"
type input "41"
type input "0.68"
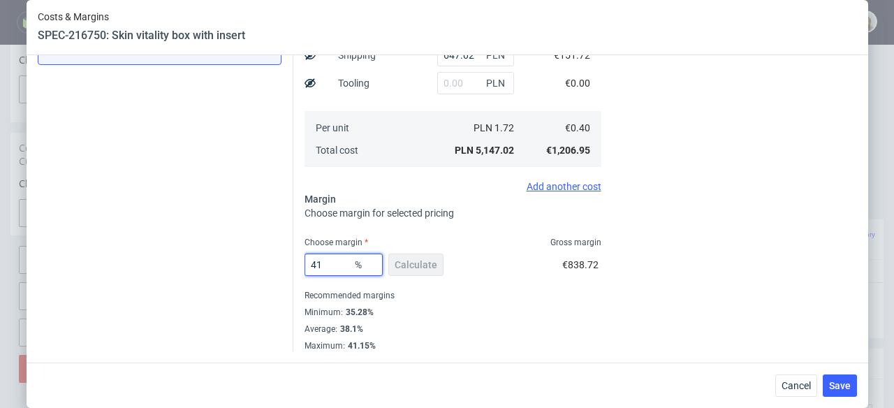
type input "415"
type input "-0.13"
type input "41"
type input "0.68"
type input "41.5"
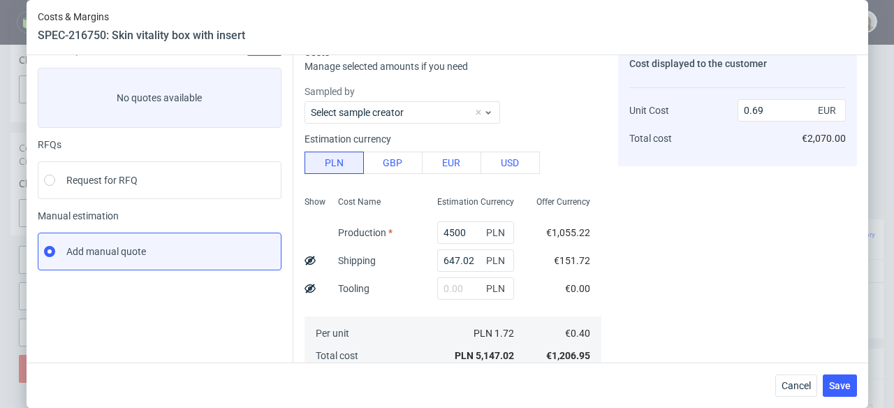
scroll to position [0, 0]
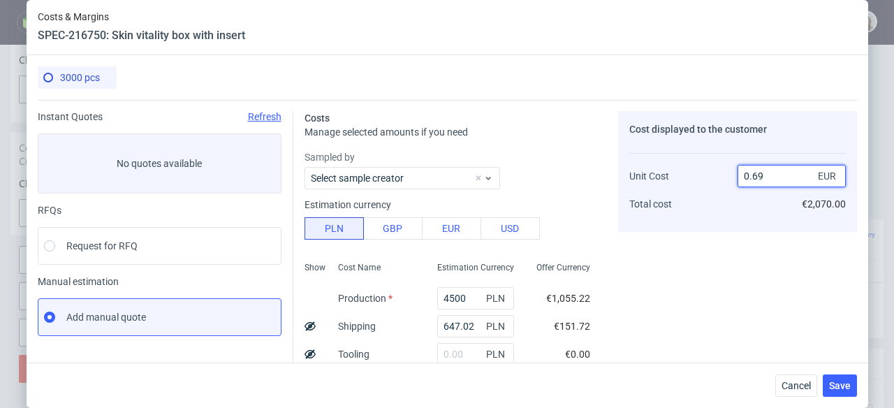
click at [764, 175] on input "0.69" at bounding box center [792, 176] width 108 height 22
type input "0.6"
type input "33.33333333333333"
type input "0.68"
type input "41.176470588235304"
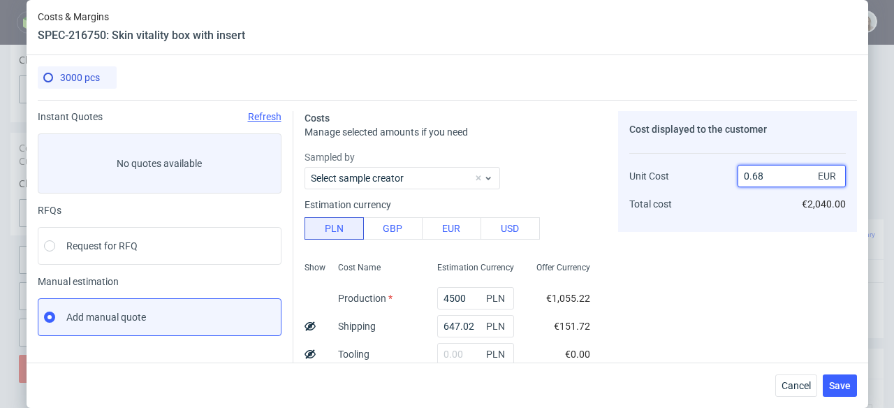
type input "0.68"
click at [722, 235] on div "Cost displayed to the customer Unit Cost Total cost 0.68 EUR €2,040.00" at bounding box center [737, 366] width 239 height 511
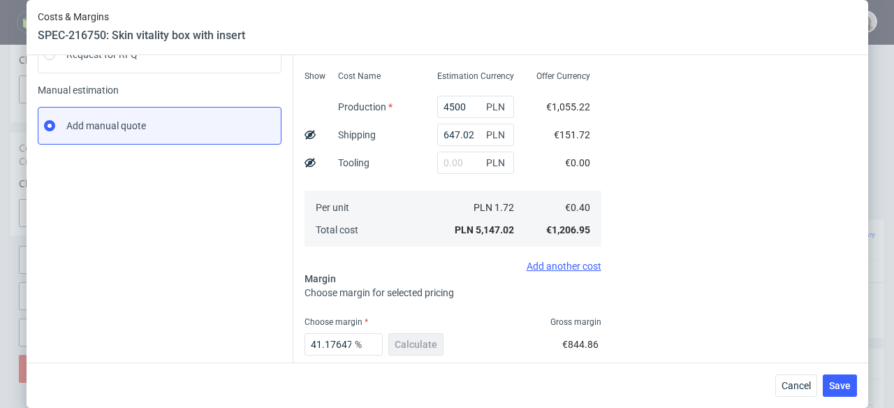
scroll to position [134, 0]
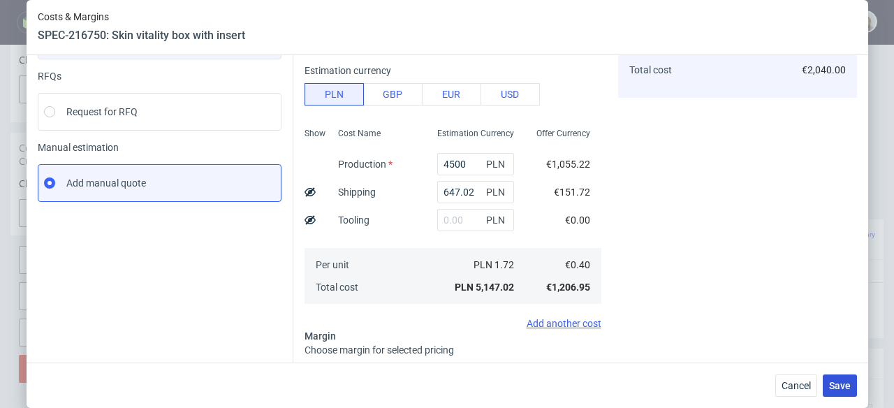
click at [843, 382] on span "Save" at bounding box center [840, 386] width 22 height 10
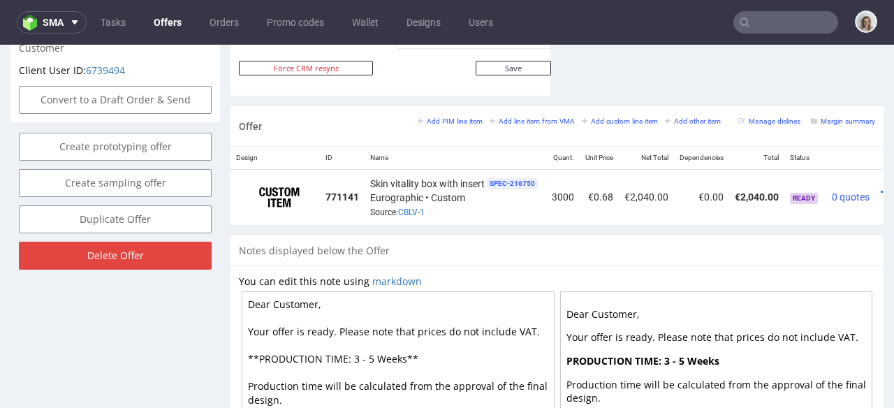
scroll to position [710, 0]
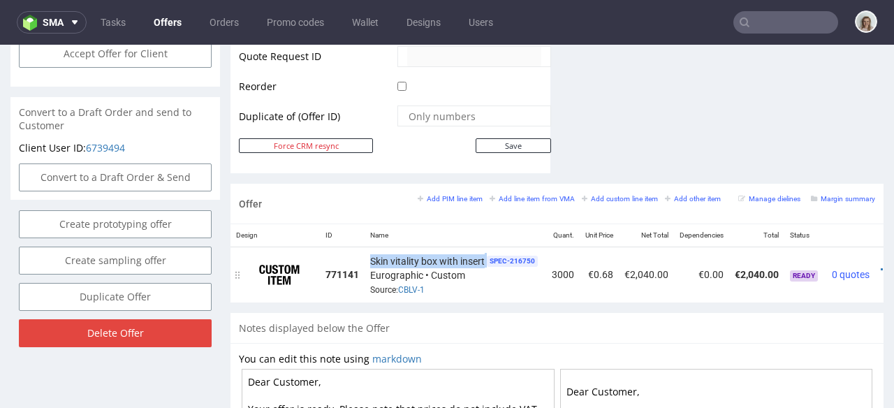
drag, startPoint x: 367, startPoint y: 242, endPoint x: 489, endPoint y: 238, distance: 121.6
click at [490, 247] on td "Skin vitality box with insert SPEC- 216750 Eurographic • Custom Source: CBLV-1" at bounding box center [456, 274] width 182 height 55
drag, startPoint x: 369, startPoint y: 247, endPoint x: 486, endPoint y: 246, distance: 117.4
click at [486, 247] on td "Skin vitality box with insert SPEC- 216750 Eurographic • Custom Source: CBLV-1" at bounding box center [456, 274] width 182 height 55
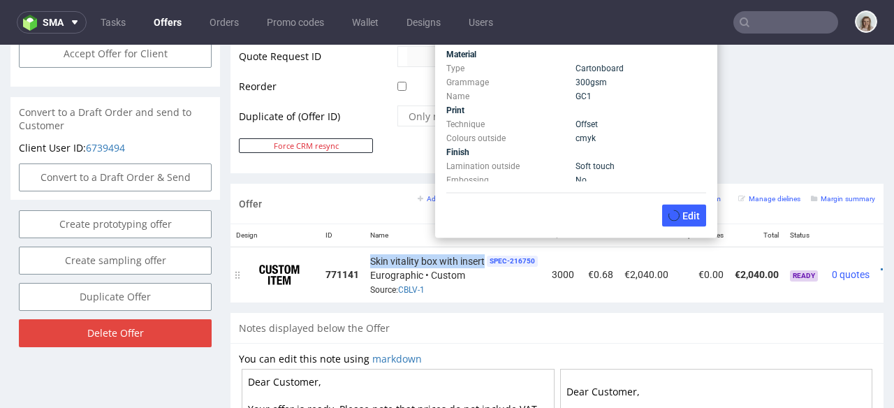
copy span "Skin vitality box with insert"
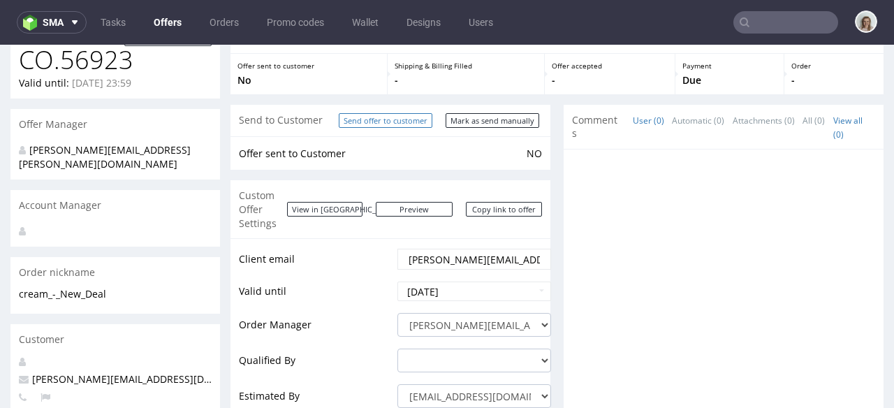
scroll to position [59, 0]
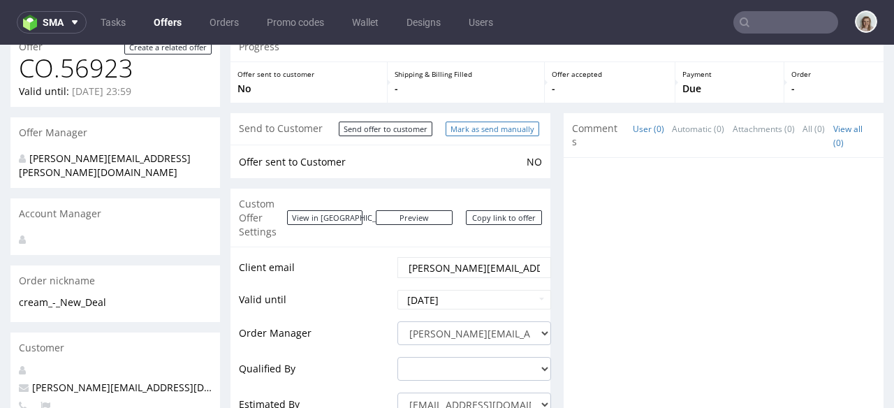
click at [465, 133] on input "Mark as send manually" at bounding box center [493, 129] width 94 height 15
type input "In progress..."
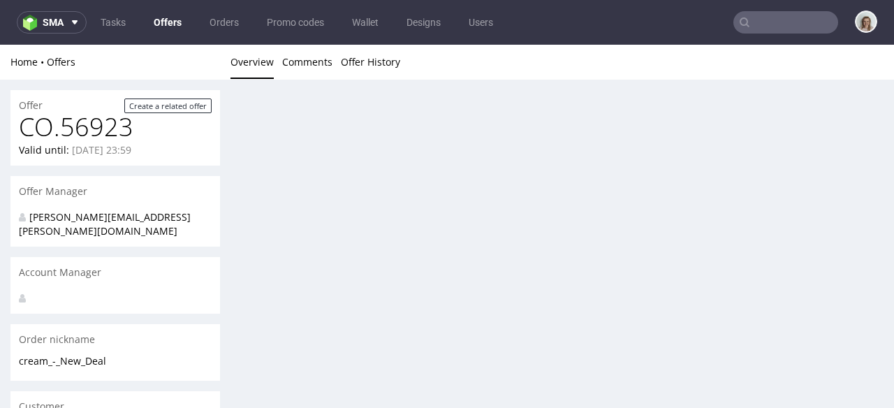
scroll to position [0, 0]
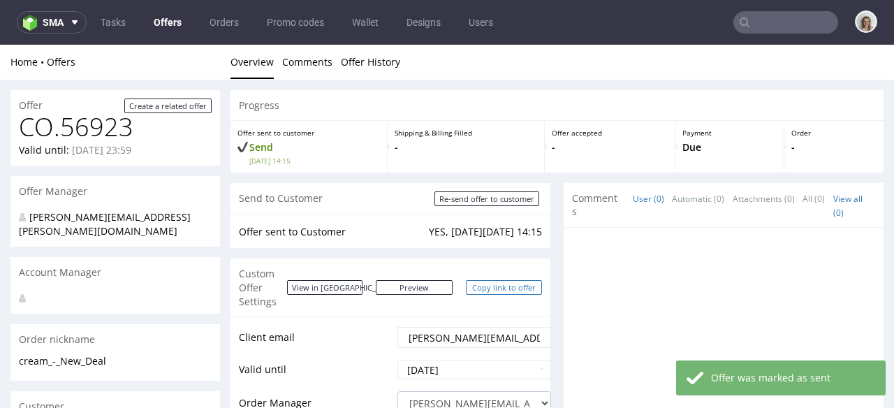
click at [518, 284] on link "Copy link to offer" at bounding box center [504, 287] width 77 height 15
copy span "Skin vitality box with insert"
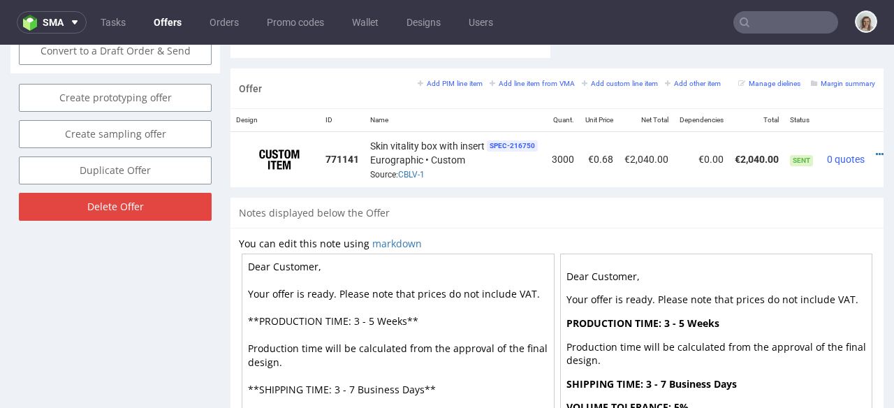
scroll to position [838, 0]
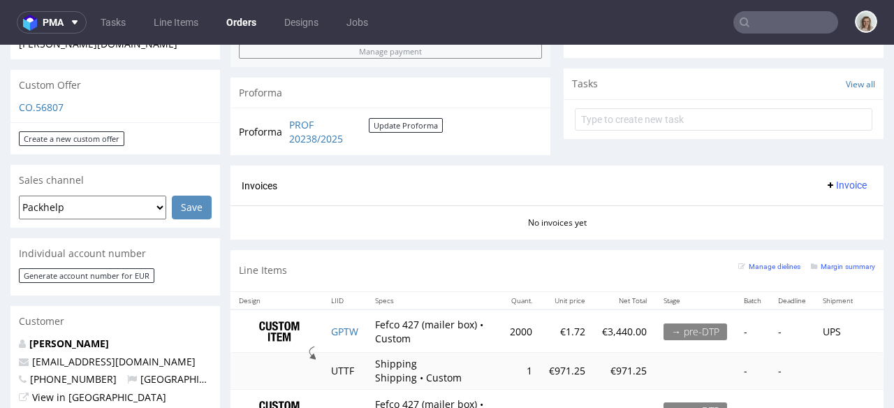
scroll to position [686, 0]
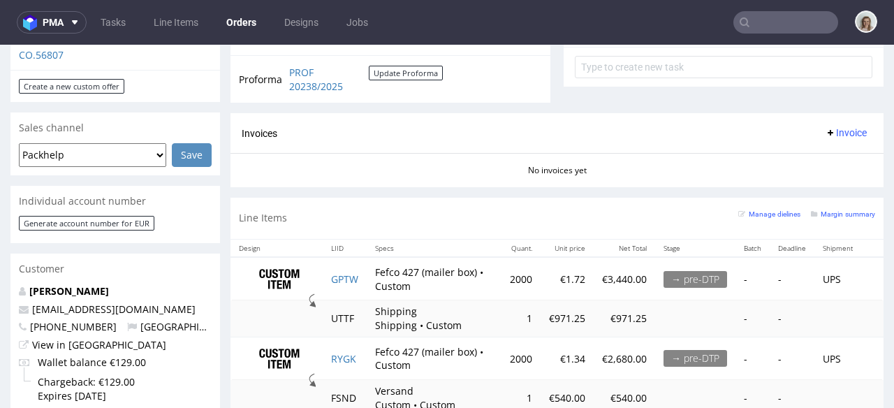
scroll to position [537, 0]
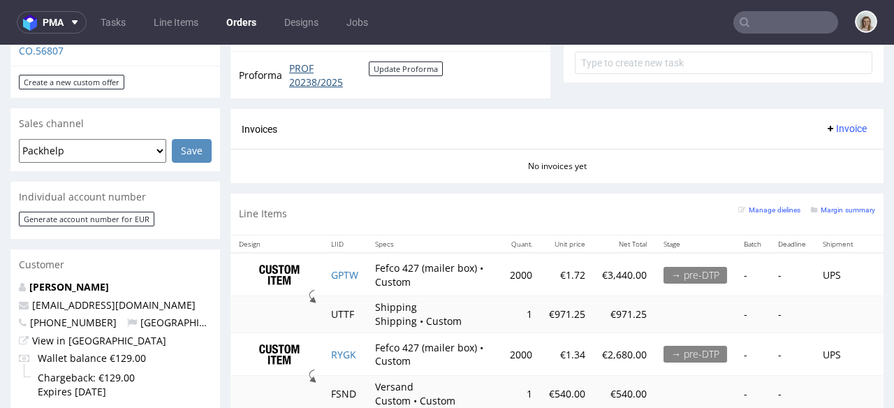
click at [325, 77] on link "PROF 20238/2025" at bounding box center [329, 74] width 80 height 27
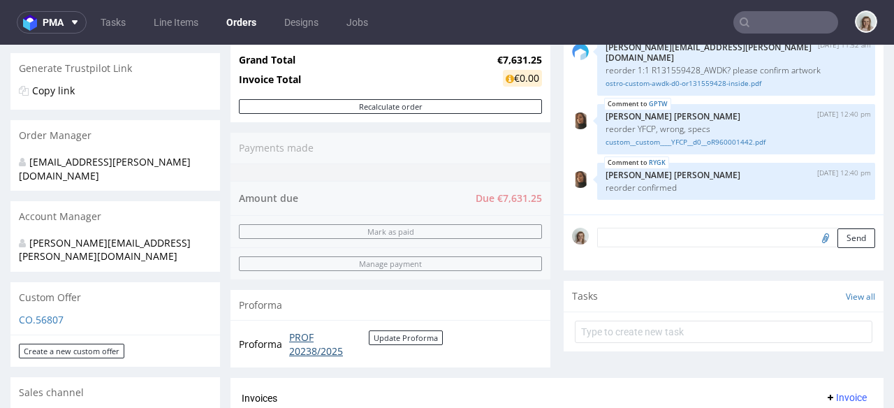
scroll to position [256, 0]
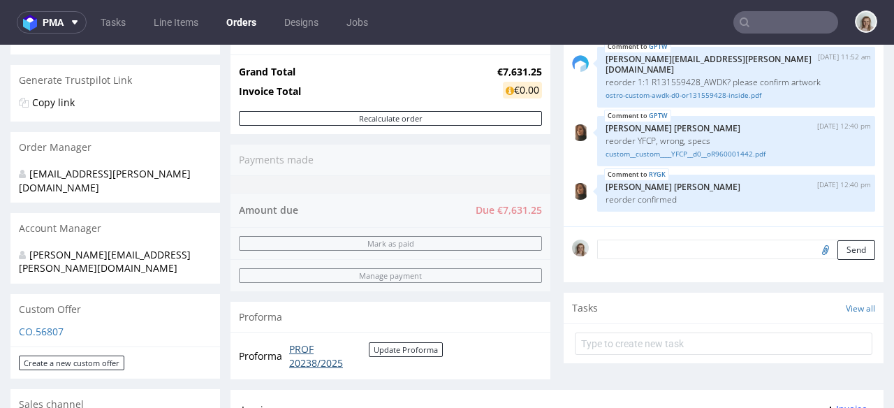
click at [300, 347] on link "PROF 20238/2025" at bounding box center [329, 355] width 80 height 27
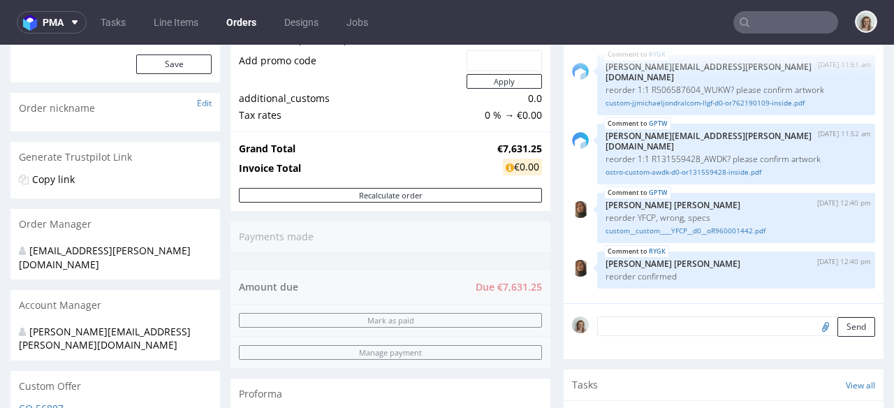
scroll to position [328, 0]
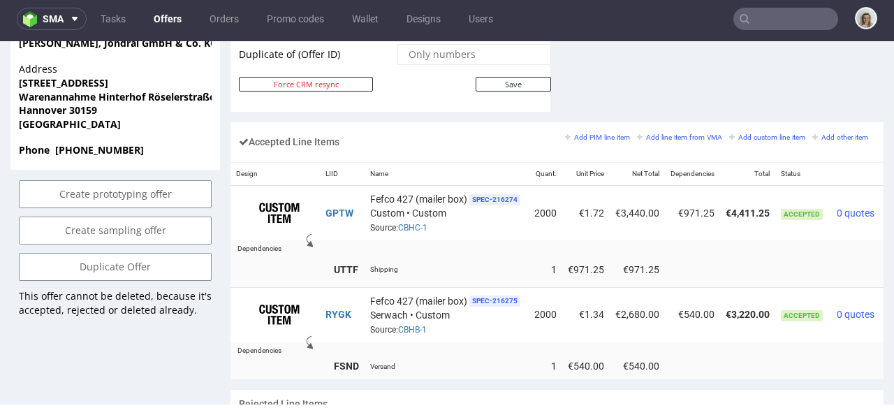
scroll to position [0, 48]
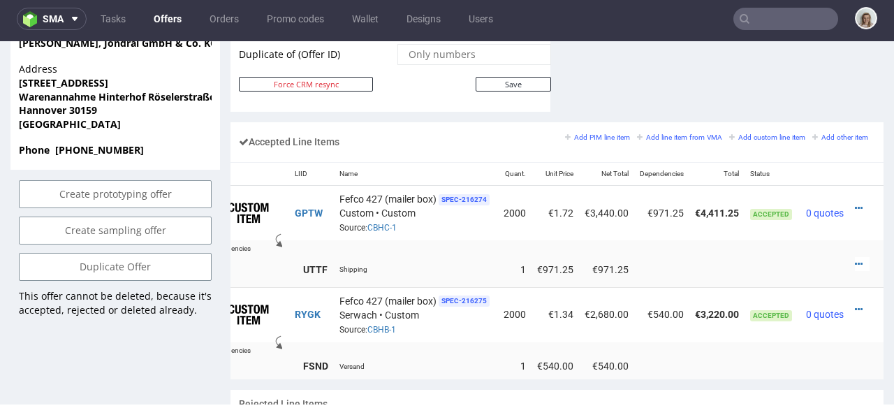
click at [855, 201] on div at bounding box center [862, 208] width 15 height 14
click at [850, 191] on td at bounding box center [867, 212] width 34 height 55
click at [855, 203] on icon at bounding box center [859, 208] width 8 height 10
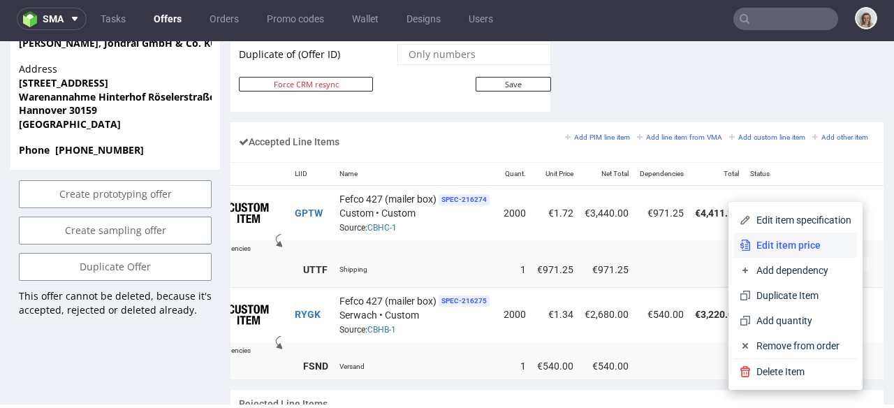
click at [778, 242] on span "Edit item price" at bounding box center [801, 245] width 101 height 14
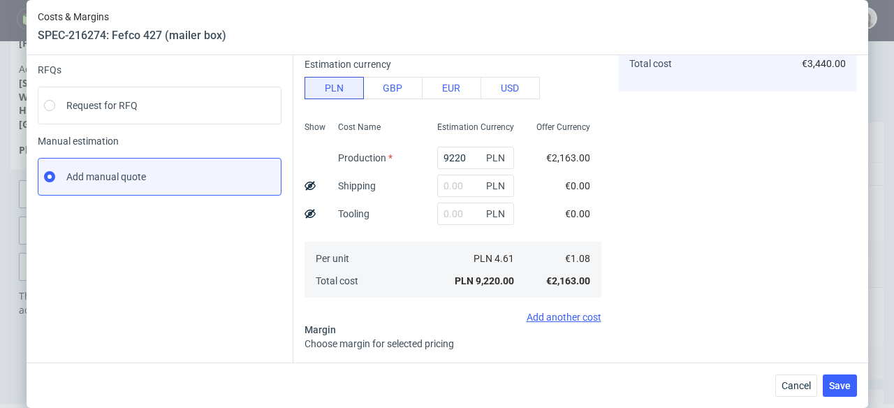
scroll to position [143, 0]
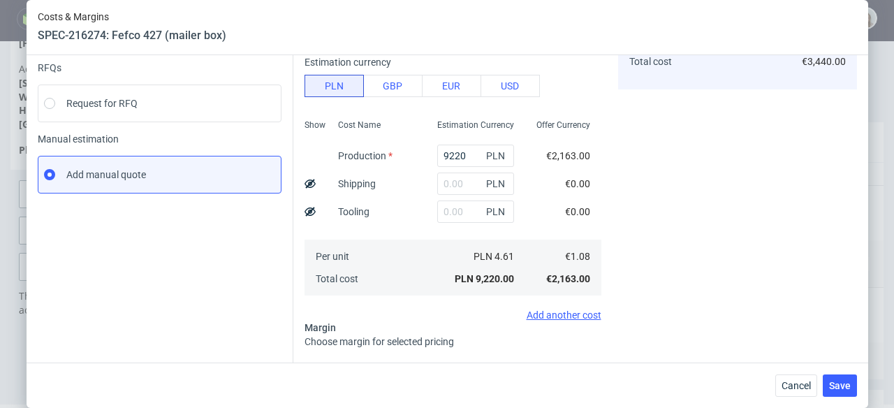
click at [305, 183] on icon at bounding box center [310, 183] width 11 height 11
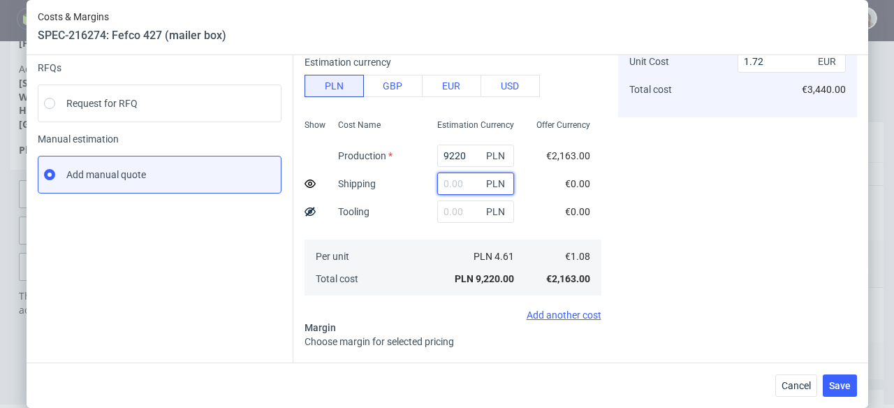
click at [460, 182] on input "text" at bounding box center [475, 184] width 77 height 22
paste input "3305,99"
type input "3305.99"
type input "1.95"
type input "780"
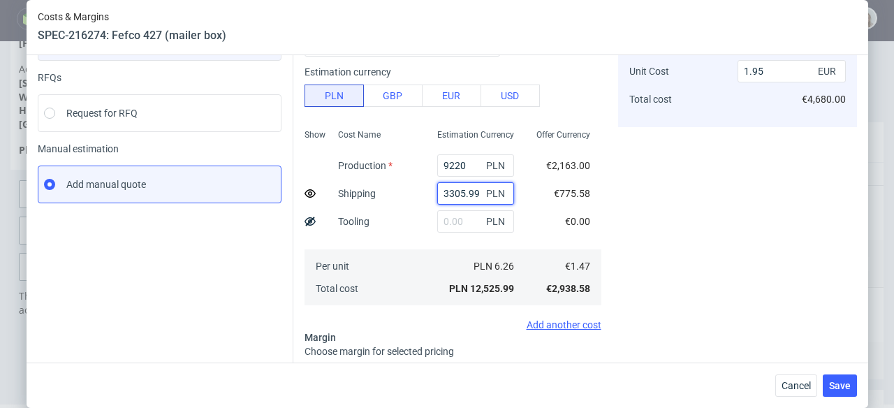
scroll to position [130, 0]
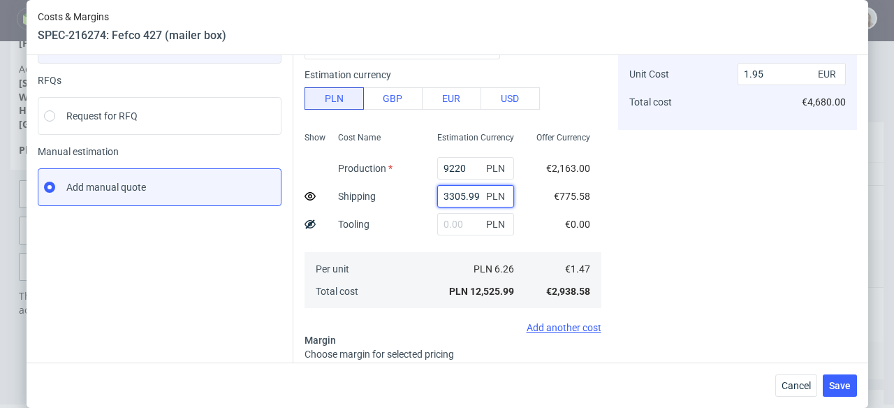
type input "3305.99"
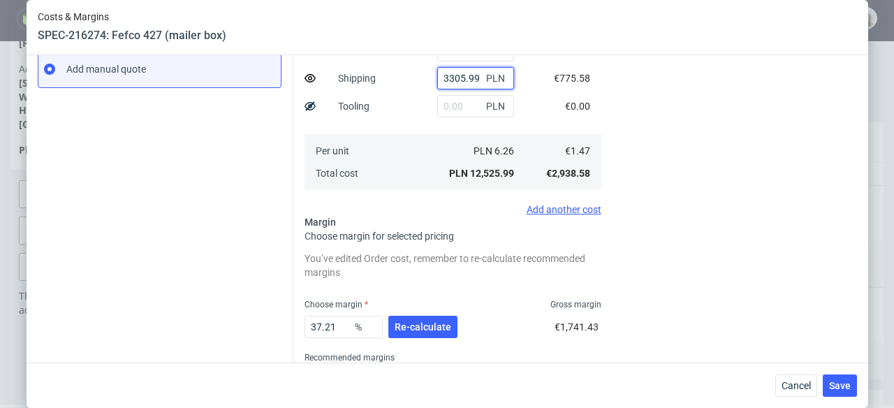
scroll to position [292, 0]
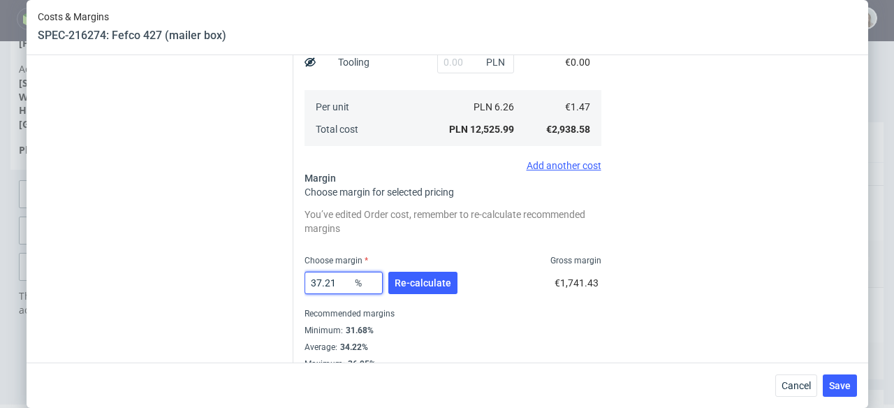
drag, startPoint x: 340, startPoint y: 279, endPoint x: 279, endPoint y: 277, distance: 60.8
click at [279, 277] on div "Instant Quotes Refresh No quotes available RFQs Request for RFQ Manual estimati…" at bounding box center [447, 89] width 819 height 562
type input "33"
type input "1.81"
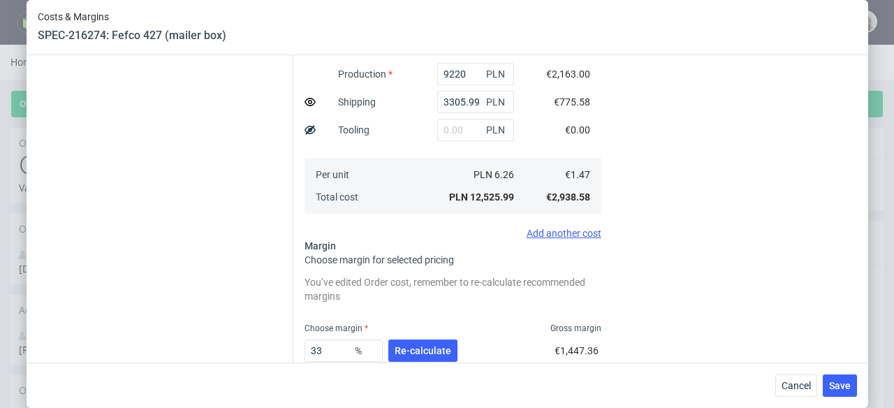
scroll to position [363, 0]
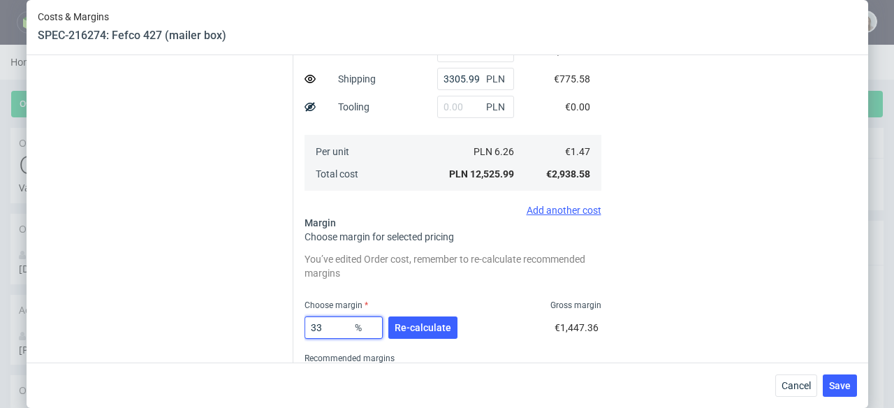
click at [325, 319] on input "33" at bounding box center [344, 327] width 78 height 22
click at [324, 323] on input "33" at bounding box center [344, 327] width 78 height 22
type input "33.57"
type input "1.82"
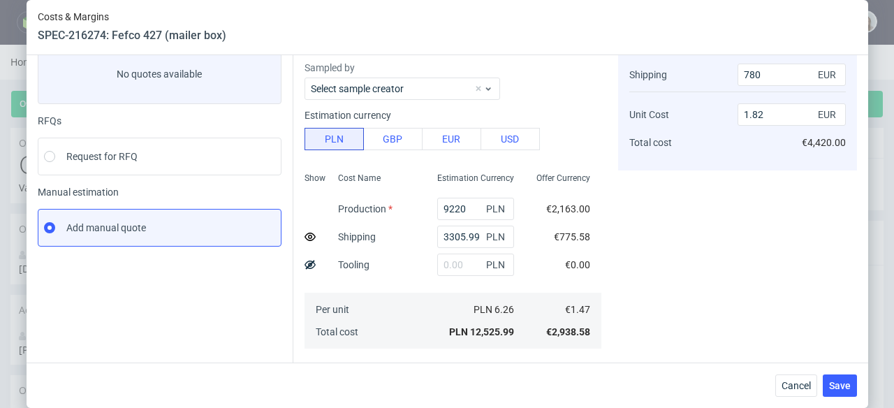
scroll to position [92, 0]
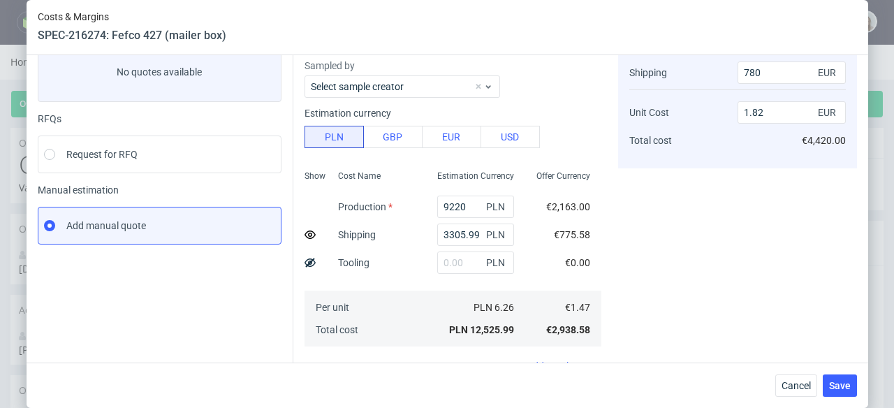
type input "33.57"
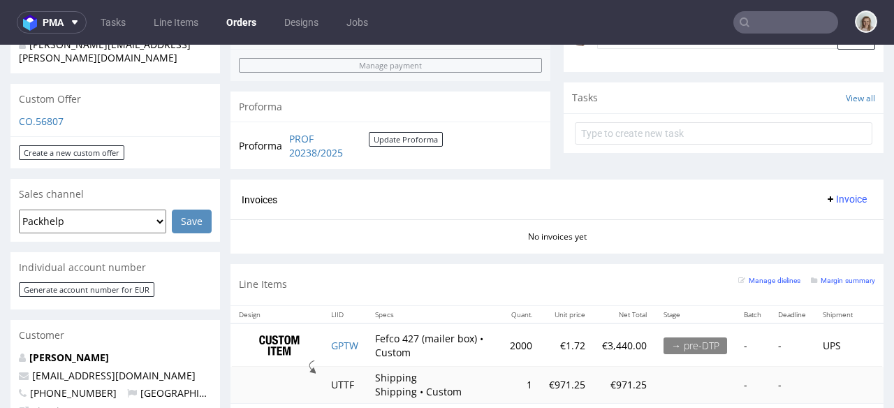
scroll to position [459, 0]
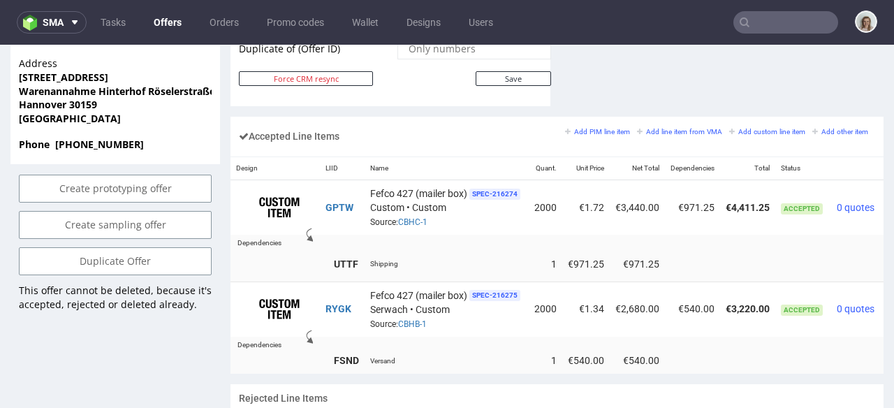
scroll to position [0, 48]
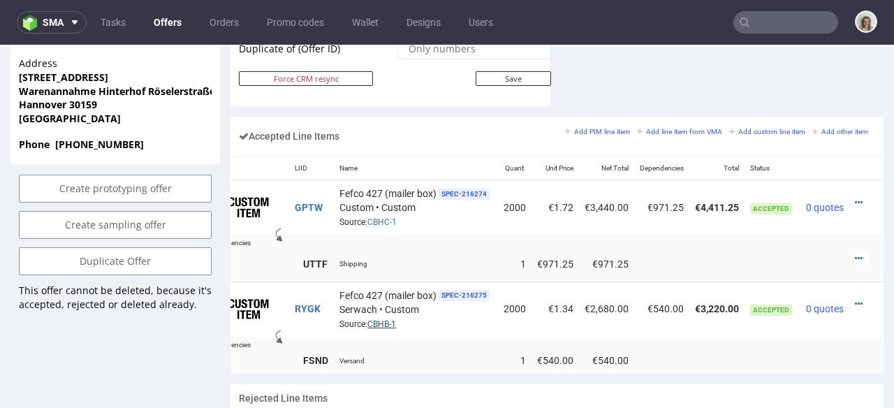
click at [375, 319] on link "CBHB-1" at bounding box center [381, 324] width 29 height 10
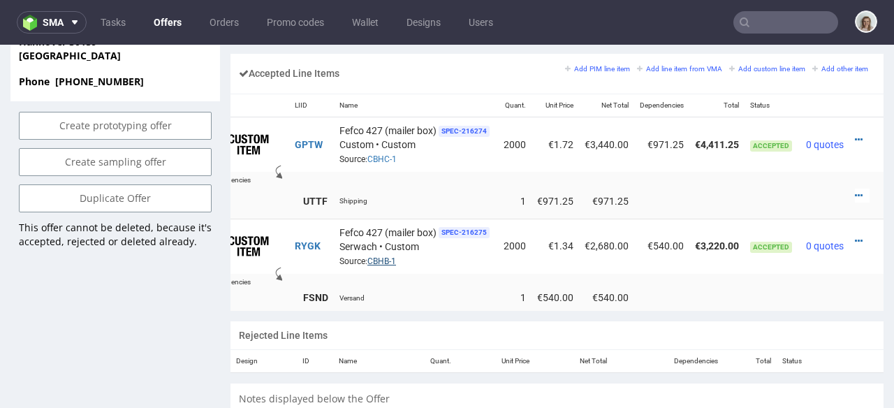
scroll to position [911, 0]
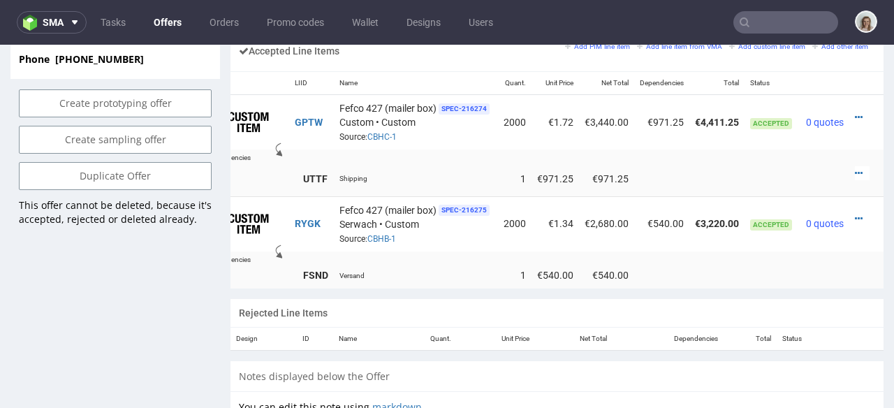
click at [309, 205] on td "RYGK" at bounding box center [311, 223] width 45 height 54
drag, startPoint x: 309, startPoint y: 205, endPoint x: 277, endPoint y: 204, distance: 32.2
click at [289, 204] on td "RYGK" at bounding box center [311, 223] width 45 height 54
copy link "RYGK"
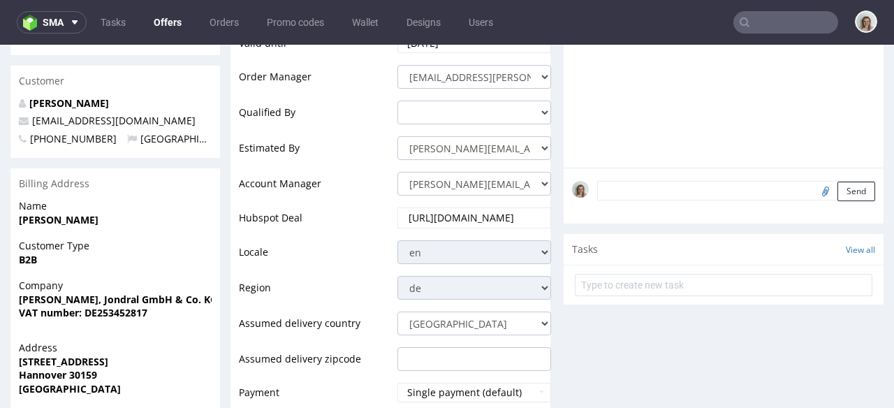
scroll to position [418, 0]
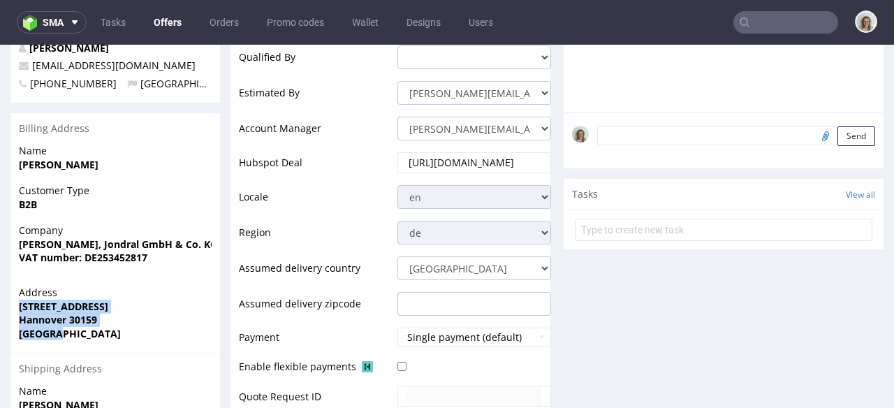
drag, startPoint x: 71, startPoint y: 309, endPoint x: 17, endPoint y: 281, distance: 61.2
click at [15, 286] on div "Address [STREET_ADDRESS]" at bounding box center [115, 319] width 210 height 67
copy p "[STREET_ADDRESS]"
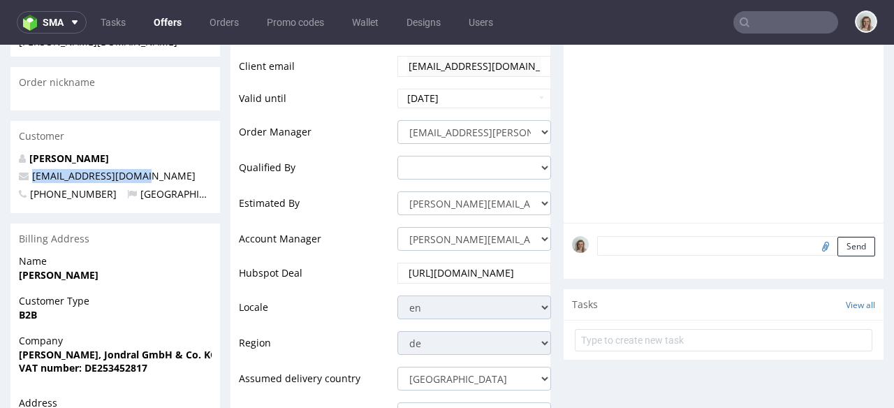
drag, startPoint x: 142, startPoint y: 148, endPoint x: 4, endPoint y: 148, distance: 137.6
copy span "[EMAIL_ADDRESS][DOMAIN_NAME]"
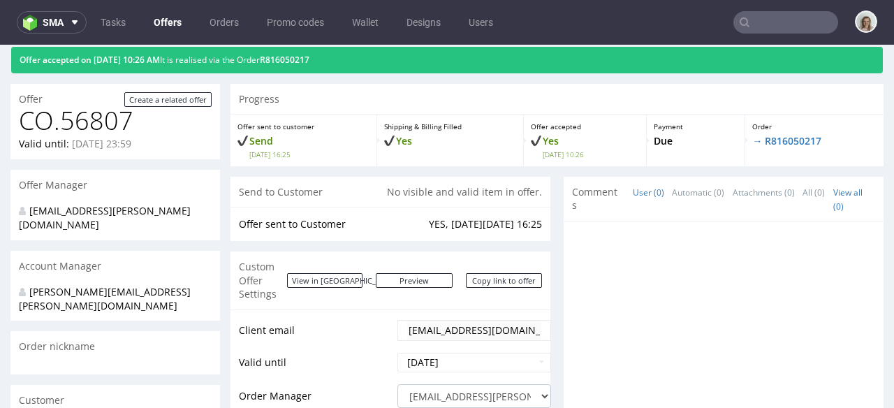
scroll to position [0, 0]
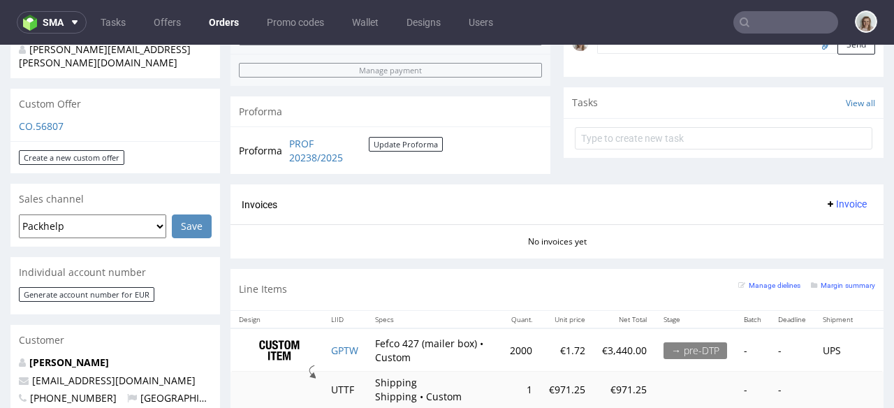
scroll to position [722, 0]
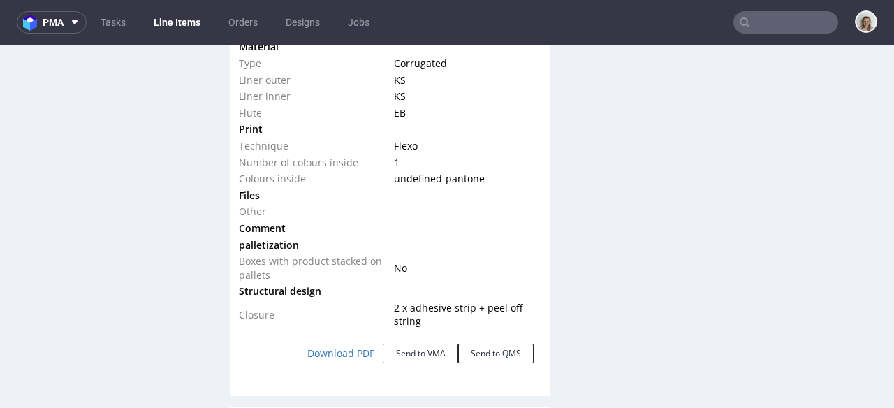
scroll to position [1554, 0]
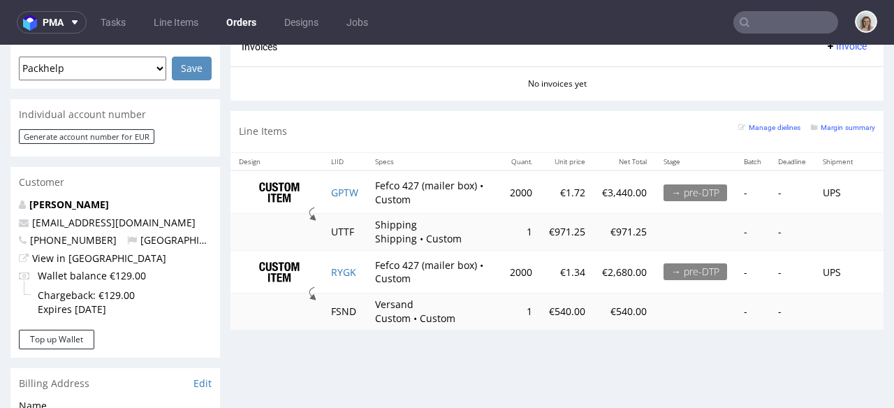
scroll to position [444, 0]
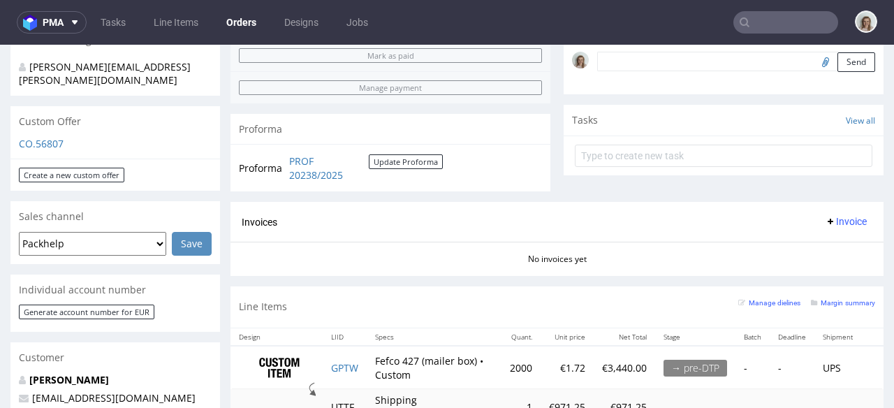
click at [59, 137] on div "CO.56807" at bounding box center [115, 148] width 210 height 22
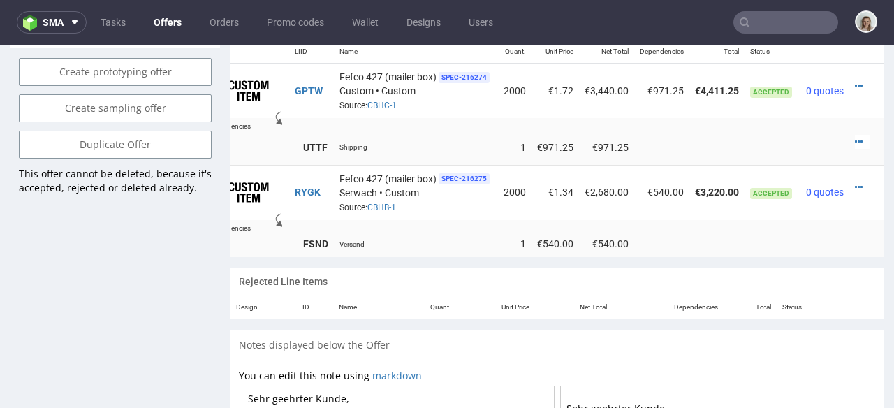
scroll to position [0, 48]
click at [372, 203] on link "CBHB-1" at bounding box center [381, 208] width 29 height 10
click at [308, 75] on td "GPTW" at bounding box center [311, 90] width 45 height 55
drag, startPoint x: 308, startPoint y: 75, endPoint x: 272, endPoint y: 73, distance: 35.7
click at [289, 73] on td "GPTW" at bounding box center [311, 90] width 45 height 55
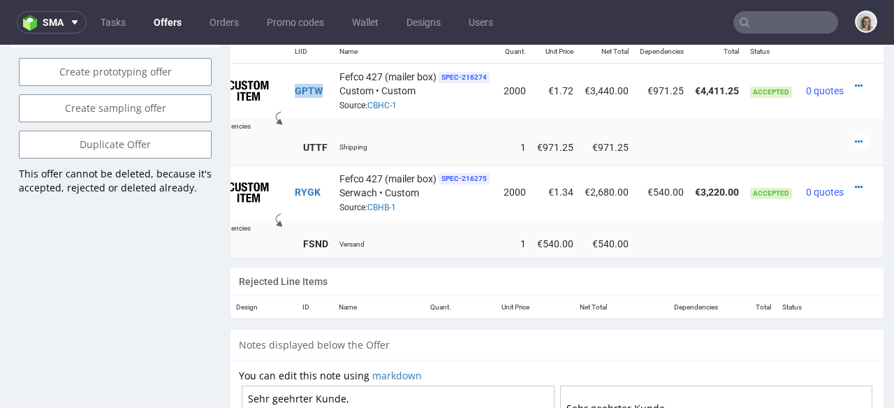
copy link "GPTW"
click at [367, 101] on link "CBHC-1" at bounding box center [381, 106] width 29 height 10
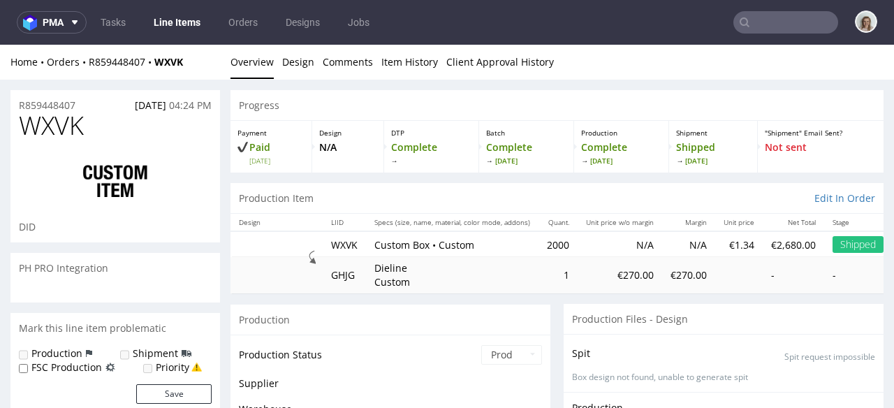
scroll to position [309, 0]
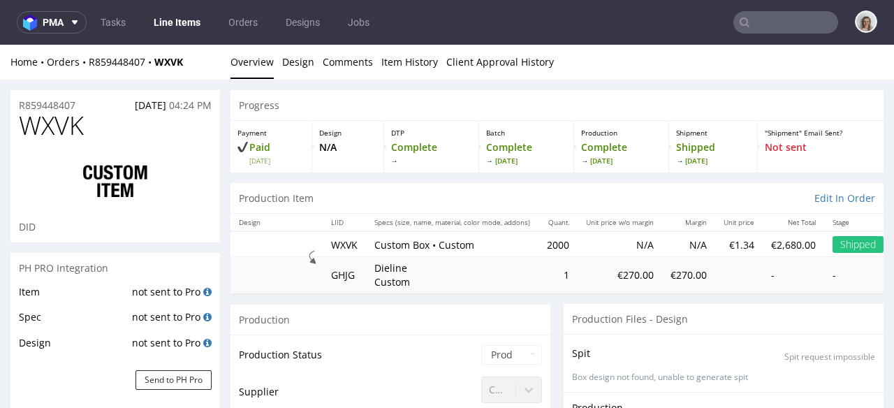
select select "done"
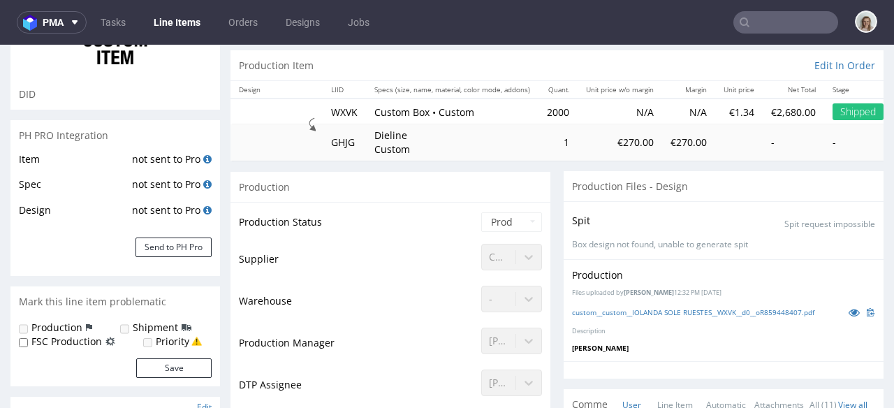
scroll to position [141, 0]
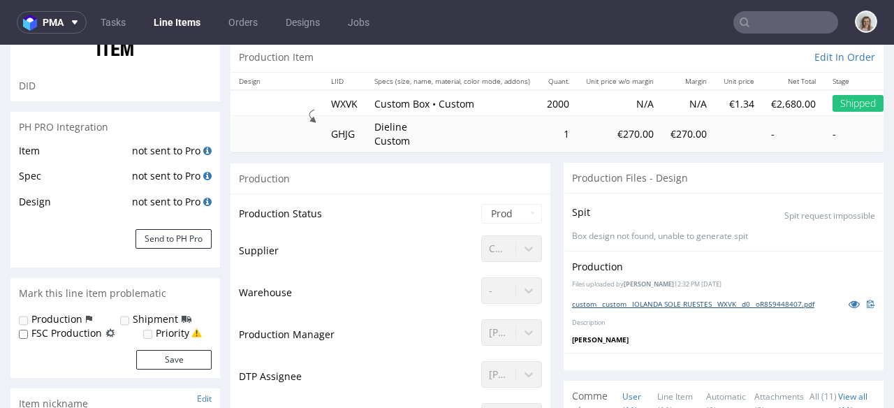
click at [602, 307] on link "custom__custom__IOLANDA SOLE RUESTES__WXVK__d0__oR859448407.pdf" at bounding box center [693, 304] width 242 height 10
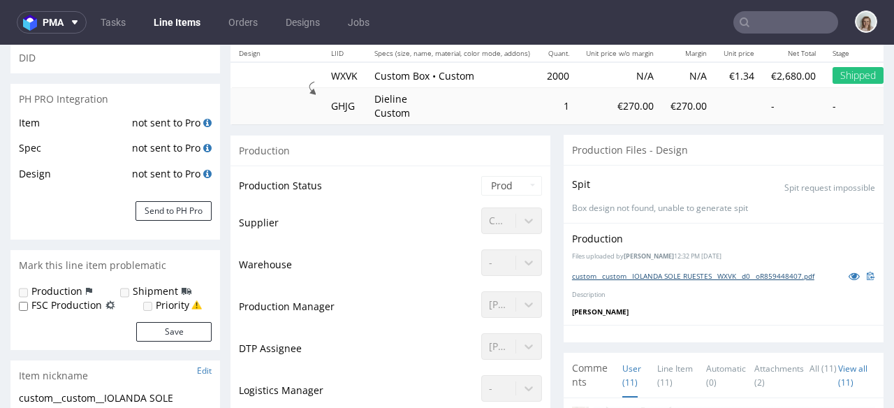
scroll to position [18, 0]
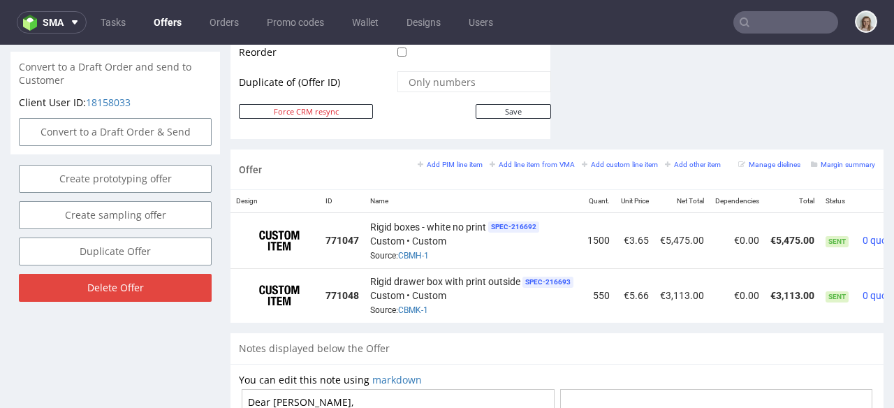
scroll to position [898, 0]
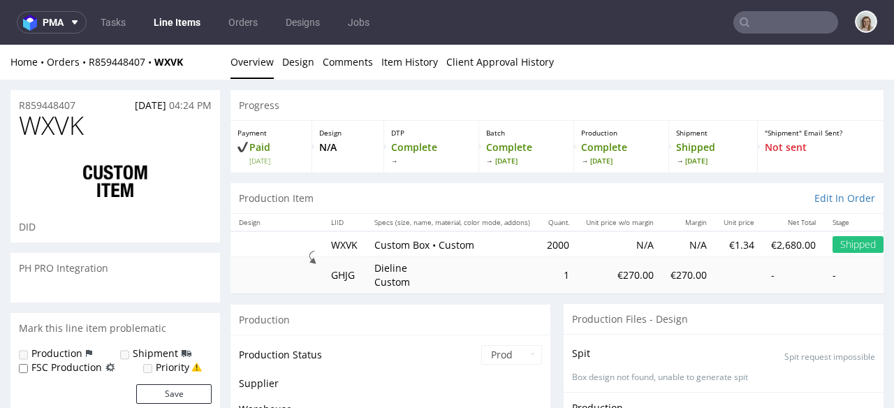
scroll to position [309, 0]
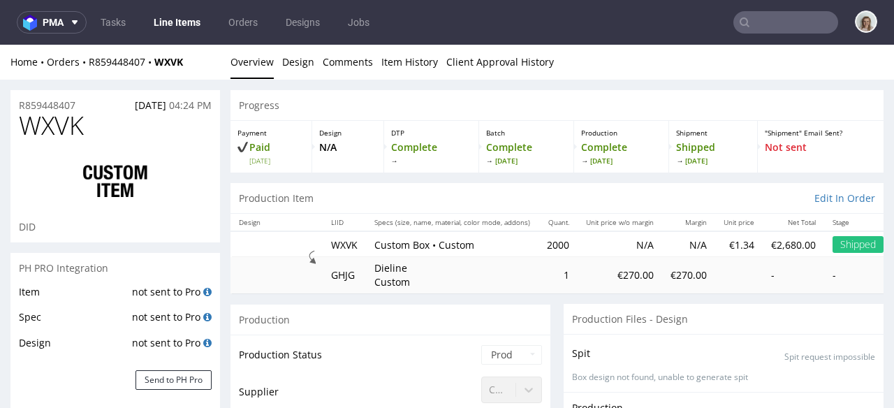
select select "done"
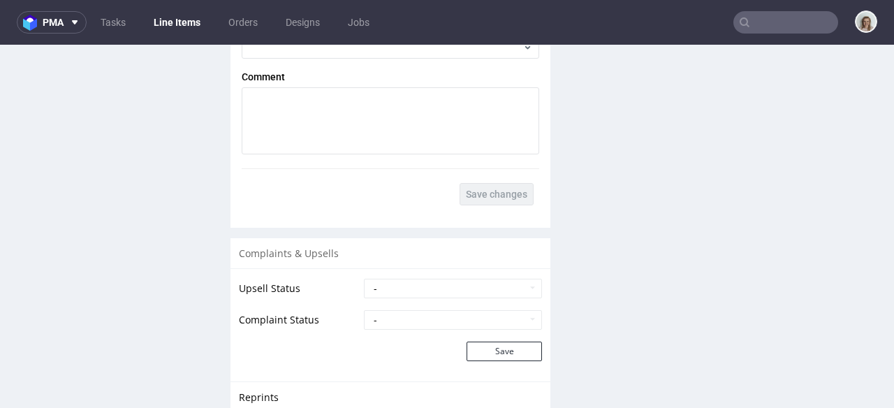
scroll to position [2435, 0]
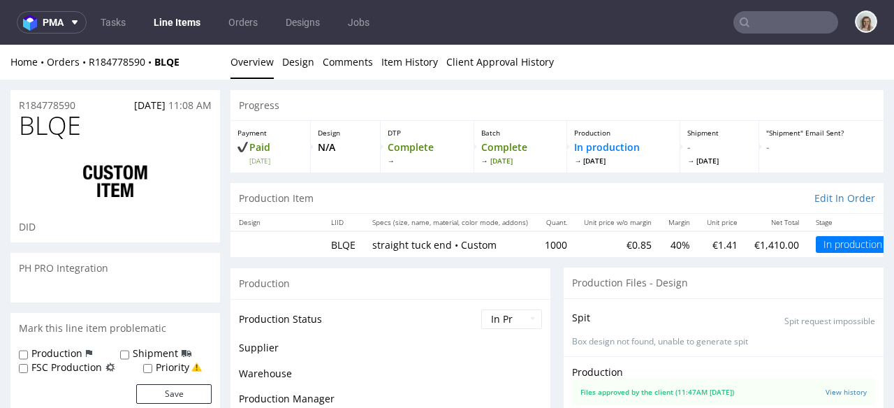
scroll to position [328, 0]
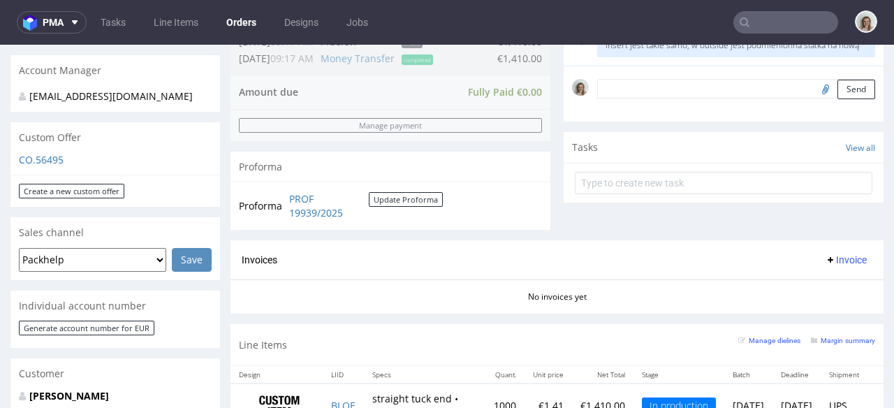
scroll to position [531, 0]
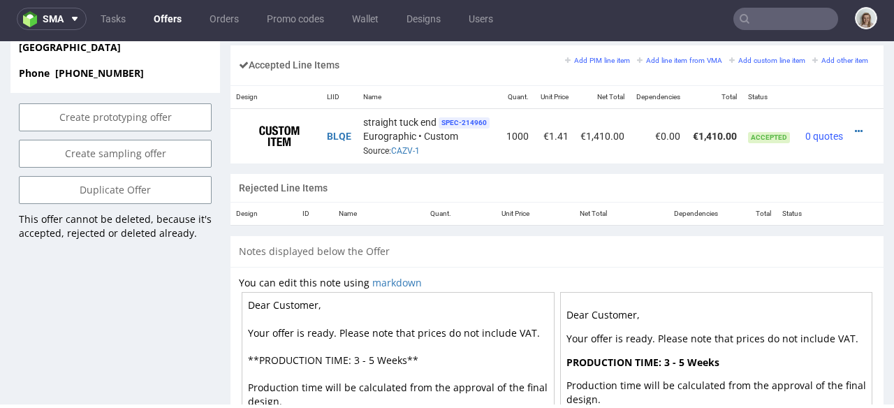
scroll to position [0, 8]
click at [855, 126] on icon at bounding box center [859, 131] width 8 height 10
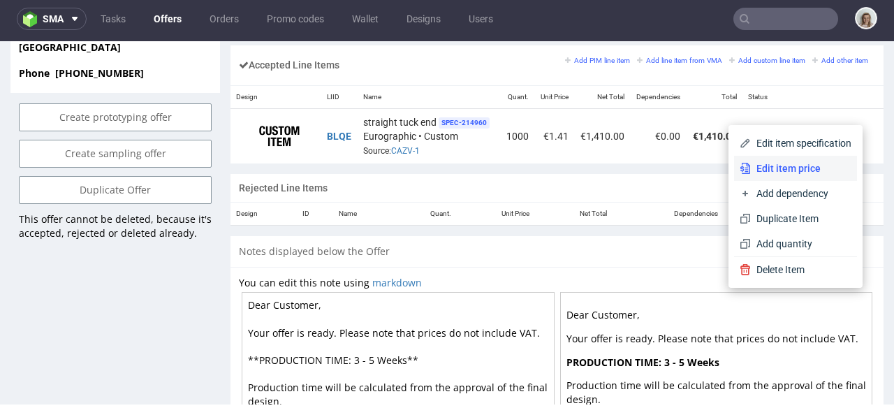
click at [799, 165] on span "Edit item price" at bounding box center [801, 168] width 101 height 14
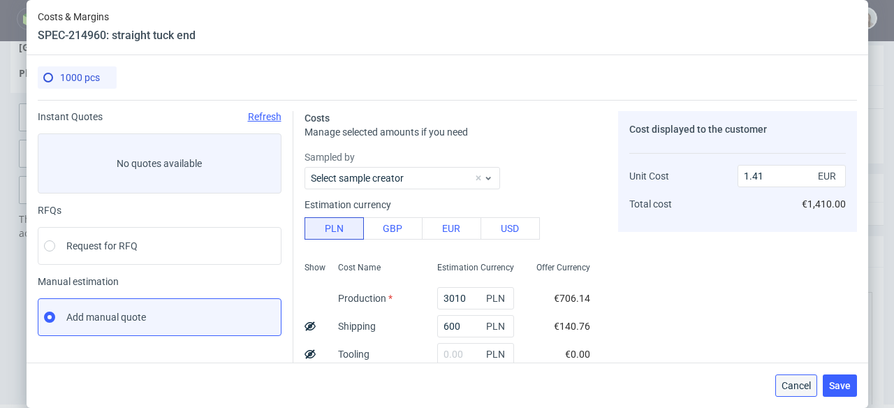
click at [810, 381] on span "Cancel" at bounding box center [796, 386] width 29 height 10
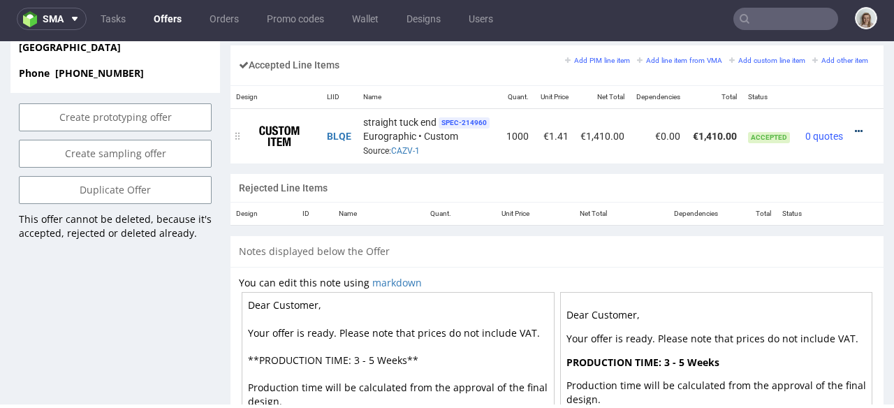
click at [855, 126] on link at bounding box center [859, 131] width 8 height 11
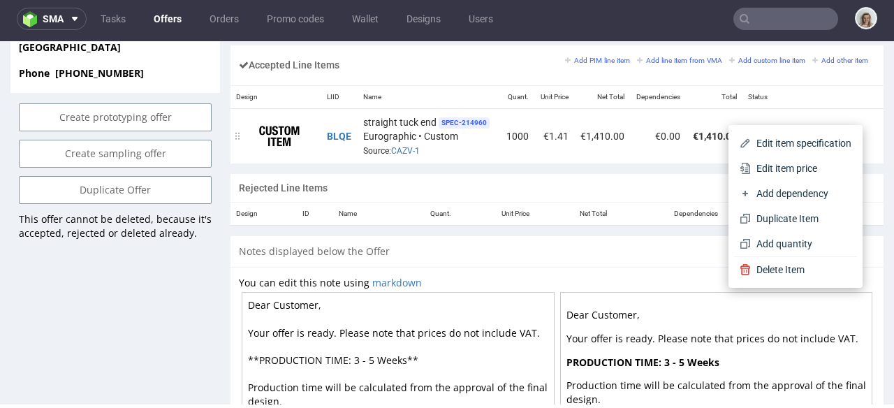
click at [810, 142] on span "Edit item specification" at bounding box center [801, 143] width 101 height 14
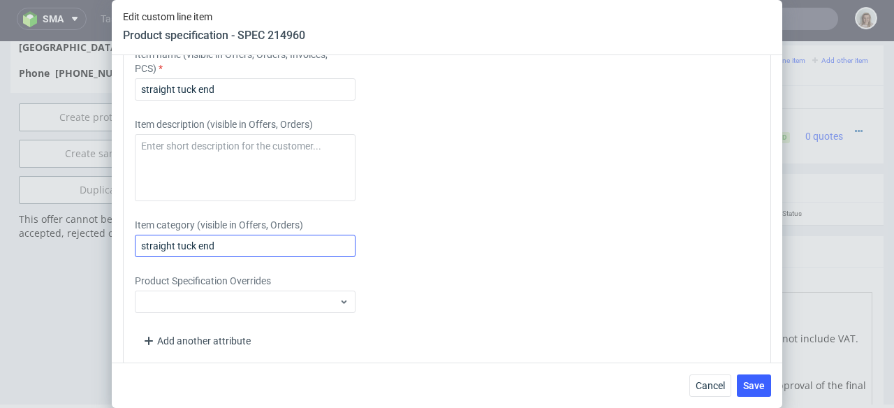
scroll to position [2138, 0]
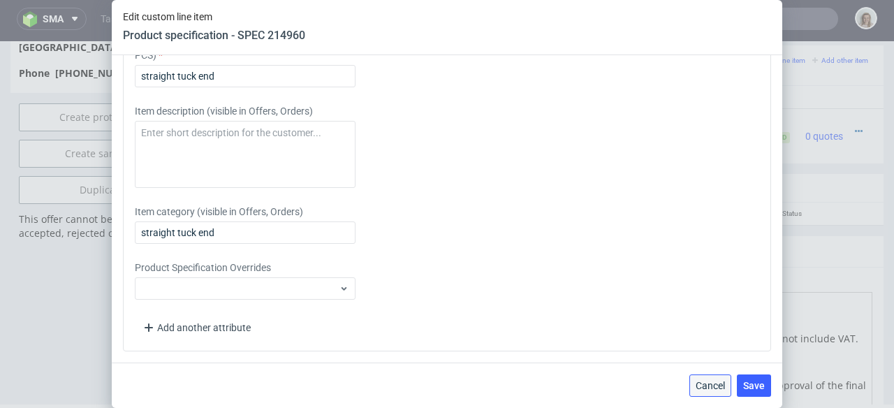
click at [720, 384] on span "Cancel" at bounding box center [710, 386] width 29 height 10
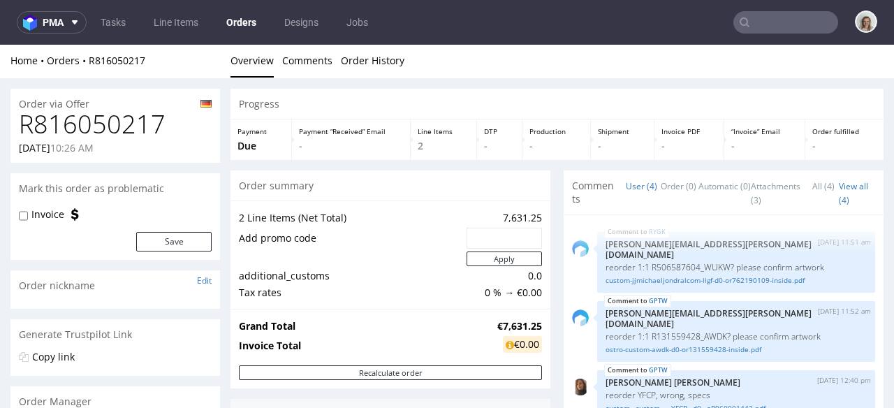
scroll to position [261, 0]
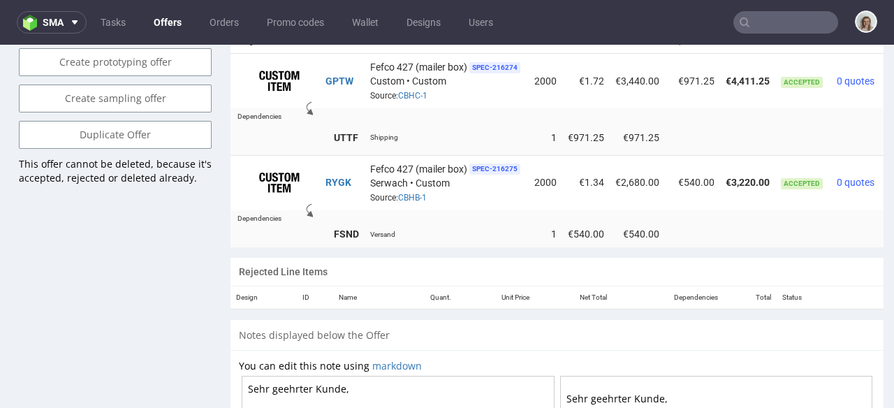
scroll to position [953, 0]
click at [71, 23] on icon at bounding box center [74, 22] width 11 height 11
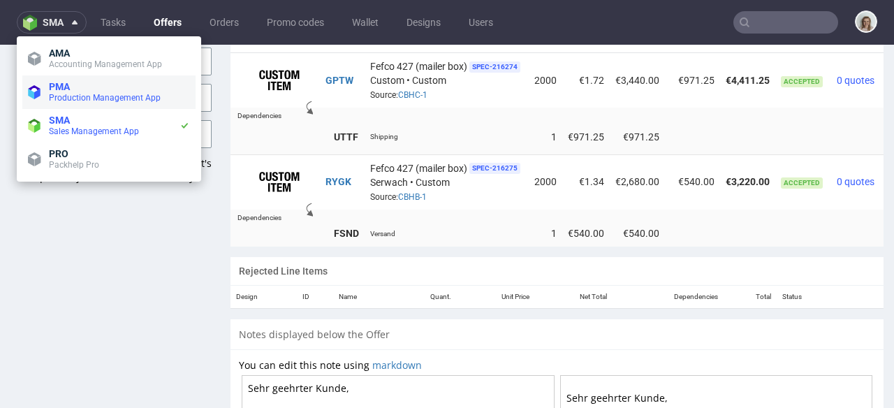
click at [64, 98] on span "Production Management App" at bounding box center [105, 98] width 112 height 10
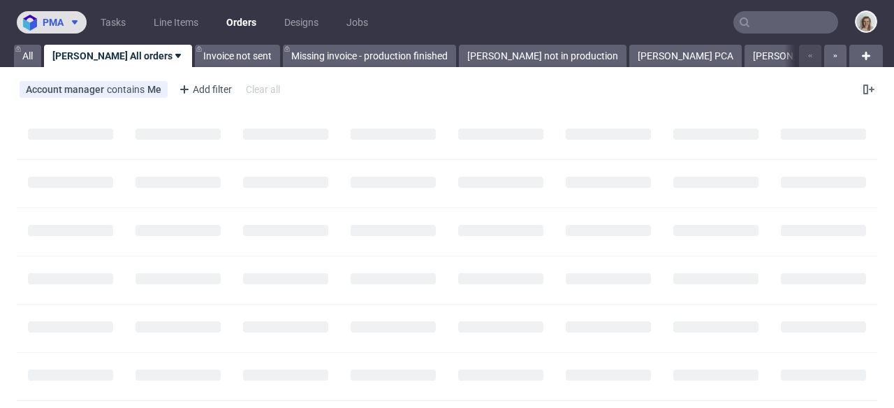
click at [61, 19] on span "pma" at bounding box center [53, 22] width 21 height 10
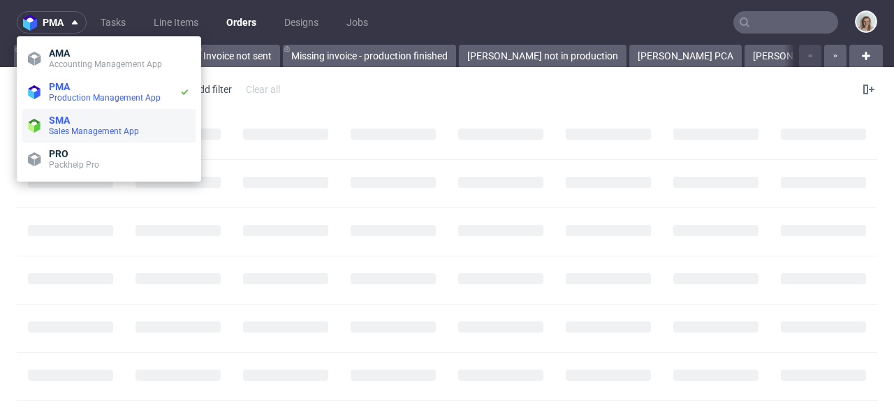
click at [69, 111] on li "SMA Sales Management App" at bounding box center [108, 126] width 173 height 34
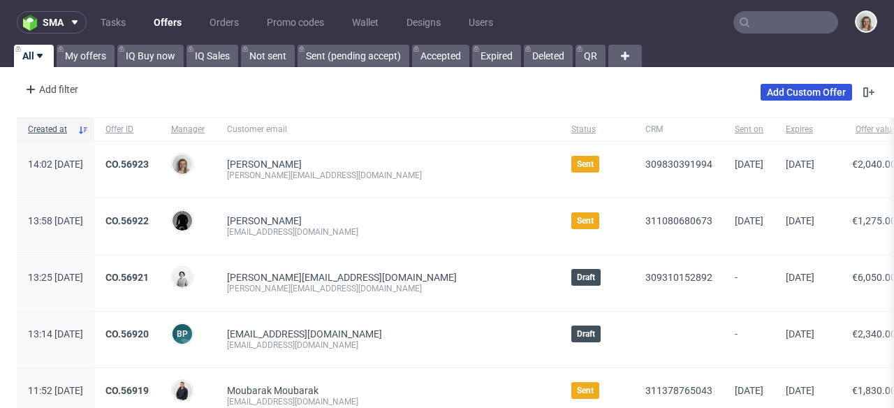
click at [810, 92] on link "Add Custom Offer" at bounding box center [807, 92] width 92 height 17
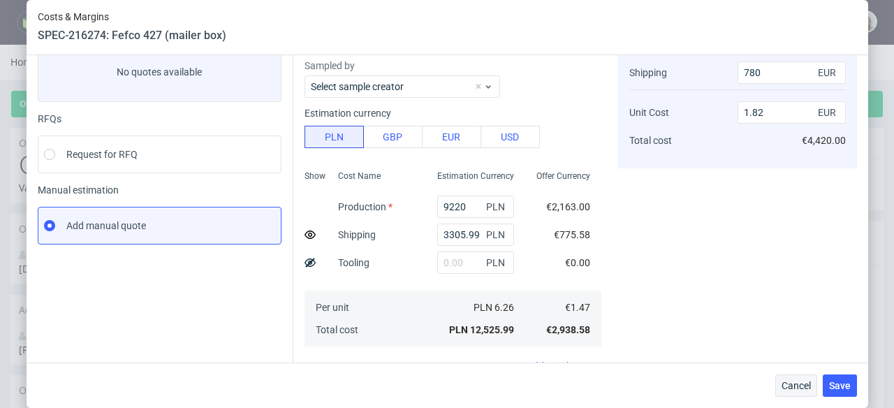
scroll to position [0, 38]
click at [790, 381] on span "Cancel" at bounding box center [796, 386] width 29 height 10
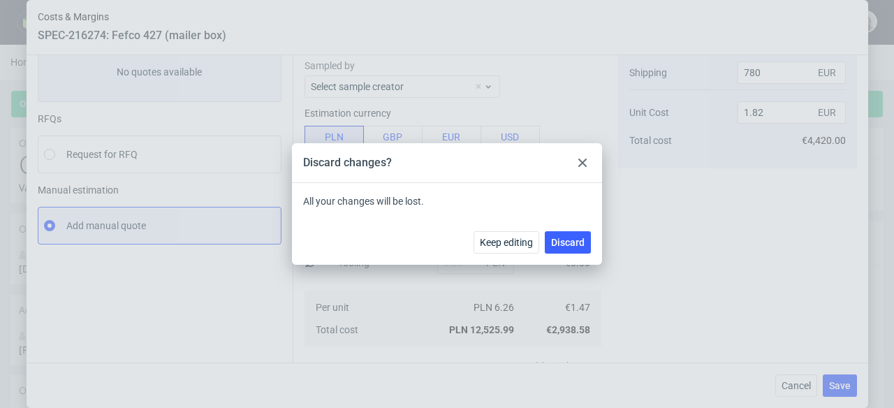
click at [579, 161] on icon at bounding box center [582, 163] width 8 height 8
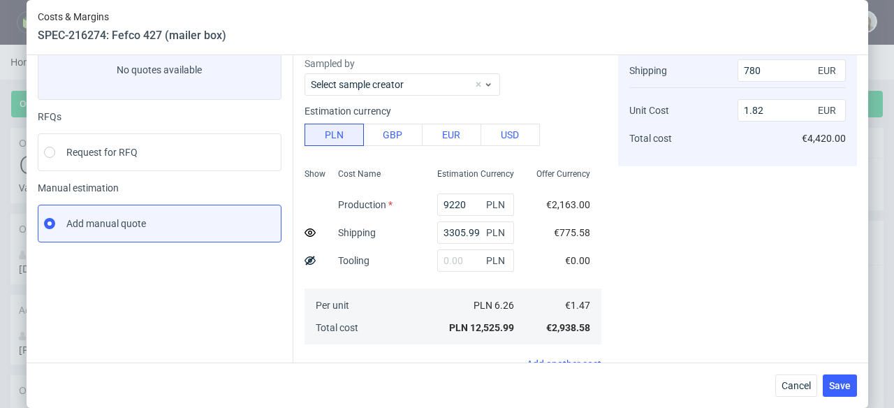
scroll to position [94, 0]
drag, startPoint x: 466, startPoint y: 230, endPoint x: 396, endPoint y: 230, distance: 69.9
click at [396, 230] on div "Show Cost Name Production Shipping Tooling Per unit Total cost Estimation Curre…" at bounding box center [453, 254] width 297 height 184
click at [465, 224] on input "3305.99" at bounding box center [475, 232] width 77 height 22
click at [465, 227] on div "3305.99 PLN" at bounding box center [475, 232] width 77 height 22
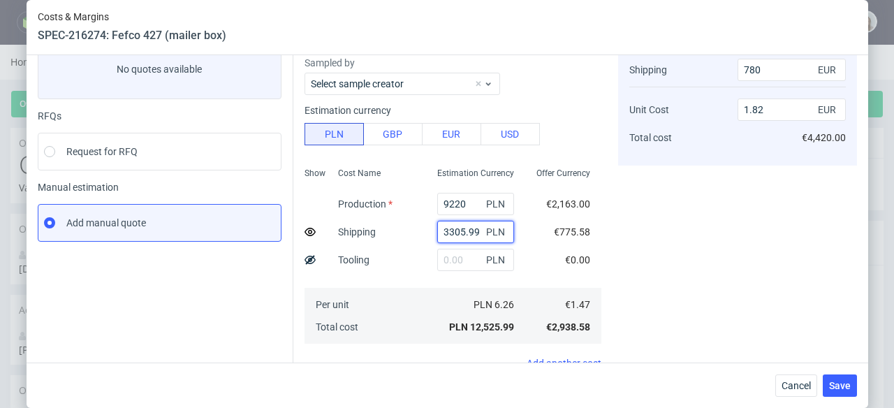
drag, startPoint x: 465, startPoint y: 230, endPoint x: 405, endPoint y: 236, distance: 61.1
click at [405, 236] on div "Show Cost Name Production Shipping Tooling Per unit Total cost Estimation Curre…" at bounding box center [453, 254] width 297 height 184
paste input "1999,76"
type input "1999.76"
type input "460"
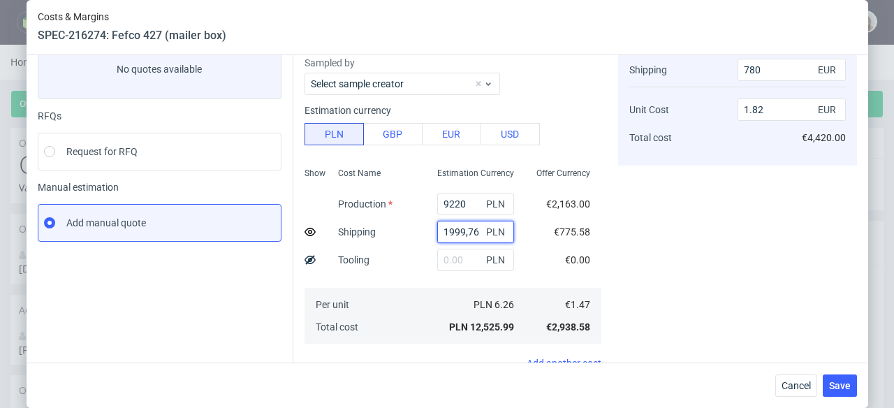
type input "1.75"
type input "1999.76"
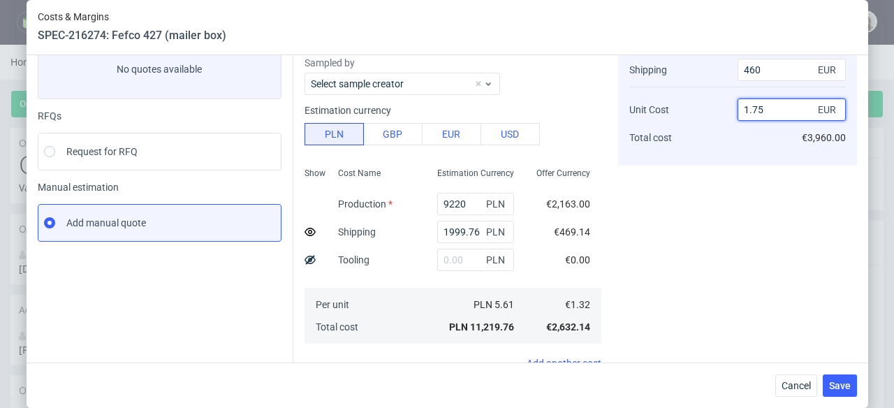
click at [773, 109] on input "1.75" at bounding box center [792, 110] width 108 height 22
type input "1.7"
type input "31.606217616580313"
type input "1.692"
type input "31.321540062434966"
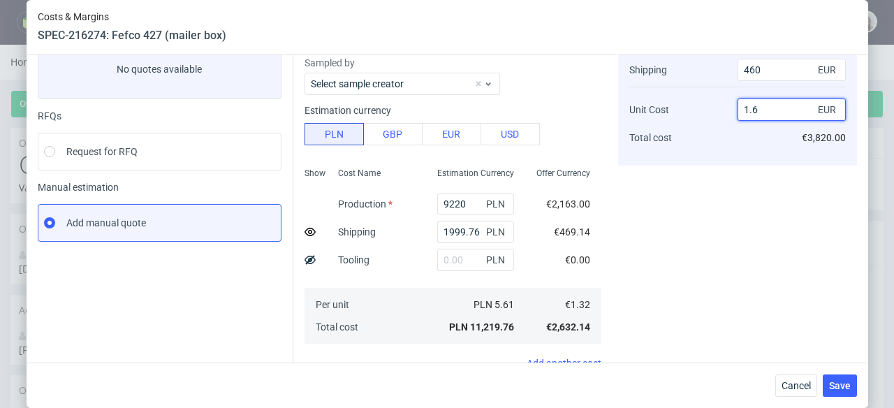
type input "1.59"
type input "27.86885245901639"
type input "1.5"
type input "23.699421965317917"
type input "1.4"
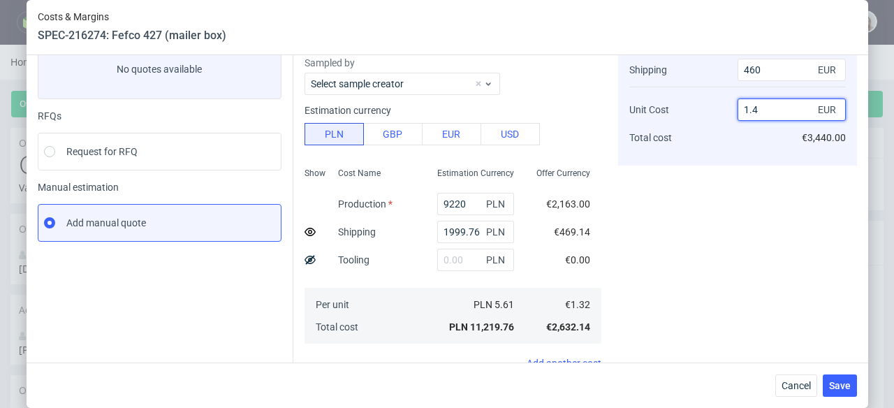
type input "19.018404907975462"
type input "1.3"
type input "13.725490196078432"
type input "1.2972"
type input "13.56731272917757"
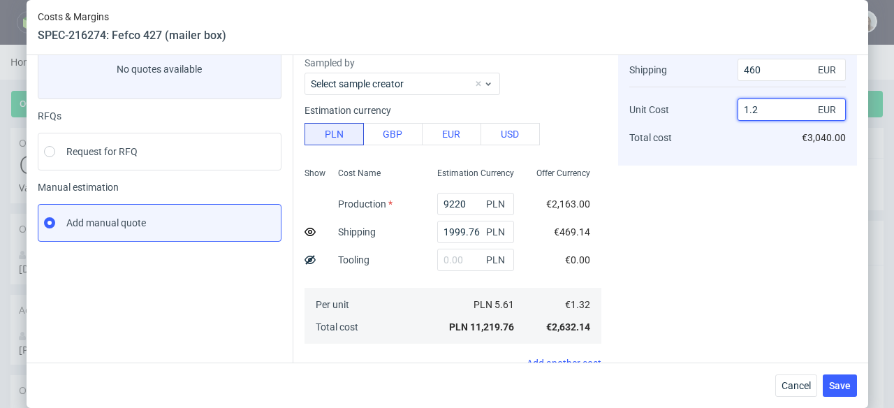
type input "1.19"
type input "7.6923076923076925"
type input "1.1"
type input "0.7518796992481203"
type input "1.0"
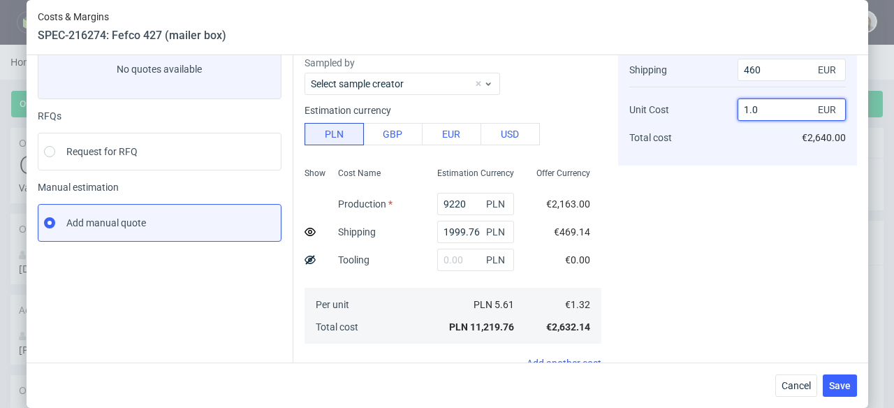
type input "-7.317073170731707"
type input "0.9"
type input "-16.8141592920354"
type input "0.8"
type input "-28.155339805825243"
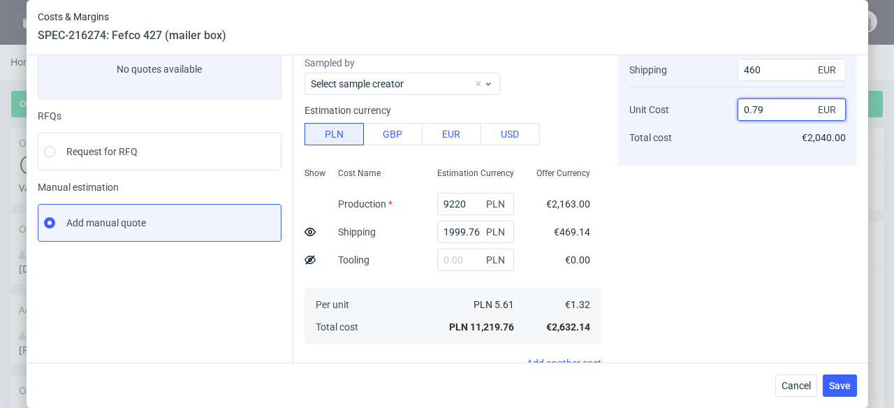
type input "0.7"
type input "-41.935483870967744"
type input "0.6"
type input "-59.036144578313255"
type input "0.59"
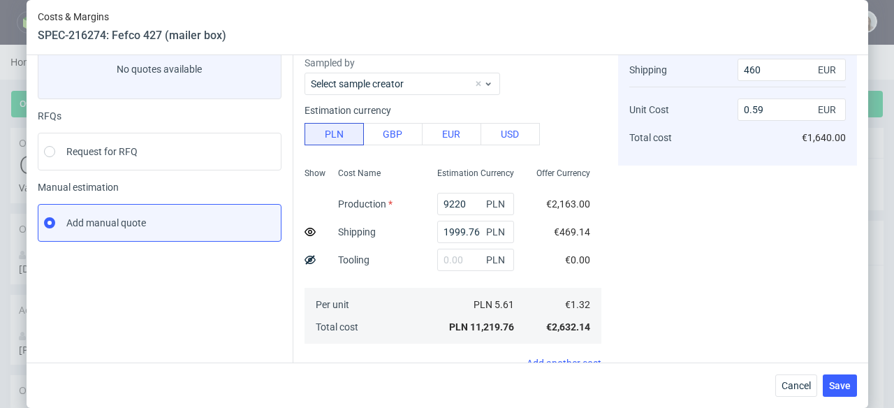
click at [731, 182] on div "Cost displayed to the customer Shipping Unit Cost Total cost 460 EUR 0.59 EUR €…" at bounding box center [737, 342] width 239 height 651
click at [457, 226] on input "1999.76" at bounding box center [475, 232] width 77 height 22
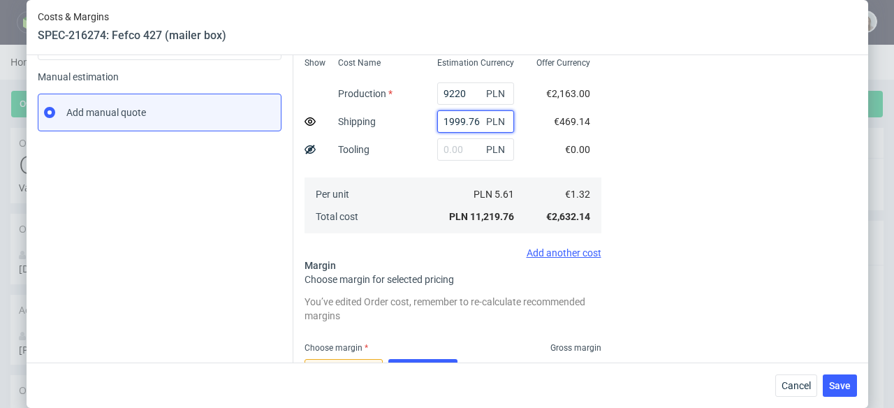
scroll to position [0, 0]
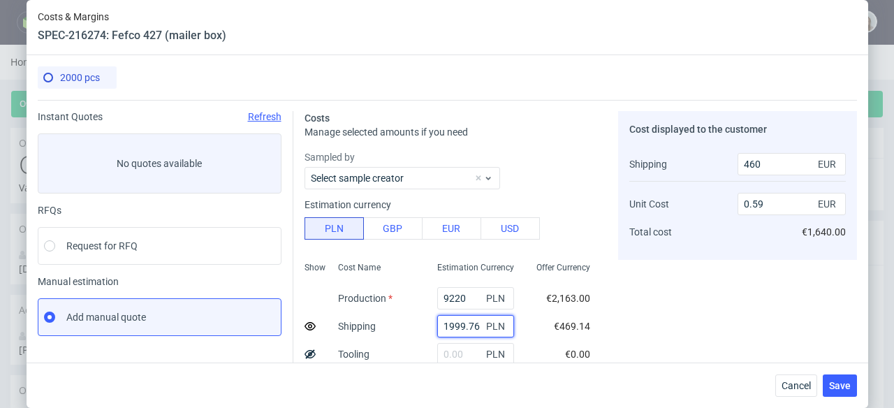
drag, startPoint x: 462, startPoint y: 327, endPoint x: 414, endPoint y: 327, distance: 48.2
click at [426, 327] on div "1999.76 PLN" at bounding box center [475, 326] width 99 height 28
click at [801, 388] on span "Cancel" at bounding box center [796, 386] width 29 height 10
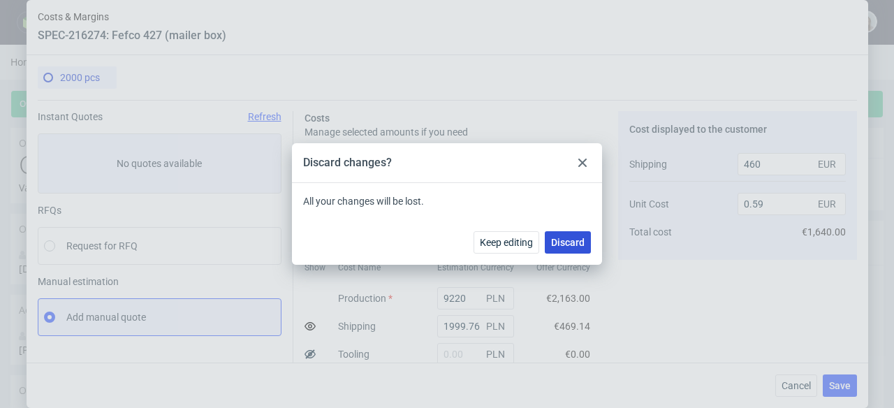
click at [571, 239] on span "Discard" at bounding box center [568, 243] width 34 height 10
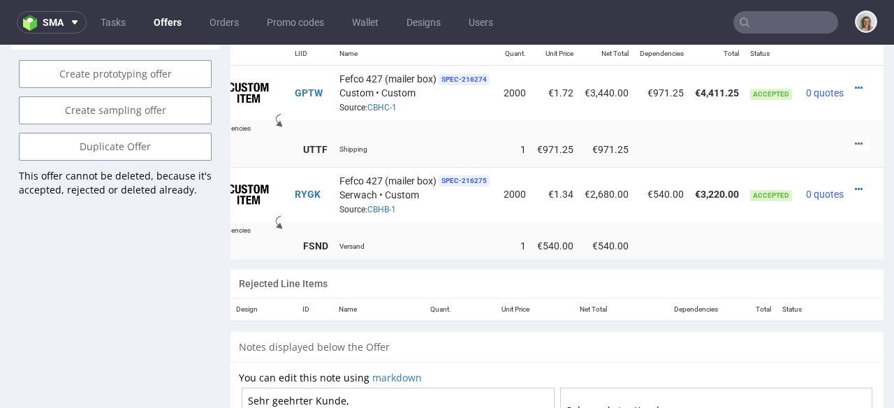
scroll to position [815, 0]
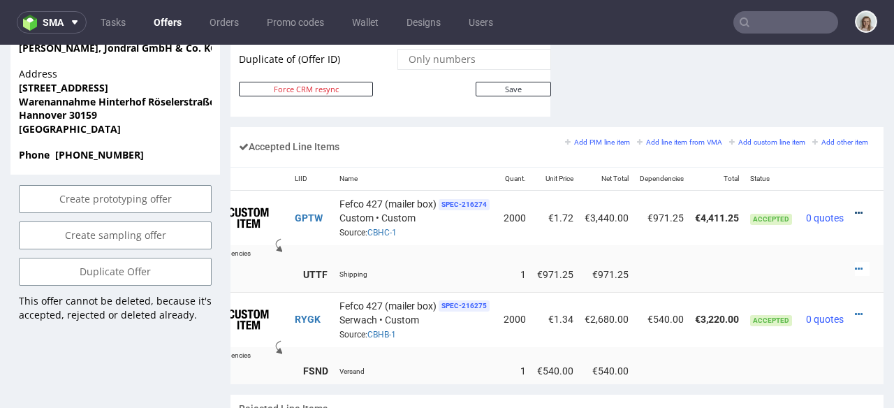
click at [855, 208] on icon at bounding box center [859, 213] width 8 height 10
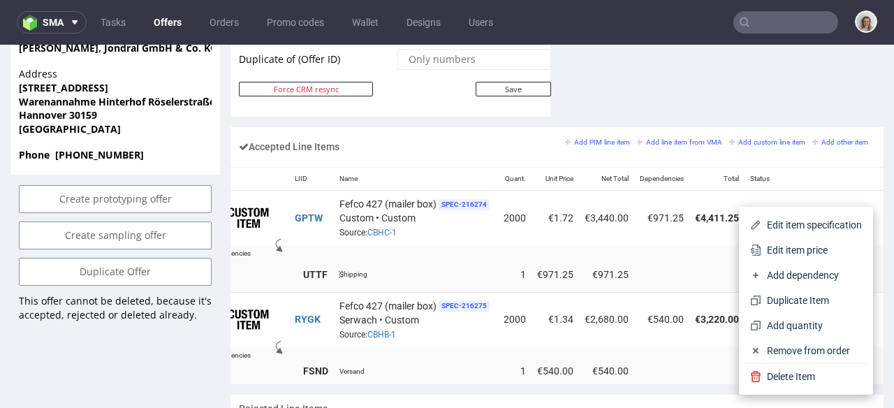
drag, startPoint x: 777, startPoint y: 247, endPoint x: 762, endPoint y: 245, distance: 14.8
click at [776, 247] on span "Edit item price" at bounding box center [811, 250] width 101 height 14
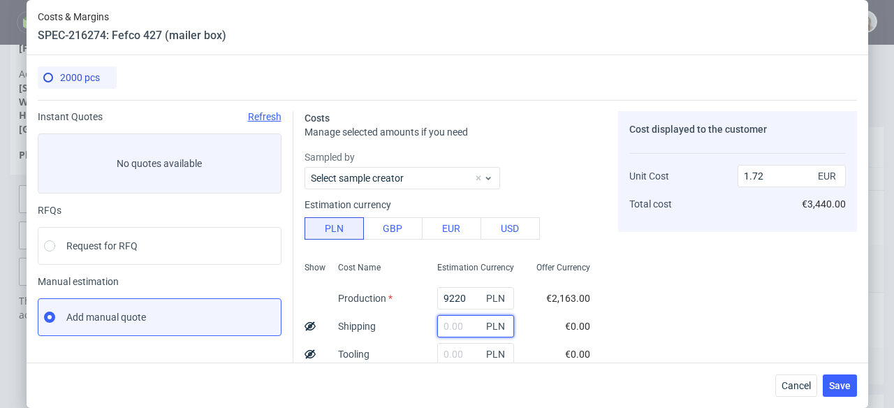
click at [442, 328] on input "text" at bounding box center [475, 326] width 77 height 22
paste input "1999.76"
type input "1999.76"
type input "2.09"
type input "1999.76"
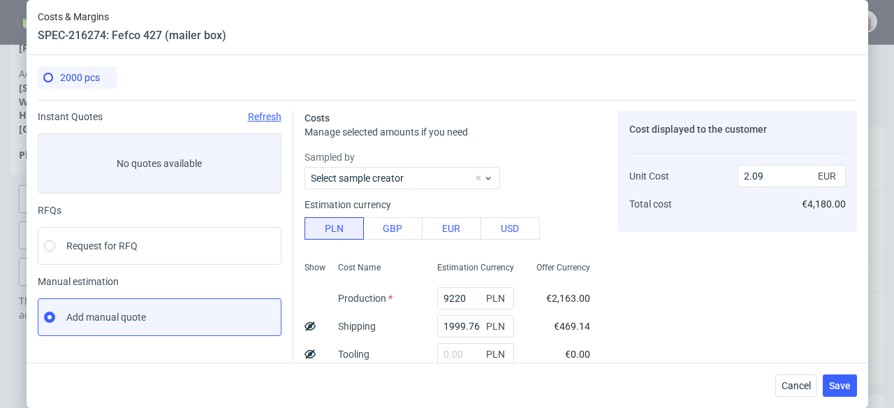
click at [308, 326] on icon at bounding box center [310, 326] width 11 height 11
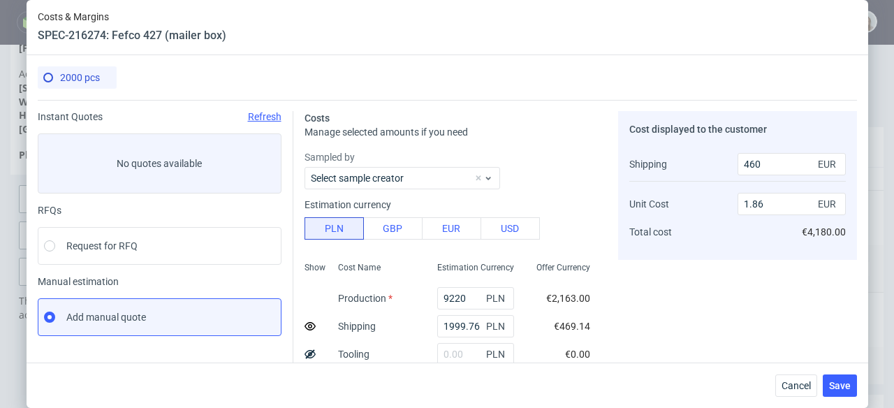
drag, startPoint x: 304, startPoint y: 323, endPoint x: 413, endPoint y: 322, distance: 109.0
click at [305, 323] on icon at bounding box center [310, 326] width 11 height 11
type input "2.09"
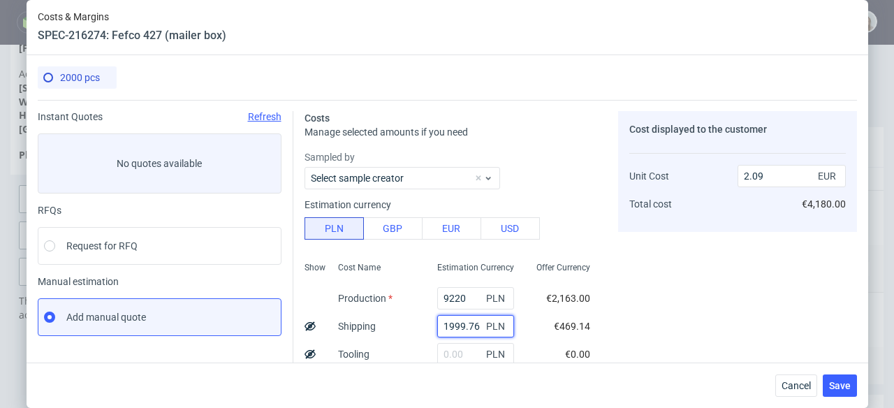
drag, startPoint x: 465, startPoint y: 326, endPoint x: 404, endPoint y: 326, distance: 61.5
click at [404, 326] on div "Show Cost Name Production Shipping Tooling Per unit Total cost Estimation Curre…" at bounding box center [453, 348] width 297 height 184
type input "1.72"
click at [832, 383] on button "Save" at bounding box center [840, 385] width 34 height 22
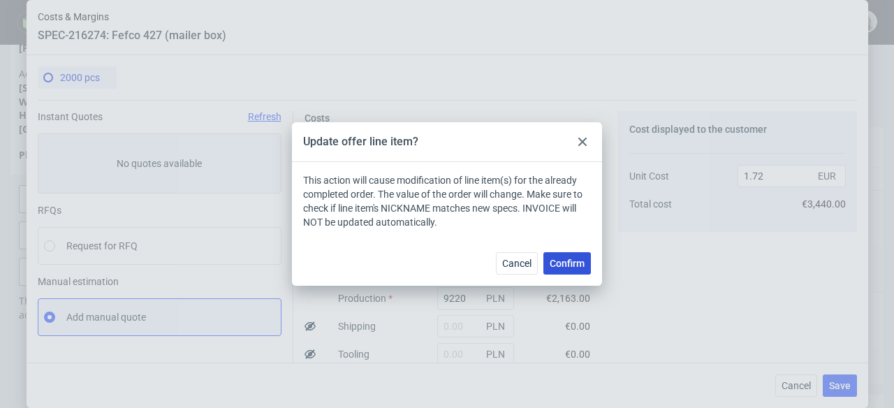
click at [569, 269] on button "Confirm" at bounding box center [568, 263] width 48 height 22
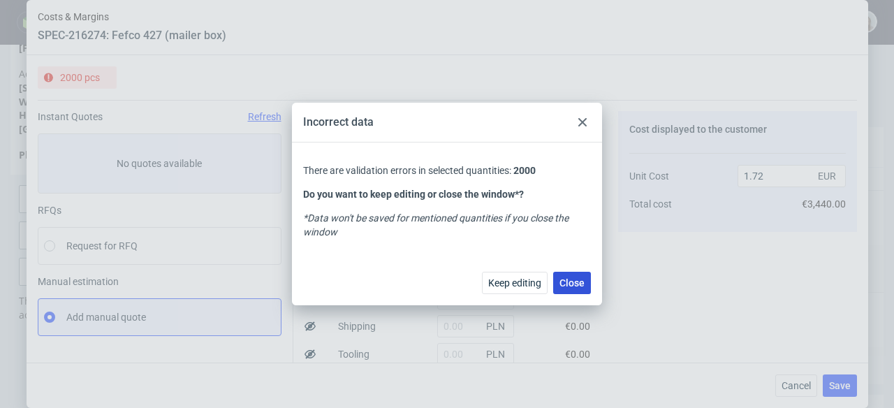
click at [569, 278] on span "Close" at bounding box center [572, 283] width 25 height 10
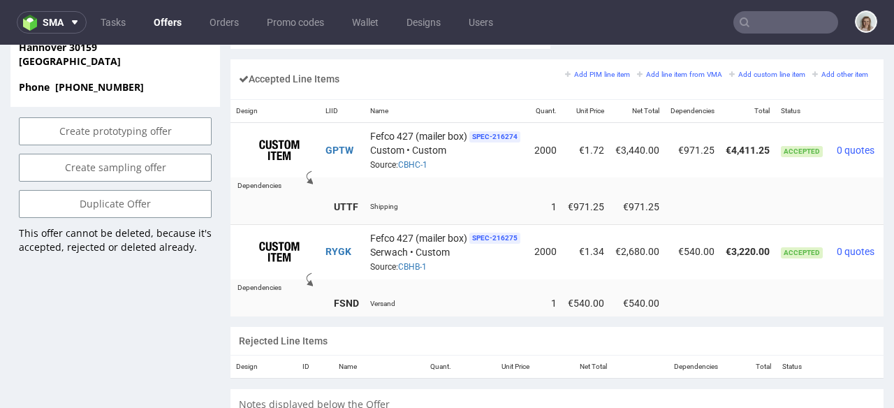
scroll to position [0, 48]
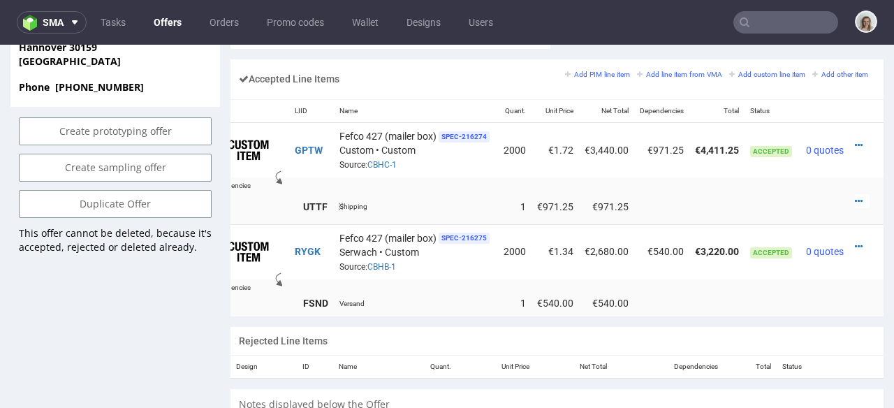
click at [855, 194] on div at bounding box center [862, 201] width 15 height 14
click at [855, 196] on icon at bounding box center [859, 201] width 8 height 10
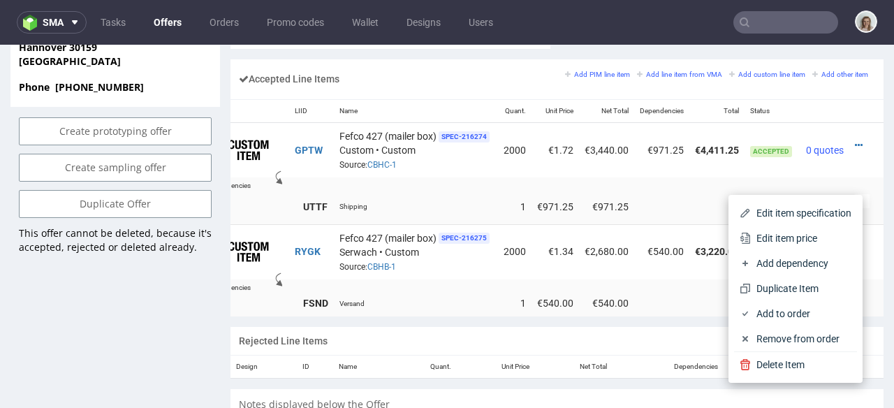
click at [768, 238] on span "Edit item price" at bounding box center [801, 238] width 101 height 14
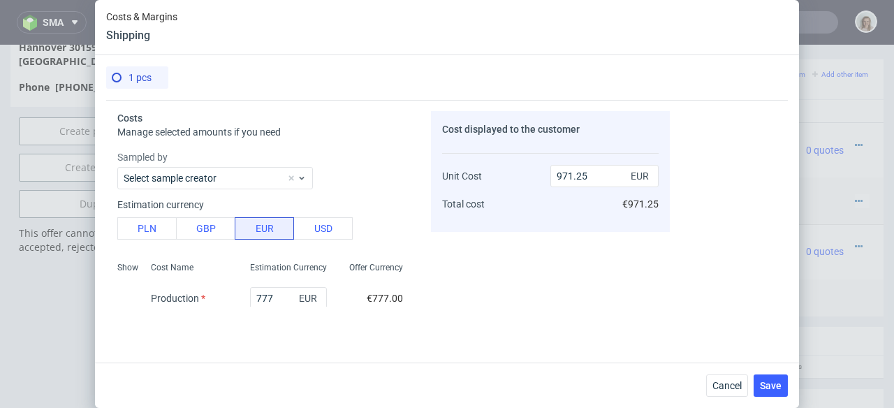
scroll to position [89, 0]
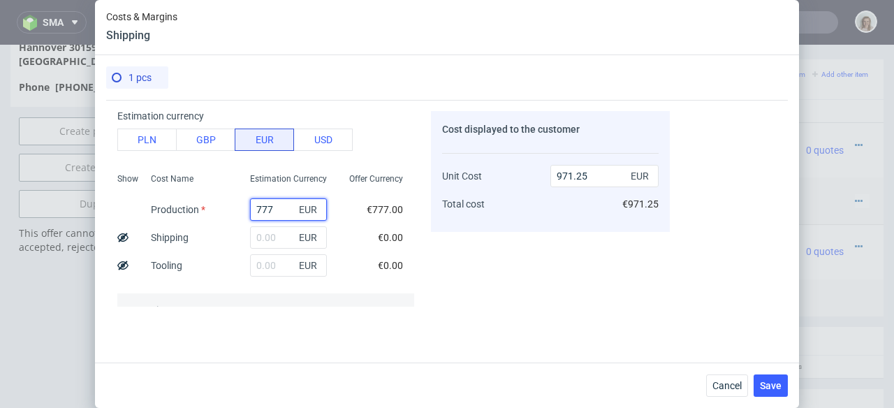
drag, startPoint x: 271, startPoint y: 213, endPoint x: 214, endPoint y: 212, distance: 57.3
click at [214, 212] on div "Show Cost Name Production Shipping Tooling Per unit Total cost Estimation Curre…" at bounding box center [265, 260] width 297 height 184
type input "47"
type input "5"
type input "470"
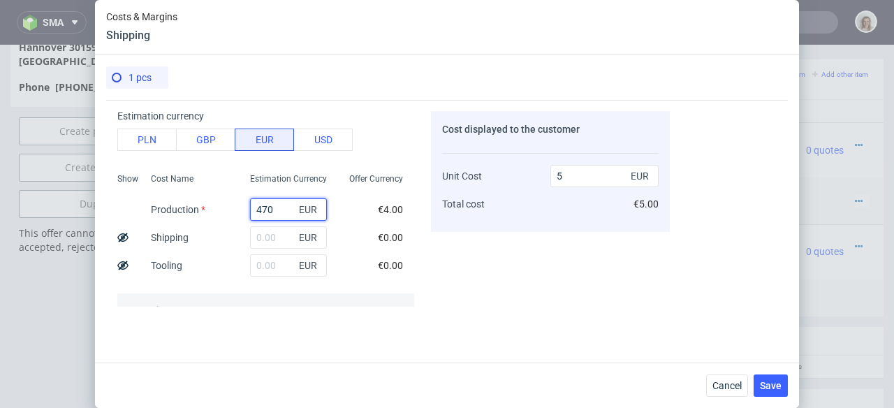
type input "587.5"
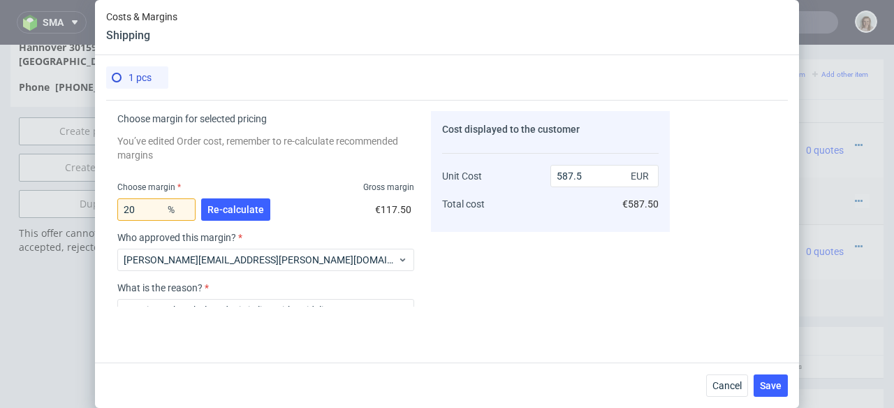
scroll to position [358, 0]
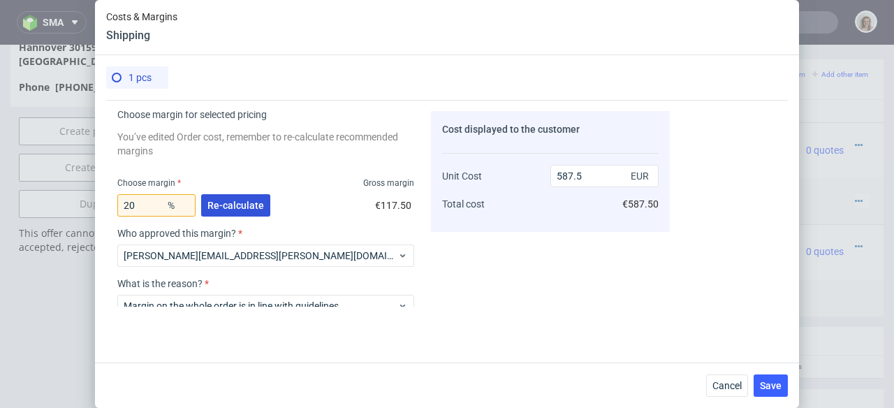
type input "470"
click at [225, 209] on span "Re-calculate" at bounding box center [235, 206] width 57 height 10
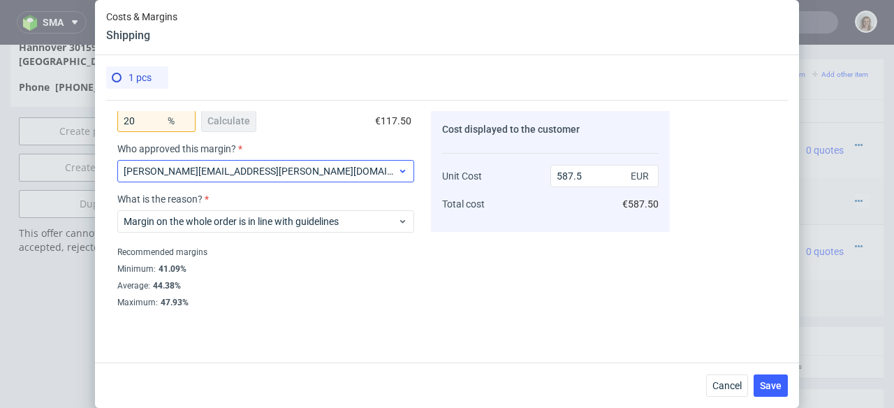
scroll to position [405, 0]
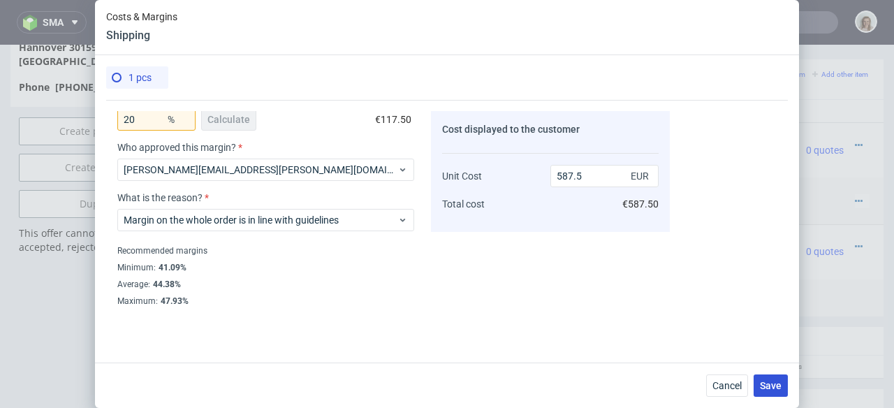
click at [782, 379] on button "Save" at bounding box center [771, 385] width 34 height 22
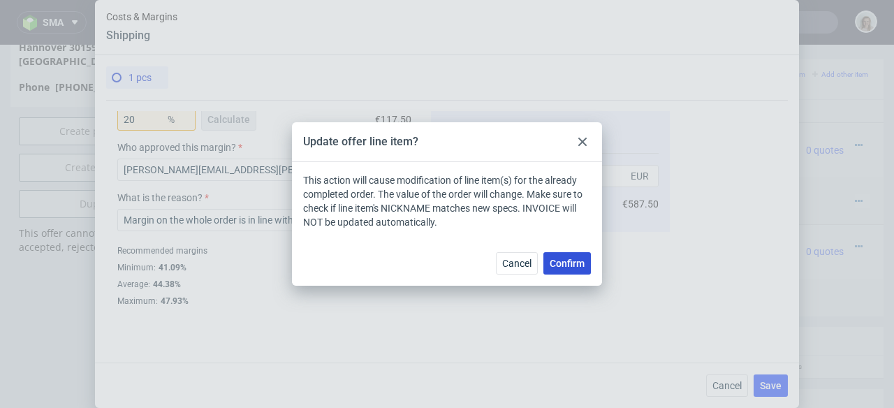
click at [574, 267] on span "Confirm" at bounding box center [567, 263] width 35 height 10
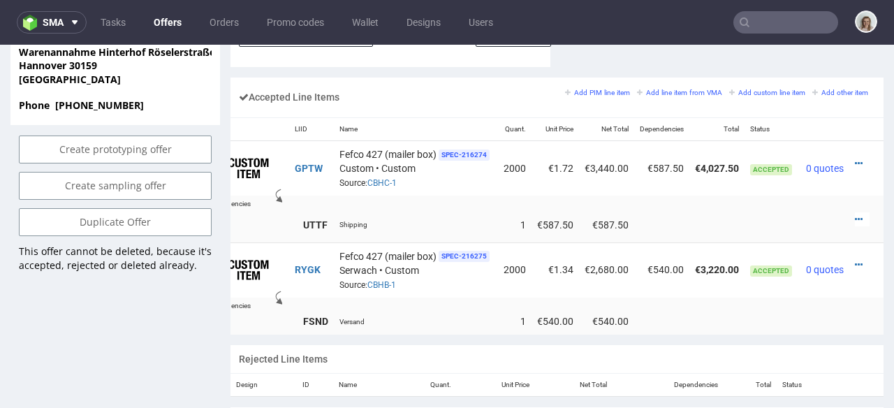
scroll to position [0, 47]
click at [855, 214] on icon at bounding box center [859, 219] width 8 height 10
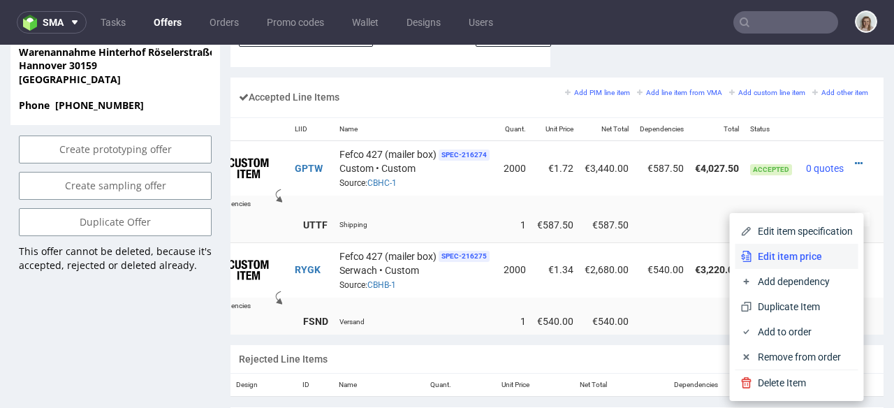
click at [782, 254] on span "Edit item price" at bounding box center [802, 256] width 101 height 14
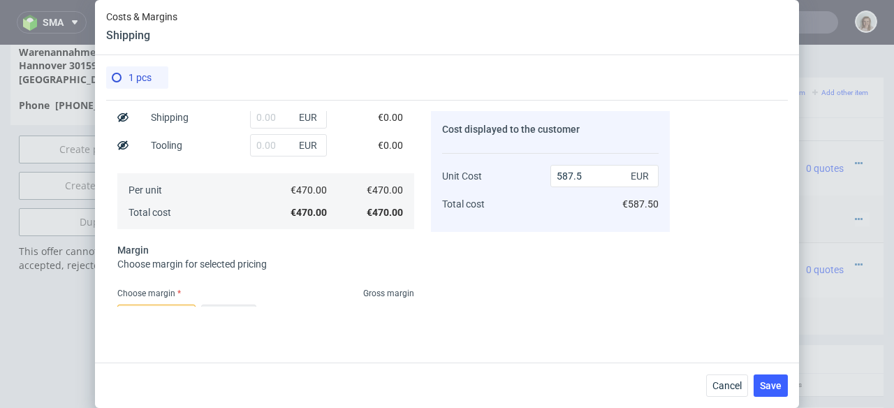
scroll to position [347, 0]
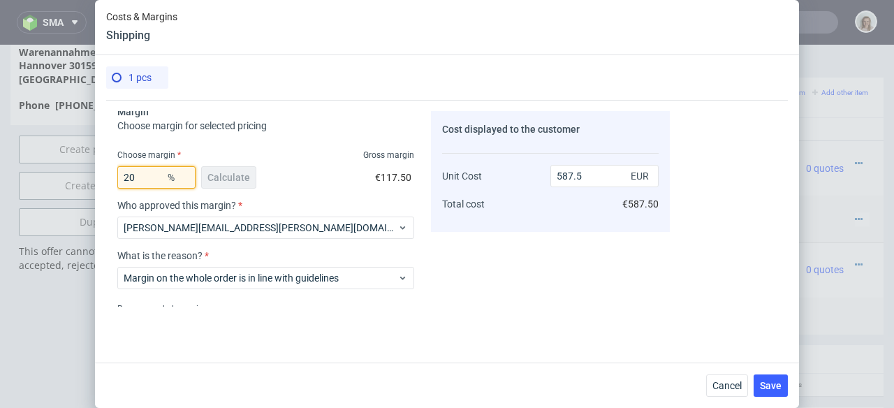
click at [126, 177] on input "20" at bounding box center [156, 177] width 78 height 22
type input "30"
type input "671.43"
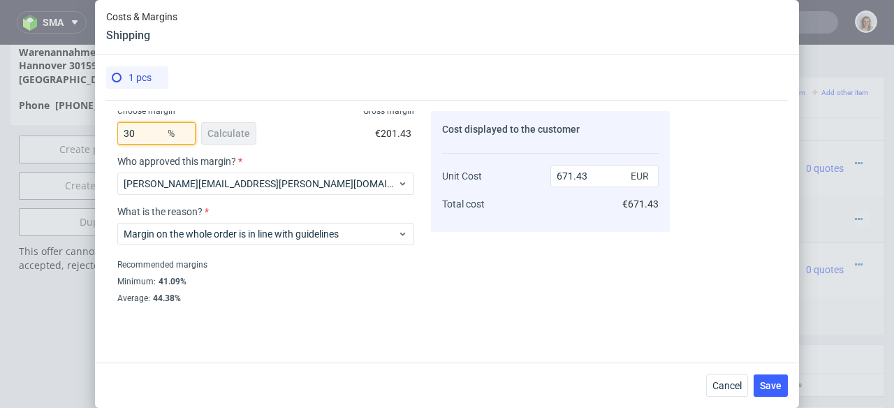
scroll to position [405, 0]
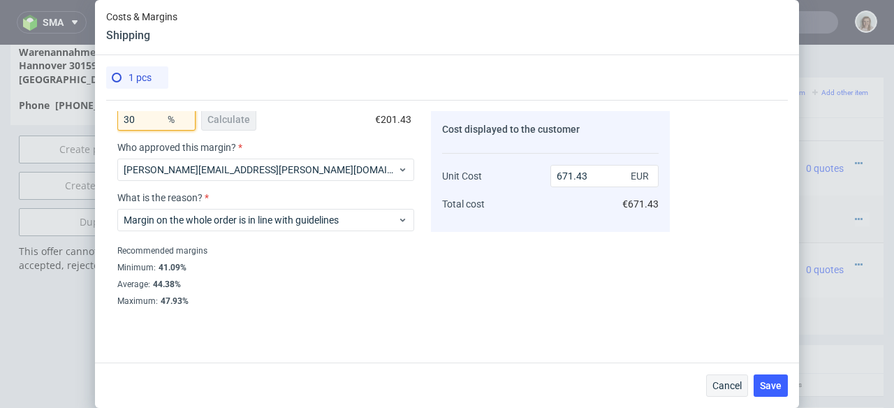
type input "30"
click at [739, 384] on span "Cancel" at bounding box center [727, 386] width 29 height 10
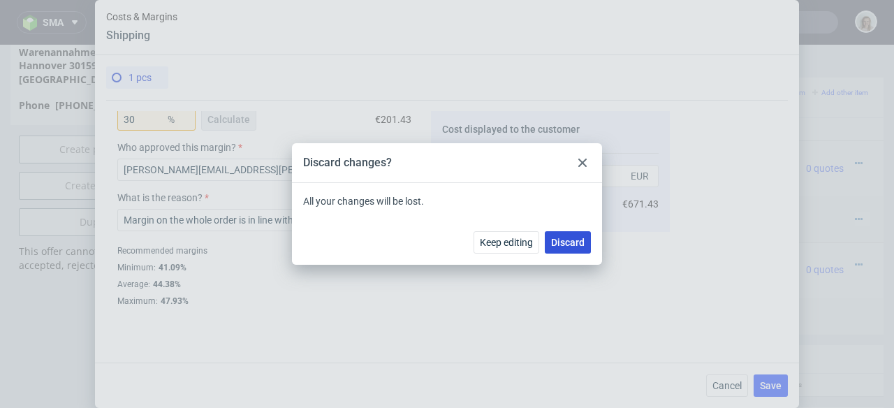
click at [557, 240] on span "Discard" at bounding box center [568, 243] width 34 height 10
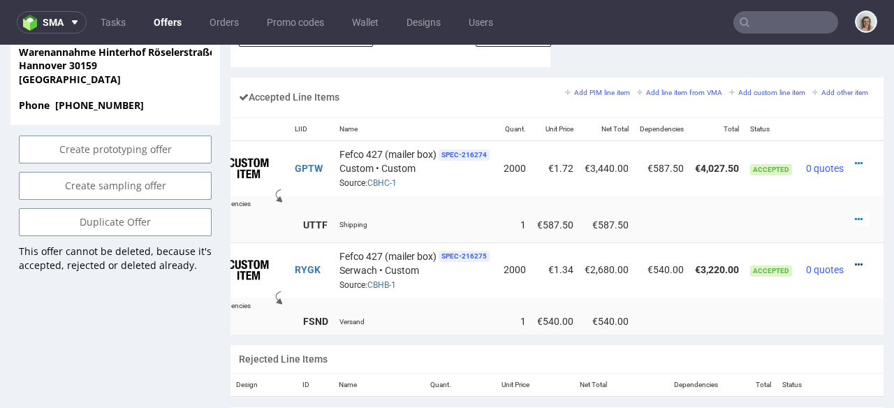
click at [855, 260] on icon at bounding box center [859, 265] width 8 height 10
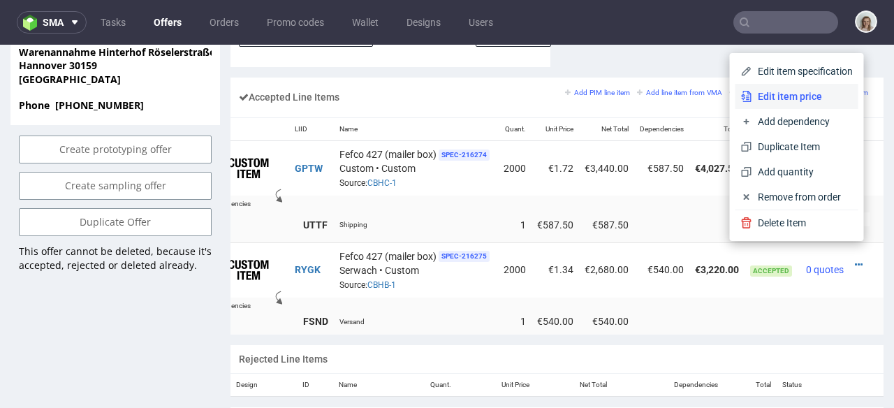
click at [779, 95] on span "Edit item price" at bounding box center [802, 96] width 101 height 14
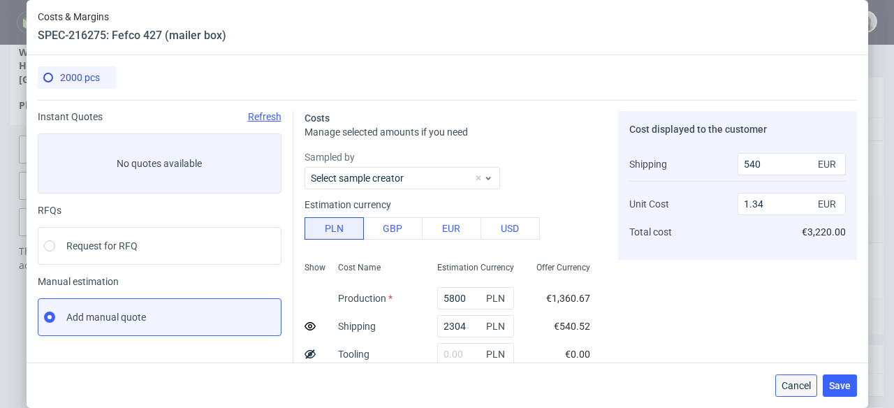
click at [817, 393] on button "Cancel" at bounding box center [796, 385] width 42 height 22
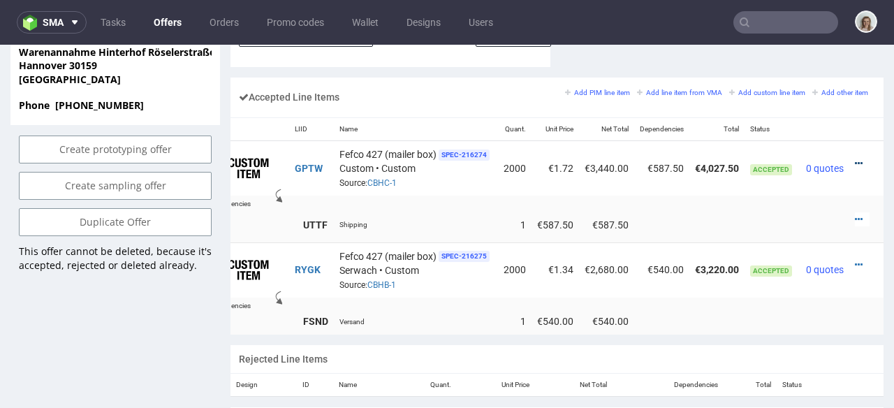
click at [855, 159] on icon at bounding box center [859, 164] width 8 height 10
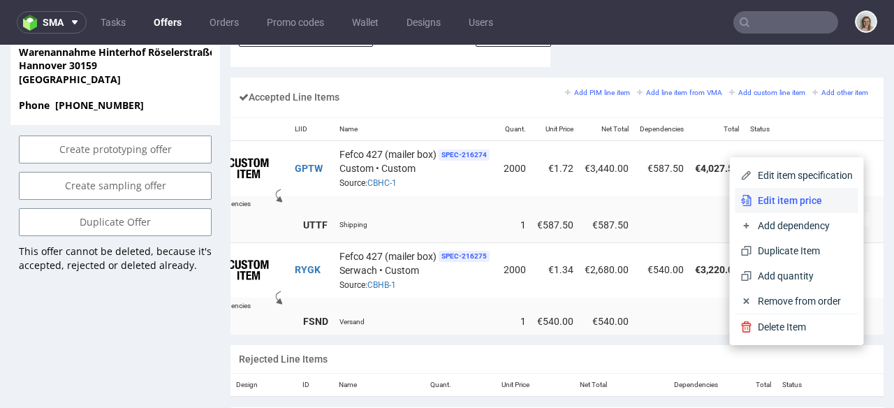
click at [766, 201] on span "Edit item price" at bounding box center [802, 201] width 101 height 14
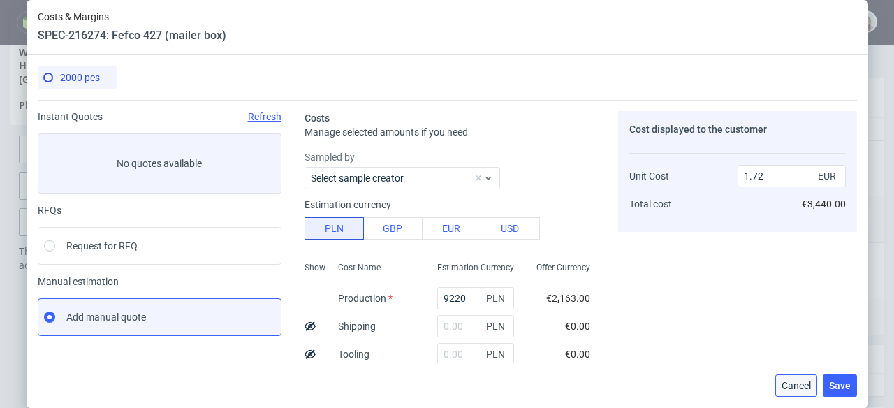
click at [811, 384] on span "Cancel" at bounding box center [796, 386] width 29 height 10
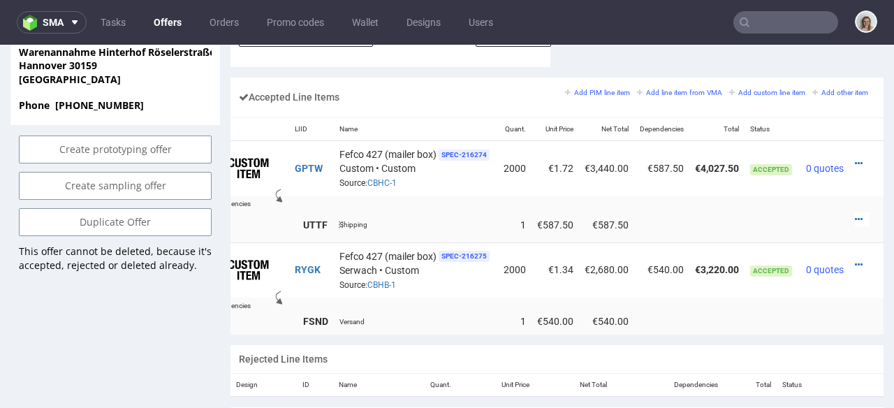
click at [855, 212] on div at bounding box center [862, 219] width 15 height 14
click at [850, 207] on td at bounding box center [867, 225] width 34 height 36
click at [855, 214] on icon at bounding box center [859, 219] width 8 height 10
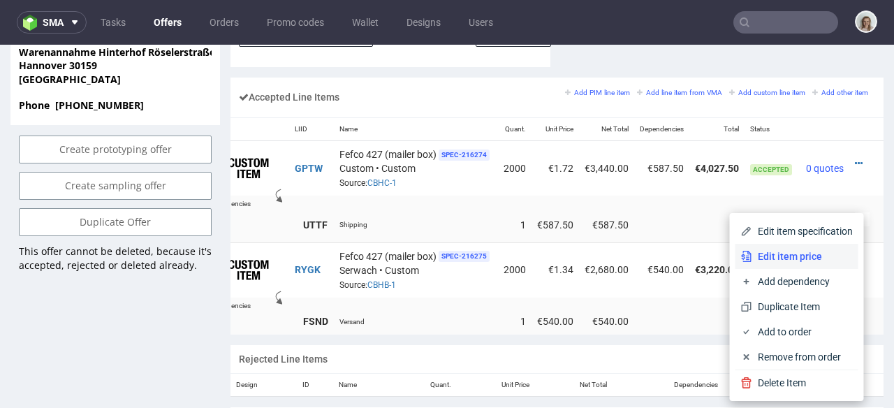
click at [789, 262] on span "Edit item price" at bounding box center [802, 256] width 101 height 14
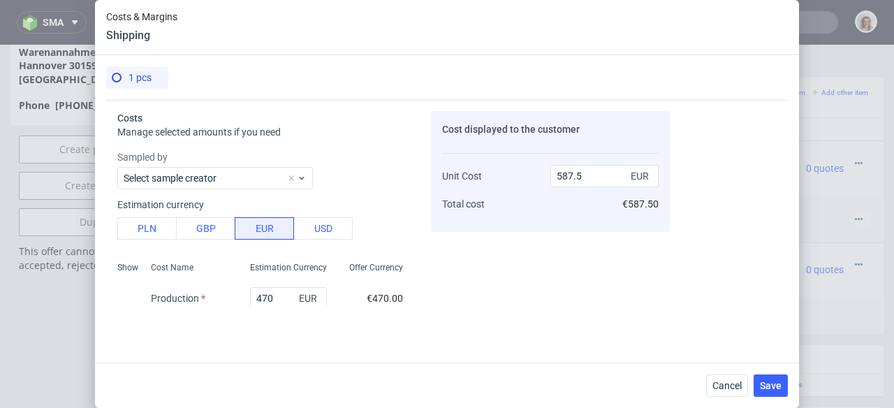
scroll to position [312, 0]
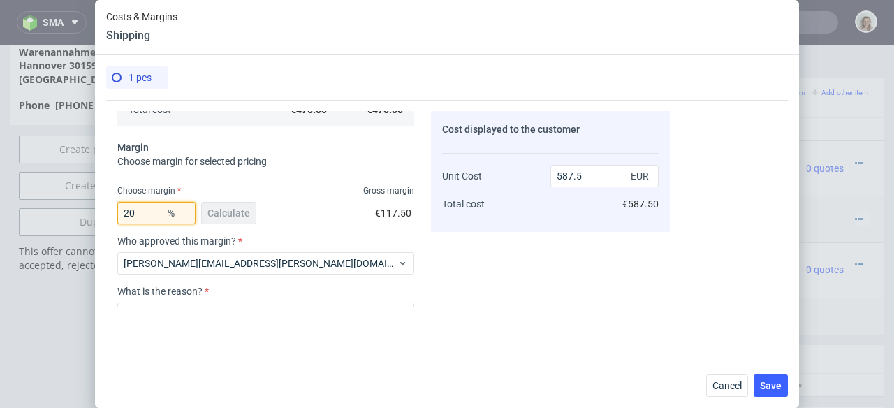
drag, startPoint x: 143, startPoint y: 211, endPoint x: 110, endPoint y: 210, distance: 32.2
click at [112, 211] on div "Costs Manage selected amounts if you need Sampled by Select sample creator Esti…" at bounding box center [388, 203] width 564 height 207
type input "30"
type input "671.43"
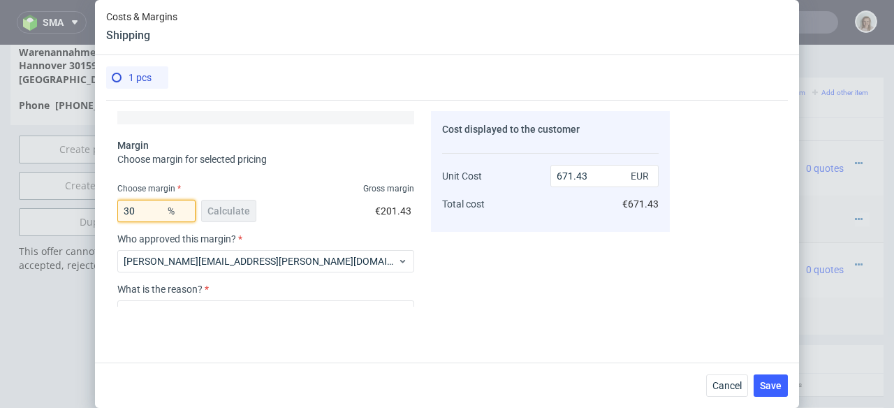
scroll to position [314, 0]
type input "30"
click at [344, 303] on div "Margin on the whole order is in line with guidelines" at bounding box center [265, 311] width 297 height 22
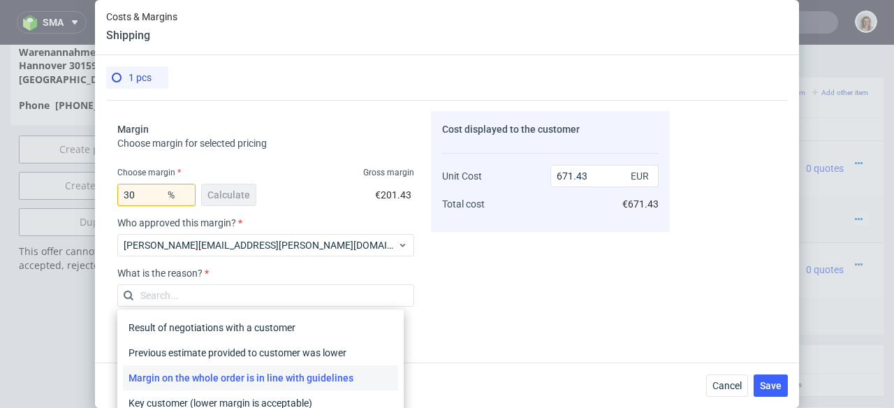
click at [345, 373] on div "Margin on the whole order is in line with guidelines" at bounding box center [260, 377] width 275 height 25
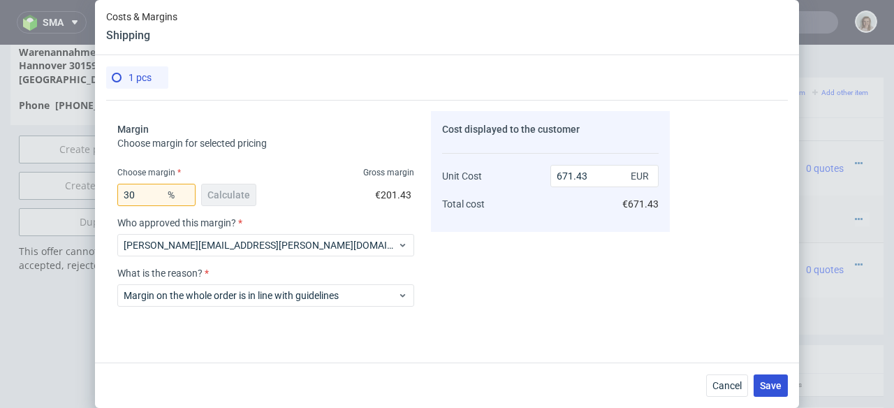
click at [766, 391] on button "Save" at bounding box center [771, 385] width 34 height 22
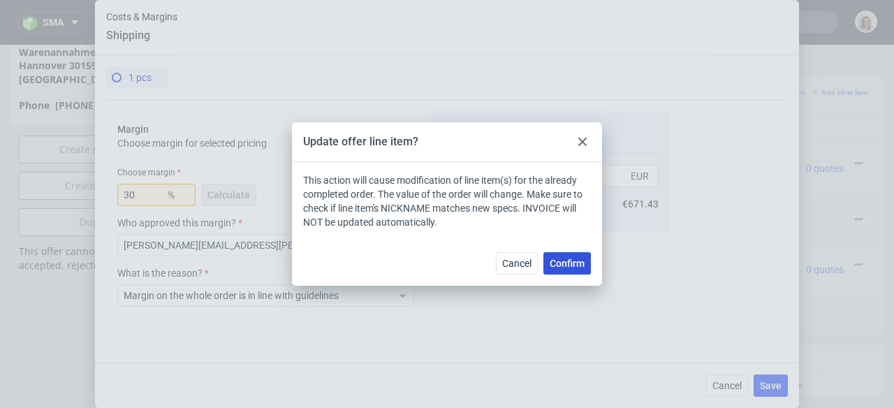
click at [575, 264] on span "Confirm" at bounding box center [567, 263] width 35 height 10
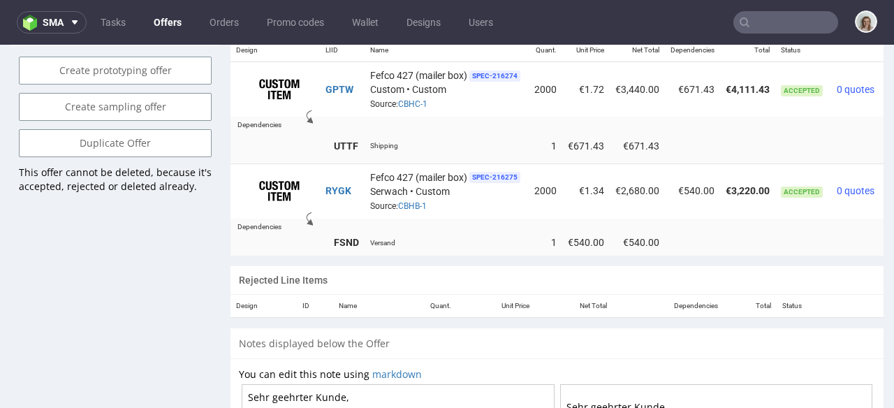
scroll to position [0, 48]
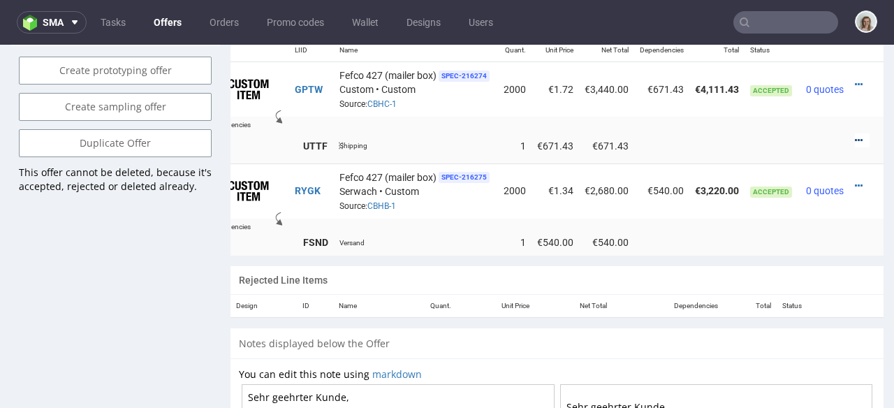
click at [855, 136] on icon at bounding box center [859, 141] width 8 height 10
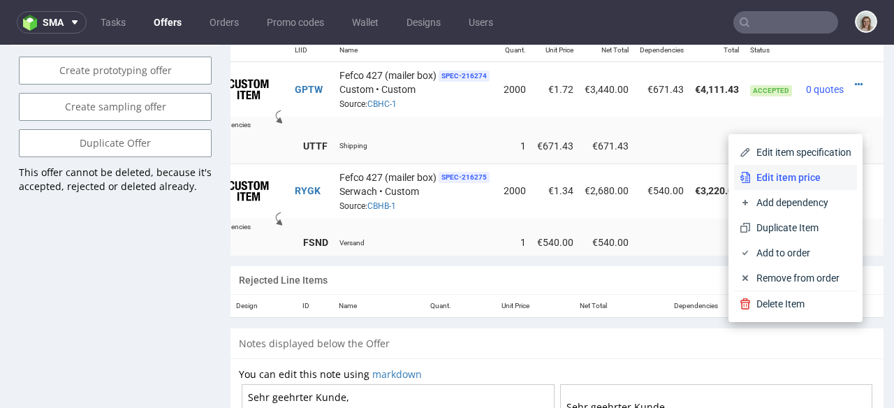
click at [766, 177] on span "Edit item price" at bounding box center [801, 177] width 101 height 14
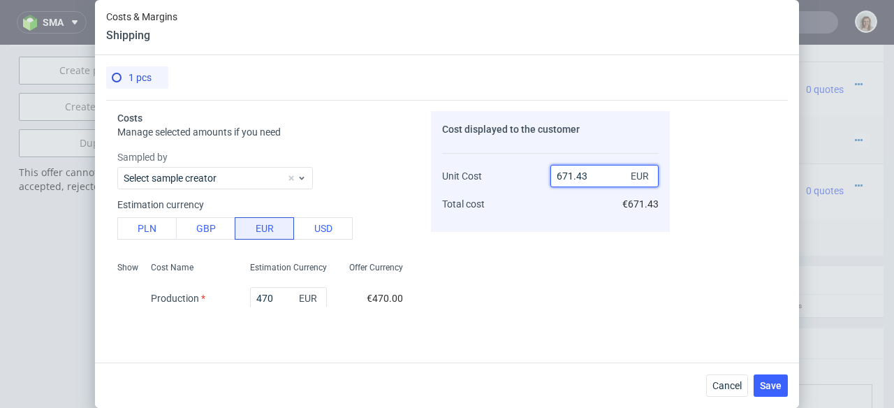
click at [591, 180] on input "671.43" at bounding box center [605, 176] width 108 height 22
type input "671"
type input "29.955290611028317"
type input "671"
click at [777, 384] on span "Save" at bounding box center [771, 386] width 22 height 10
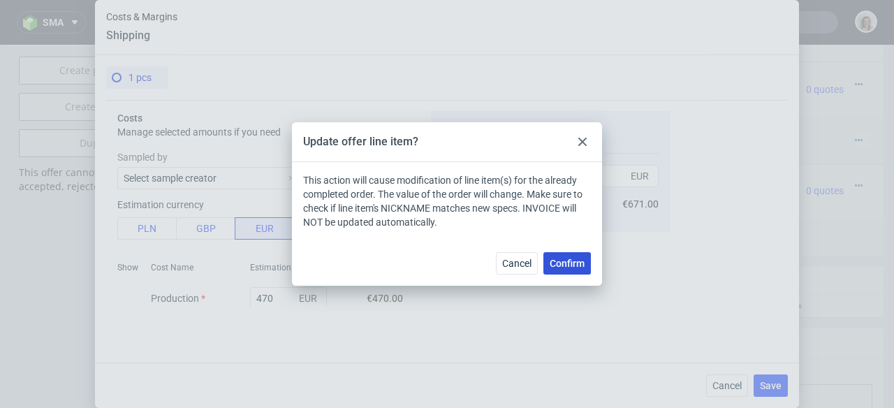
click at [574, 262] on span "Confirm" at bounding box center [567, 263] width 35 height 10
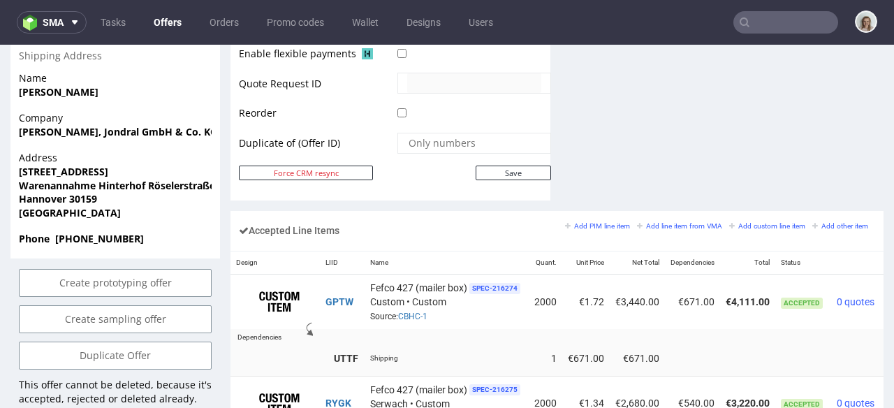
scroll to position [847, 0]
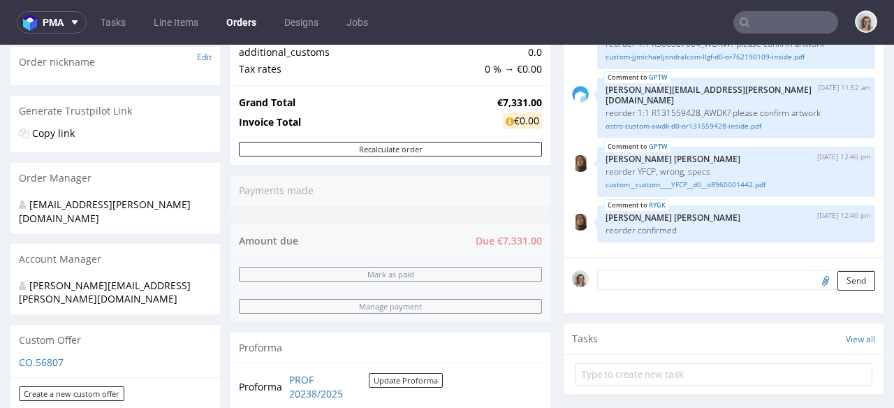
scroll to position [226, 0]
drag, startPoint x: 531, startPoint y: 103, endPoint x: 481, endPoint y: 101, distance: 50.3
click at [494, 101] on td "€7,331.00" at bounding box center [518, 102] width 48 height 17
copy strong "€7,331.00"
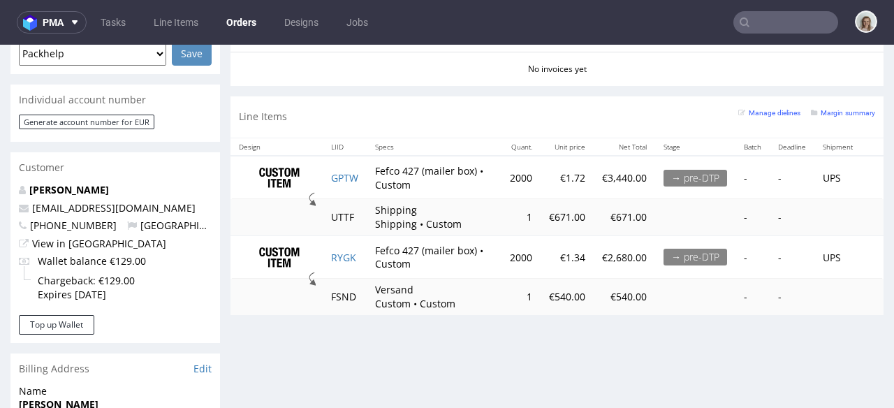
scroll to position [643, 0]
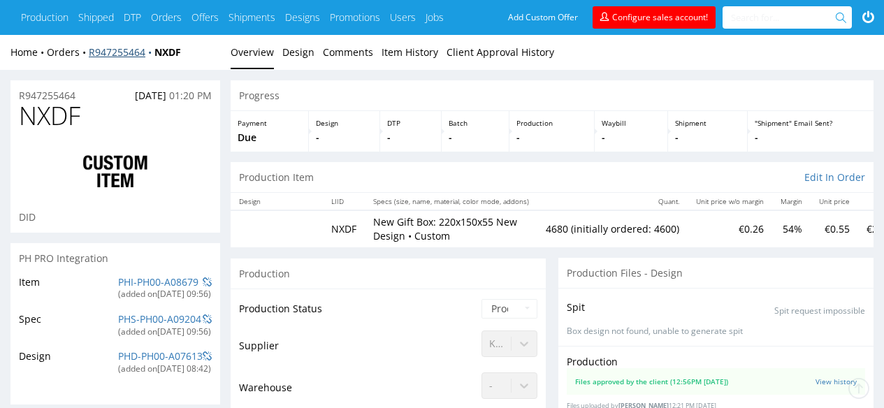
click at [103, 54] on link "R947255464" at bounding box center [122, 51] width 66 height 13
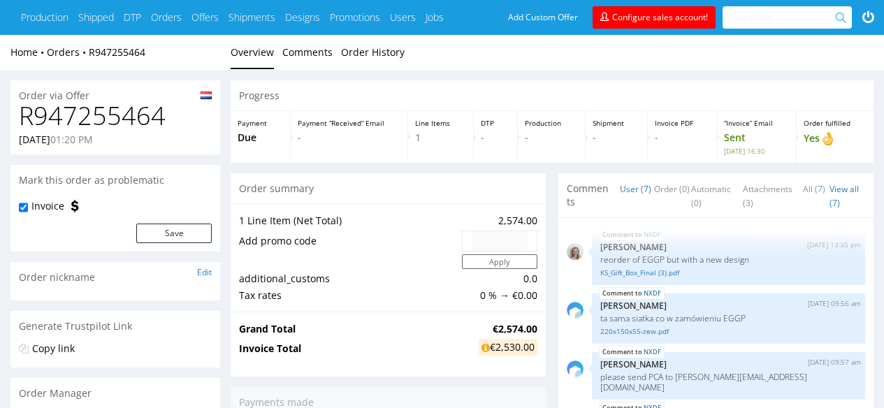
scroll to position [182, 0]
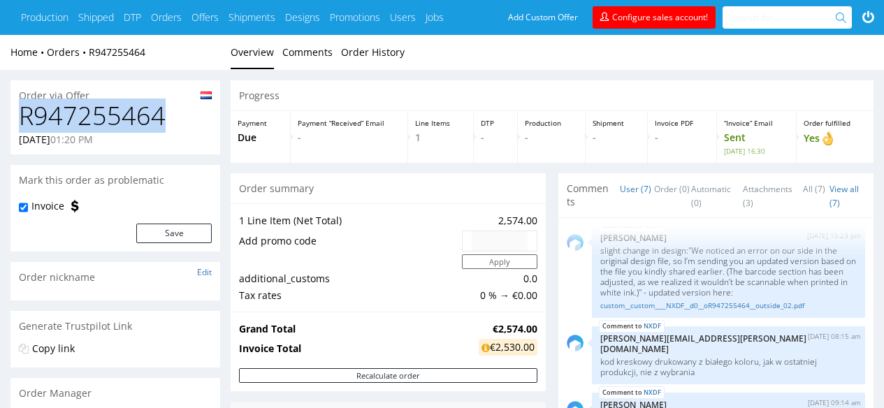
drag, startPoint x: 172, startPoint y: 117, endPoint x: 17, endPoint y: 122, distance: 154.5
click at [17, 122] on div "R947255464 [DATE] 01:20 PM" at bounding box center [115, 128] width 210 height 52
copy h1 "R947255464"
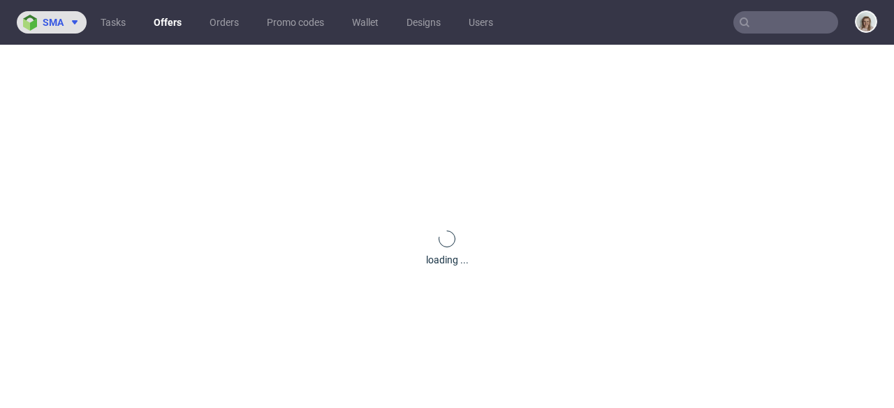
click at [61, 20] on span "sma" at bounding box center [53, 22] width 21 height 10
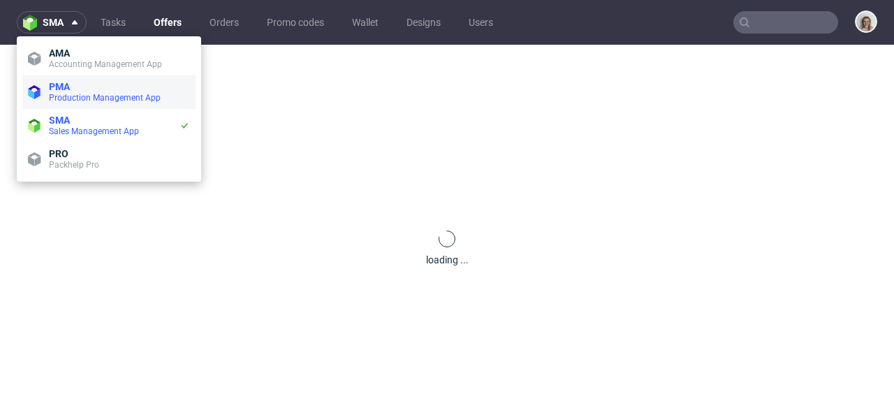
click at [78, 87] on span "PMA" at bounding box center [119, 86] width 141 height 11
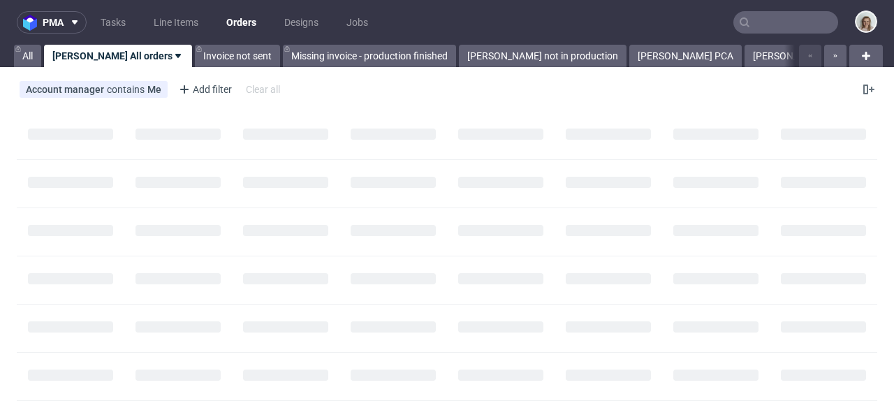
click at [773, 25] on input "text" at bounding box center [786, 22] width 105 height 22
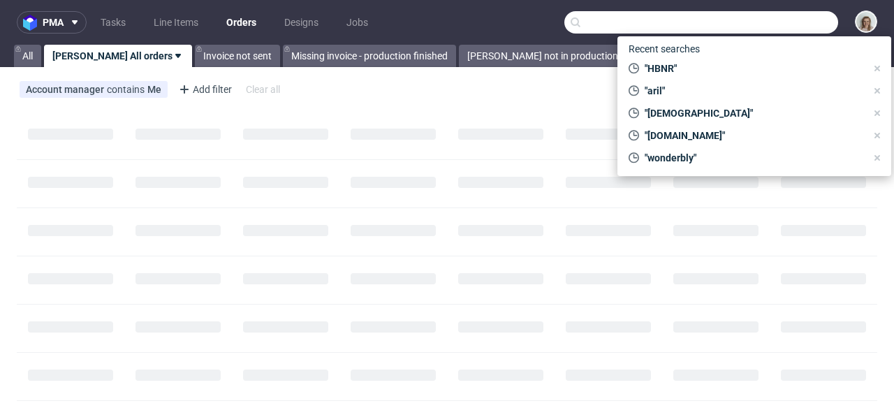
paste input "R947255464"
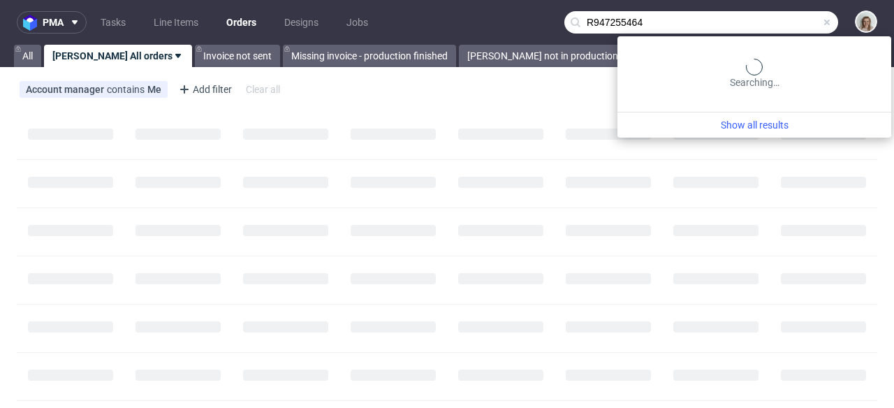
type input "R947255464"
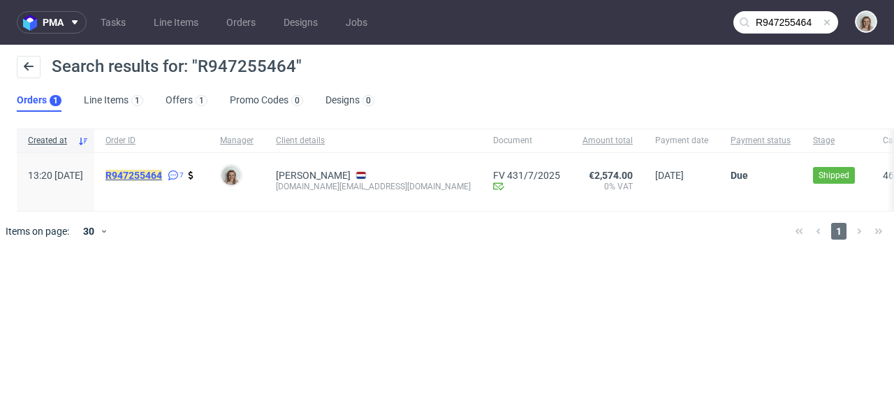
click at [162, 173] on mark "R947255464" at bounding box center [133, 175] width 57 height 11
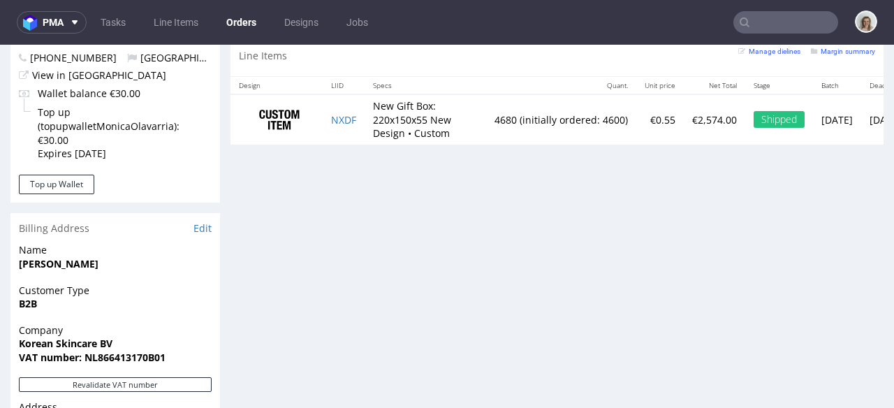
scroll to position [812, 0]
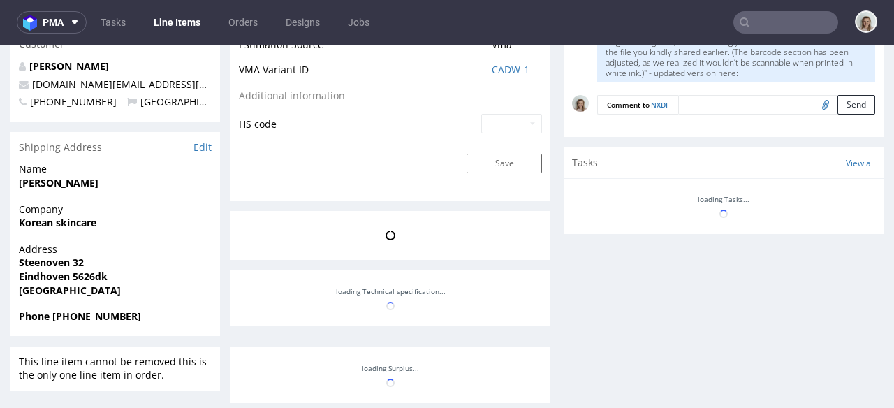
scroll to position [193, 0]
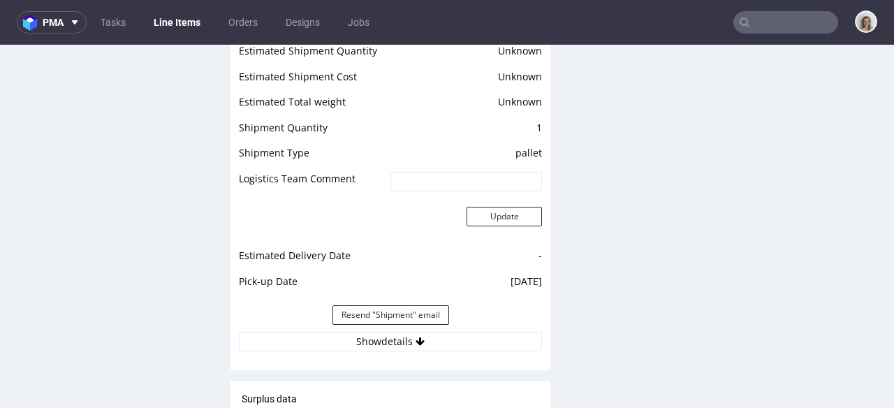
select select "in_progress"
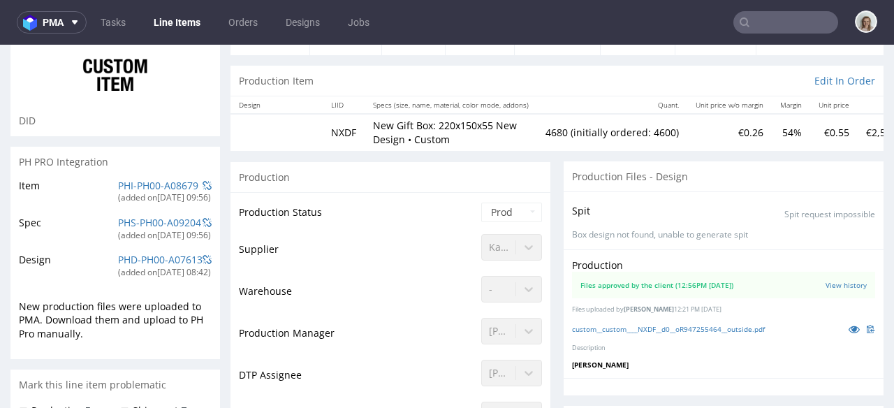
scroll to position [0, 0]
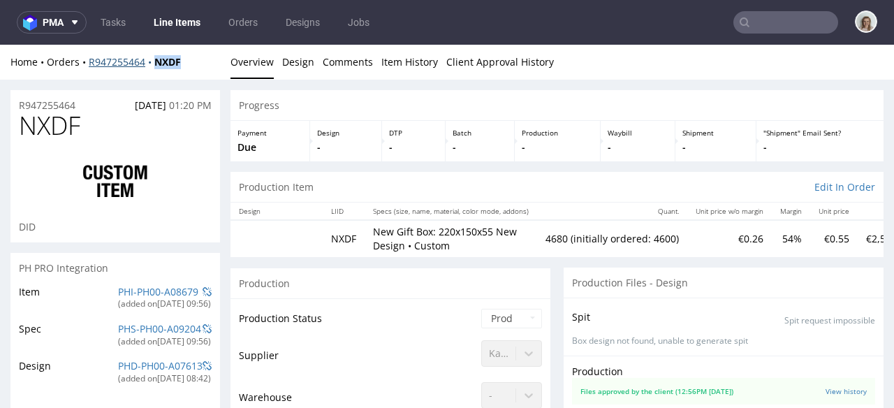
drag, startPoint x: 189, startPoint y: 63, endPoint x: 156, endPoint y: 61, distance: 32.2
click at [156, 62] on div "Home Orders R947255464 NXDF" at bounding box center [115, 62] width 210 height 14
copy strong "NXDF"
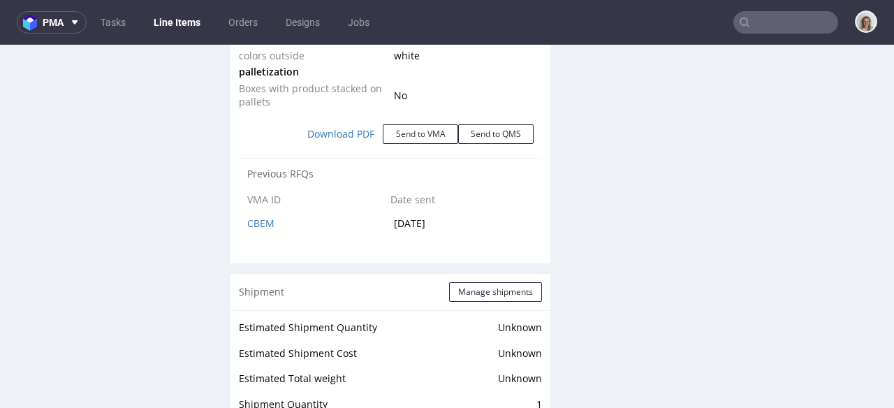
scroll to position [1554, 0]
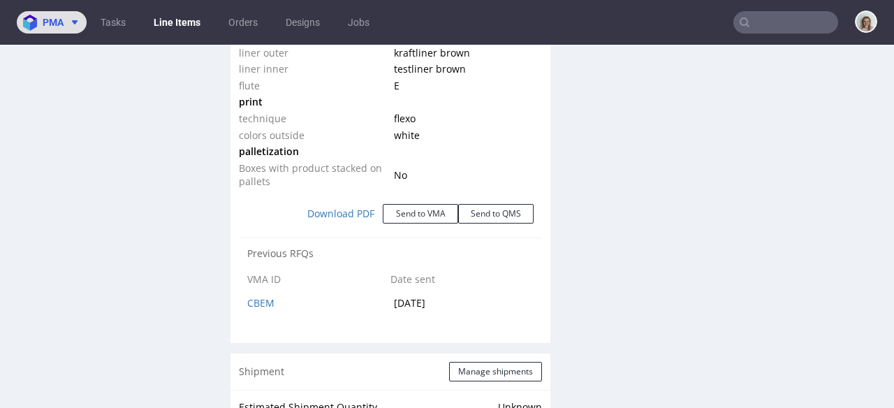
click at [68, 30] on button "pma" at bounding box center [52, 22] width 70 height 22
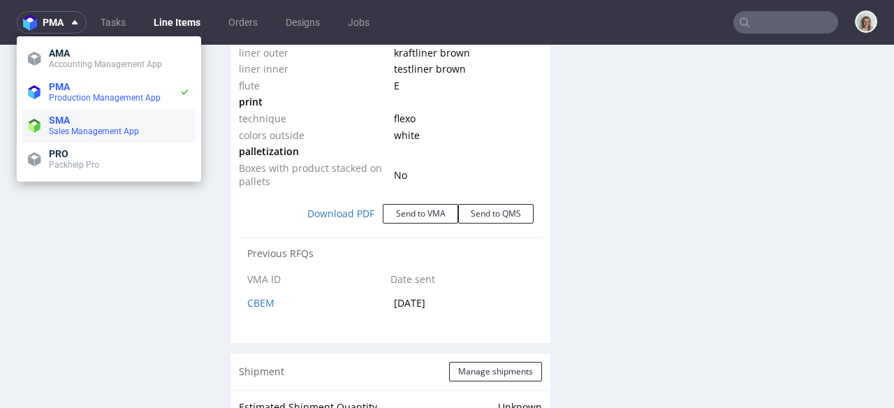
click at [65, 110] on li "SMA Sales Management App" at bounding box center [108, 126] width 173 height 34
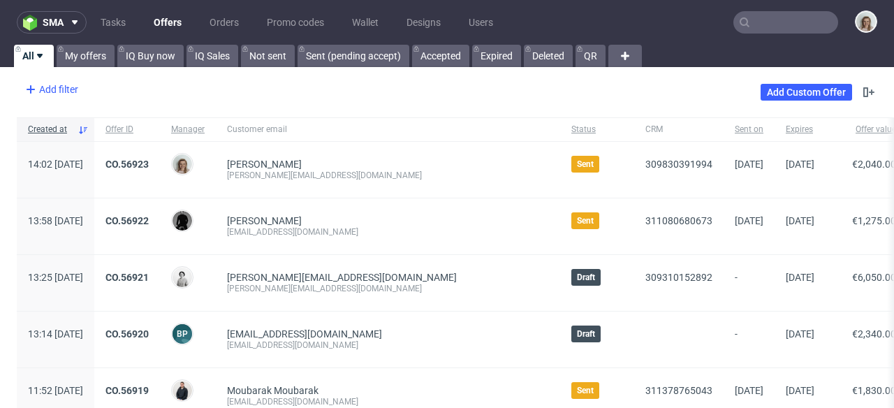
click at [54, 88] on div "Add filter" at bounding box center [50, 89] width 61 height 22
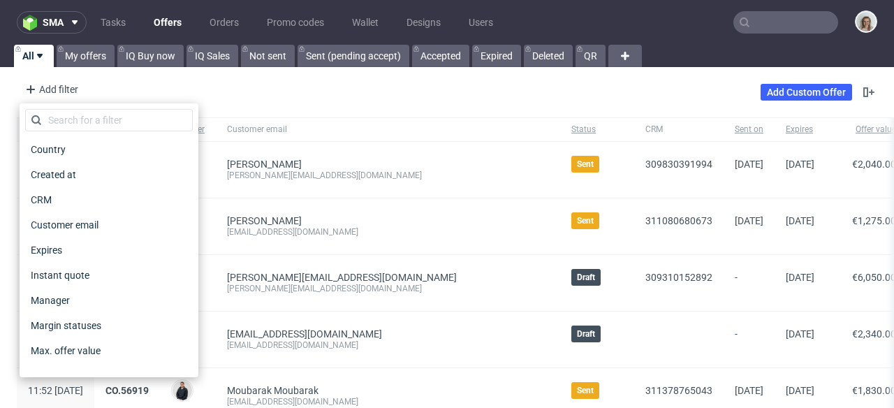
click at [305, 80] on div "Add filter Hide filters Clear all Add Custom Offer" at bounding box center [447, 92] width 894 height 39
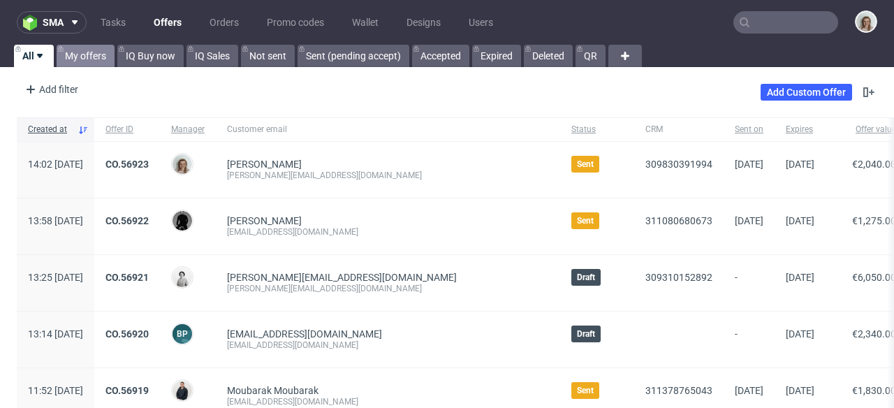
click at [101, 61] on link "My offers" at bounding box center [86, 56] width 58 height 22
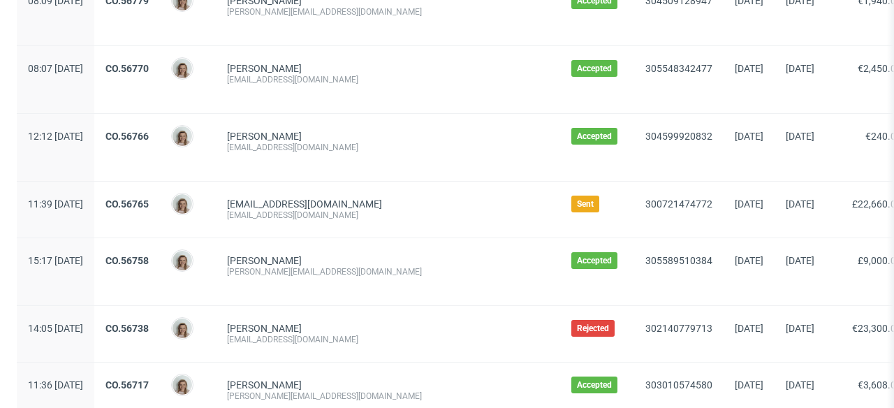
scroll to position [821, 0]
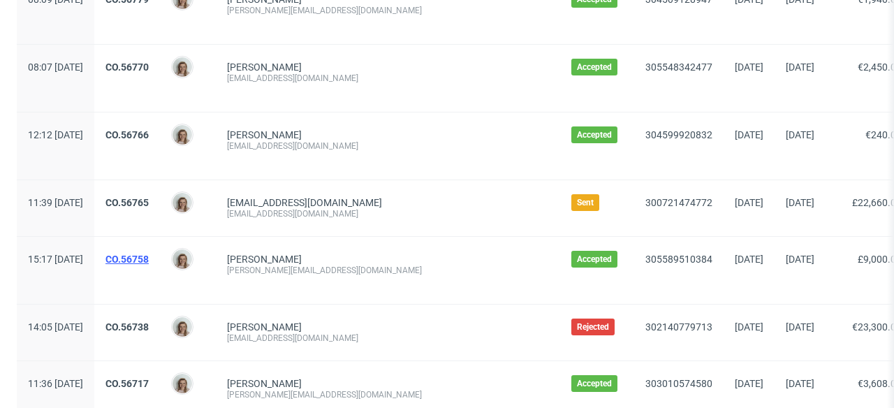
click at [149, 256] on link "CO.56758" at bounding box center [126, 259] width 43 height 11
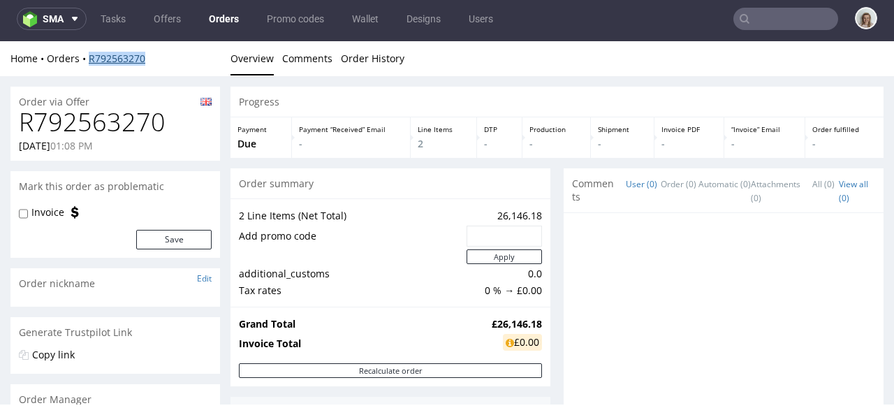
drag, startPoint x: 154, startPoint y: 56, endPoint x: 90, endPoint y: 55, distance: 63.6
click at [90, 55] on div "Home Orders R792563270" at bounding box center [115, 59] width 210 height 14
copy link "R792563270"
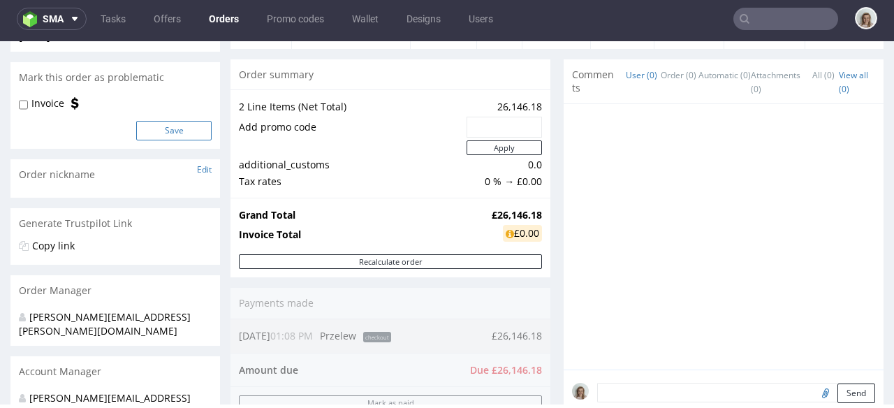
scroll to position [147, 0]
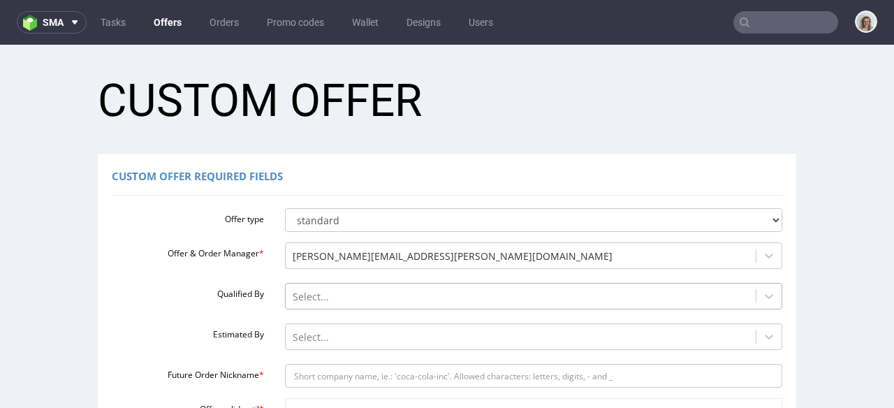
click at [296, 290] on div "Select..." at bounding box center [534, 293] width 498 height 20
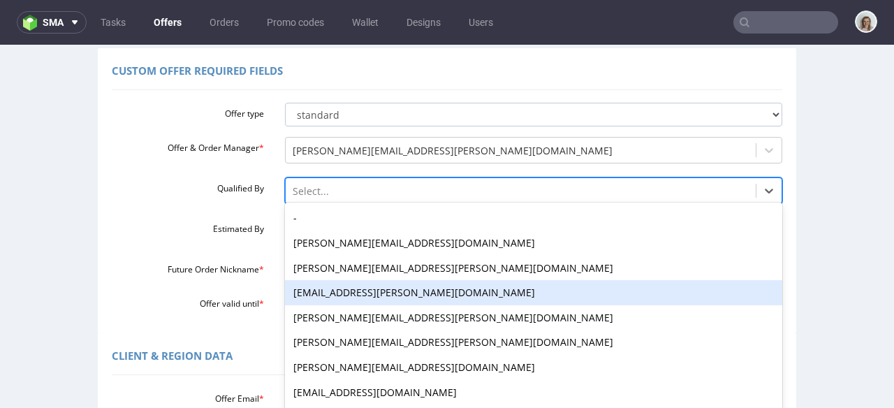
scroll to position [115, 0]
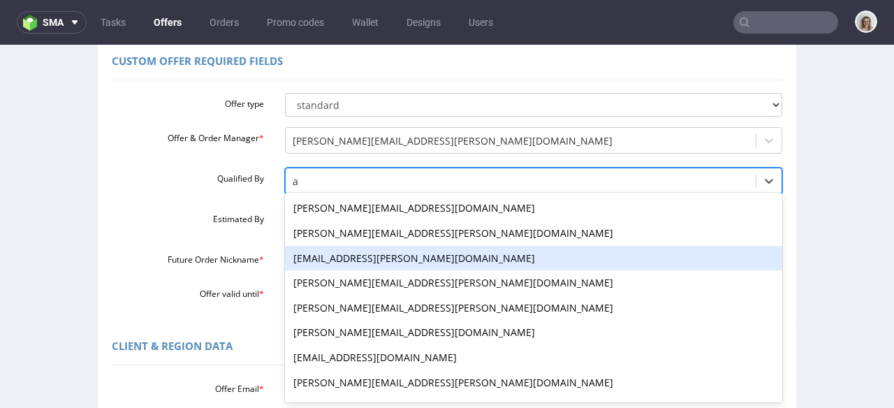
type input "an"
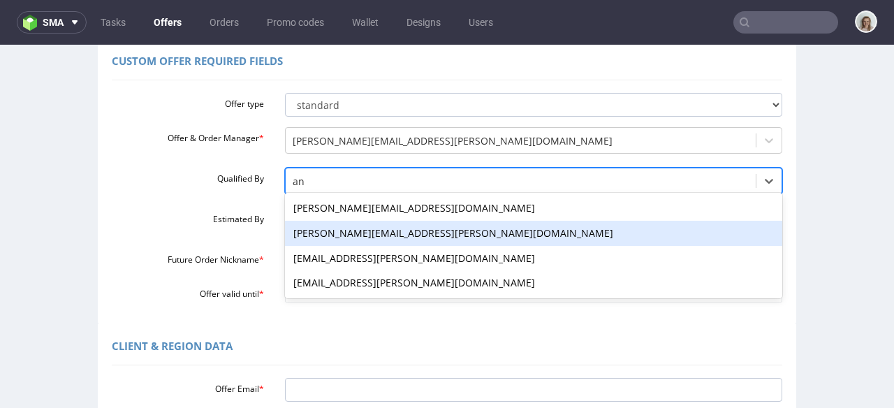
click at [305, 233] on div "[PERSON_NAME][EMAIL_ADDRESS][PERSON_NAME][DOMAIN_NAME]" at bounding box center [534, 233] width 498 height 25
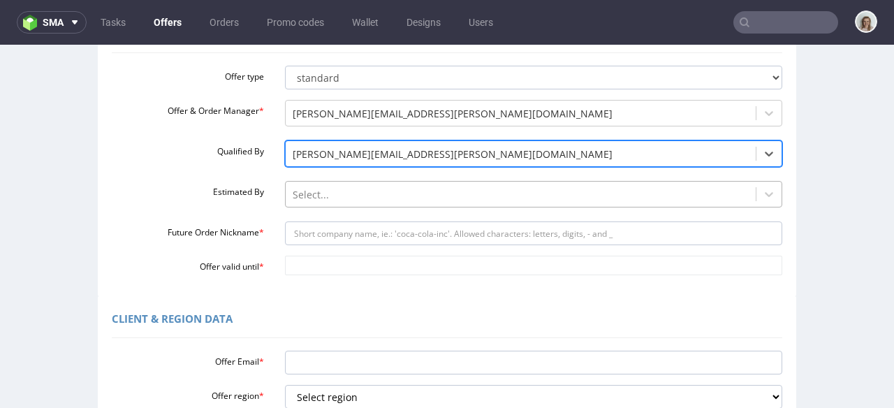
click at [309, 201] on div "Select..." at bounding box center [534, 191] width 498 height 20
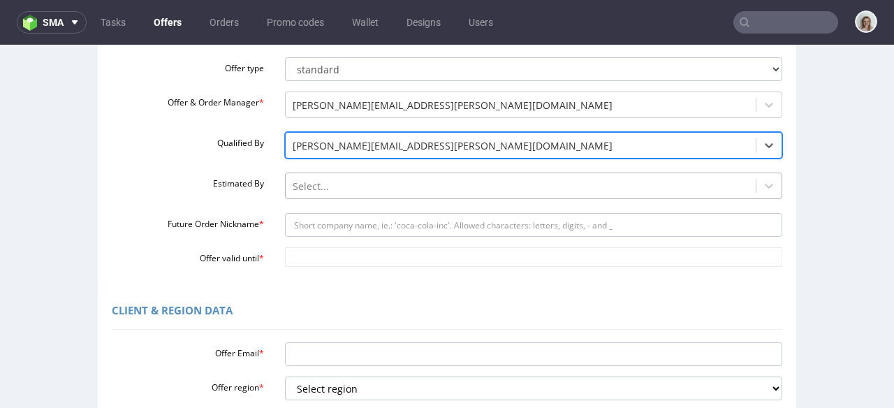
scroll to position [156, 0]
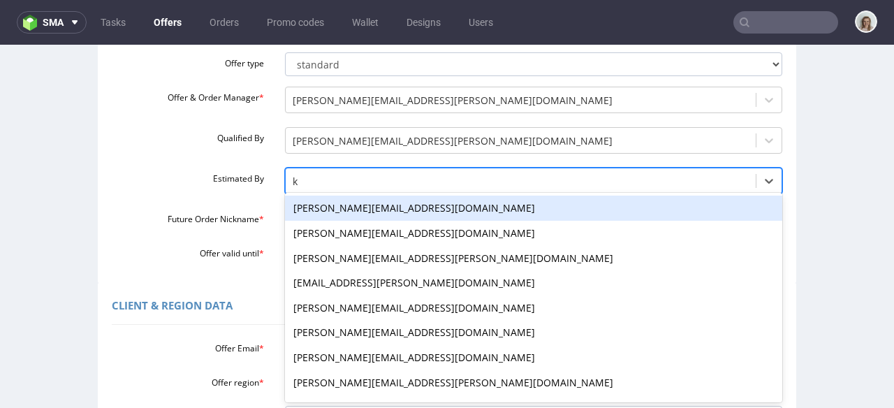
type input "kl"
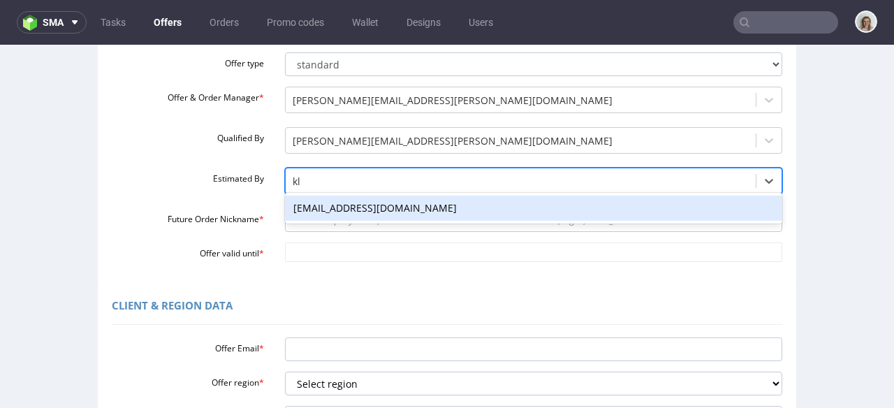
click at [318, 206] on div "[EMAIL_ADDRESS][DOMAIN_NAME]" at bounding box center [534, 208] width 498 height 25
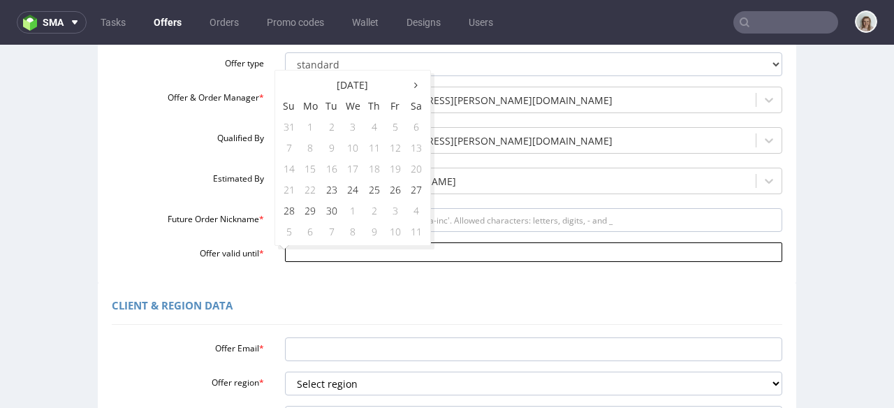
click at [299, 251] on input "Offer valid until *" at bounding box center [534, 252] width 498 height 20
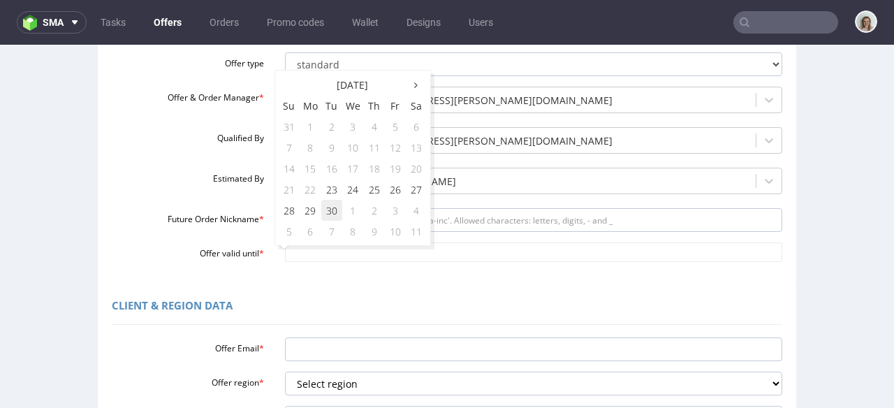
click at [339, 204] on td "30" at bounding box center [331, 210] width 21 height 21
type input "[DATE]"
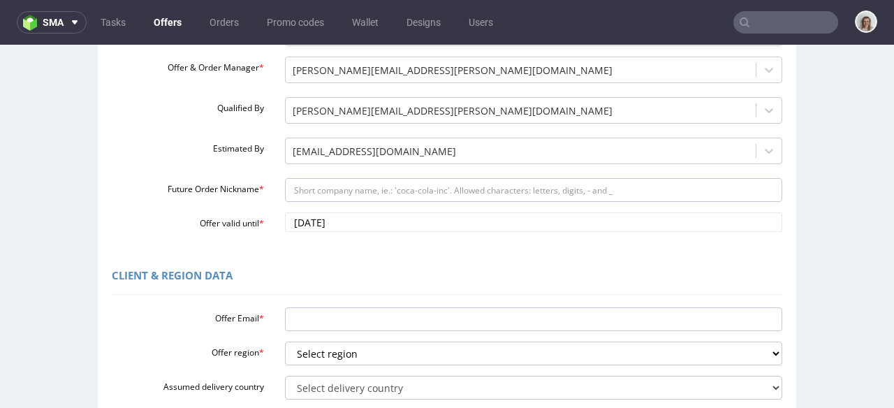
scroll to position [188, 0]
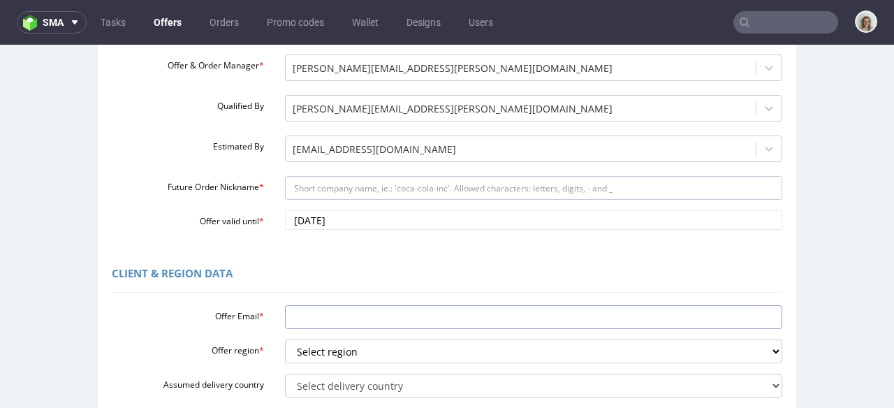
click at [301, 318] on input "Offer Email *" at bounding box center [534, 317] width 498 height 24
paste input "[EMAIL_ADDRESS][DOMAIN_NAME]"
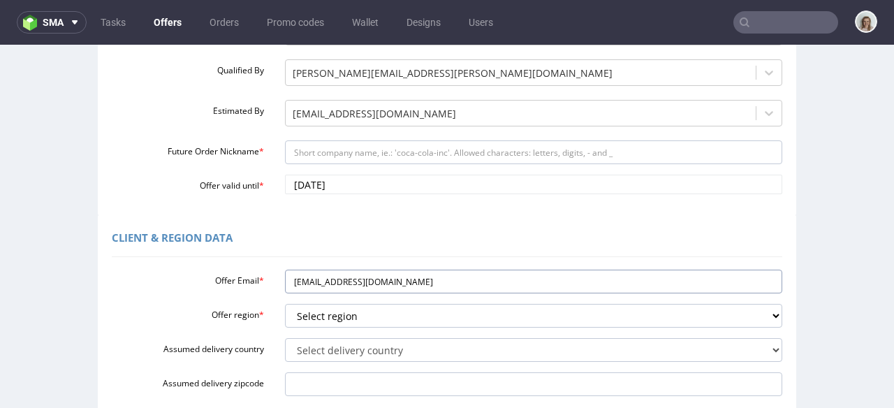
scroll to position [237, 0]
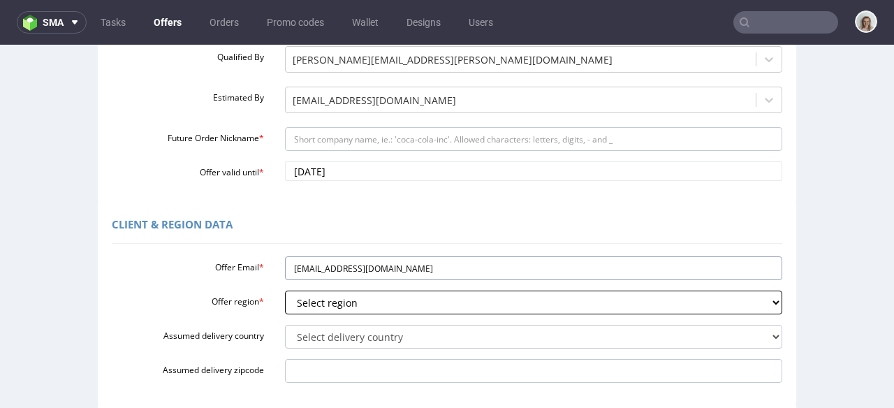
type input "[EMAIL_ADDRESS][DOMAIN_NAME]"
click at [299, 300] on select "Select region eu gb de pl fr it es" at bounding box center [534, 303] width 498 height 24
select select "eu"
click at [285, 291] on select "Select region eu gb de pl fr it es" at bounding box center [534, 303] width 498 height 24
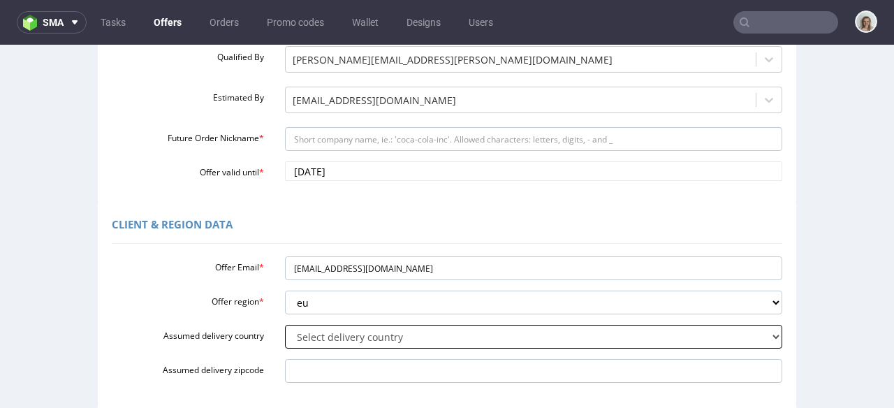
click at [295, 342] on select "Select delivery country [GEOGRAPHIC_DATA] [GEOGRAPHIC_DATA] [GEOGRAPHIC_DATA] […" at bounding box center [534, 337] width 498 height 24
select select "57"
click at [285, 325] on select "Select delivery country [GEOGRAPHIC_DATA] [GEOGRAPHIC_DATA] [GEOGRAPHIC_DATA] […" at bounding box center [534, 337] width 498 height 24
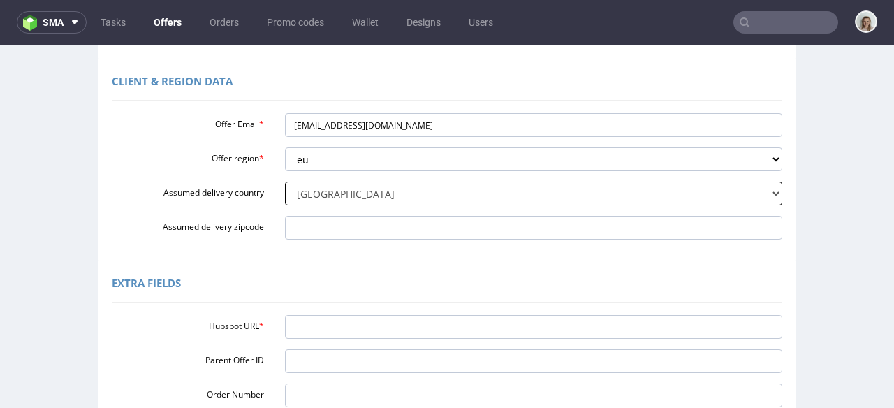
scroll to position [435, 0]
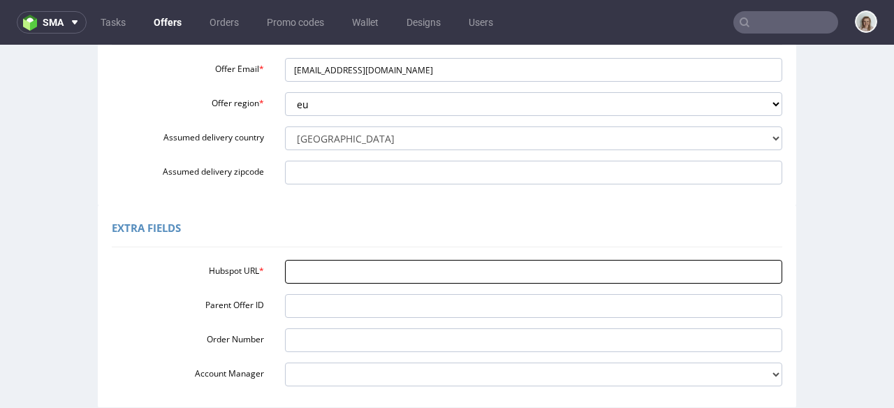
click at [324, 282] on input "Hubspot URL *" at bounding box center [534, 272] width 498 height 24
paste input "[URL][DOMAIN_NAME]"
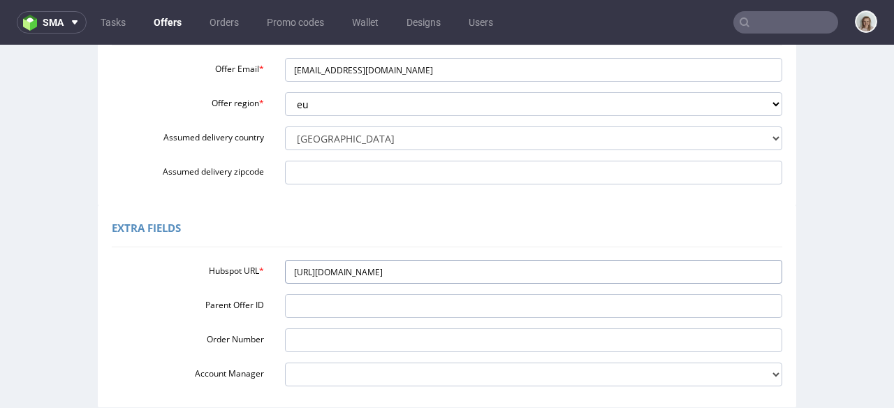
type input "[URL][DOMAIN_NAME]"
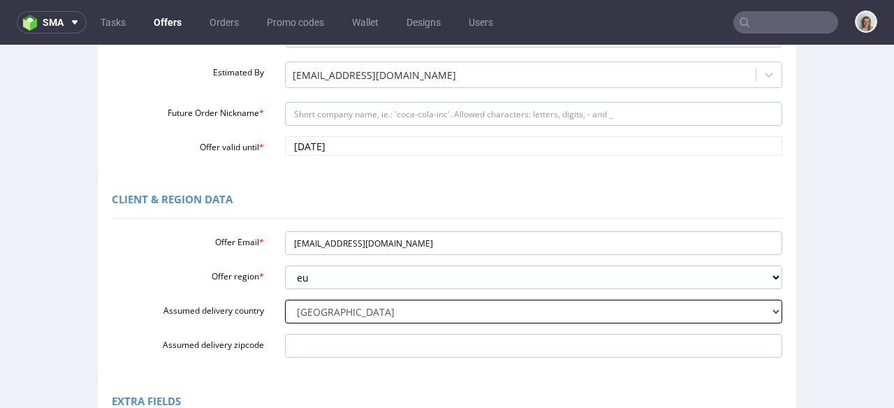
scroll to position [247, 0]
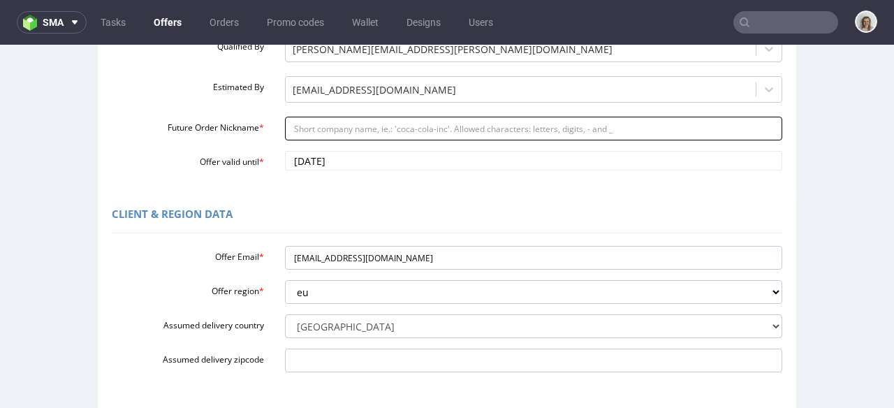
click at [326, 127] on input "Future Order Nickname *" at bounding box center [534, 129] width 498 height 24
paste input "Next_Order_Date__Stendig_Calendars"
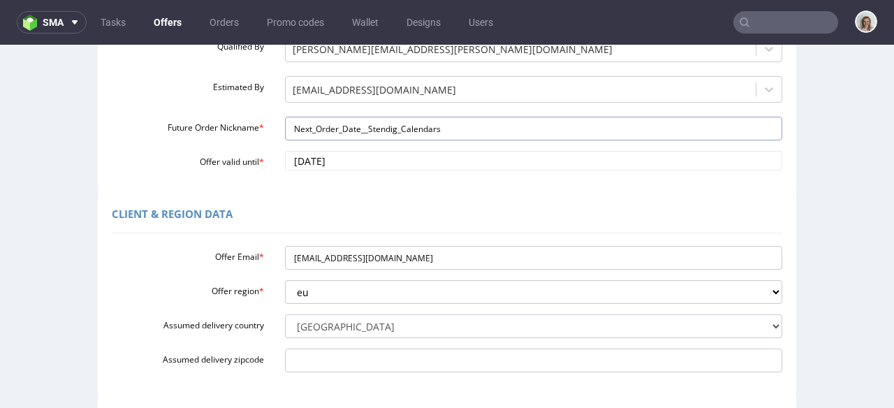
type input "Next_Order_Date__Stendig_Calendars"
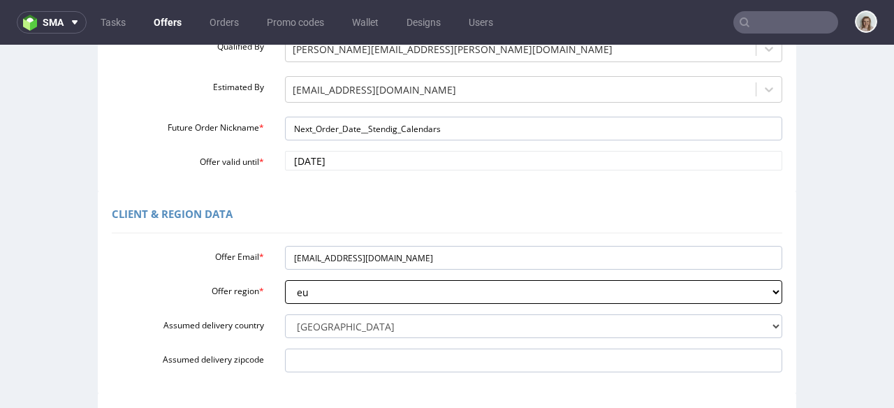
click at [304, 291] on select "Select region eu gb de pl fr it es" at bounding box center [534, 292] width 498 height 24
select select "gb"
click at [285, 280] on select "Select region eu gb de pl fr it es" at bounding box center [534, 292] width 498 height 24
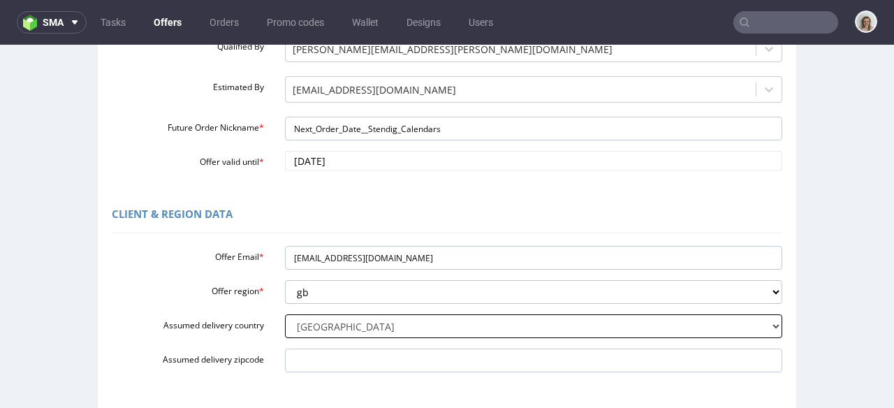
click at [305, 326] on select "Select delivery country [GEOGRAPHIC_DATA] [GEOGRAPHIC_DATA] [GEOGRAPHIC_DATA] […" at bounding box center [534, 326] width 498 height 24
select select "12"
click at [285, 314] on select "Select delivery country [GEOGRAPHIC_DATA] [GEOGRAPHIC_DATA] [GEOGRAPHIC_DATA] […" at bounding box center [534, 326] width 498 height 24
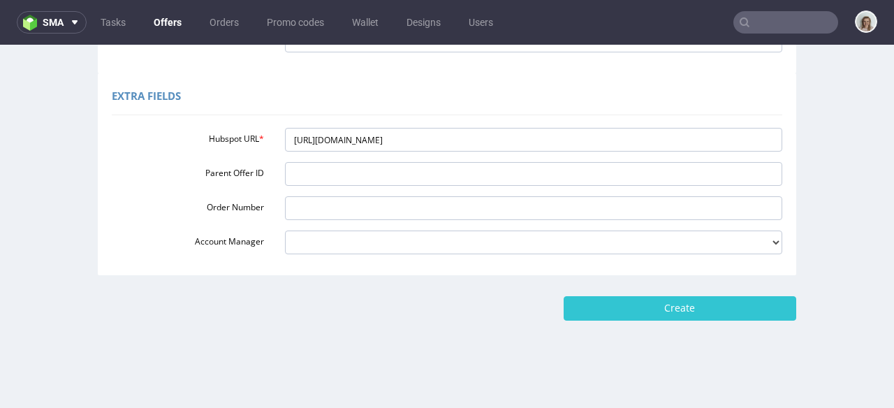
scroll to position [570, 0]
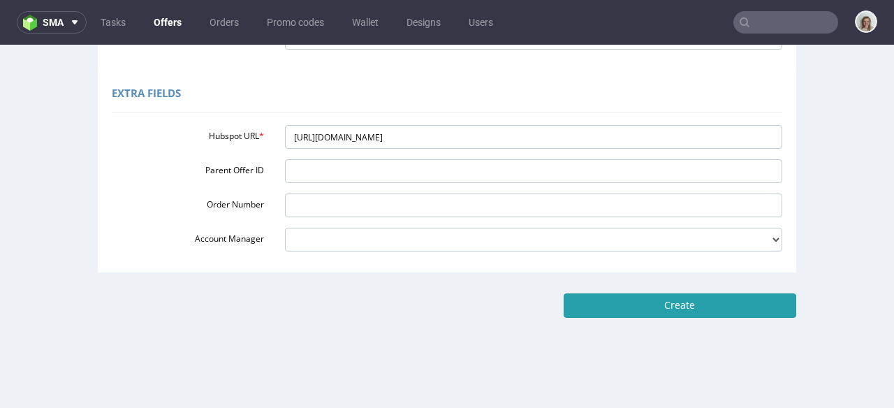
click at [646, 311] on input "Create" at bounding box center [680, 305] width 233 height 24
type input "Please wait..."
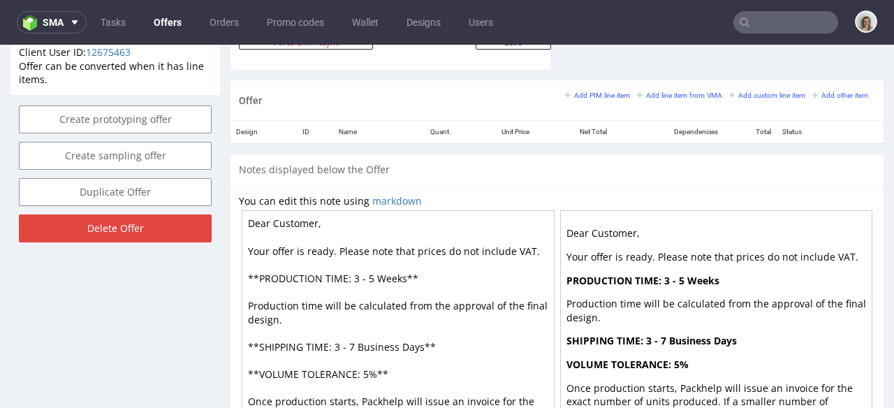
scroll to position [806, 0]
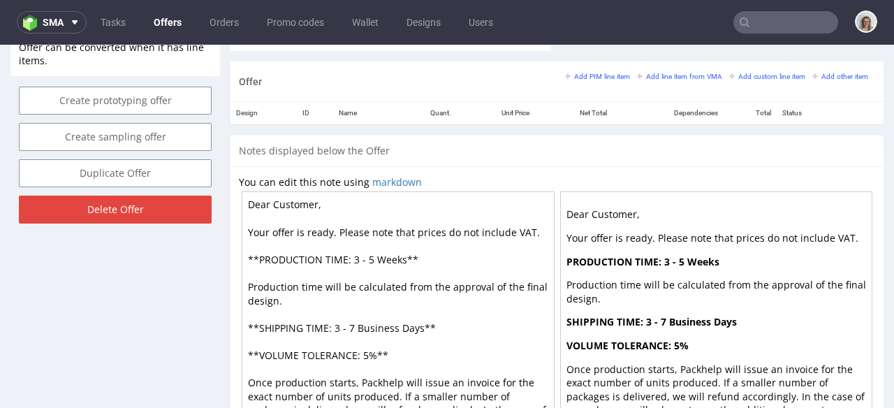
click at [642, 84] on div "Add PIM line item Add line item from VMA Add custom line item Add other item" at bounding box center [720, 81] width 310 height 23
click at [641, 79] on small "Add line item from VMA" at bounding box center [679, 77] width 85 height 8
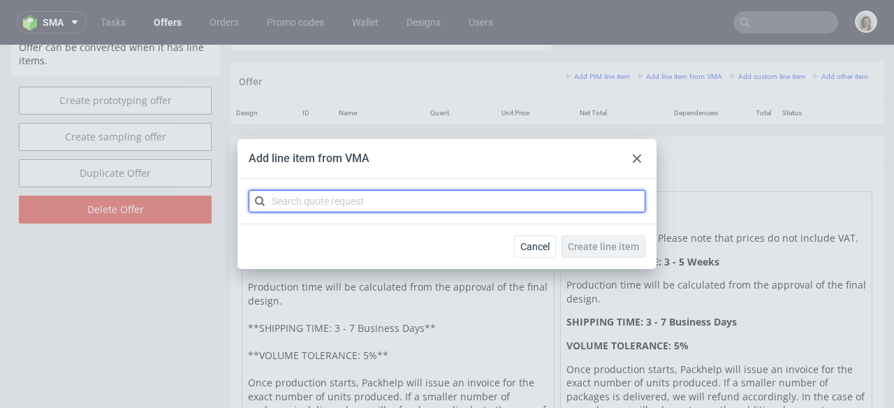
click at [404, 197] on input "text" at bounding box center [447, 201] width 397 height 22
paste input "CBMZ"
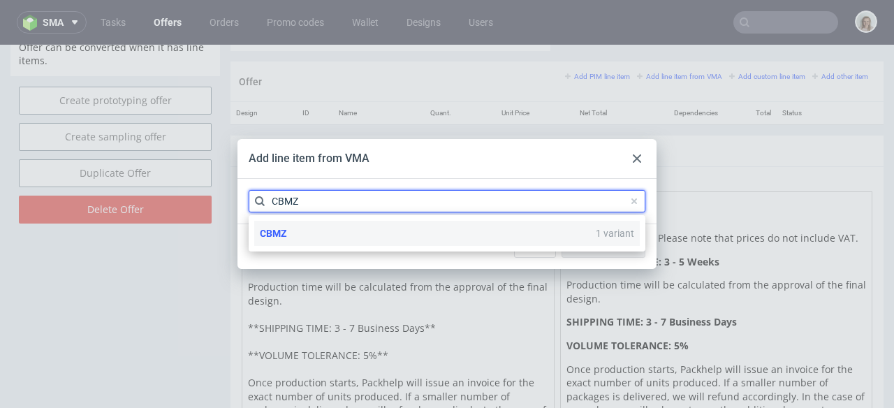
type input "CBMZ"
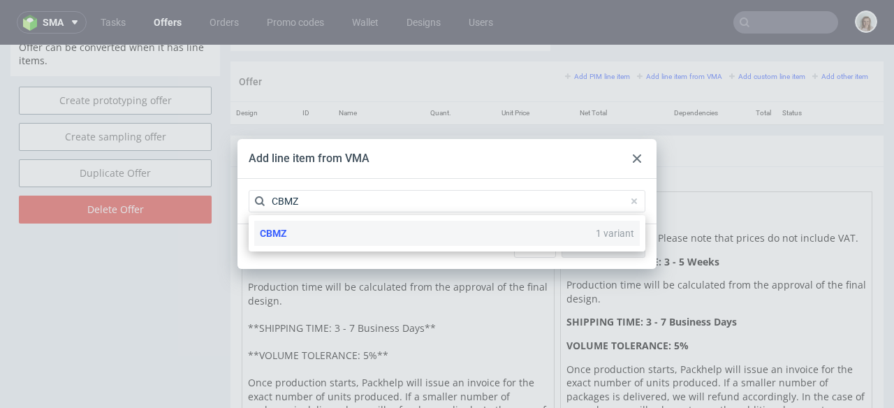
click at [360, 237] on div "CBMZ 1 variant" at bounding box center [447, 233] width 386 height 25
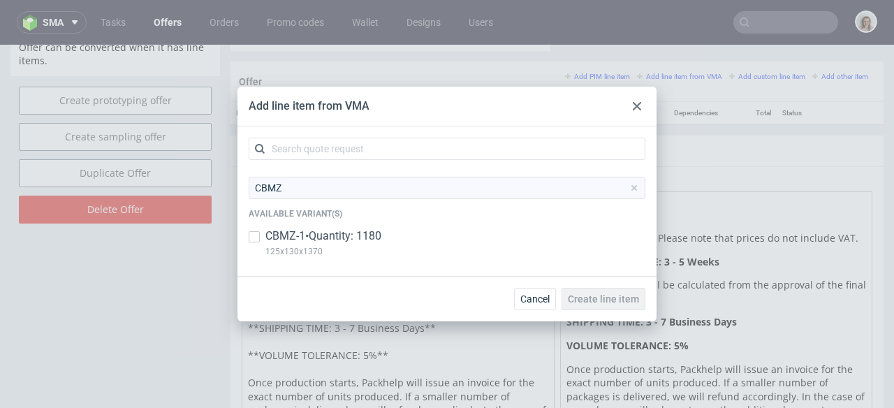
click at [360, 236] on p "CBMZ-1 • Quantity: 1180" at bounding box center [323, 235] width 116 height 15
checkbox input "true"
click at [599, 298] on span "Create line item" at bounding box center [603, 299] width 71 height 10
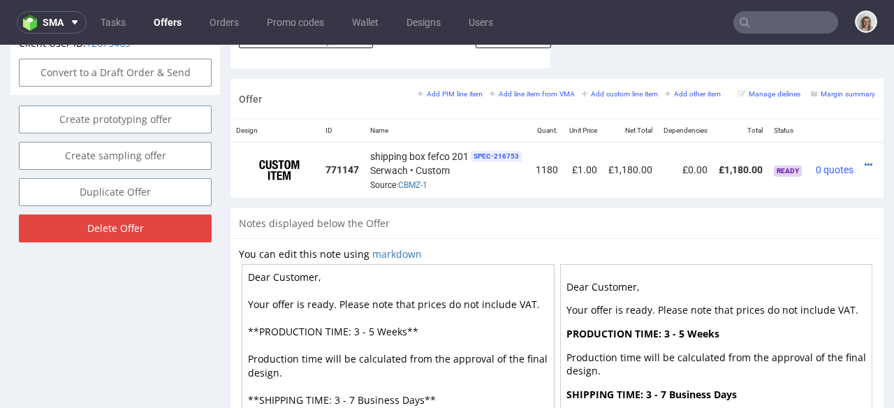
scroll to position [0, 31]
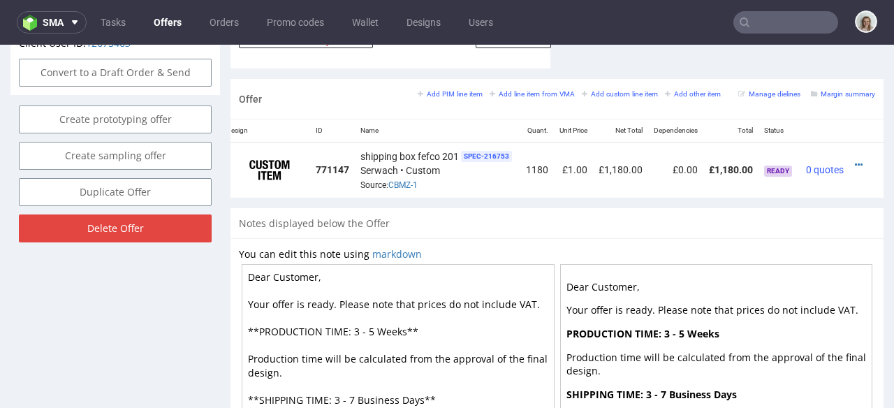
click at [850, 148] on td at bounding box center [867, 170] width 34 height 55
click at [855, 160] on icon at bounding box center [859, 165] width 8 height 10
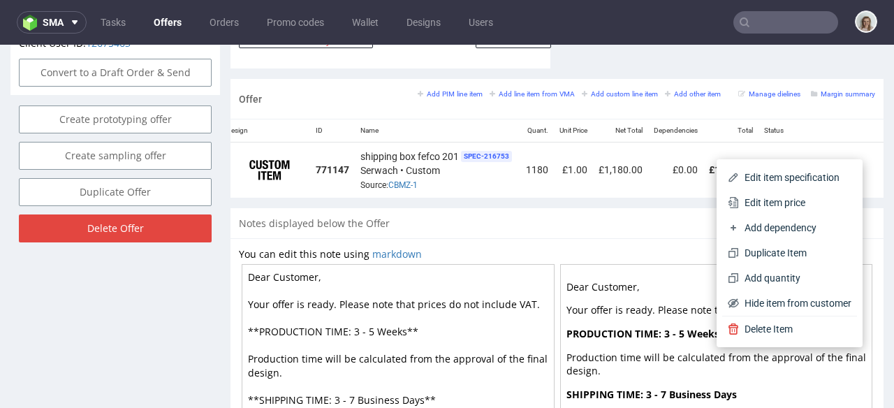
click at [776, 168] on li "Edit item specification" at bounding box center [789, 177] width 135 height 25
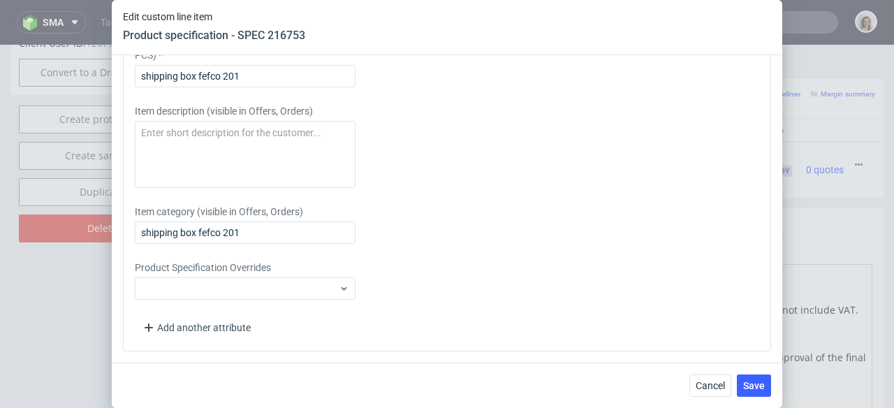
scroll to position [2131, 0]
drag, startPoint x: 241, startPoint y: 230, endPoint x: 129, endPoint y: 230, distance: 112.5
click at [129, 230] on div "Please provide custom item attributes These will be shown in Offers, on Proform…" at bounding box center [447, 163] width 648 height 377
paste input "Shipping box (Fefco 201)"
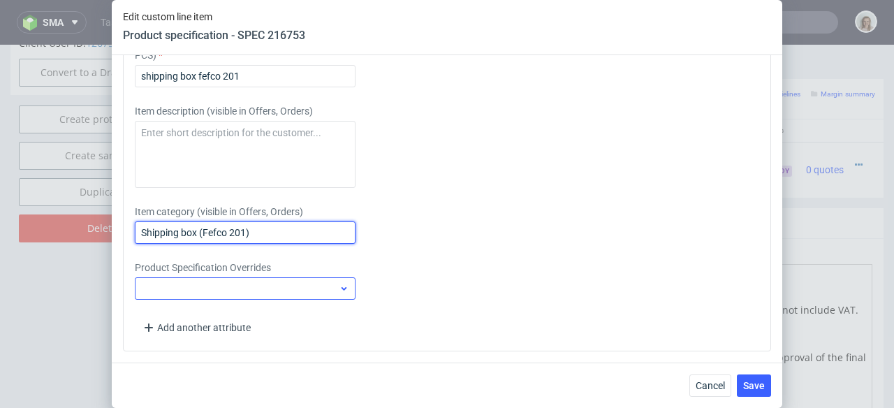
type input "Shipping box (Fefco 201)"
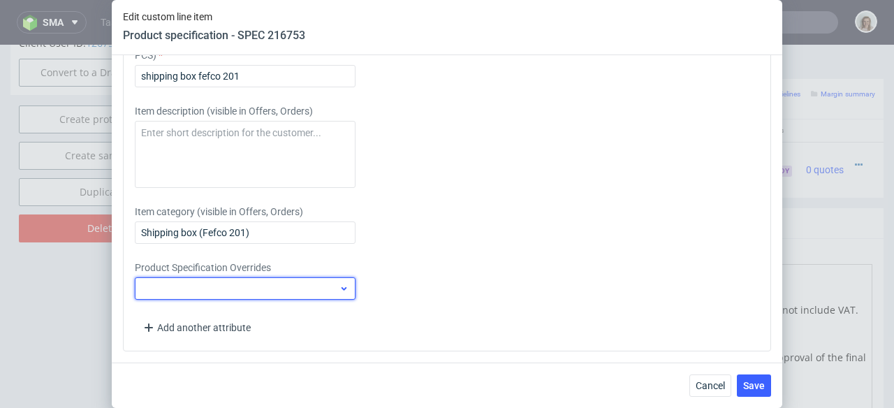
click at [160, 280] on div at bounding box center [245, 288] width 221 height 22
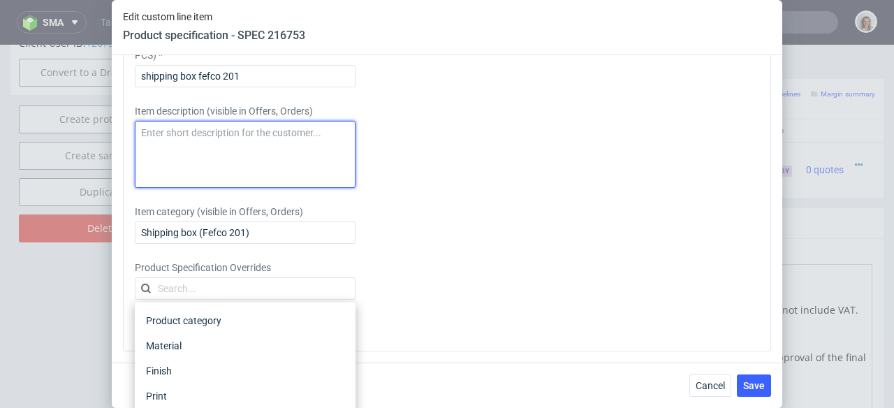
click at [170, 131] on textarea at bounding box center [245, 154] width 221 height 67
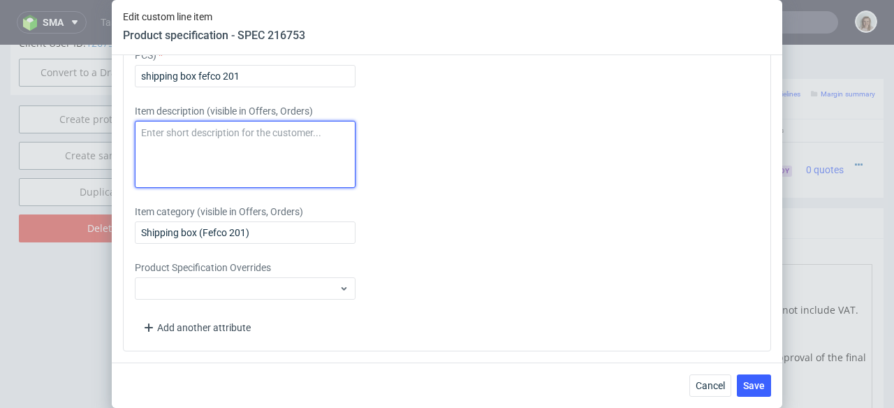
paste textarea "Shipping box (Fefco 201)"
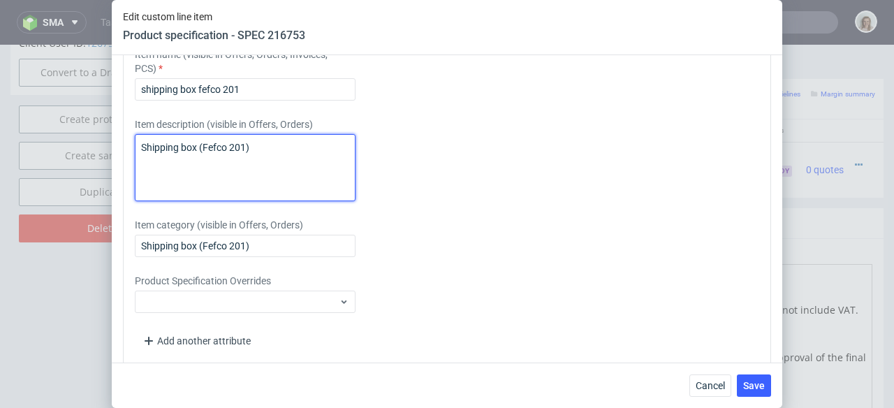
scroll to position [2036, 0]
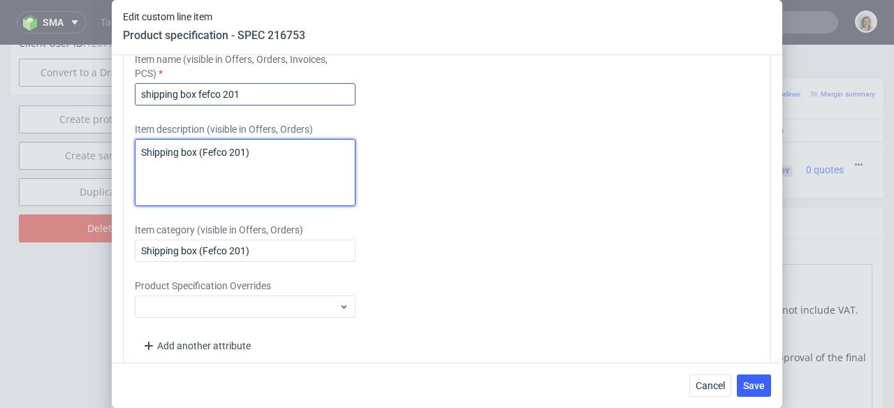
type textarea "Shipping box (Fefco 201)"
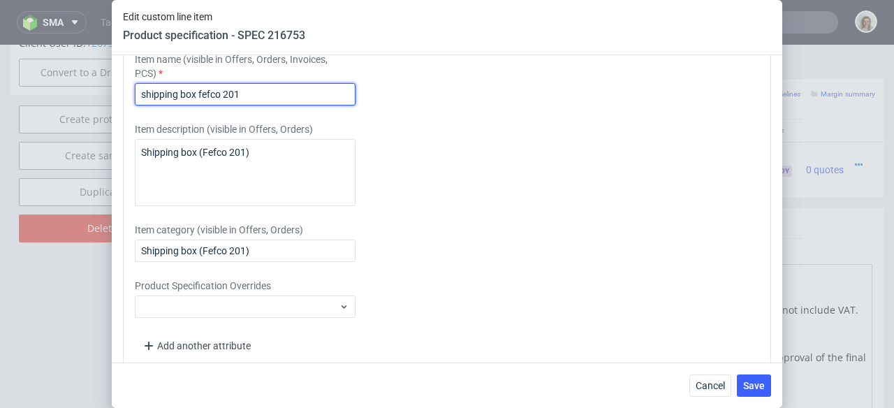
drag, startPoint x: 235, startPoint y: 175, endPoint x: 127, endPoint y: 175, distance: 107.6
click at [127, 175] on div "Please provide custom item attributes These will be shown in Offers, on Proform…" at bounding box center [447, 181] width 648 height 377
paste input "Shipping box (Fefco 201)"
type input "Shipping box (Fefco 201)"
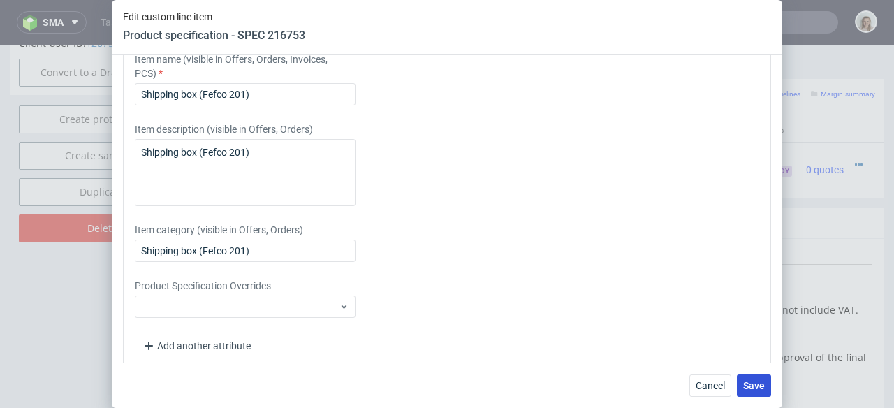
click at [745, 386] on span "Save" at bounding box center [754, 386] width 22 height 10
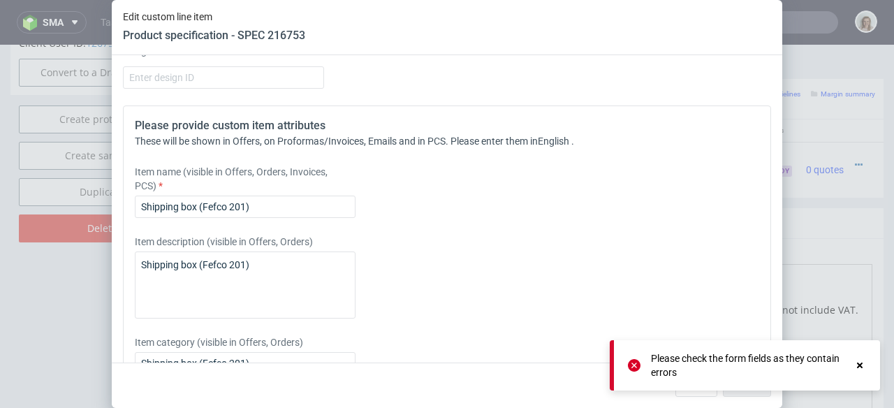
scroll to position [1907, 0]
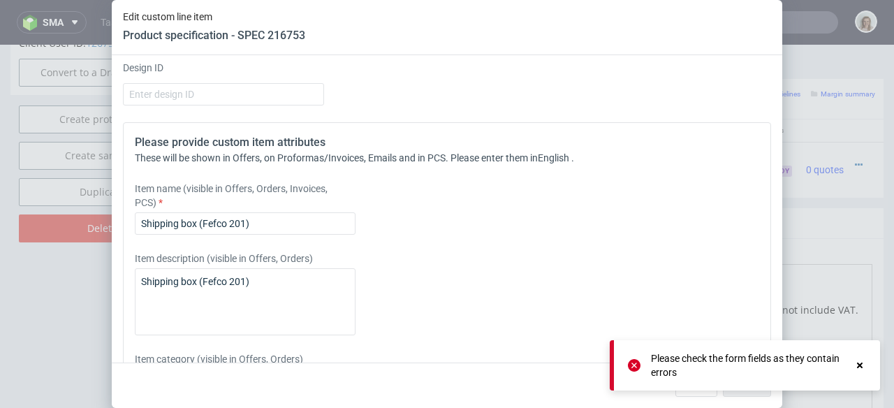
click at [199, 44] on div "Select HS Code" at bounding box center [223, 33] width 201 height 22
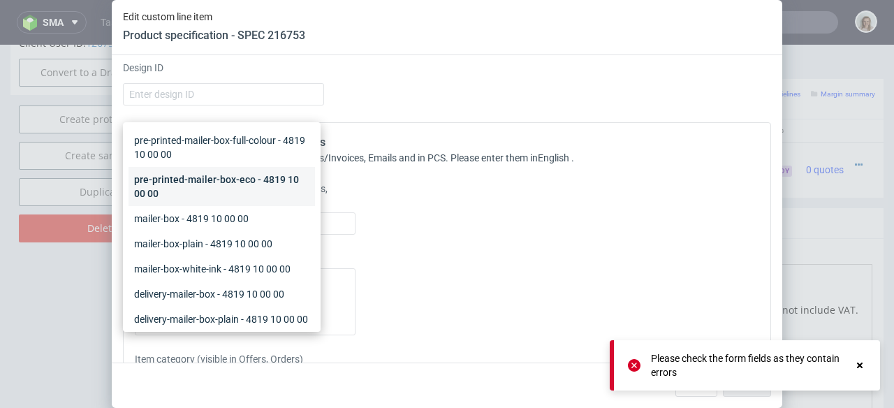
click at [187, 183] on div "pre-printed-mailer-box-eco - 4819 10 00 00" at bounding box center [222, 186] width 187 height 39
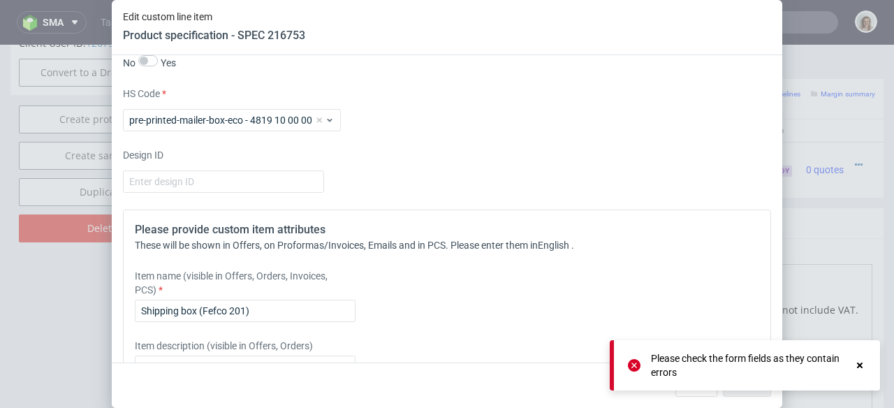
scroll to position [1631, 0]
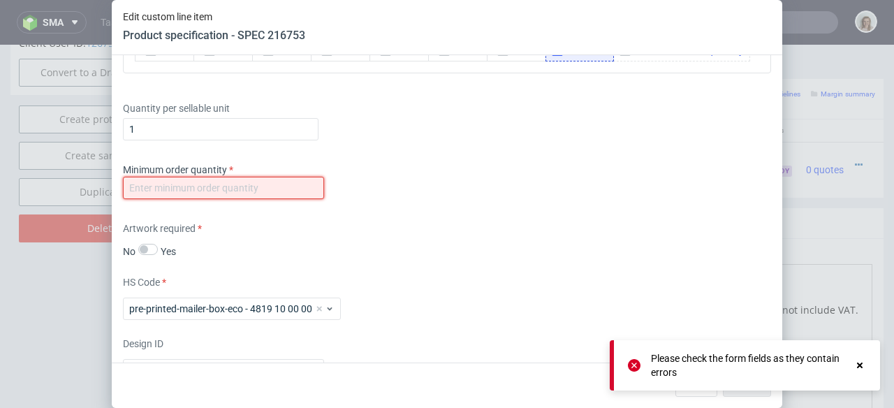
click at [214, 199] on input "number" at bounding box center [223, 188] width 201 height 22
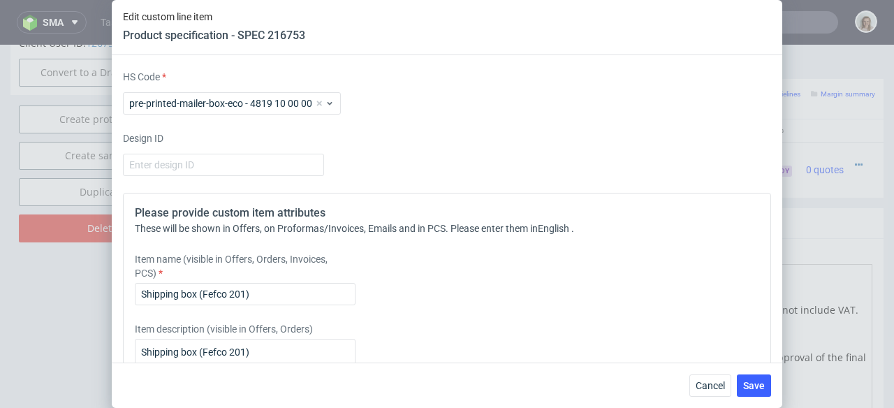
scroll to position [2070, 0]
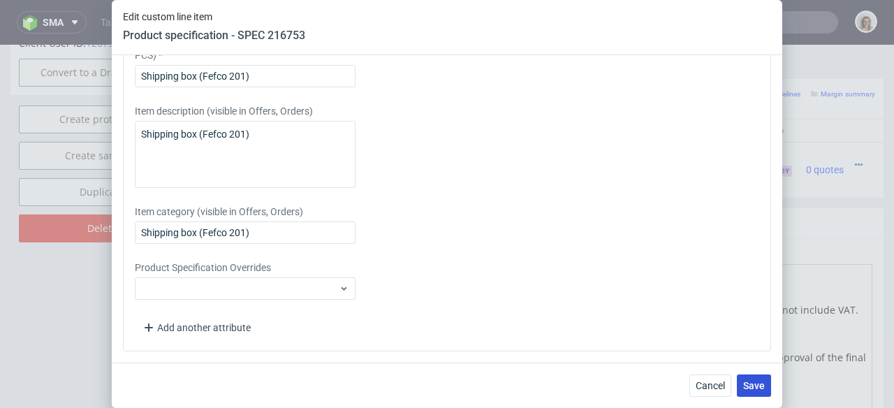
type input "1"
click at [738, 386] on button "Save" at bounding box center [754, 385] width 34 height 22
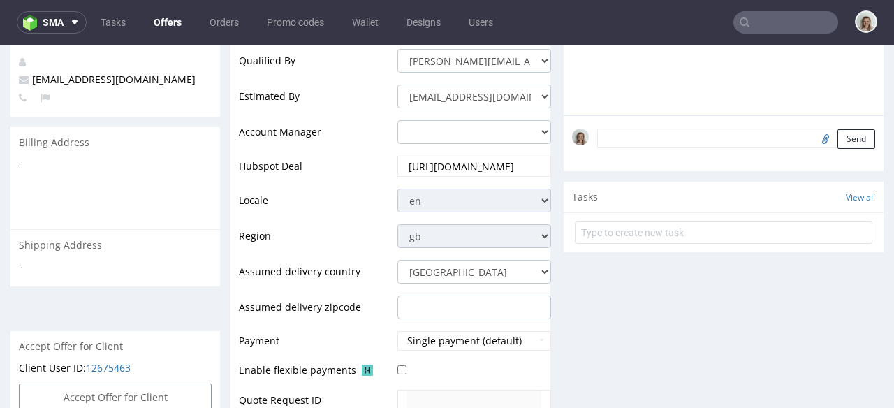
scroll to position [671, 0]
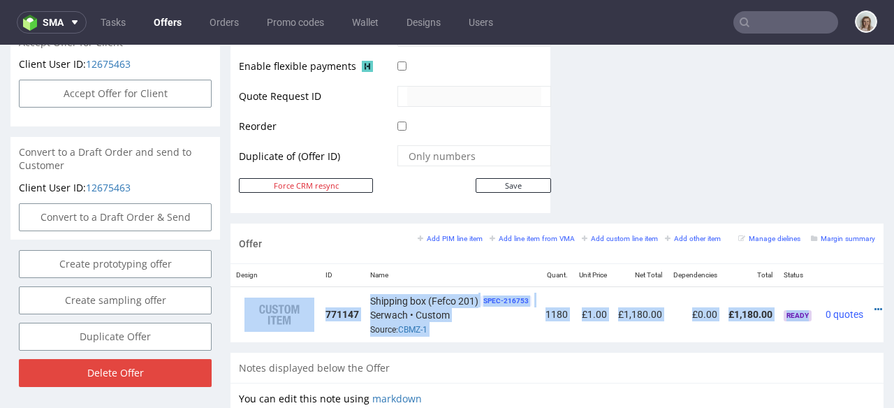
click at [815, 328] on div "Design ID Name Quant. Unit Price Net Total Dependencies Total Status 771147 Shi…" at bounding box center [557, 302] width 653 height 78
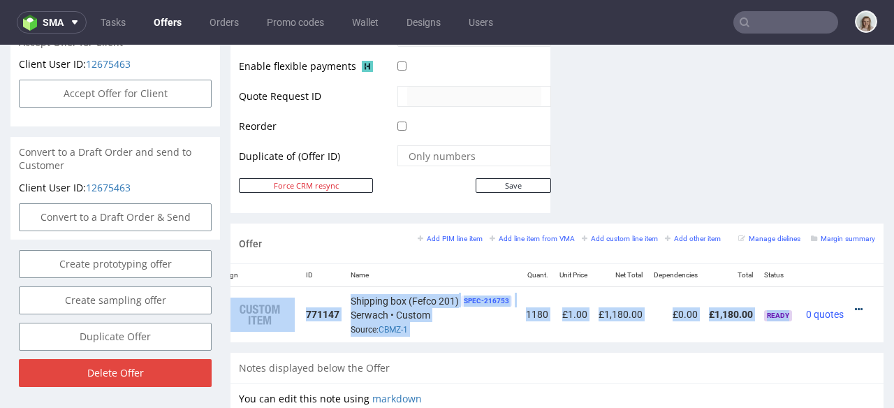
click at [855, 305] on icon at bounding box center [859, 310] width 8 height 10
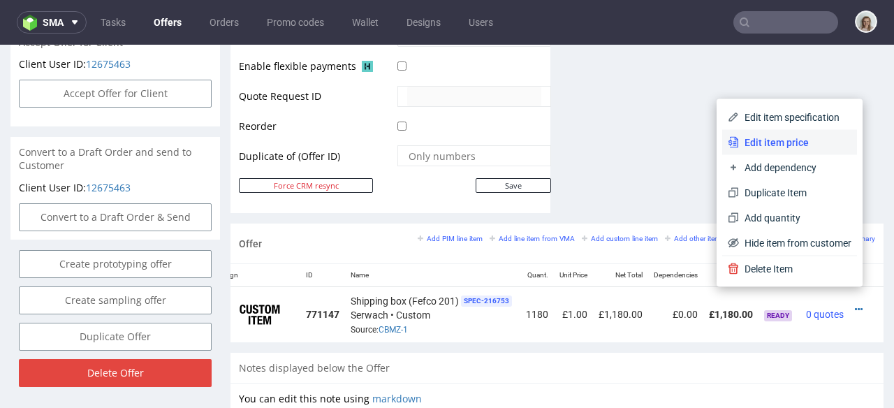
drag, startPoint x: 738, startPoint y: 140, endPoint x: 509, endPoint y: 177, distance: 231.3
click at [739, 140] on span "Edit item price" at bounding box center [795, 143] width 112 height 14
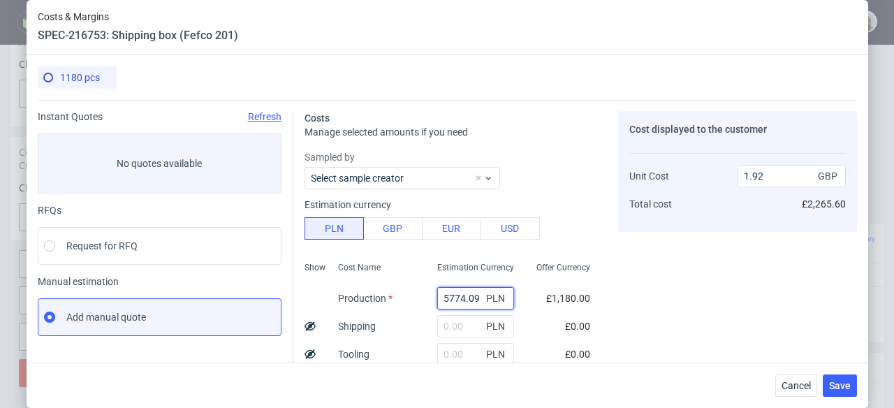
drag, startPoint x: 451, startPoint y: 297, endPoint x: 423, endPoint y: 297, distance: 27.9
click at [437, 297] on input "5774.09" at bounding box center [475, 298] width 77 height 22
paste input "074"
type input "5074"
type input "1.69"
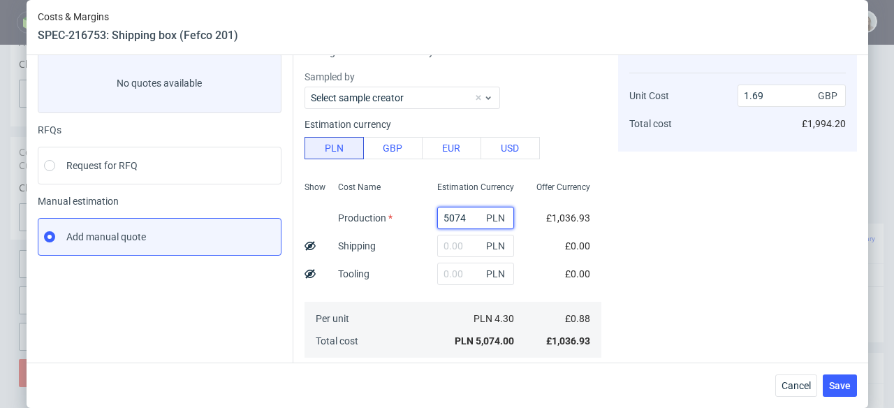
scroll to position [81, 0]
type input "5074"
click at [437, 279] on input "text" at bounding box center [475, 273] width 77 height 22
type input "2400"
type input "2.49"
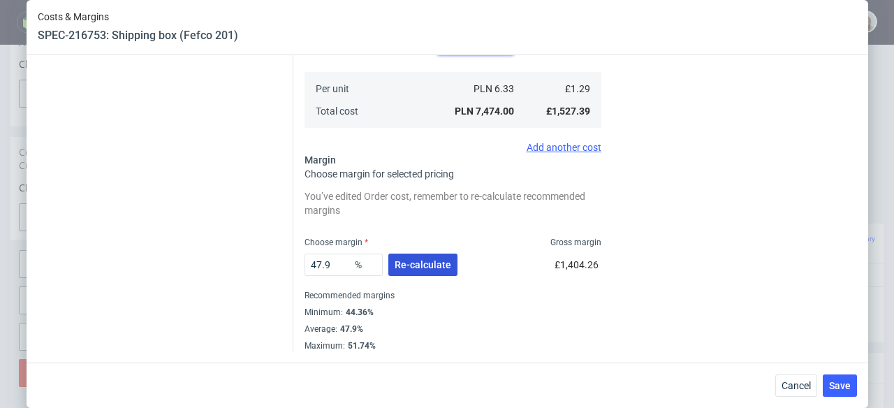
type input "2400"
click at [410, 261] on span "Re-calculate" at bounding box center [423, 265] width 57 height 10
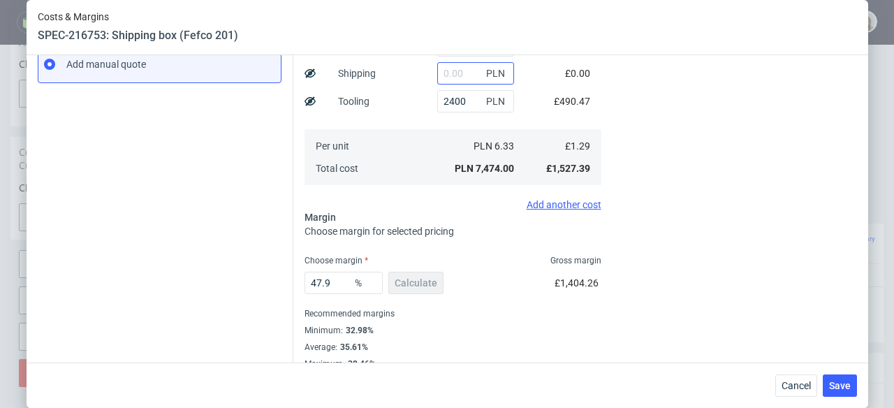
scroll to position [253, 0]
click at [440, 75] on input "text" at bounding box center [475, 73] width 77 height 22
paste input "2537,71"
type input "2537.71"
type input "3.33"
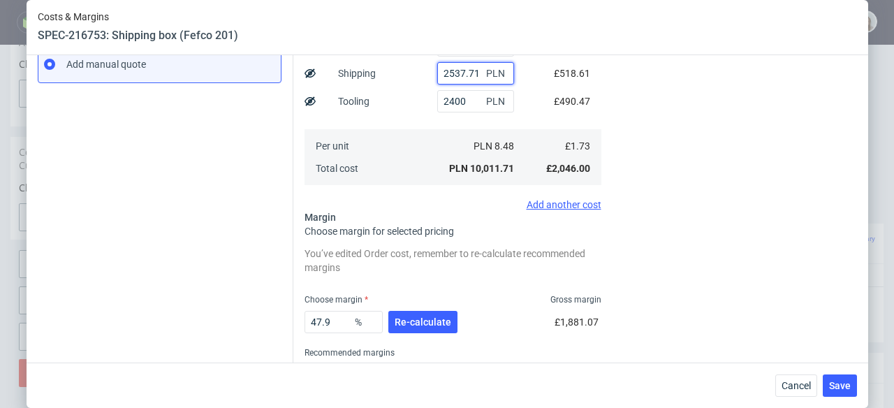
type input "2537.71"
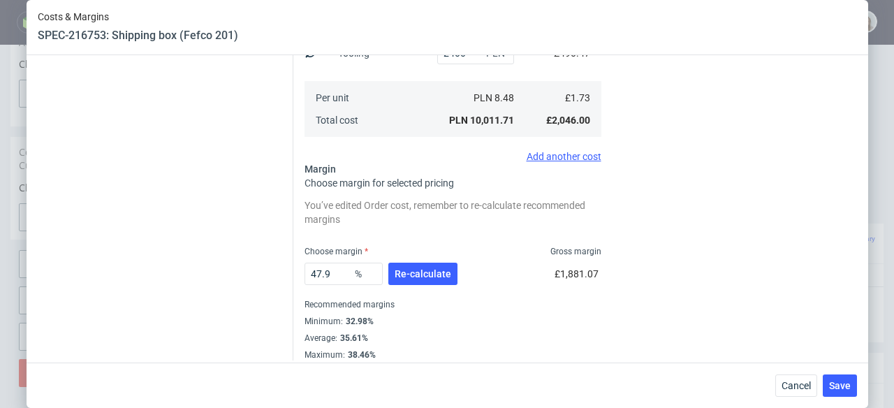
scroll to position [310, 0]
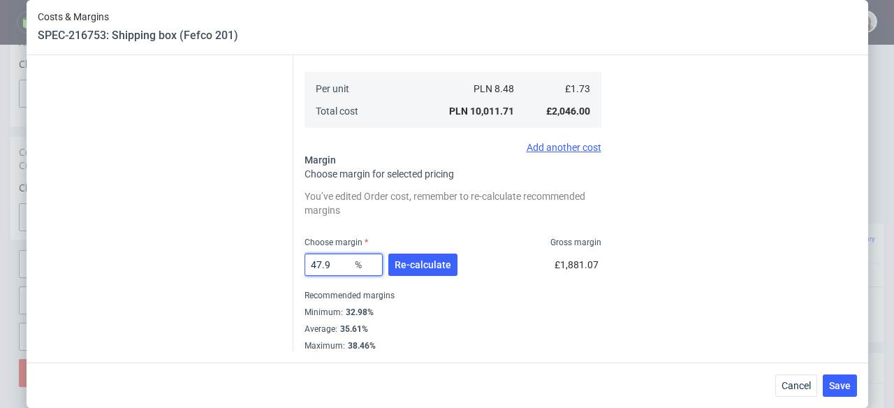
drag, startPoint x: 333, startPoint y: 263, endPoint x: 296, endPoint y: 260, distance: 36.5
click at [296, 260] on div "Costs Manage selected amounts if you need Sampled by Select sample creator Esti…" at bounding box center [575, 71] width 564 height 562
type input "35"
type input "2.67"
type input "35"
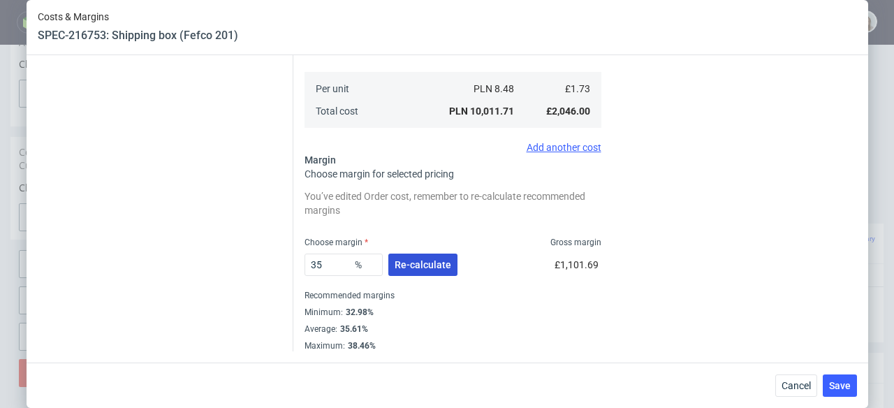
click at [435, 271] on button "Re-calculate" at bounding box center [422, 265] width 69 height 22
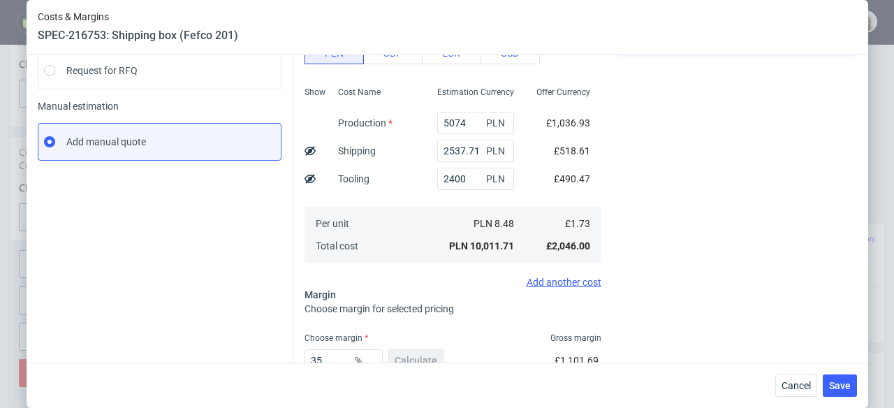
scroll to position [20, 0]
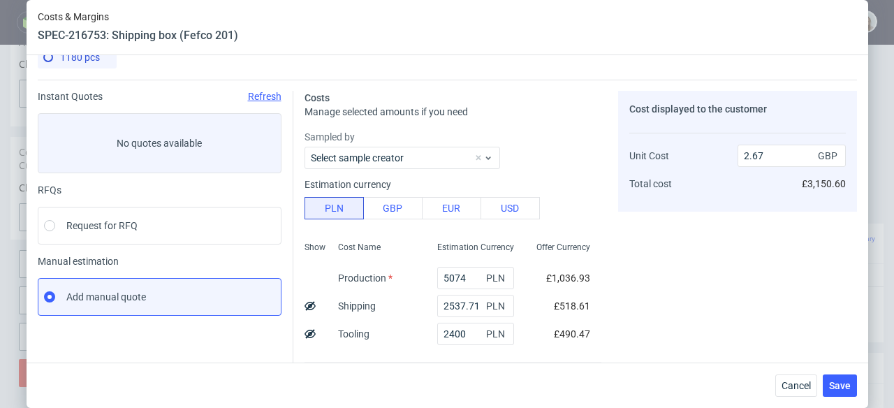
click at [305, 303] on icon at bounding box center [310, 305] width 11 height 11
type input "2.23"
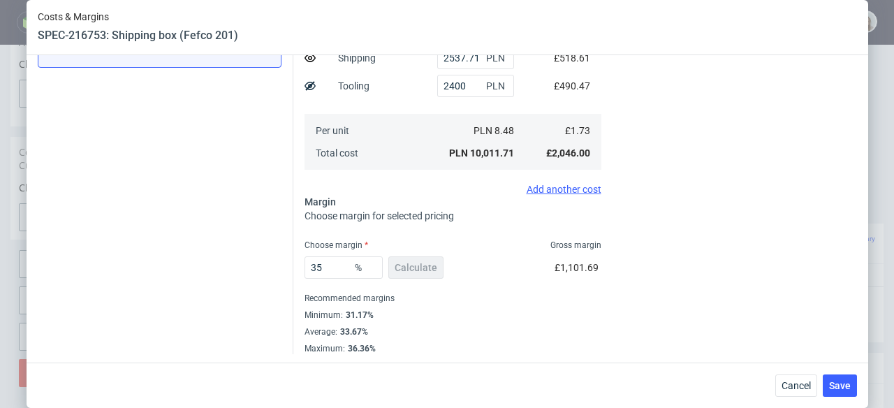
scroll to position [271, 0]
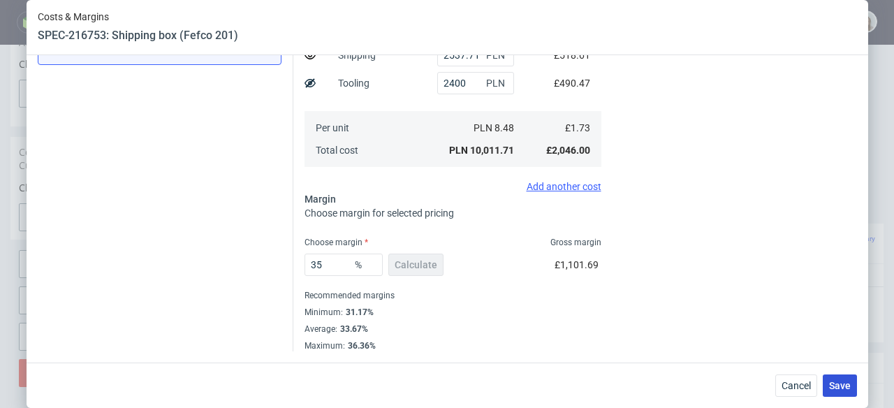
click at [851, 384] on span "Save" at bounding box center [840, 386] width 22 height 10
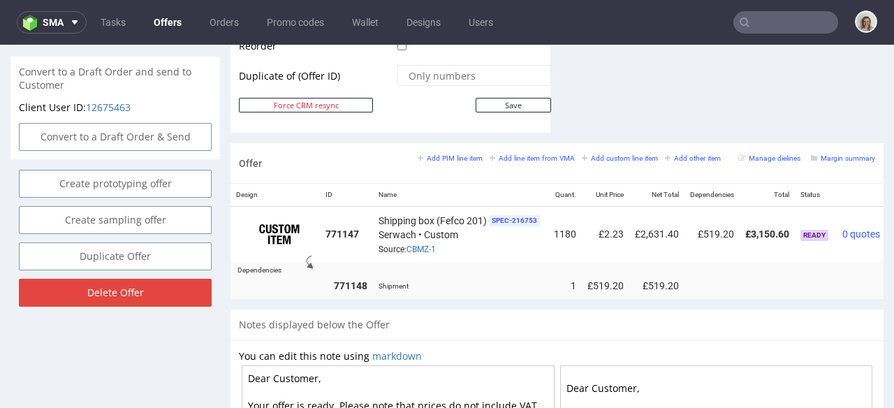
scroll to position [0, 55]
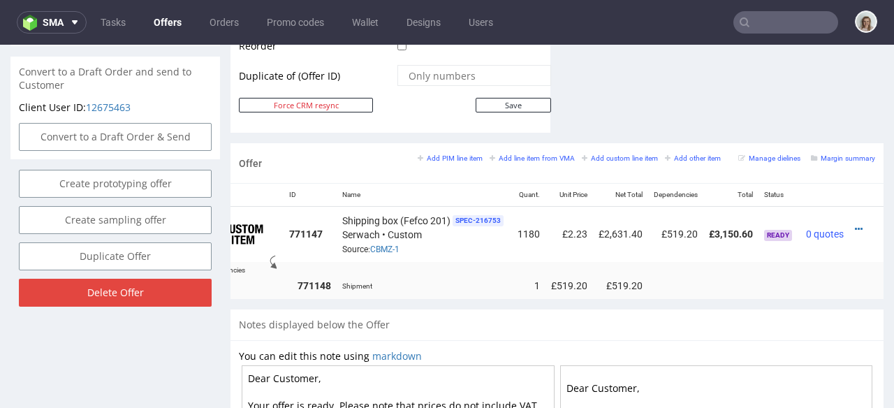
click at [850, 214] on td at bounding box center [867, 234] width 34 height 55
click at [855, 224] on icon at bounding box center [859, 229] width 8 height 10
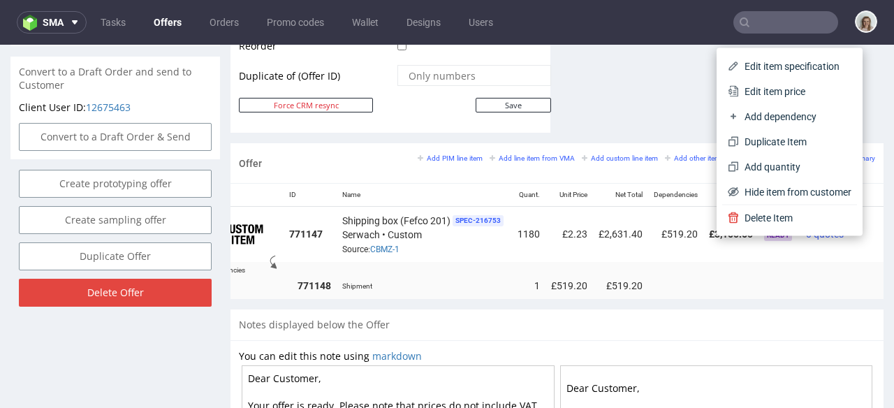
click at [764, 67] on span "Edit item specification" at bounding box center [795, 66] width 112 height 14
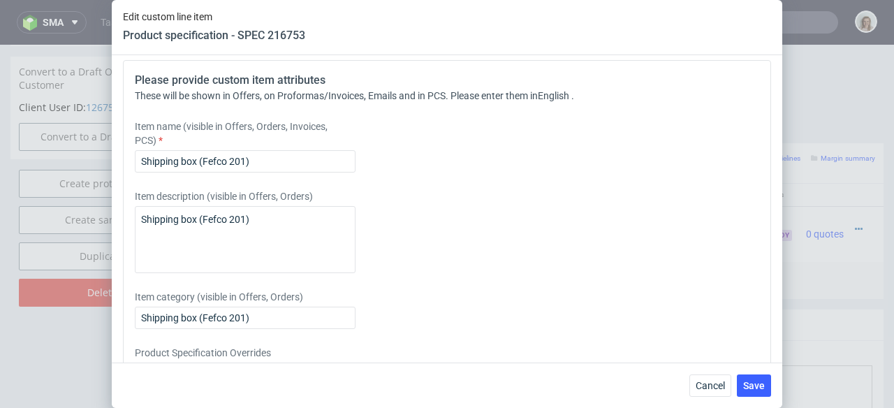
scroll to position [1971, 0]
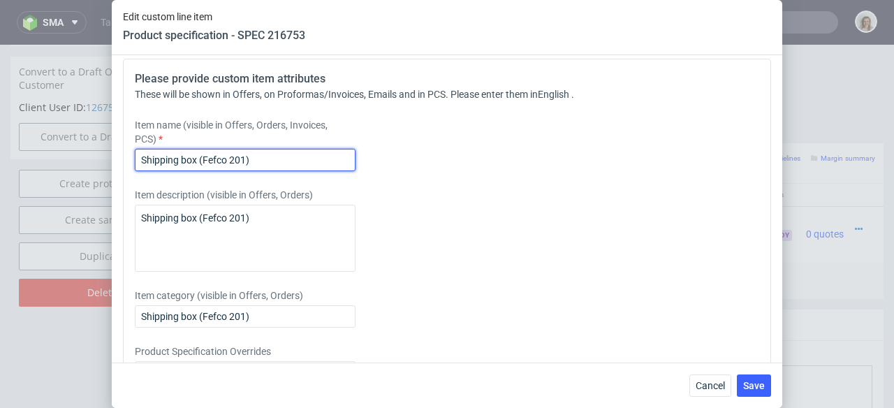
click at [293, 171] on input "Shipping box (Fefco 201)" at bounding box center [245, 160] width 221 height 22
drag, startPoint x: 342, startPoint y: 233, endPoint x: 252, endPoint y: 234, distance: 89.4
click at [252, 171] on input "Shipping box (Fefco 201) EB flute double-wall" at bounding box center [245, 160] width 221 height 22
type input "Shipping box (Fefco 201) EB flute double-wall"
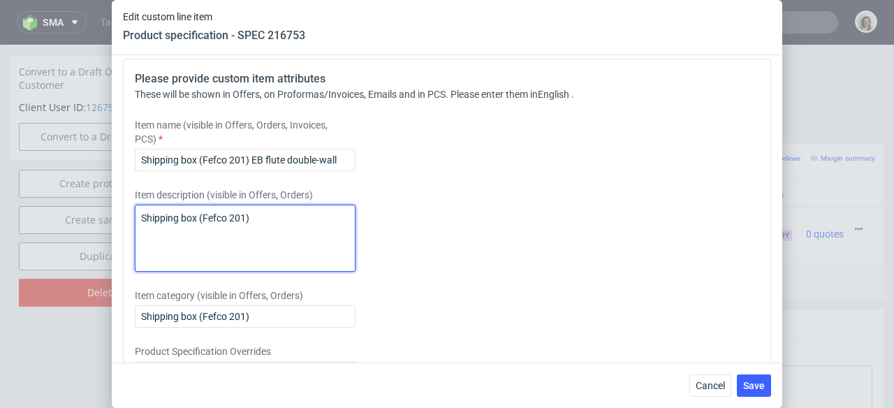
click at [279, 272] on textarea "Shipping box (Fefco 201)" at bounding box center [245, 238] width 221 height 67
paste textarea "EB flute double-wall"
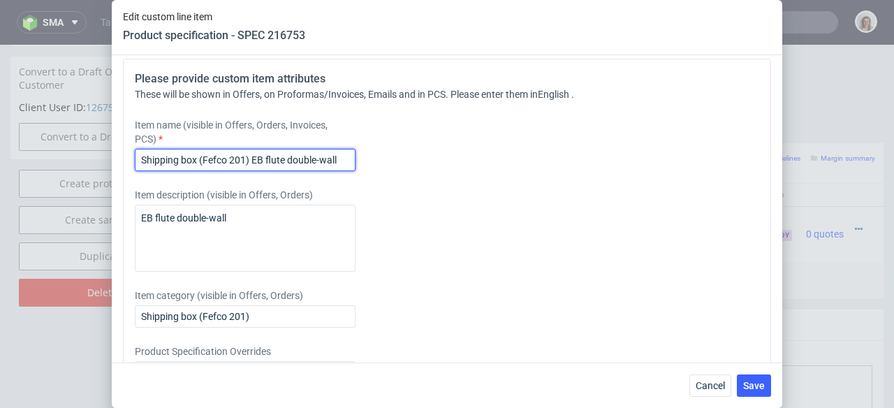
drag, startPoint x: 341, startPoint y: 238, endPoint x: 114, endPoint y: 231, distance: 227.1
click at [114, 231] on div "Supplier Custom Custom supplier Serwach Technical specification Instant price R…" at bounding box center [447, 208] width 671 height 307
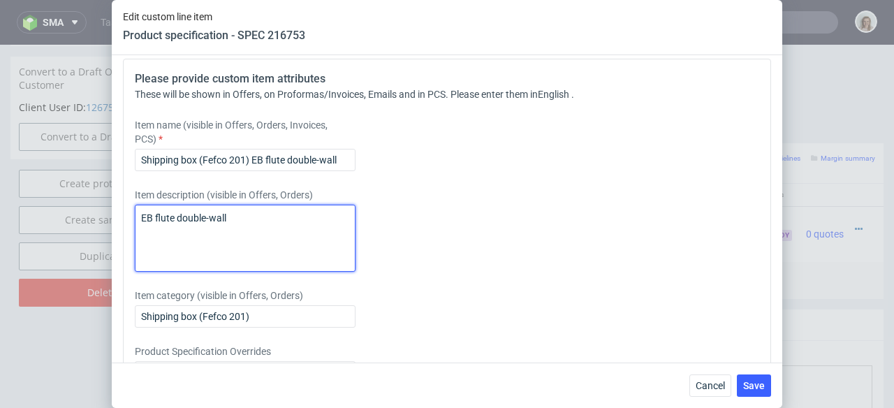
drag, startPoint x: 259, startPoint y: 296, endPoint x: 108, endPoint y: 290, distance: 151.7
click at [108, 290] on div "Edit custom line item Product specification - SPEC 216753 Supplier Custom Custo…" at bounding box center [447, 204] width 894 height 408
paste textarea "Shipping box (Fefco 201)"
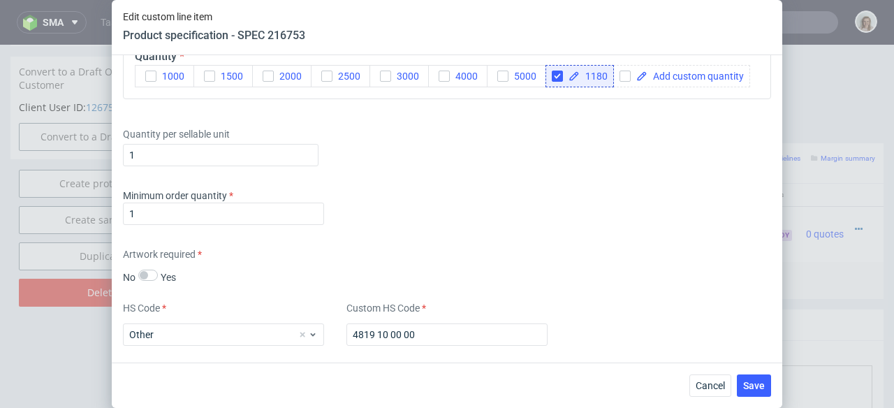
scroll to position [1677, 0]
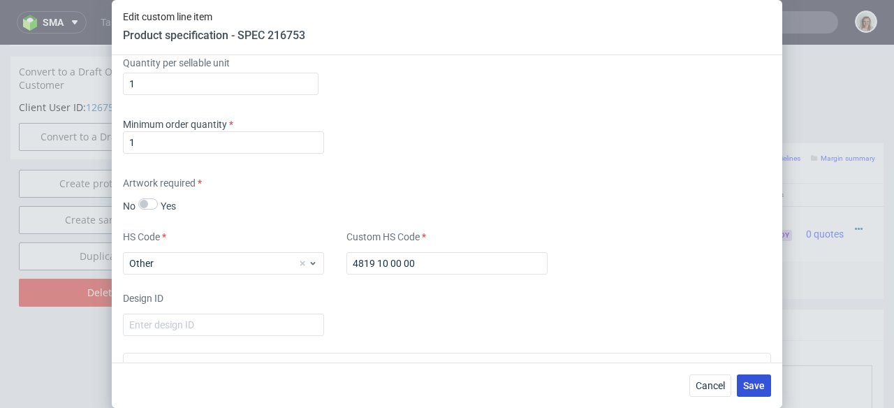
type textarea "Shipping box (Fefco 201) EB flute double-wall"
click at [768, 388] on button "Save" at bounding box center [754, 385] width 34 height 22
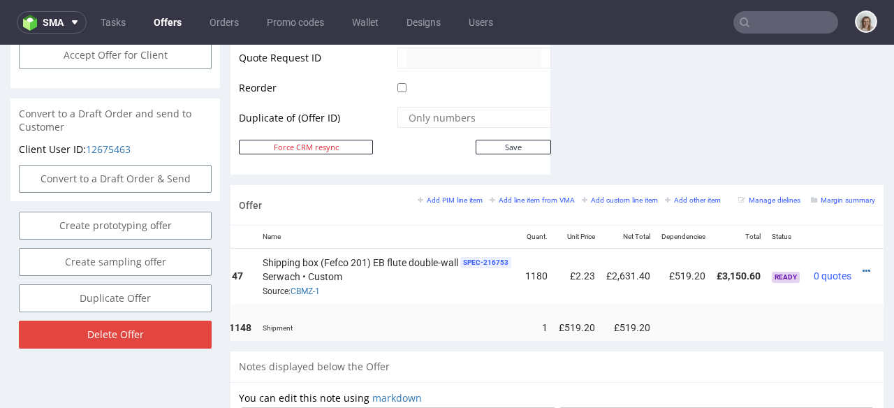
scroll to position [0, 143]
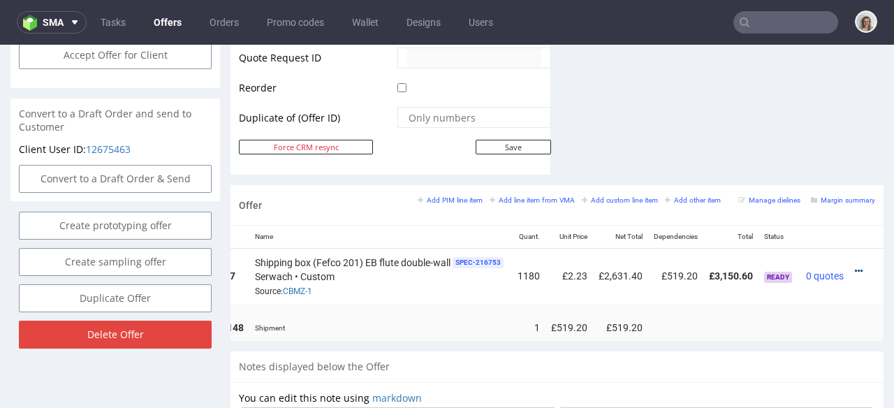
click at [855, 266] on icon at bounding box center [859, 271] width 8 height 10
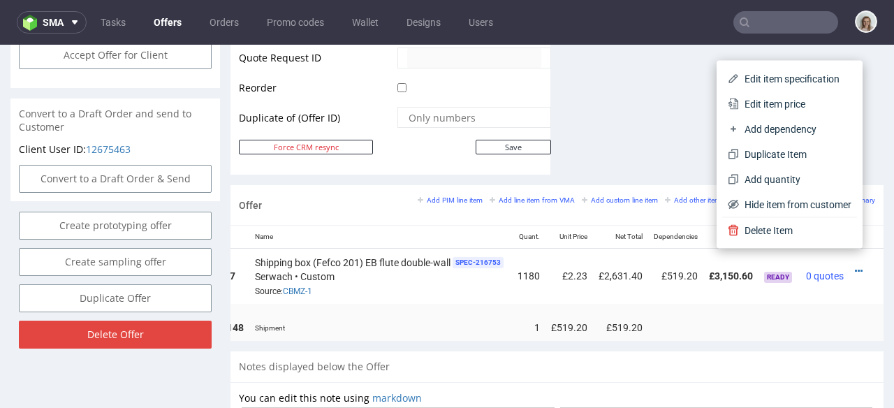
click at [727, 68] on li "Edit item specification" at bounding box center [789, 78] width 135 height 25
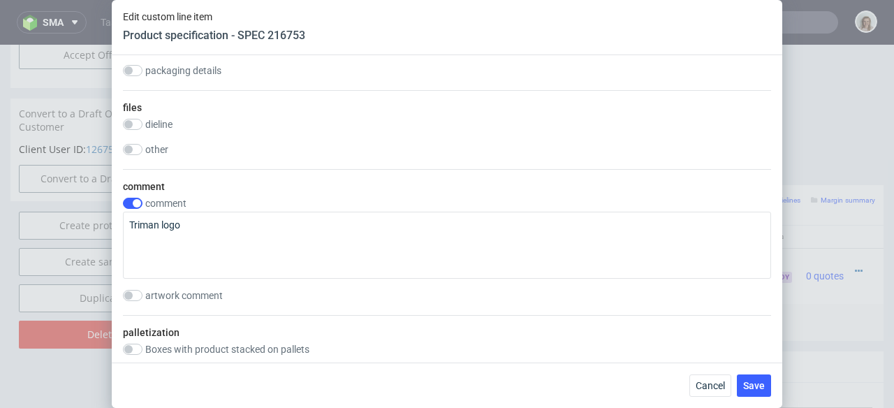
scroll to position [1285, 0]
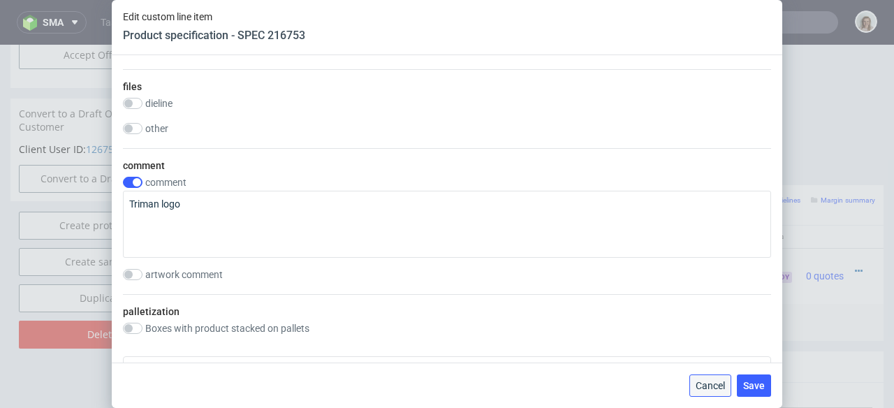
click at [708, 390] on span "Cancel" at bounding box center [710, 386] width 29 height 10
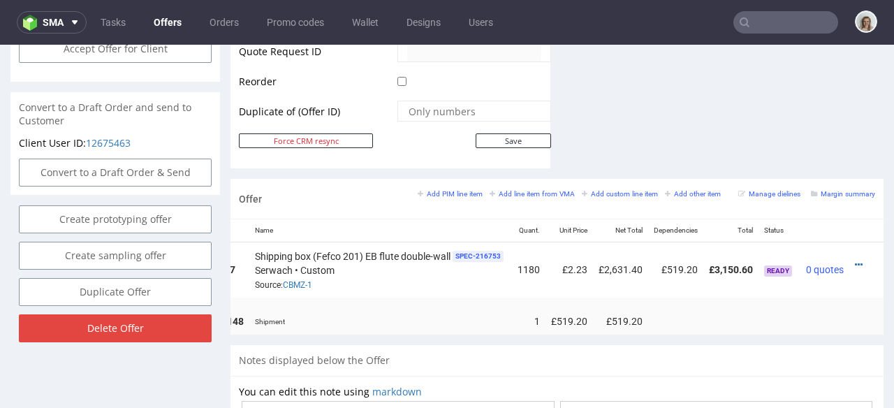
scroll to position [716, 0]
click at [855, 259] on icon at bounding box center [859, 264] width 8 height 10
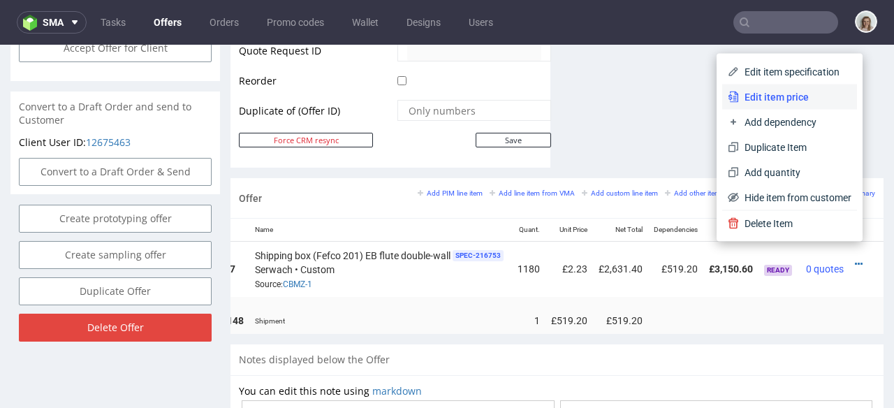
click at [780, 98] on span "Edit item price" at bounding box center [795, 97] width 112 height 14
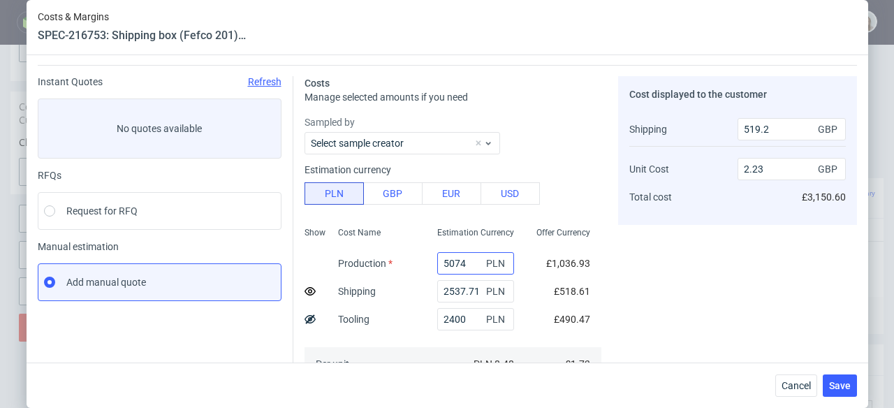
scroll to position [48, 0]
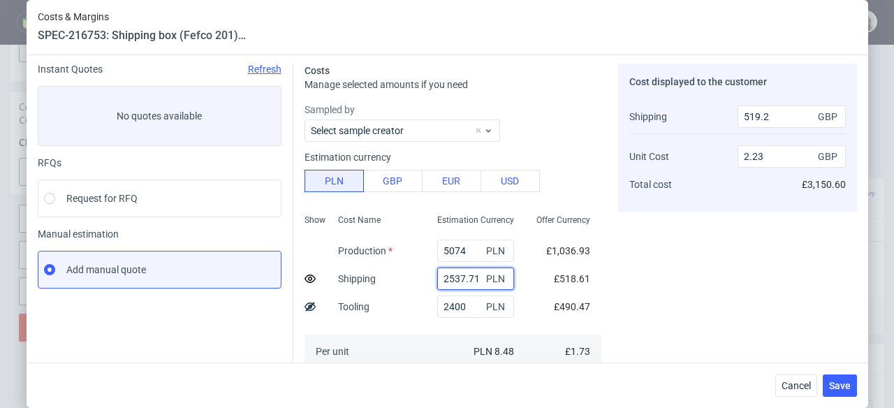
drag, startPoint x: 464, startPoint y: 280, endPoint x: 425, endPoint y: 275, distance: 38.8
click at [437, 275] on input "2537.71" at bounding box center [475, 279] width 77 height 22
paste input "776,15"
type input "2776.15"
type input "566.4"
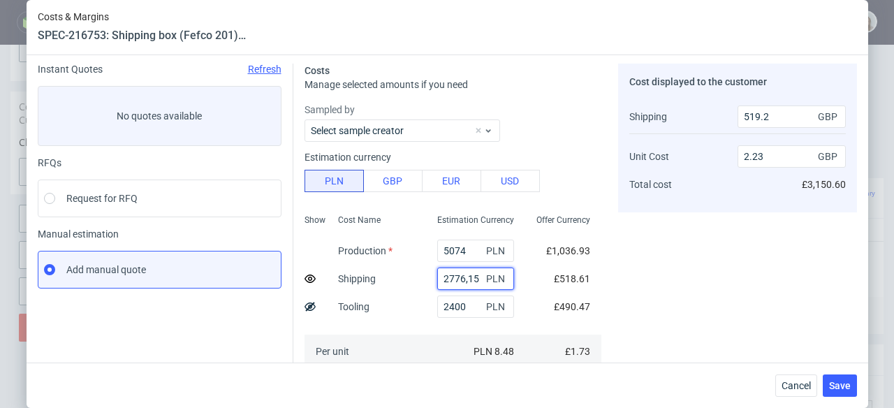
type input "2.25"
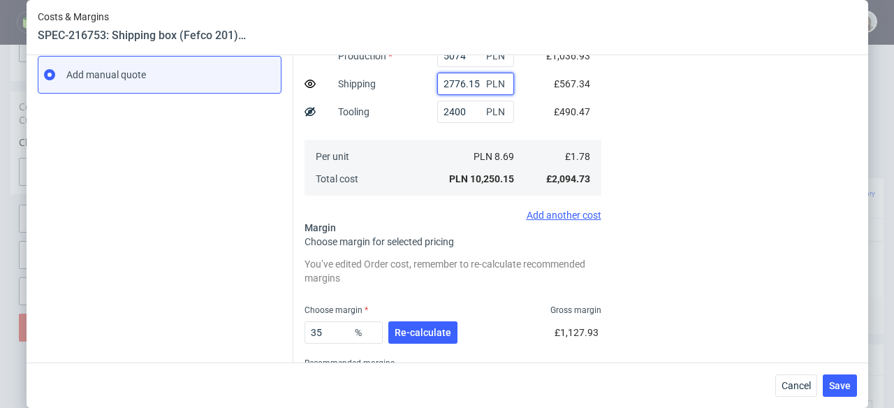
scroll to position [310, 0]
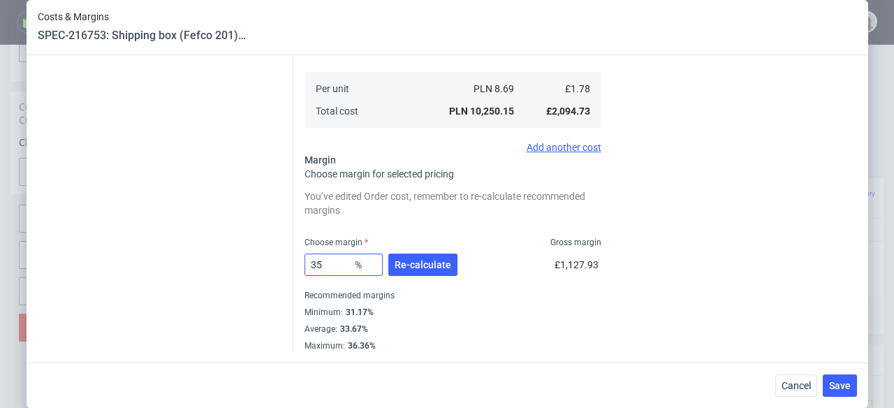
type input "2776.15"
click at [324, 267] on input "35" at bounding box center [344, 265] width 78 height 22
type input "3"
type input "1.35"
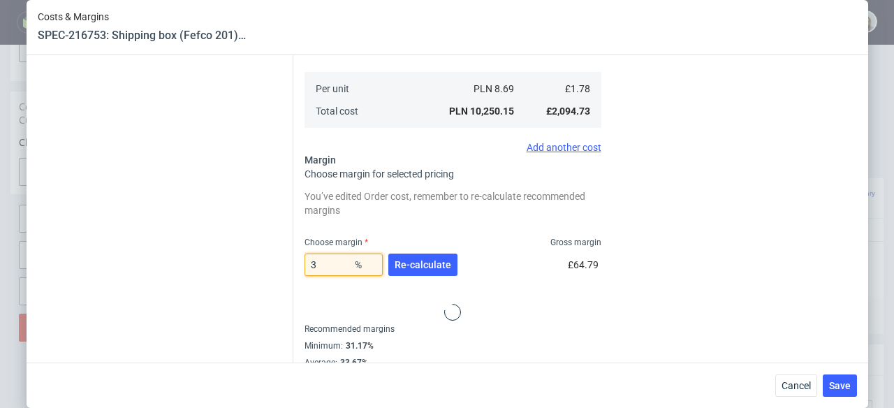
type input "34"
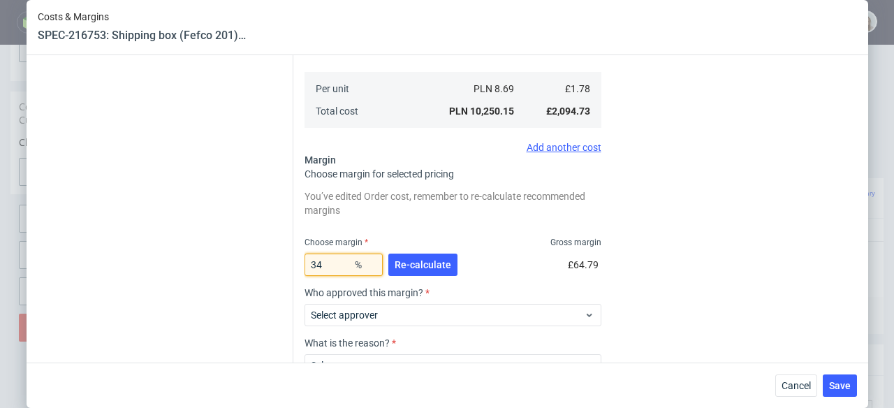
type input "2.21"
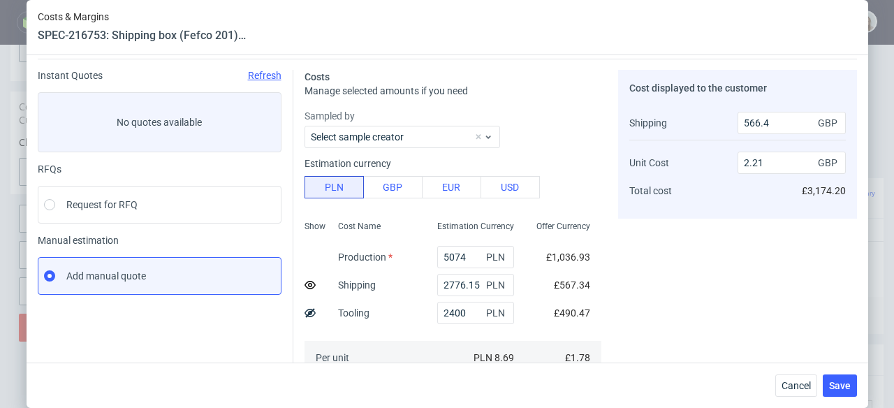
scroll to position [0, 0]
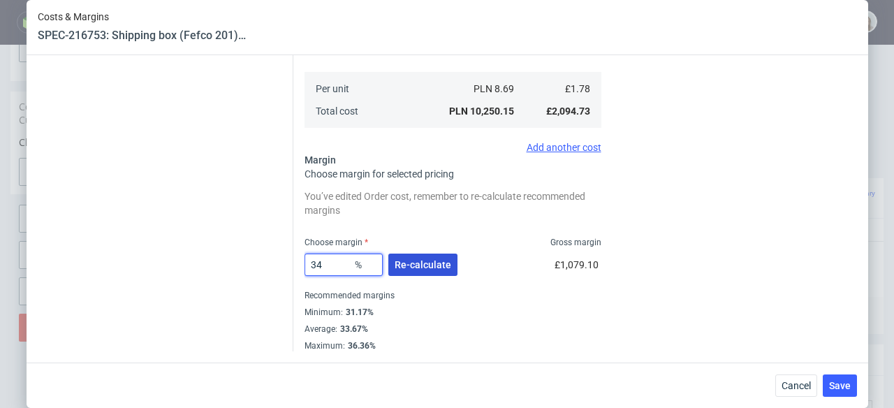
type input "34"
click at [416, 265] on span "Re-calculate" at bounding box center [423, 265] width 57 height 10
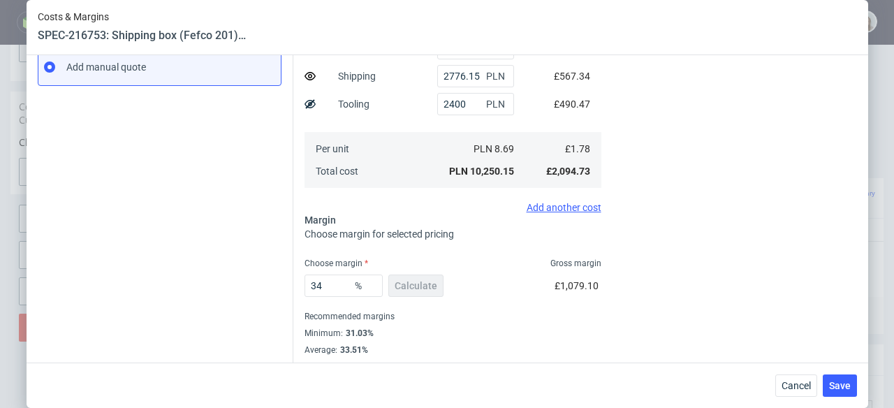
scroll to position [271, 0]
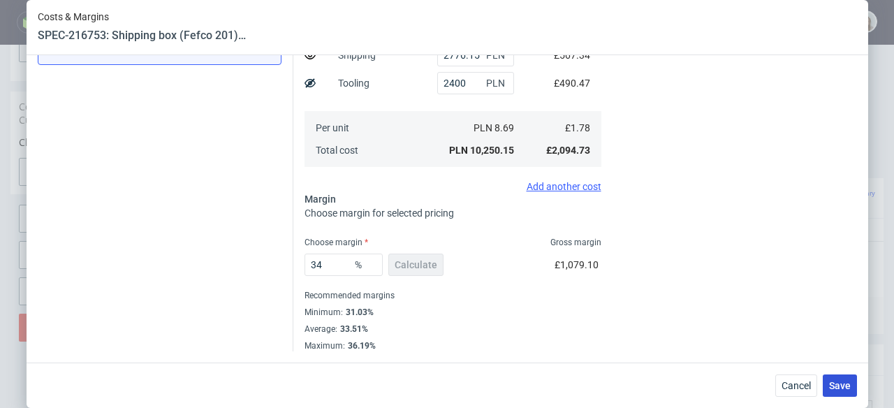
click at [844, 383] on span "Save" at bounding box center [840, 386] width 22 height 10
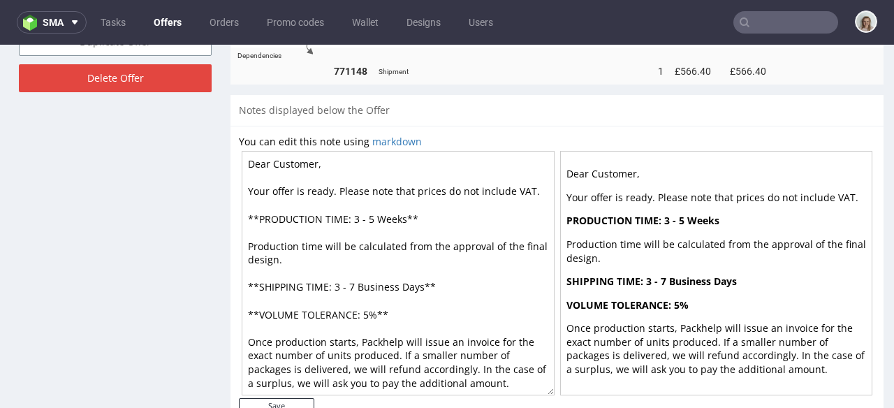
scroll to position [885, 0]
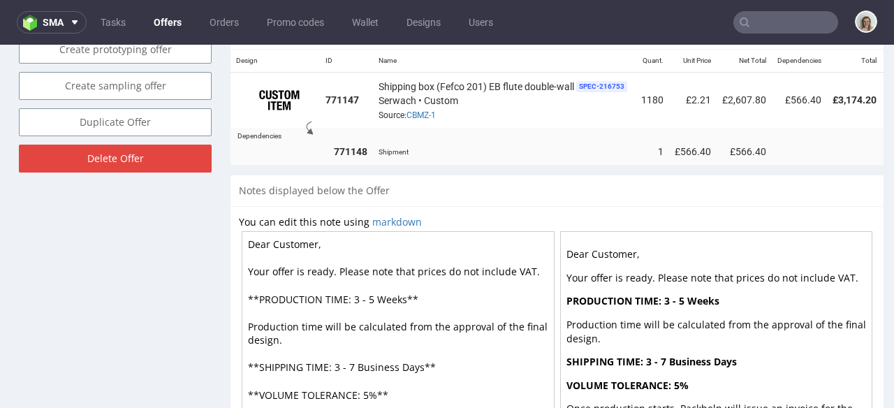
drag, startPoint x: 272, startPoint y: 239, endPoint x: 332, endPoint y: 249, distance: 60.2
click at [332, 249] on textarea "Dear Customer, Your offer is ready. Please note that prices do not include VAT.…" at bounding box center [398, 353] width 313 height 245
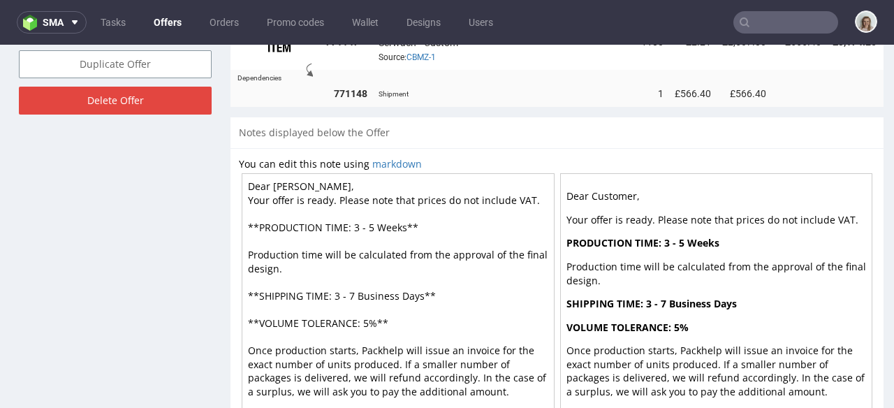
scroll to position [1003, 0]
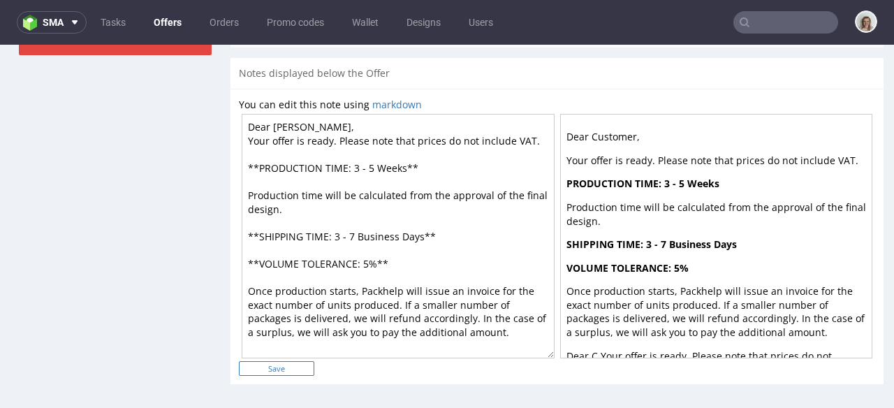
type textarea "Dear Charlotte, Your offer is ready. Please note that prices do not include VAT…"
click at [300, 368] on input "Save" at bounding box center [276, 368] width 75 height 15
type input "In progress..."
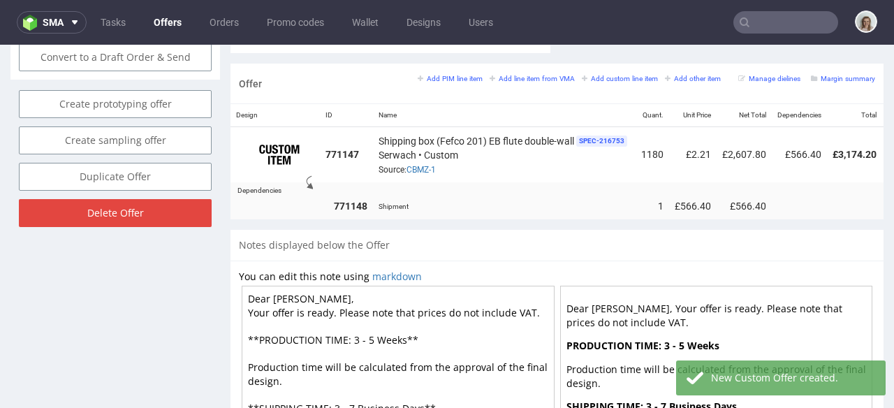
scroll to position [0, 143]
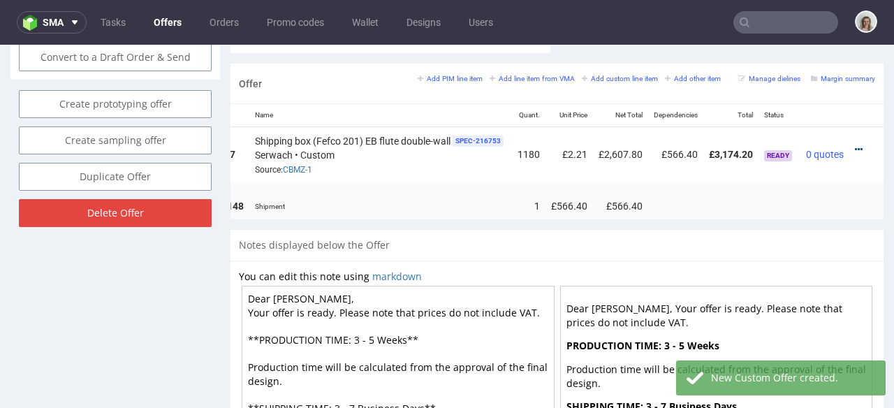
click at [855, 145] on icon at bounding box center [859, 150] width 8 height 10
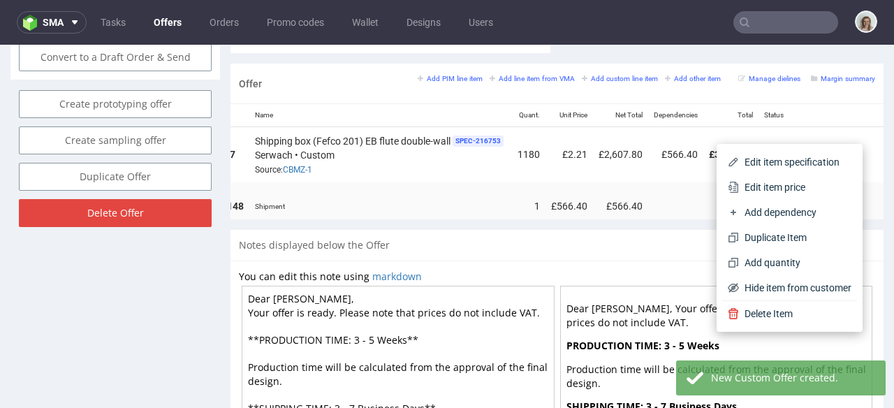
drag, startPoint x: 774, startPoint y: 177, endPoint x: 762, endPoint y: 177, distance: 11.9
click at [773, 177] on li "Edit item price" at bounding box center [789, 187] width 135 height 25
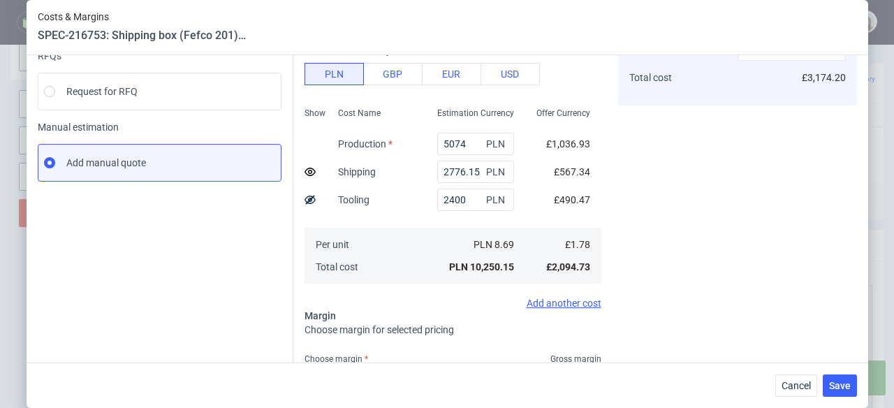
scroll to position [271, 0]
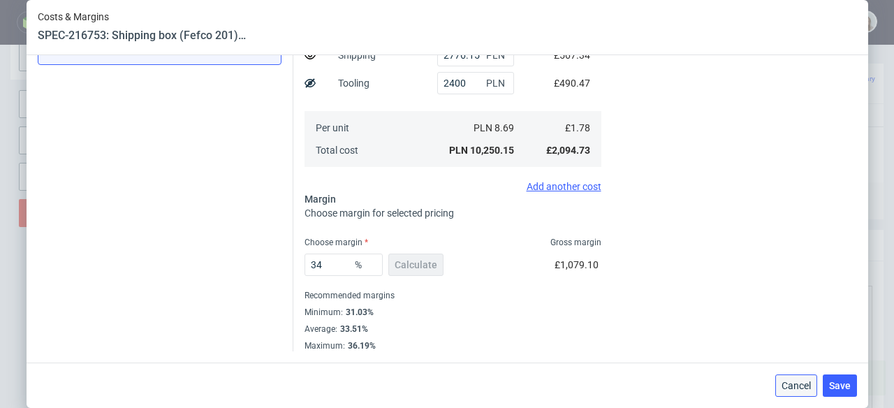
click at [786, 385] on span "Cancel" at bounding box center [796, 386] width 29 height 10
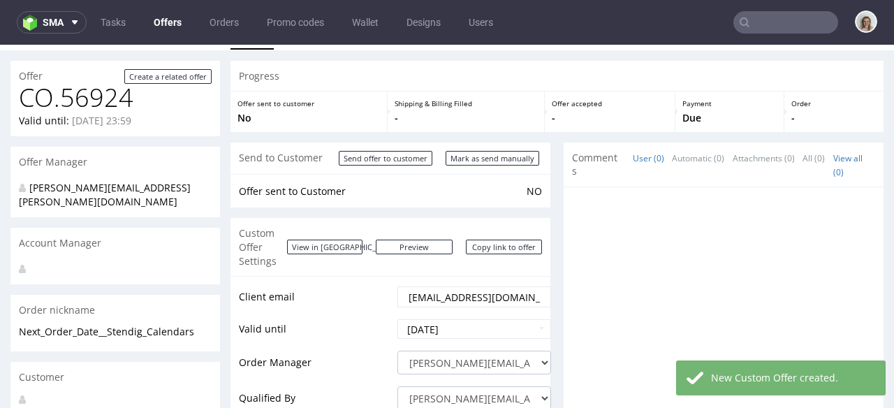
scroll to position [0, 0]
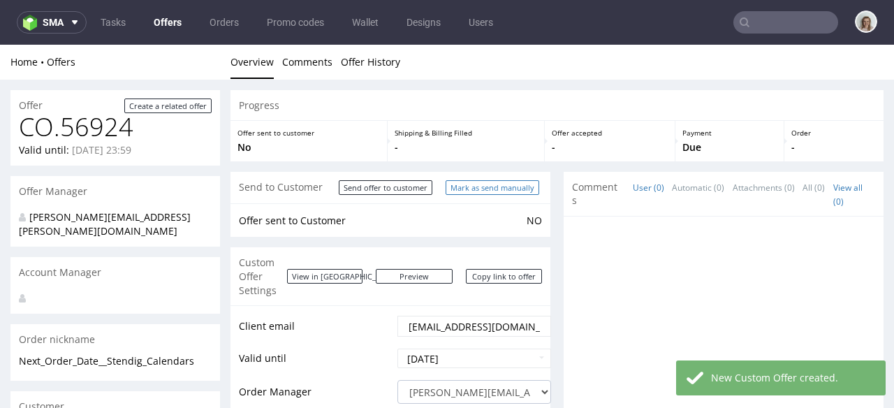
click at [468, 192] on input "Mark as send manually" at bounding box center [493, 187] width 94 height 15
type input "In progress..."
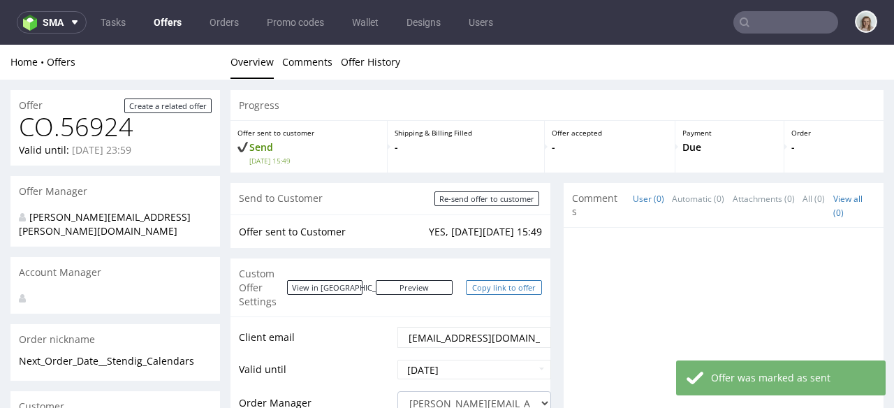
click at [484, 280] on link "Copy link to offer" at bounding box center [504, 287] width 77 height 15
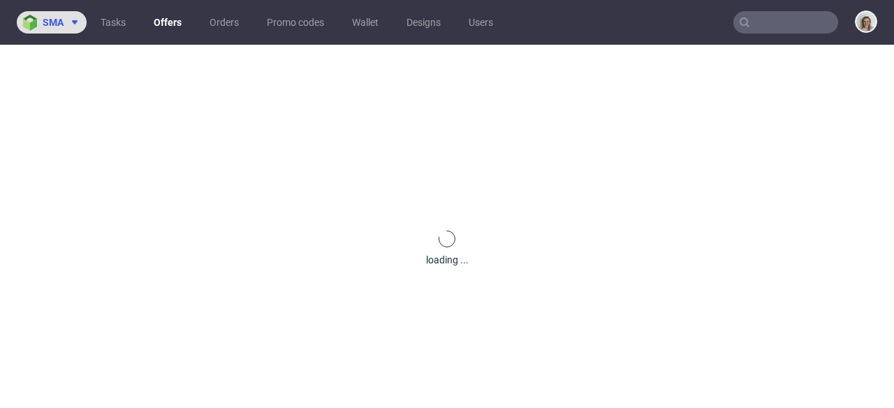
click at [58, 18] on span "sma" at bounding box center [53, 22] width 21 height 10
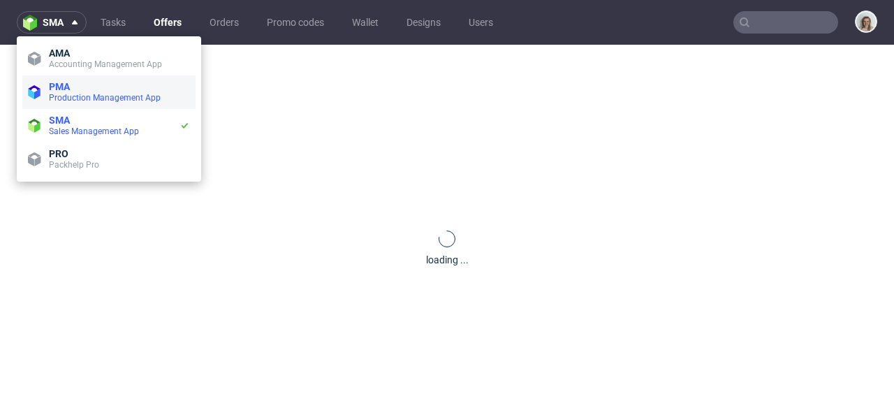
click at [57, 84] on span "PMA" at bounding box center [59, 86] width 21 height 11
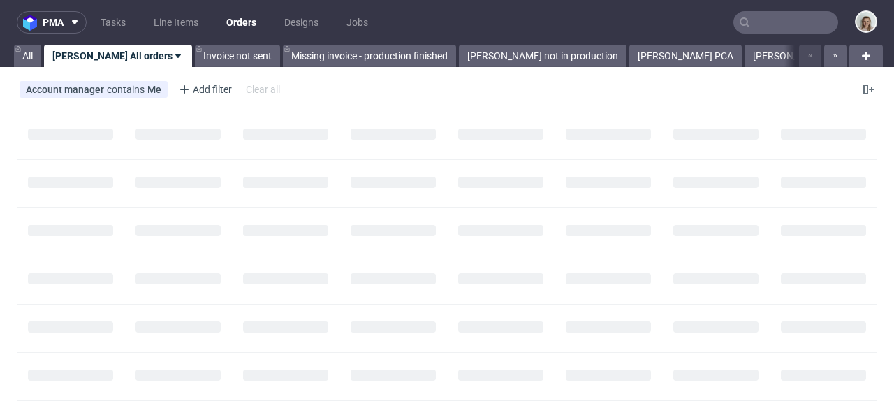
click at [744, 29] on input "text" at bounding box center [786, 22] width 105 height 22
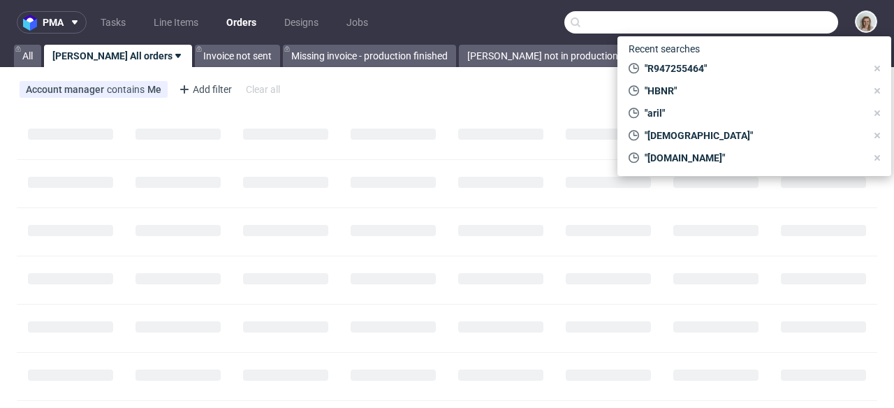
paste input "[EMAIL_ADDRESS][DOMAIN_NAME]"
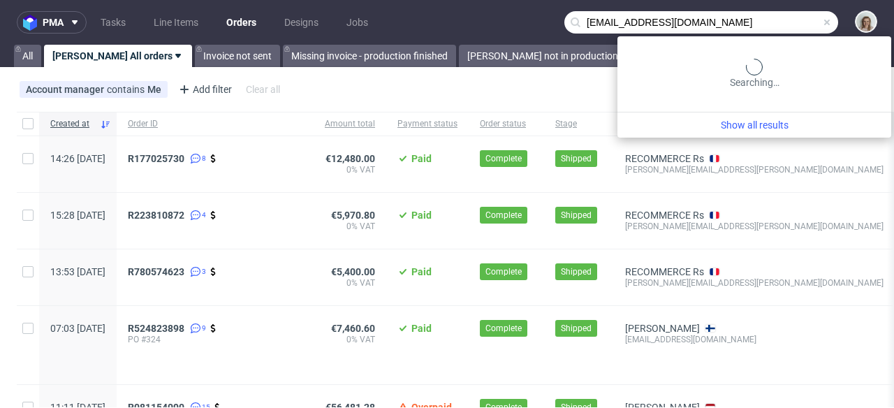
type input "[EMAIL_ADDRESS][DOMAIN_NAME]"
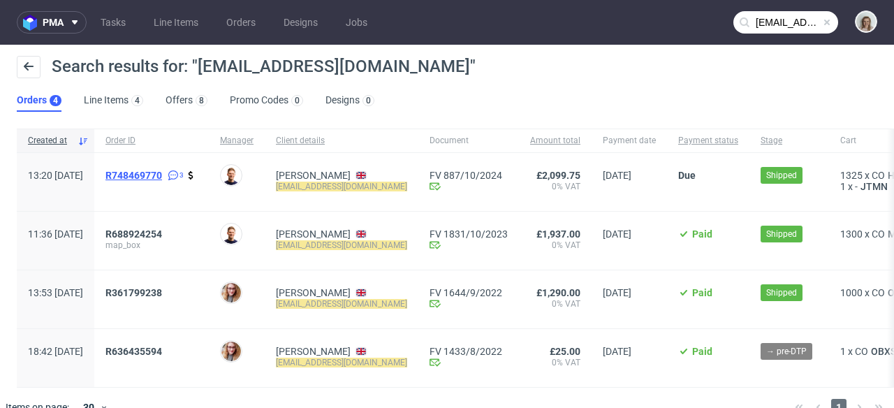
click at [162, 174] on span "R748469770" at bounding box center [133, 175] width 57 height 11
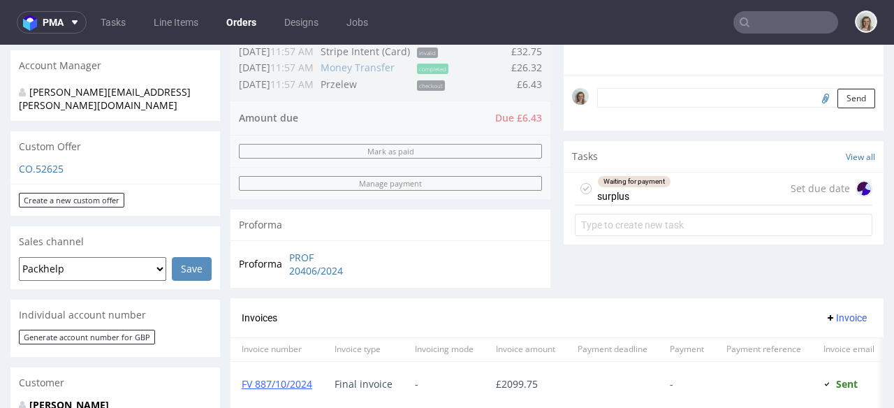
scroll to position [626, 0]
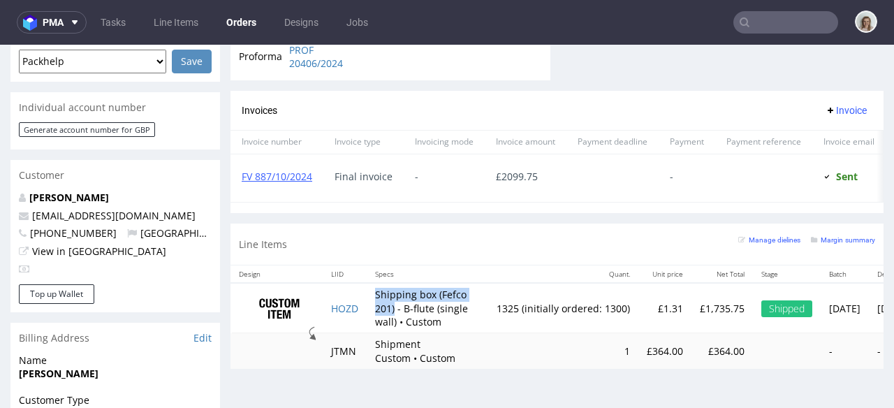
drag, startPoint x: 376, startPoint y: 303, endPoint x: 396, endPoint y: 316, distance: 24.6
click at [396, 316] on td "Shipping box (Fefco 201) - B-flute (single wall) • Custom" at bounding box center [428, 308] width 122 height 50
copy td "Shipping box (Fefco 201)"
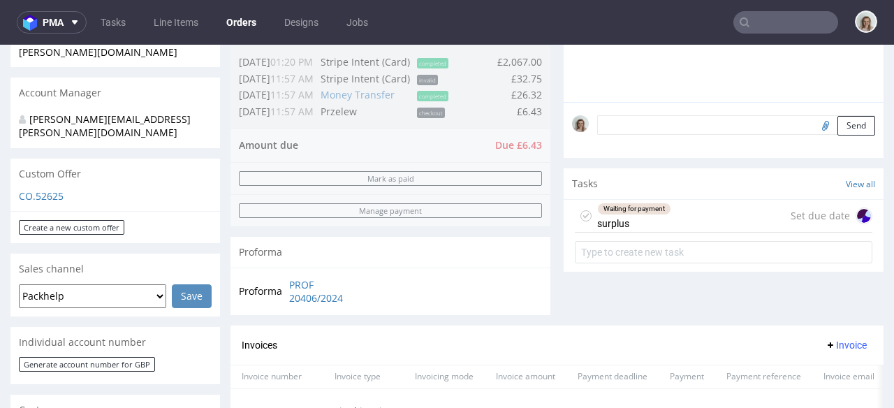
scroll to position [398, 0]
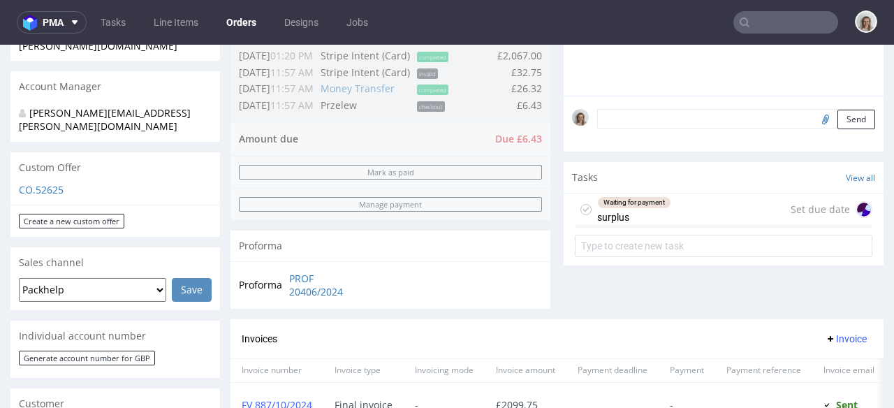
click at [45, 183] on p "CO.52625" at bounding box center [115, 190] width 193 height 14
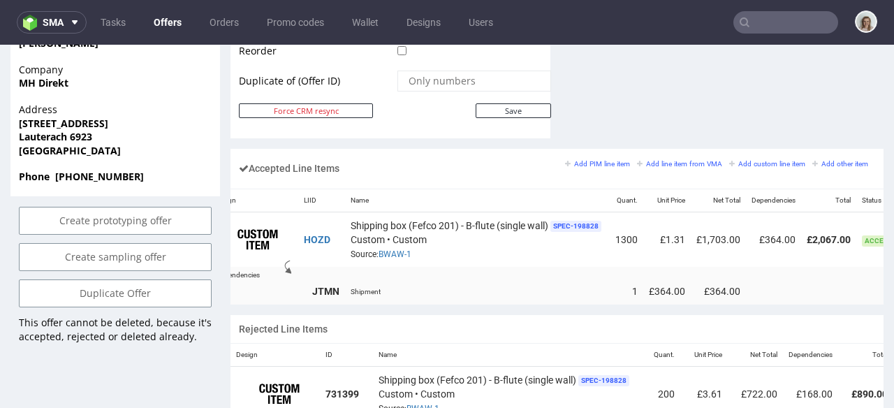
scroll to position [0, 152]
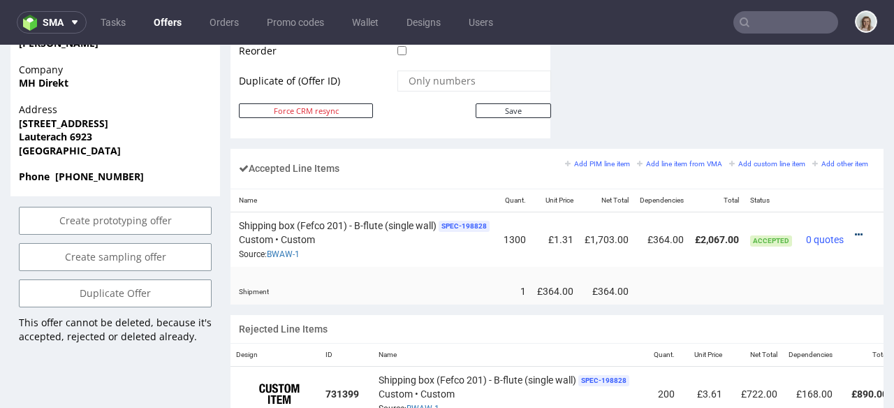
click at [855, 230] on icon at bounding box center [859, 235] width 8 height 10
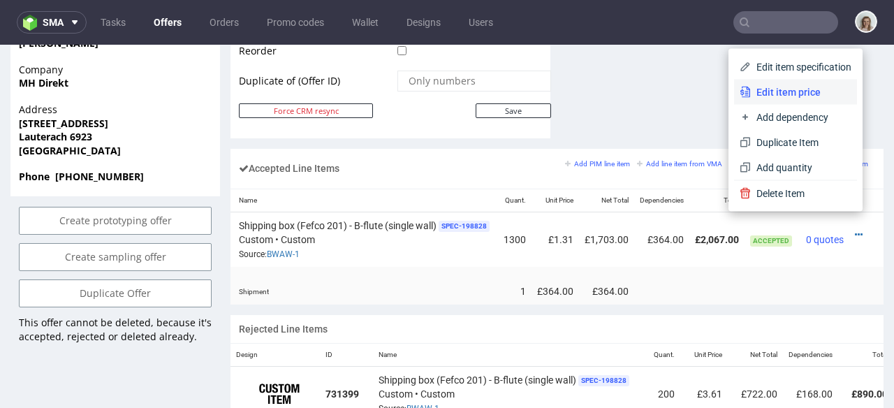
click at [782, 95] on span "Edit item price" at bounding box center [801, 92] width 101 height 14
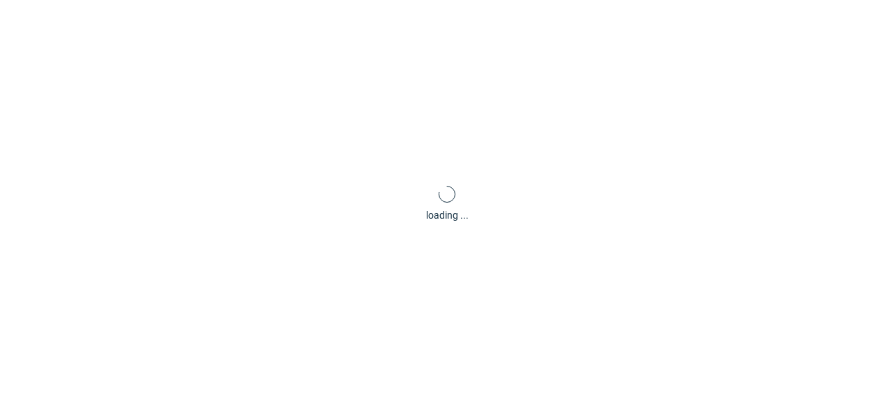
type input "1.31"
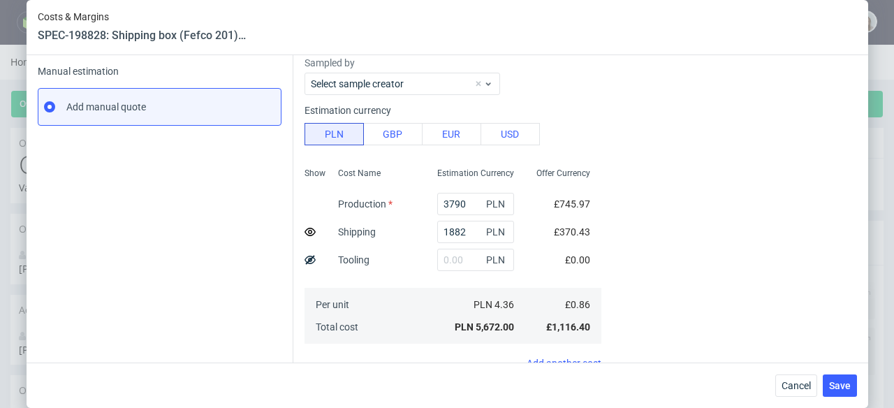
scroll to position [0, 0]
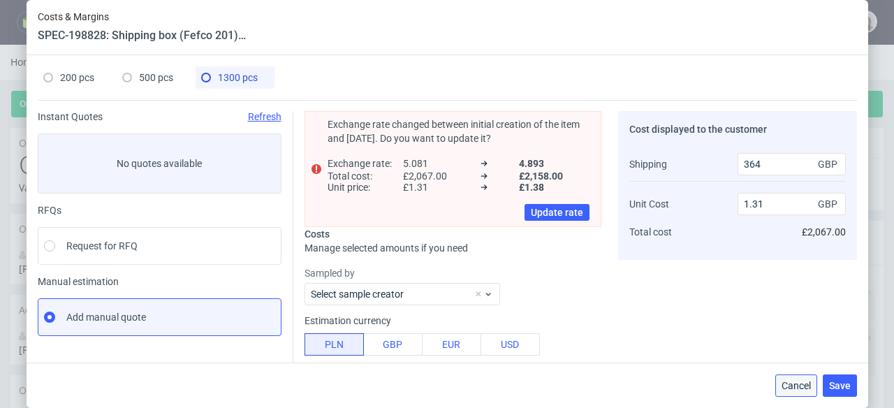
click at [811, 387] on span "Cancel" at bounding box center [796, 386] width 29 height 10
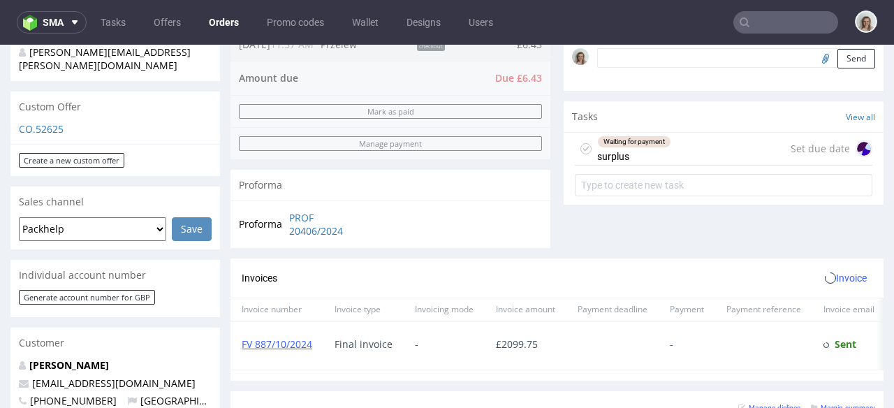
scroll to position [750, 0]
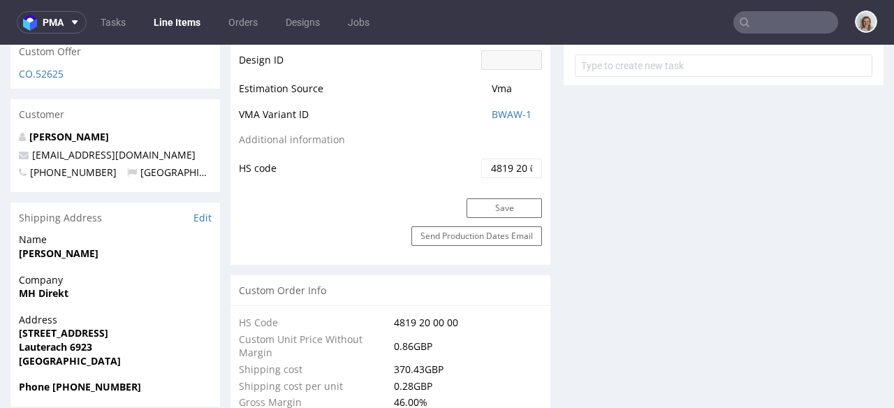
select select "in_progress"
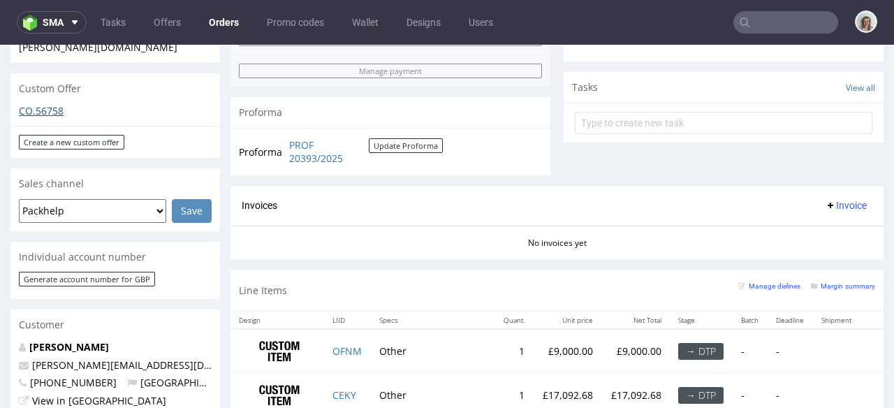
scroll to position [473, 0]
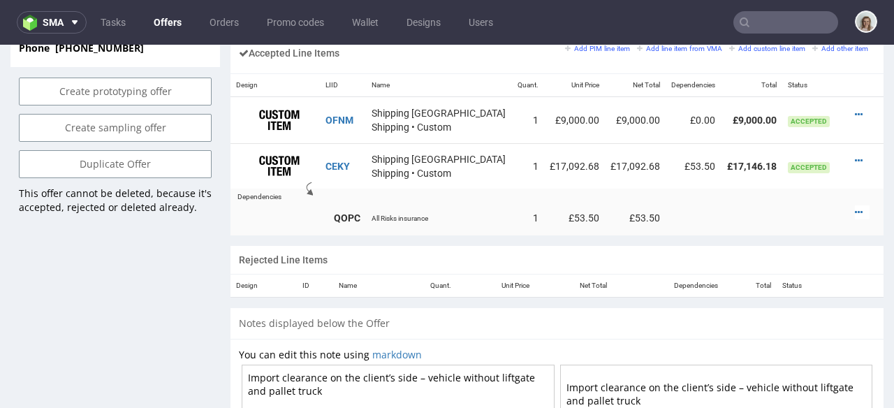
scroll to position [913, 0]
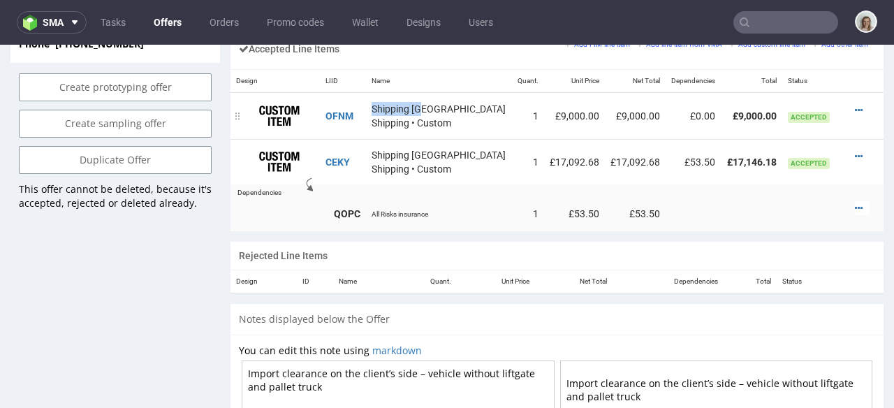
drag, startPoint x: 429, startPoint y: 94, endPoint x: 378, endPoint y: 94, distance: 51.0
click at [378, 94] on td "Shipping UK Shipping • Custom" at bounding box center [438, 115] width 145 height 46
click at [855, 105] on icon at bounding box center [859, 110] width 8 height 10
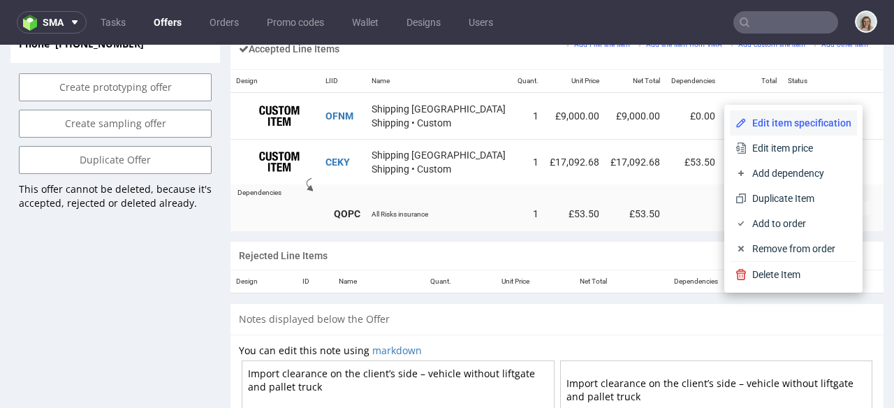
click at [799, 121] on span "Edit item specification" at bounding box center [799, 123] width 105 height 14
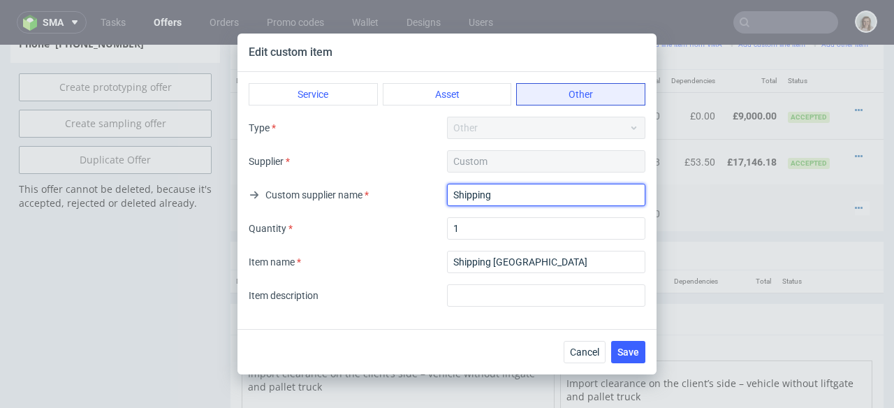
drag, startPoint x: 487, startPoint y: 194, endPoint x: 435, endPoint y: 189, distance: 51.9
click at [435, 189] on div "Custom supplier name Shipping" at bounding box center [447, 195] width 397 height 22
paste input "UK"
type input "Shipping [GEOGRAPHIC_DATA]"
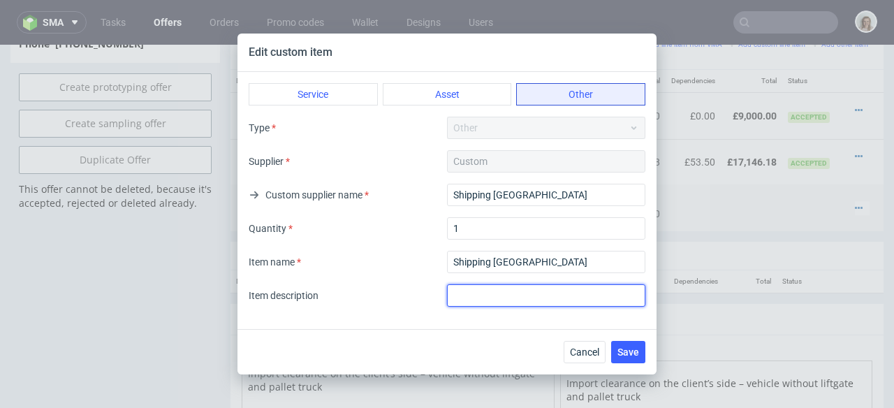
click at [493, 299] on input "text" at bounding box center [546, 295] width 198 height 22
paste input "Shipping UK"
type input "Shipping UK"
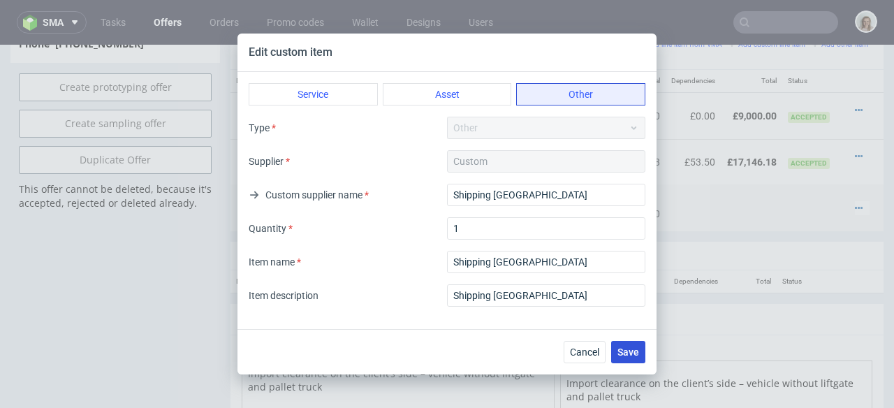
click at [631, 350] on span "Save" at bounding box center [629, 352] width 22 height 10
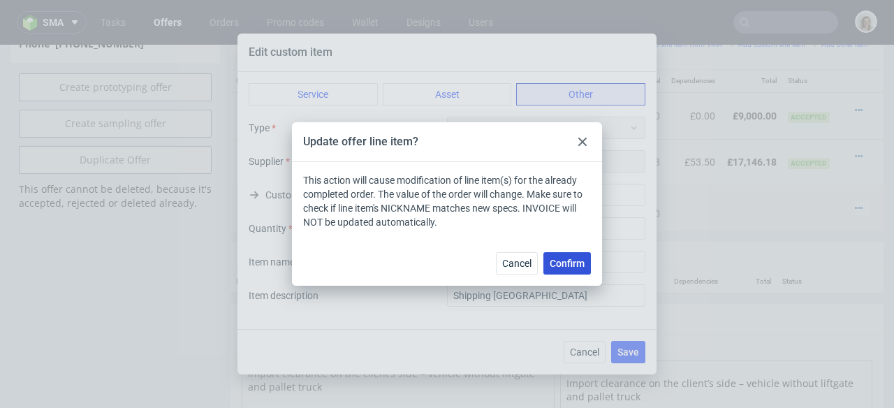
click at [564, 266] on span "Confirm" at bounding box center [567, 263] width 35 height 10
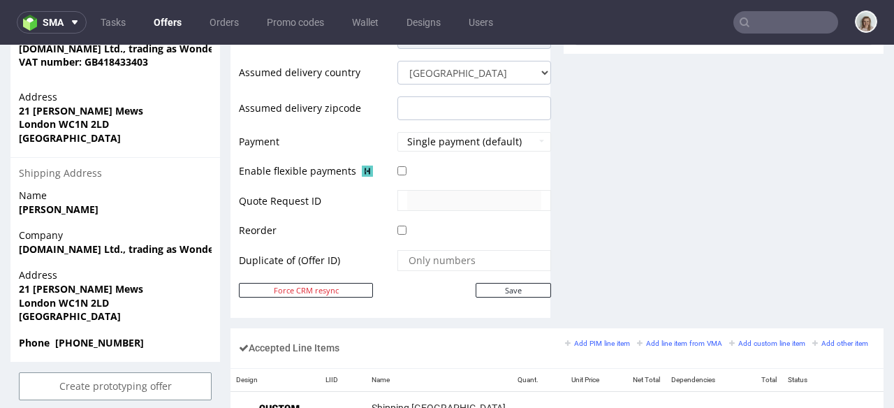
scroll to position [685, 0]
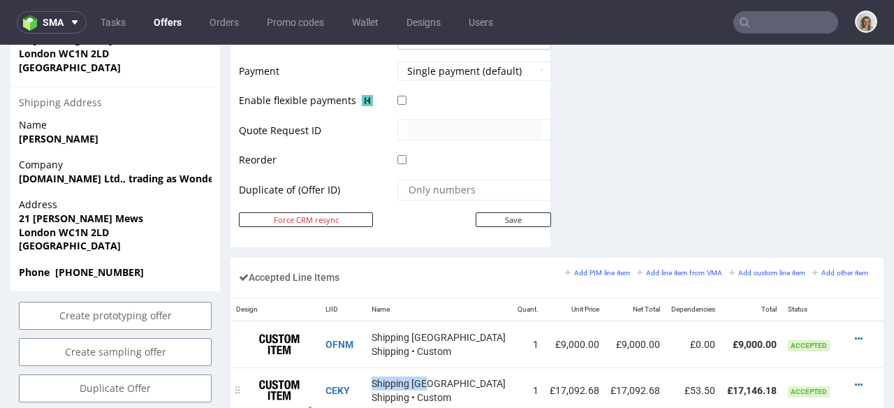
drag, startPoint x: 379, startPoint y: 366, endPoint x: 439, endPoint y: 368, distance: 59.4
click at [439, 368] on td "Shipping USA Shipping • Custom" at bounding box center [438, 390] width 145 height 46
copy span "Shipping USA"
click at [855, 378] on div at bounding box center [862, 385] width 15 height 14
click at [855, 380] on icon at bounding box center [859, 385] width 8 height 10
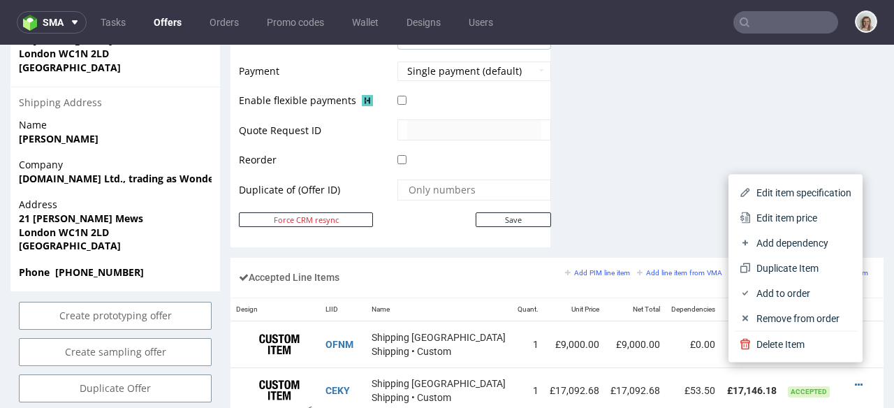
click at [761, 182] on li "Edit item specification" at bounding box center [795, 192] width 123 height 25
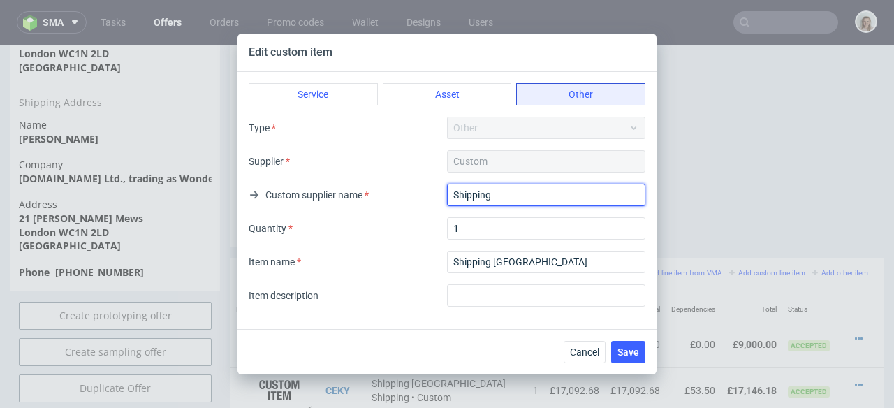
drag, startPoint x: 515, startPoint y: 190, endPoint x: 431, endPoint y: 191, distance: 83.8
click at [431, 191] on div "Custom supplier name Shipping" at bounding box center [447, 195] width 397 height 22
paste input "USA"
type input "Shipping USA"
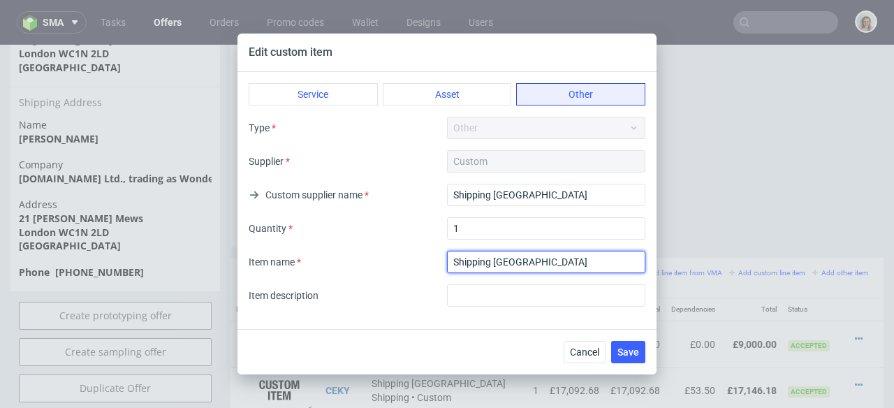
drag, startPoint x: 524, startPoint y: 264, endPoint x: 435, endPoint y: 263, distance: 88.7
click at [436, 264] on div "Item name" at bounding box center [447, 262] width 397 height 22
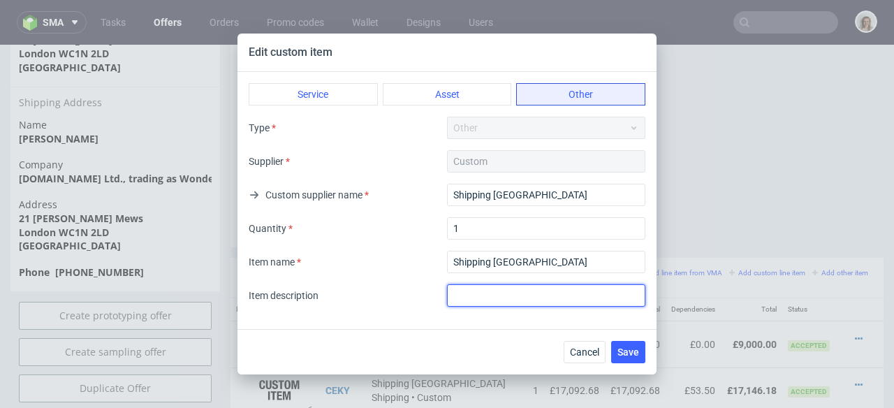
click at [472, 291] on input "text" at bounding box center [546, 295] width 198 height 22
paste input "Shipping USA"
type input "Shipping USA"
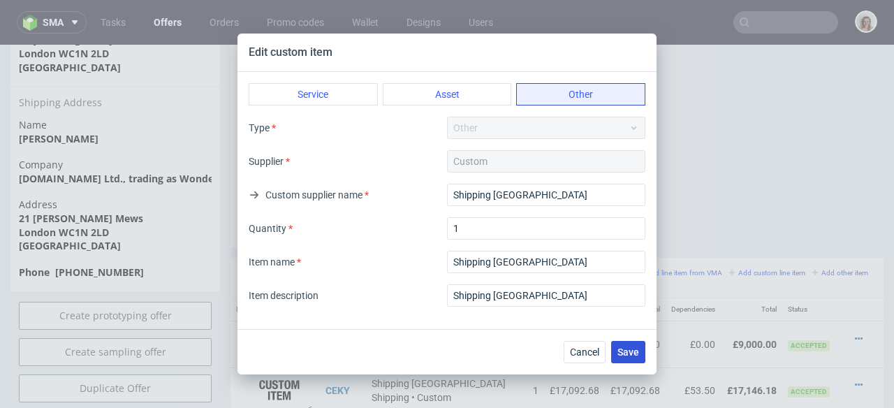
click at [627, 349] on span "Save" at bounding box center [629, 352] width 22 height 10
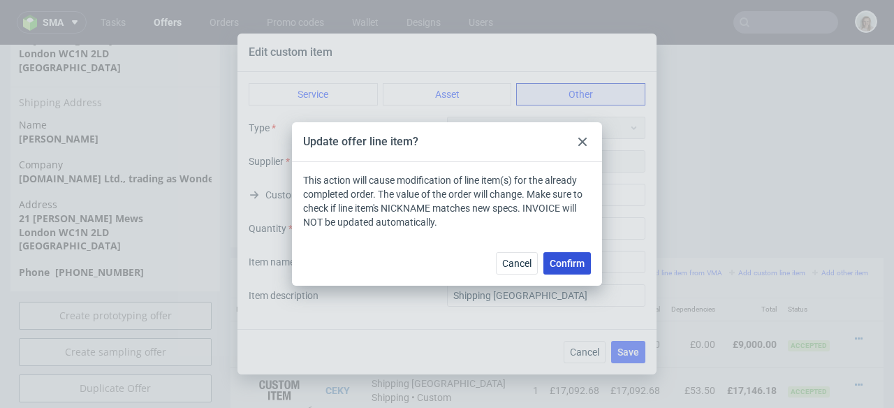
click at [561, 254] on button "Confirm" at bounding box center [568, 263] width 48 height 22
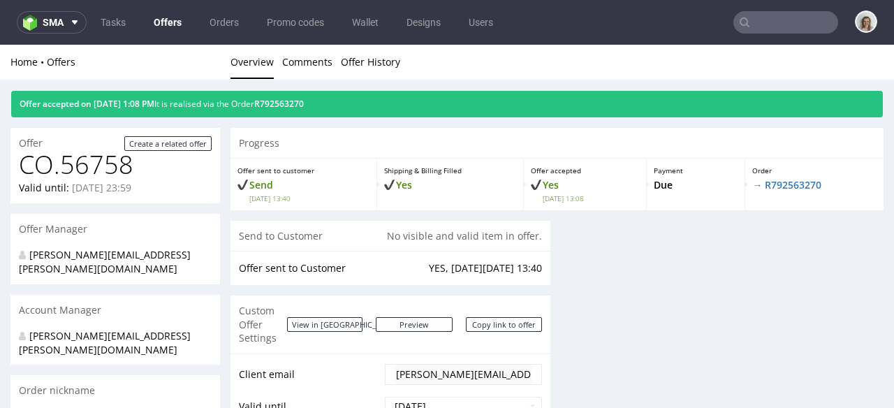
scroll to position [0, 0]
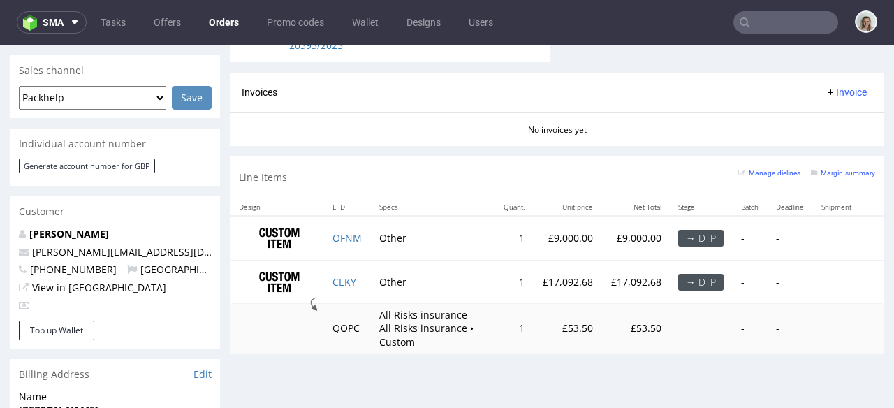
scroll to position [430, 0]
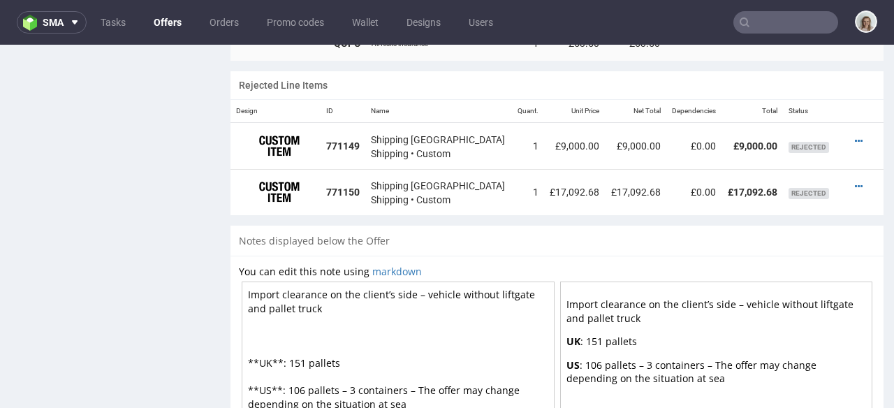
scroll to position [828, 0]
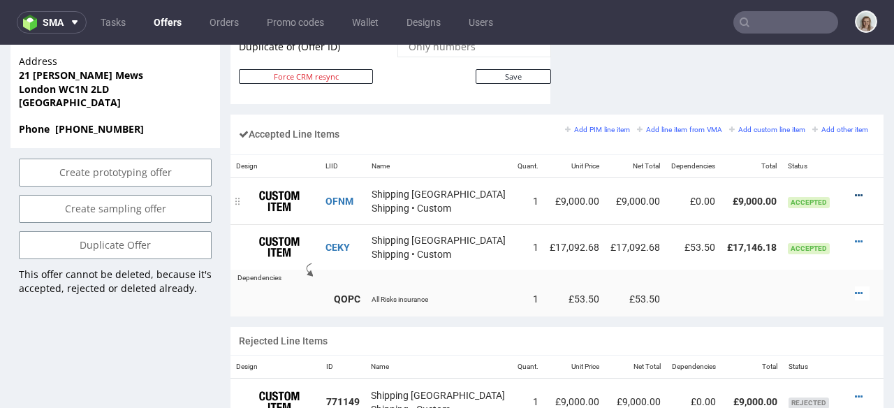
click at [855, 191] on icon at bounding box center [859, 196] width 8 height 10
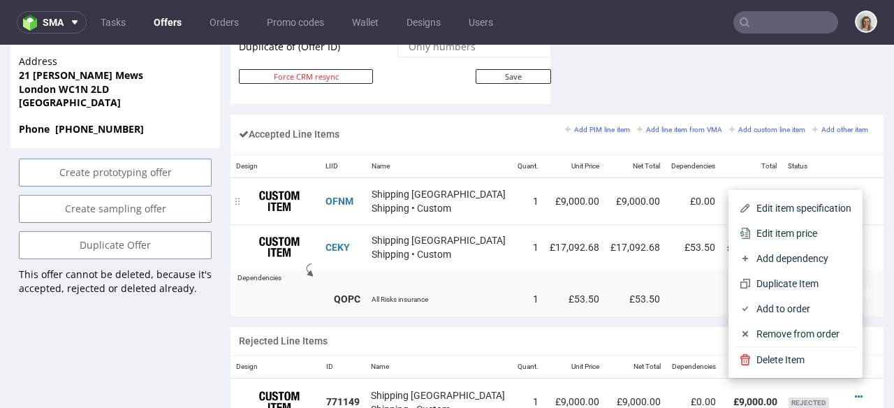
click at [776, 203] on span "Edit item specification" at bounding box center [801, 208] width 101 height 14
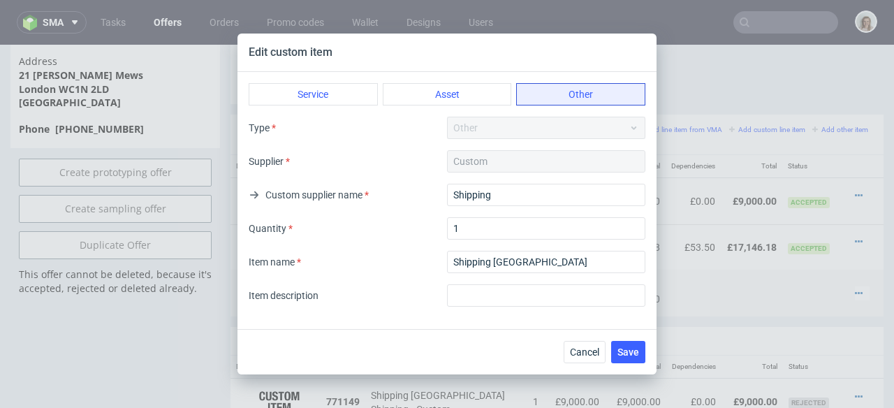
click at [472, 132] on div "Type Other" at bounding box center [447, 128] width 397 height 22
click at [472, 147] on div "Type Other Supplier Custom Custom supplier name Shipping Quantity 1 Item name I…" at bounding box center [447, 212] width 397 height 190
click at [472, 163] on div "Custom" at bounding box center [546, 161] width 198 height 22
click at [595, 358] on button "Cancel" at bounding box center [585, 352] width 42 height 22
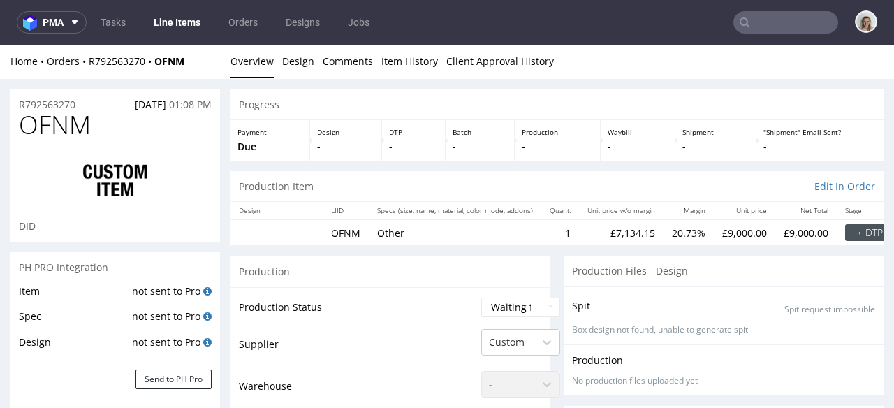
scroll to position [226, 0]
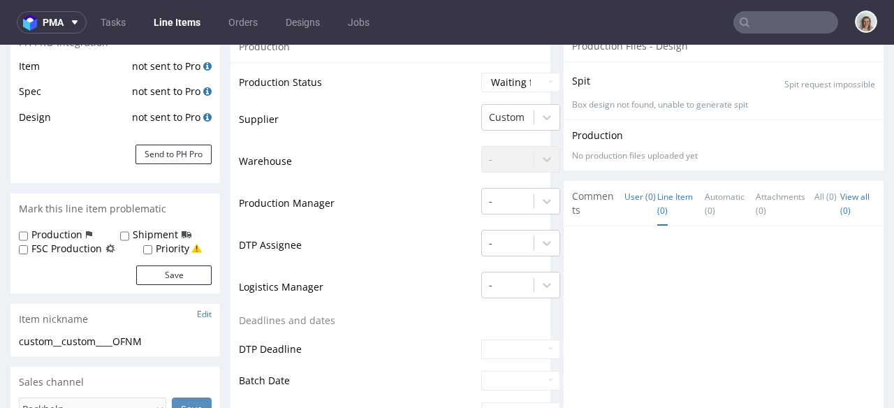
click at [657, 208] on link "Line Item (0)" at bounding box center [675, 204] width 36 height 44
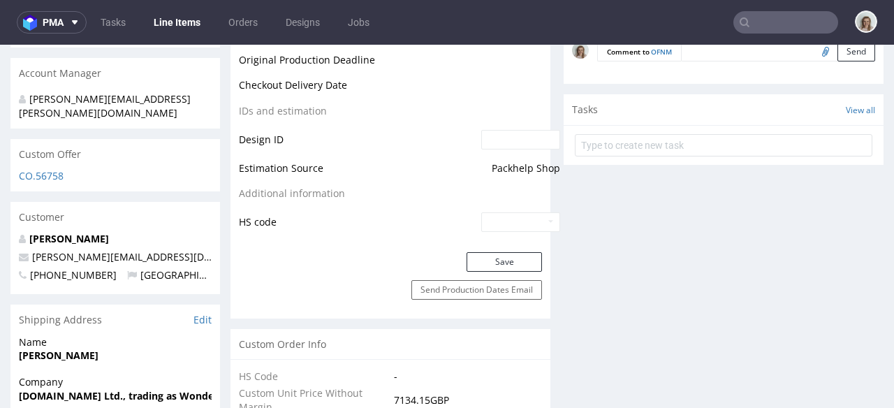
scroll to position [495, 0]
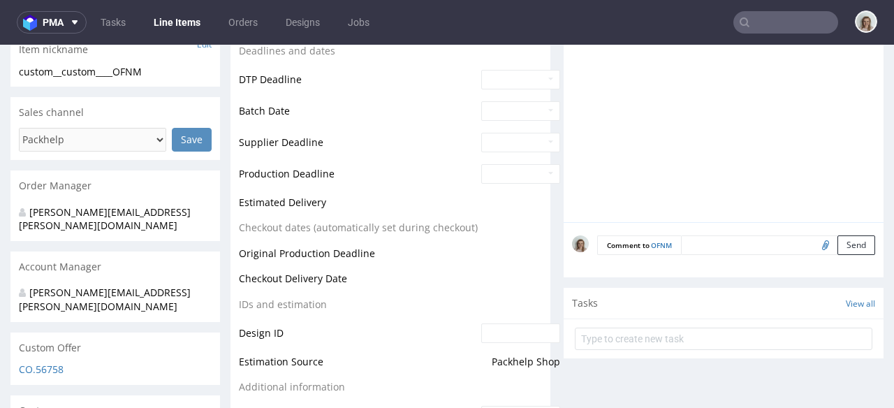
click at [704, 254] on textarea at bounding box center [778, 245] width 194 height 20
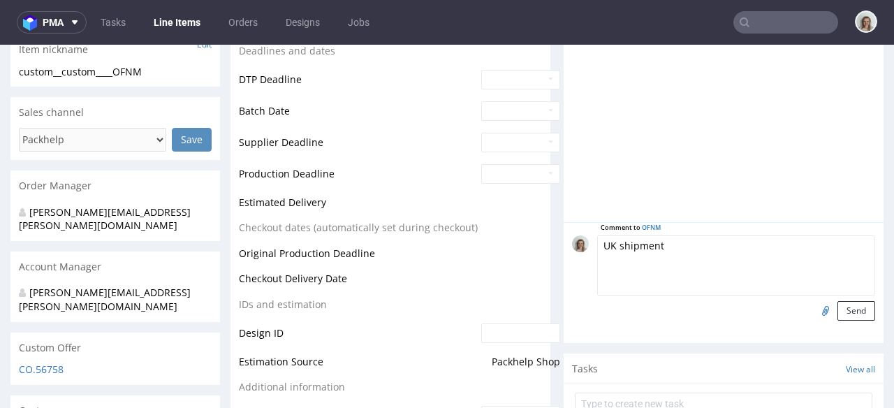
drag, startPoint x: 774, startPoint y: 257, endPoint x: 567, endPoint y: 244, distance: 207.9
click at [572, 246] on div "Comment to OFNM UK shipment Send" at bounding box center [723, 277] width 303 height 85
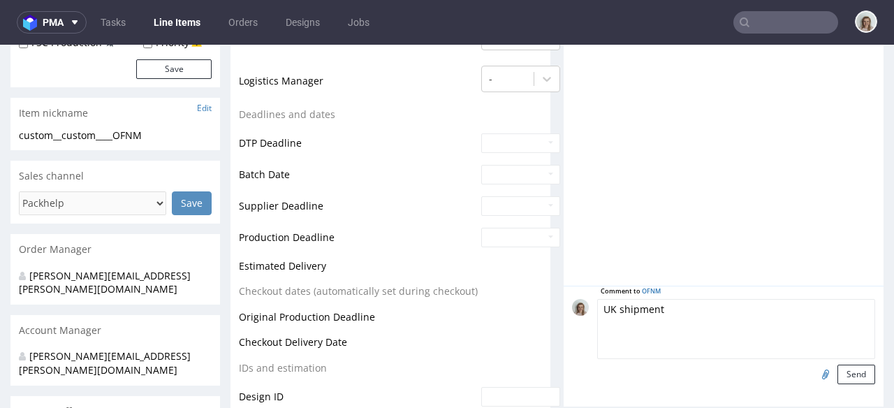
scroll to position [633, 0]
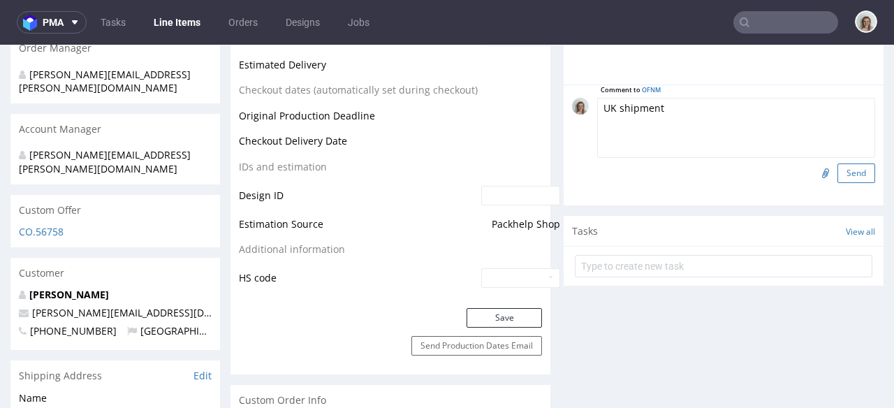
type textarea "UK shipment"
click at [838, 171] on button "Send" at bounding box center [857, 173] width 38 height 20
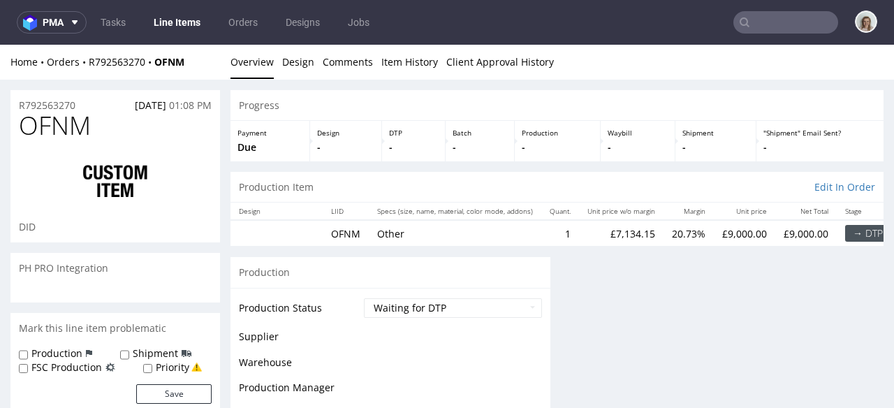
scroll to position [0, 0]
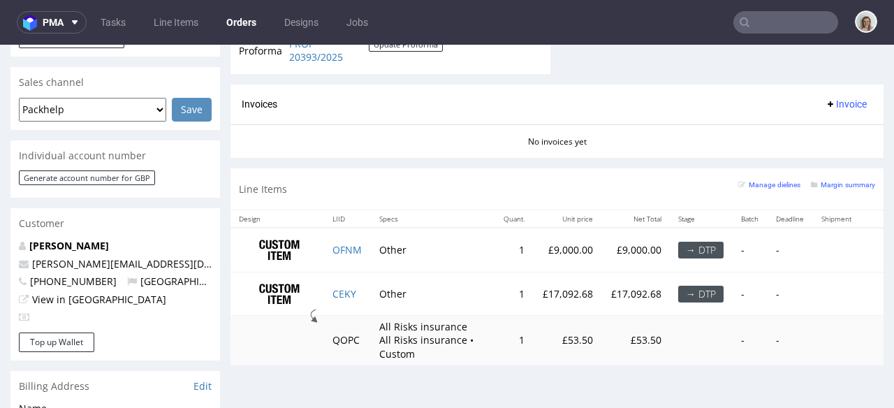
scroll to position [639, 0]
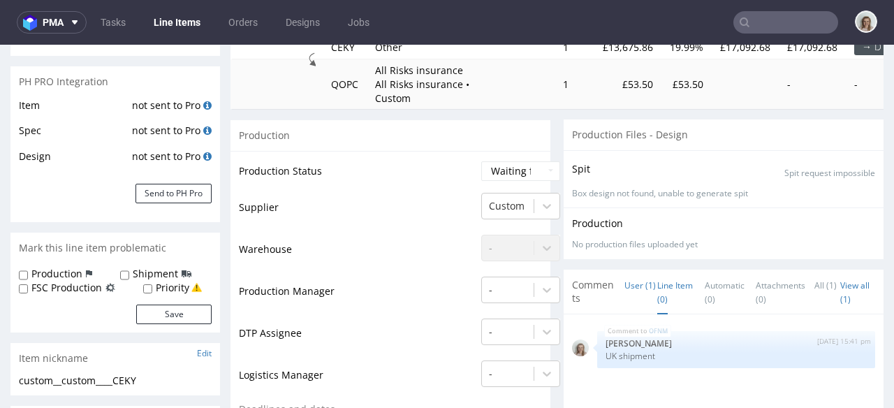
click at [657, 300] on link "Line Item (0)" at bounding box center [675, 292] width 36 height 44
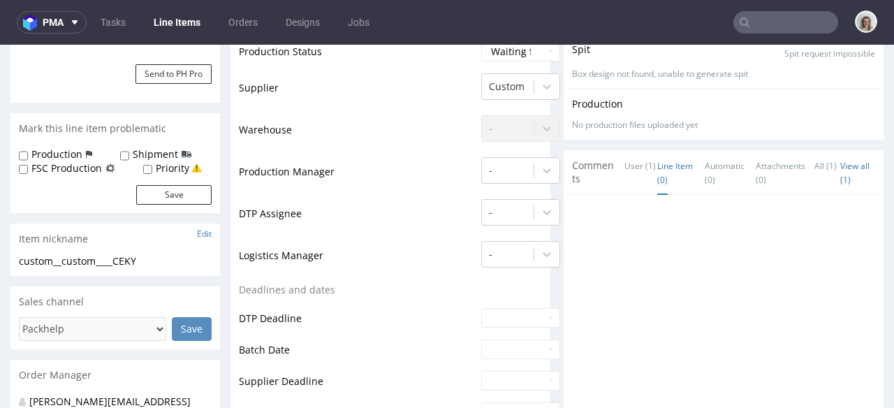
scroll to position [471, 0]
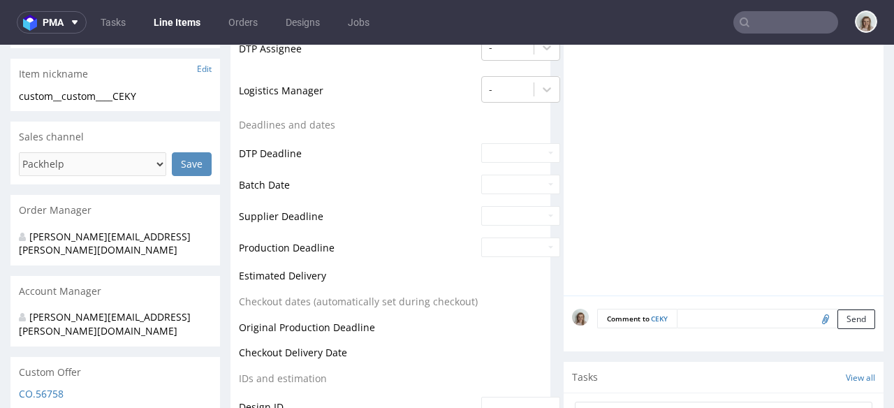
click at [708, 316] on textarea at bounding box center [776, 319] width 198 height 20
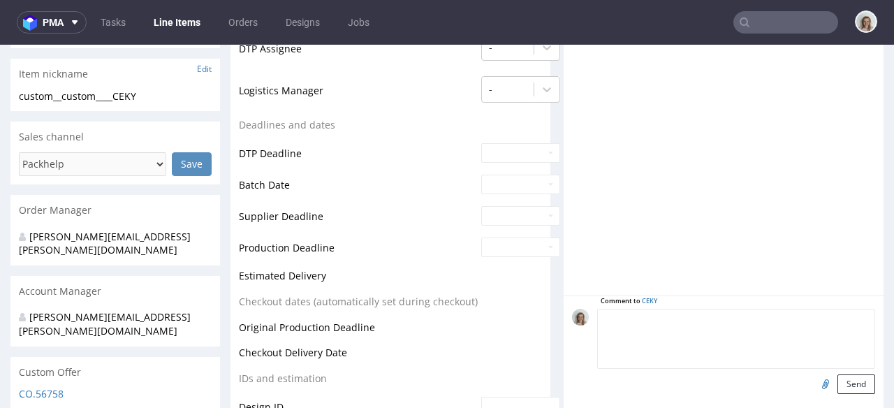
paste textarea "UK shipment"
type textarea "UK shipment"
click at [838, 391] on button "Send" at bounding box center [857, 384] width 38 height 20
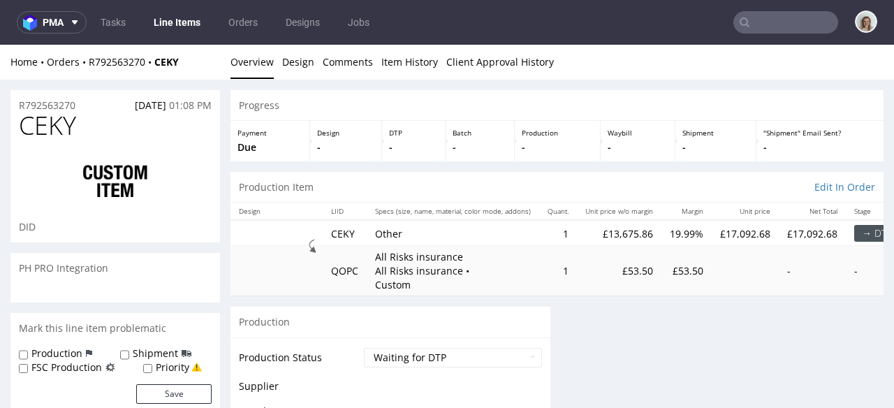
scroll to position [0, 0]
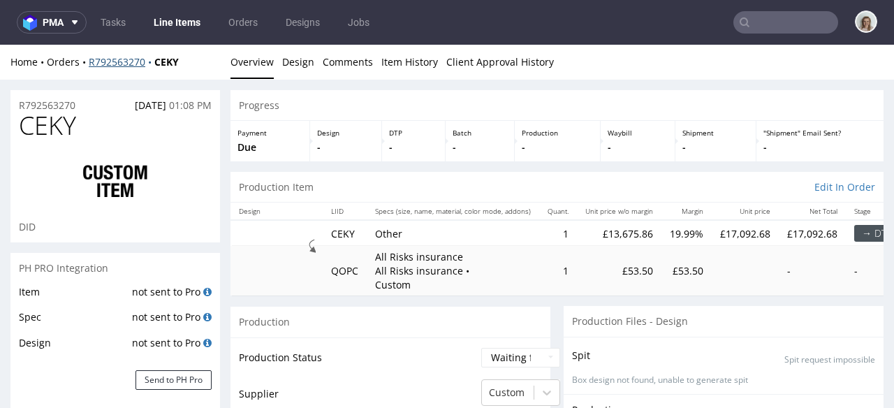
click at [126, 69] on div "Home Orders R792563270 CEKY Overview Design Comments Item History Client Approv…" at bounding box center [447, 62] width 894 height 35
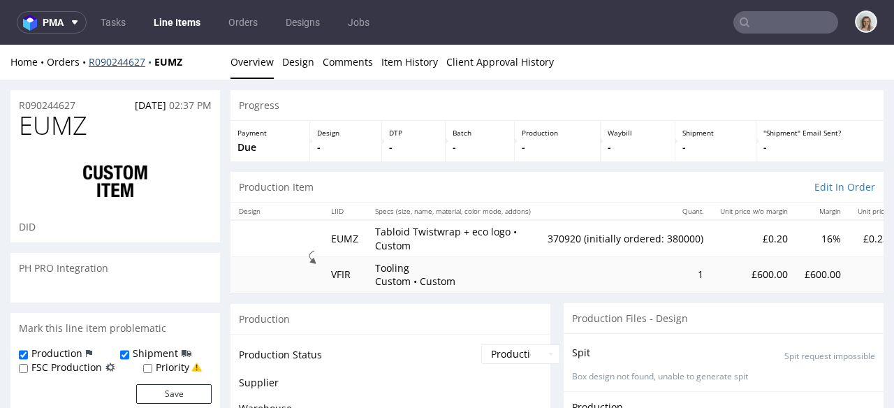
scroll to position [1145, 0]
click at [117, 58] on link "R090244627" at bounding box center [122, 61] width 66 height 13
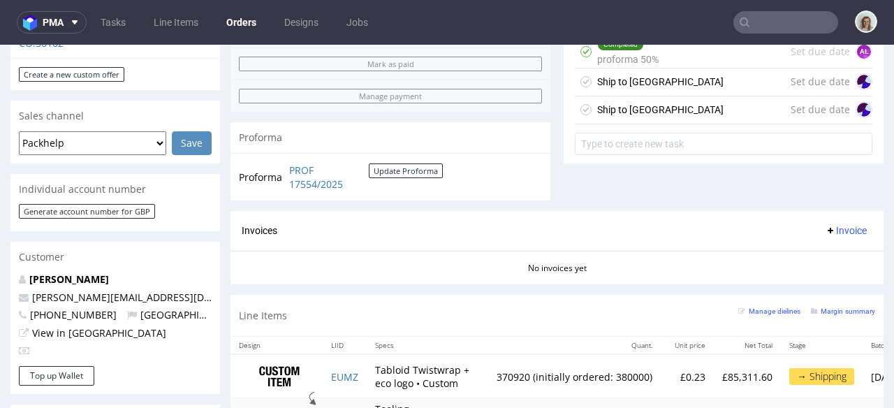
scroll to position [548, 0]
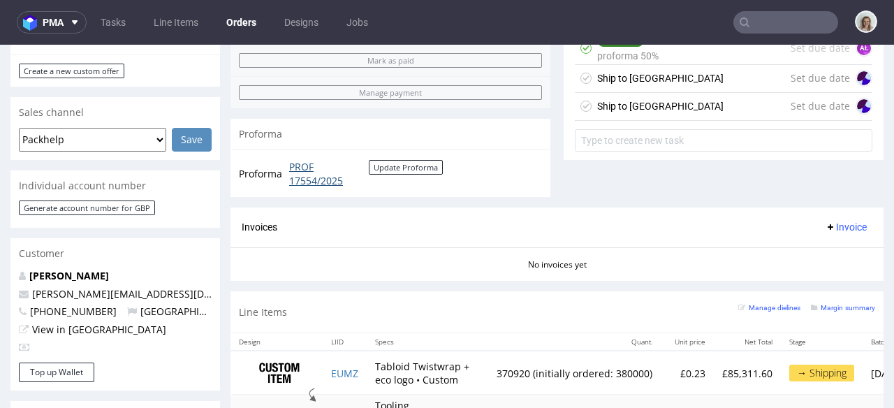
click at [320, 185] on link "PROF 17554/2025" at bounding box center [329, 173] width 80 height 27
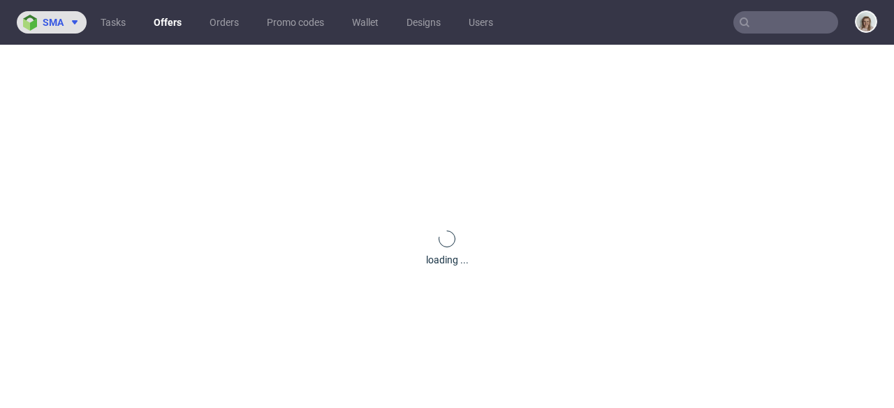
click at [68, 20] on span at bounding box center [72, 22] width 17 height 11
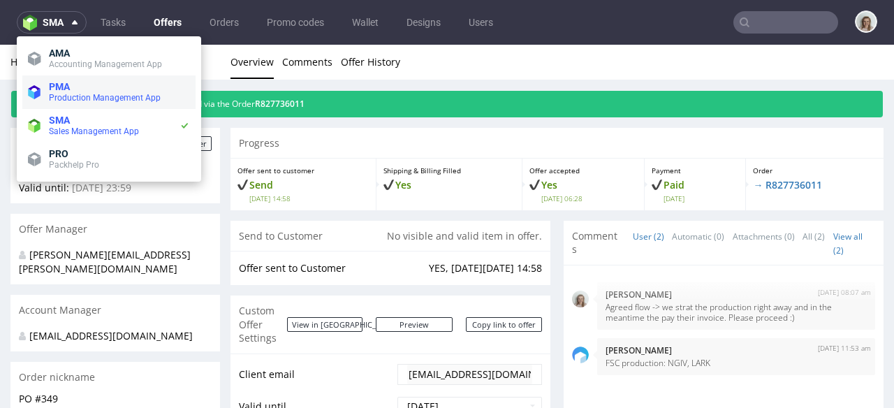
click at [75, 90] on span "PMA" at bounding box center [119, 86] width 141 height 11
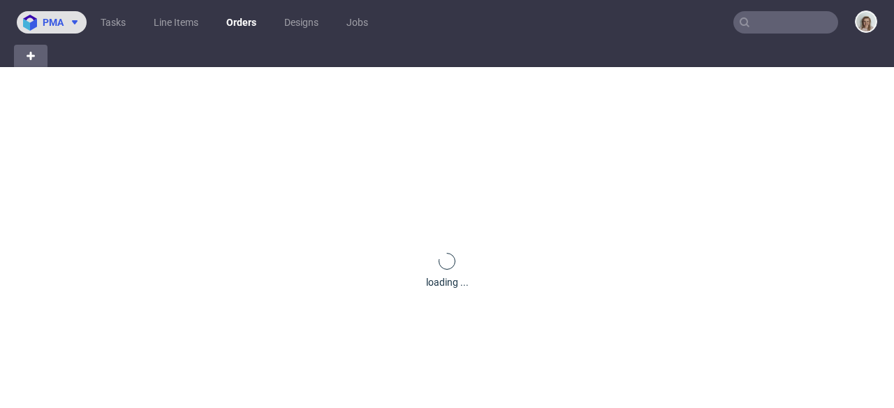
click at [68, 22] on span at bounding box center [72, 22] width 17 height 11
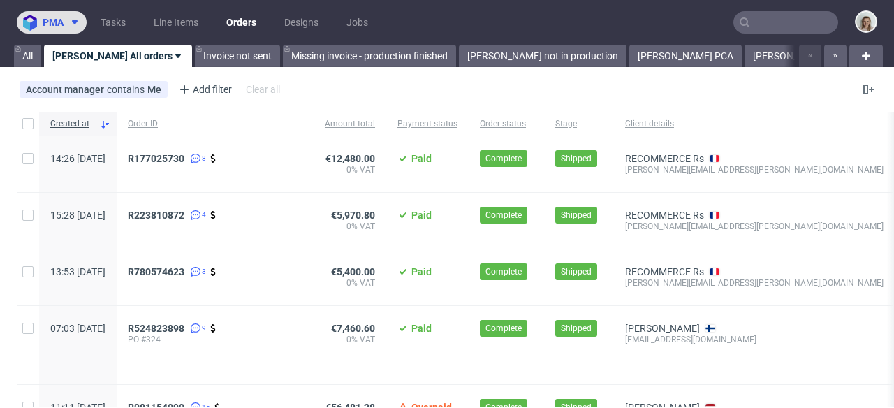
click at [59, 19] on span "pma" at bounding box center [53, 22] width 21 height 10
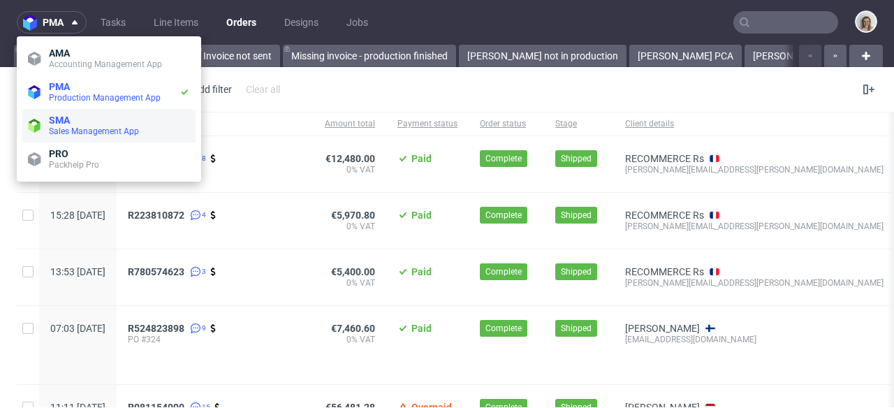
click at [85, 130] on span "Sales Management App" at bounding box center [94, 131] width 90 height 10
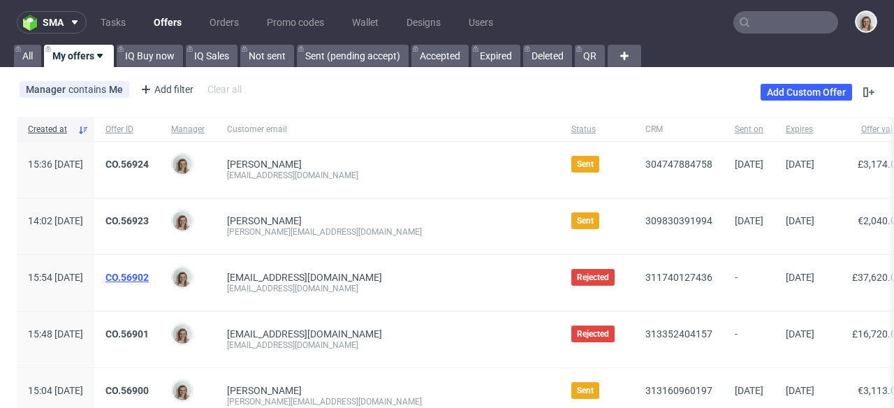
click at [149, 275] on link "CO.56902" at bounding box center [126, 277] width 43 height 11
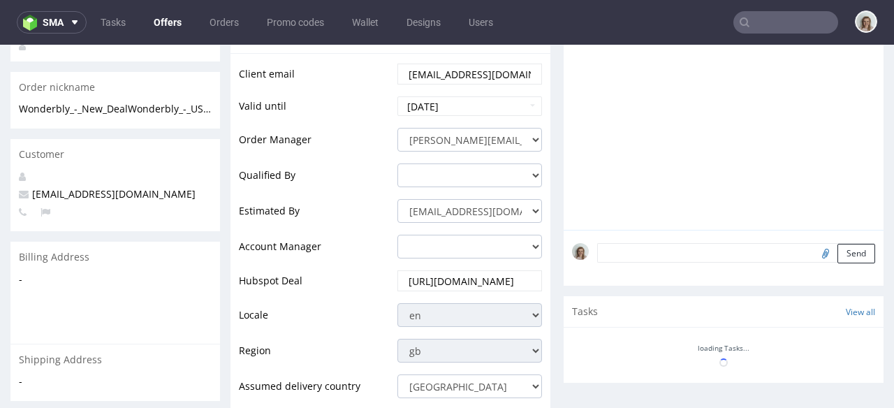
scroll to position [628, 0]
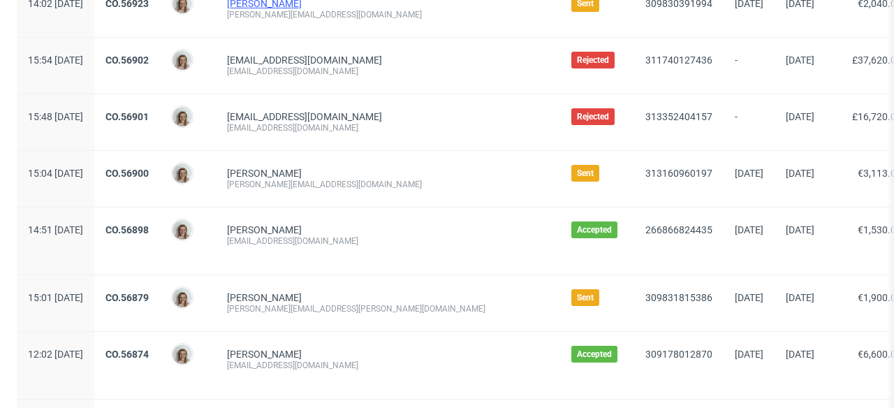
scroll to position [223, 0]
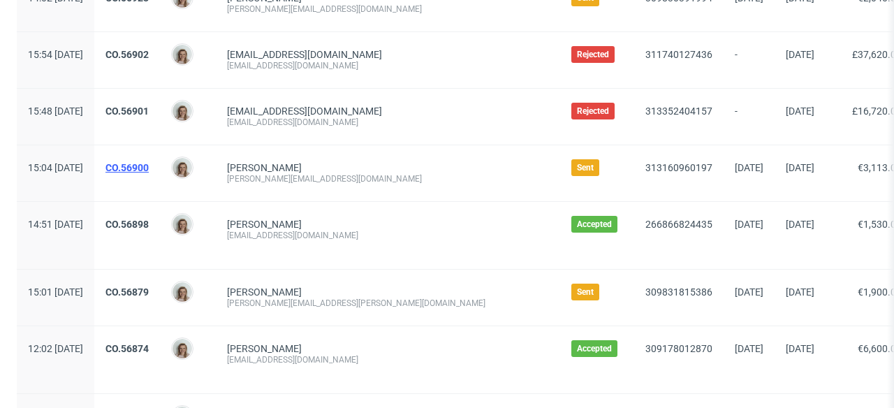
click at [149, 162] on link "CO.56900" at bounding box center [126, 167] width 43 height 11
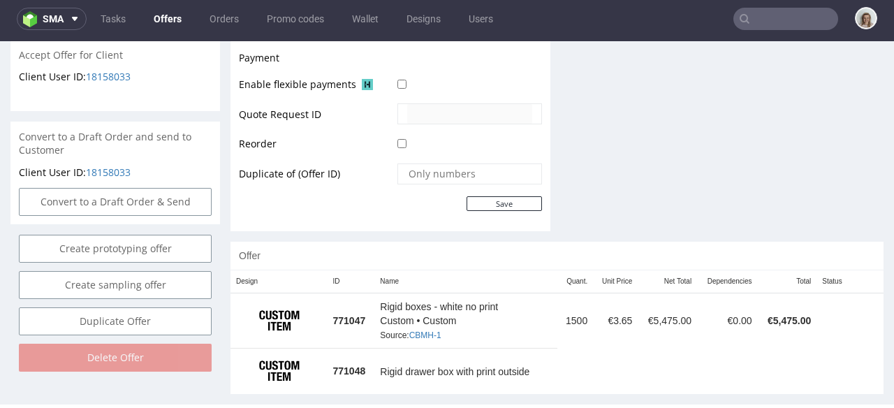
scroll to position [658, 0]
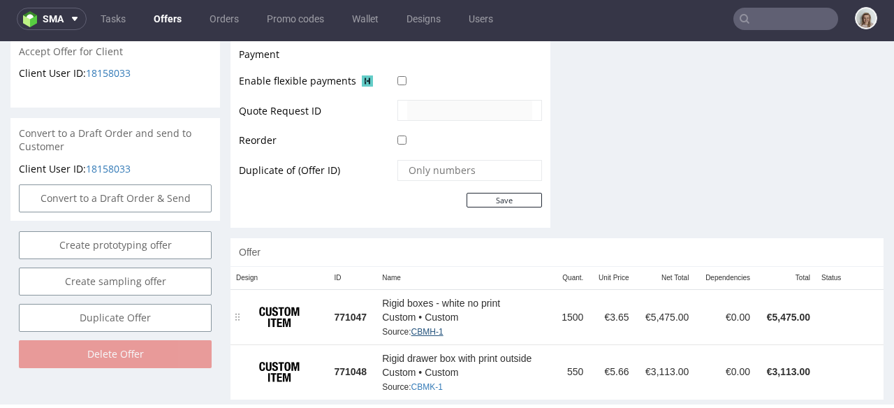
click at [426, 327] on link "CBMH-1" at bounding box center [427, 332] width 32 height 10
click at [423, 382] on link "CBMK-1" at bounding box center [426, 387] width 31 height 10
